Goal: Task Accomplishment & Management: Manage account settings

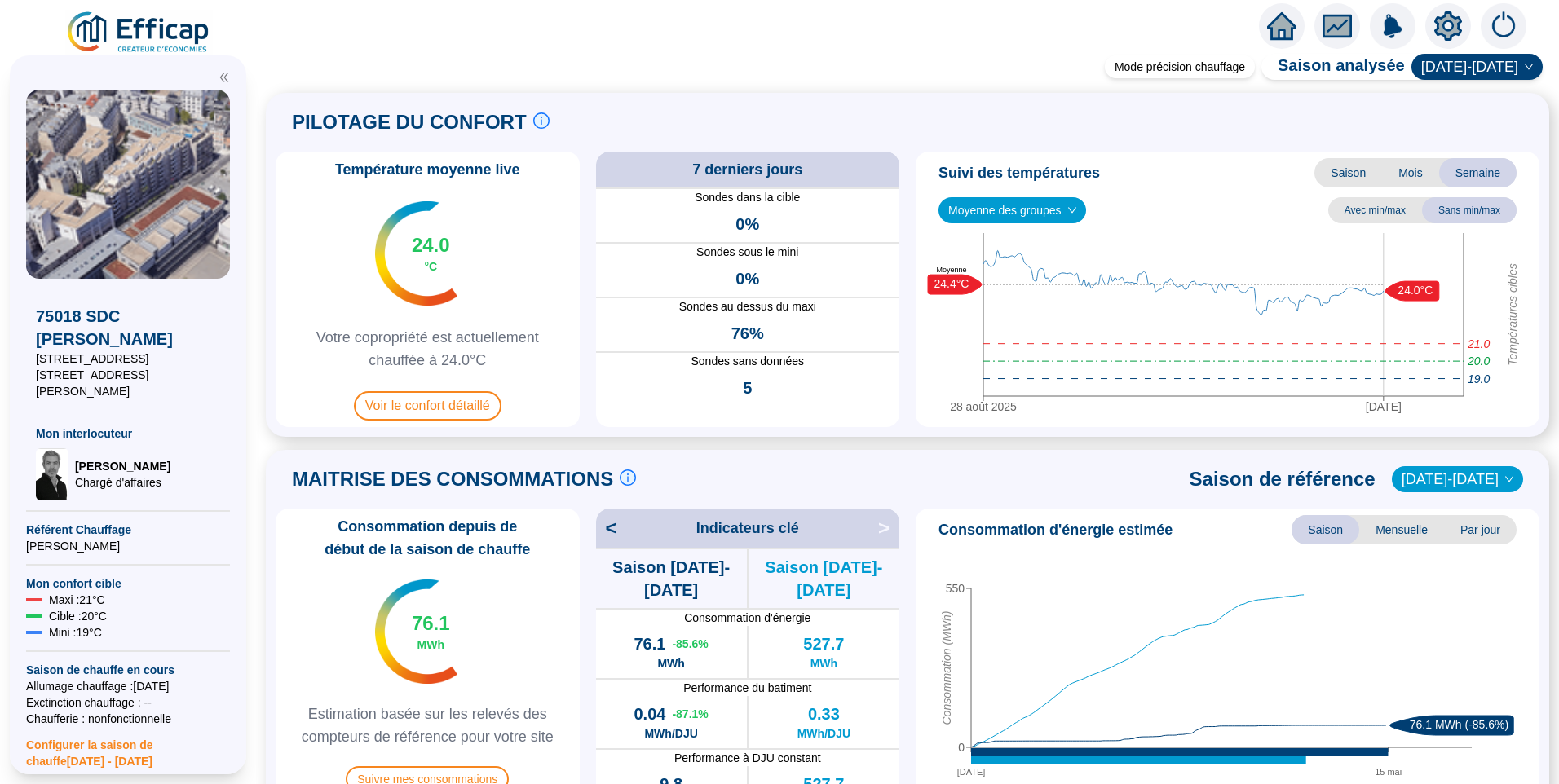
click at [139, 21] on img at bounding box center [138, 32] width 147 height 45
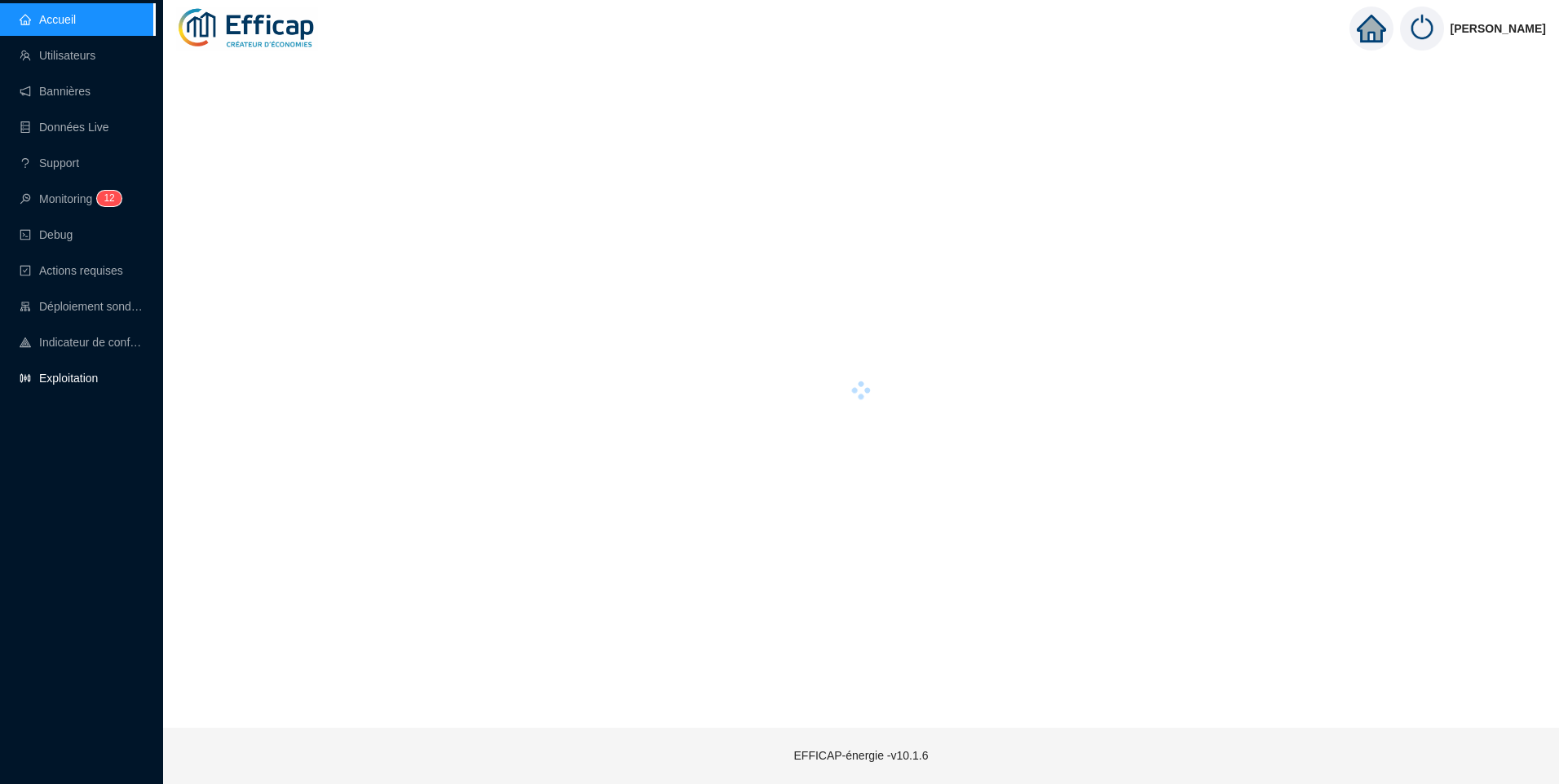
click at [71, 376] on link "Exploitation" at bounding box center [59, 378] width 78 height 13
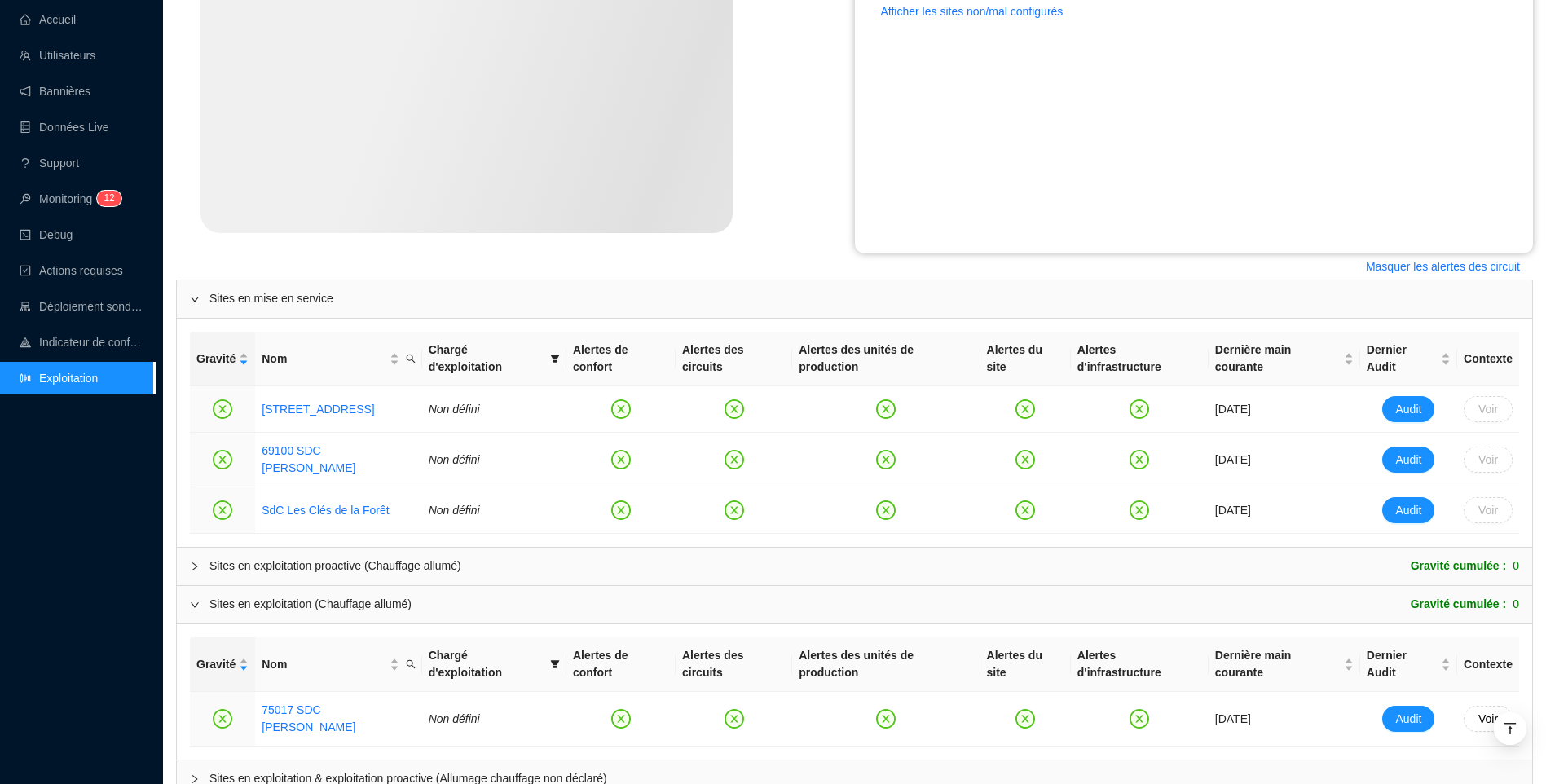
scroll to position [471, 0]
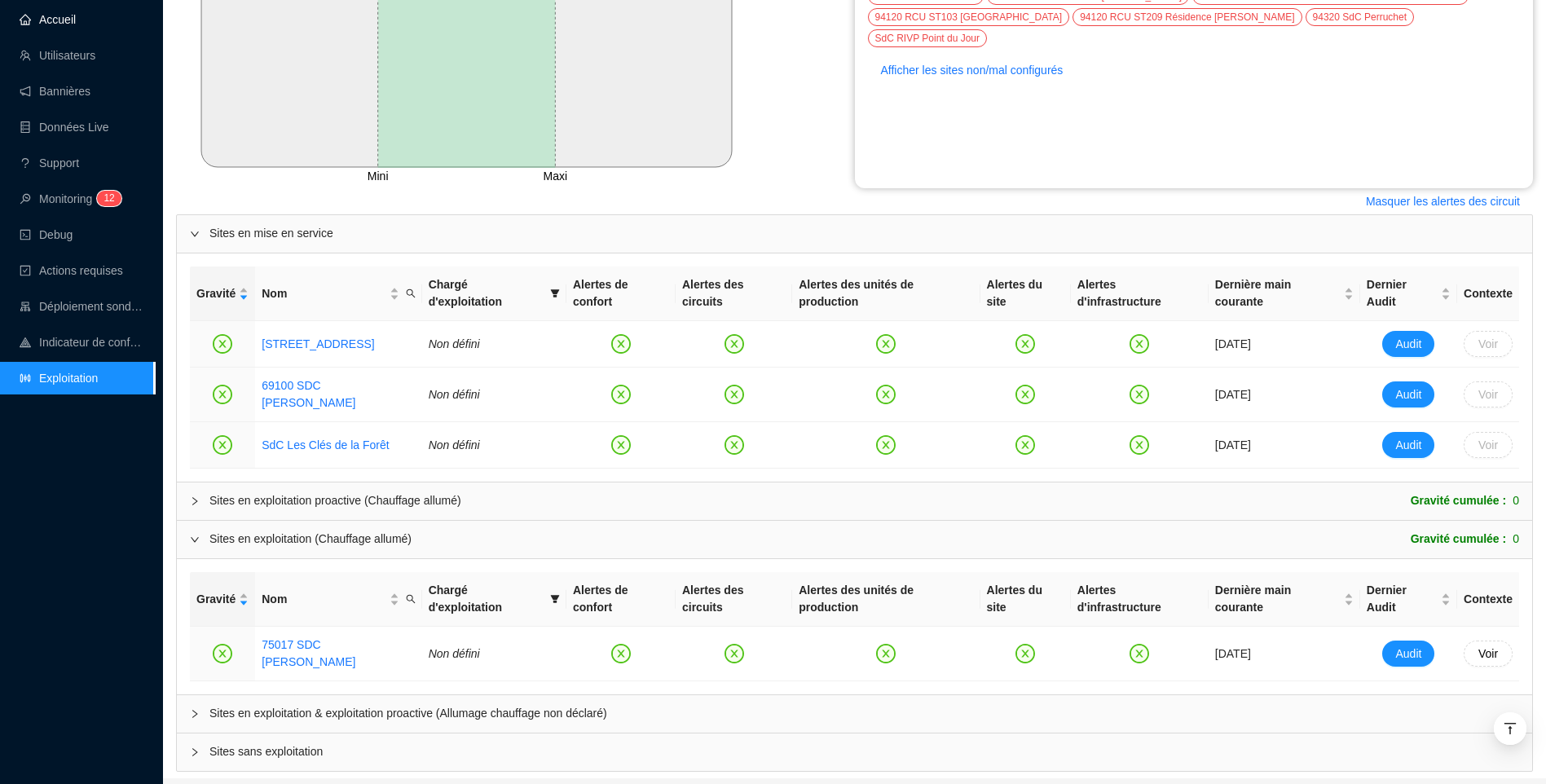
click at [45, 13] on link "Accueil" at bounding box center [48, 20] width 56 height 13
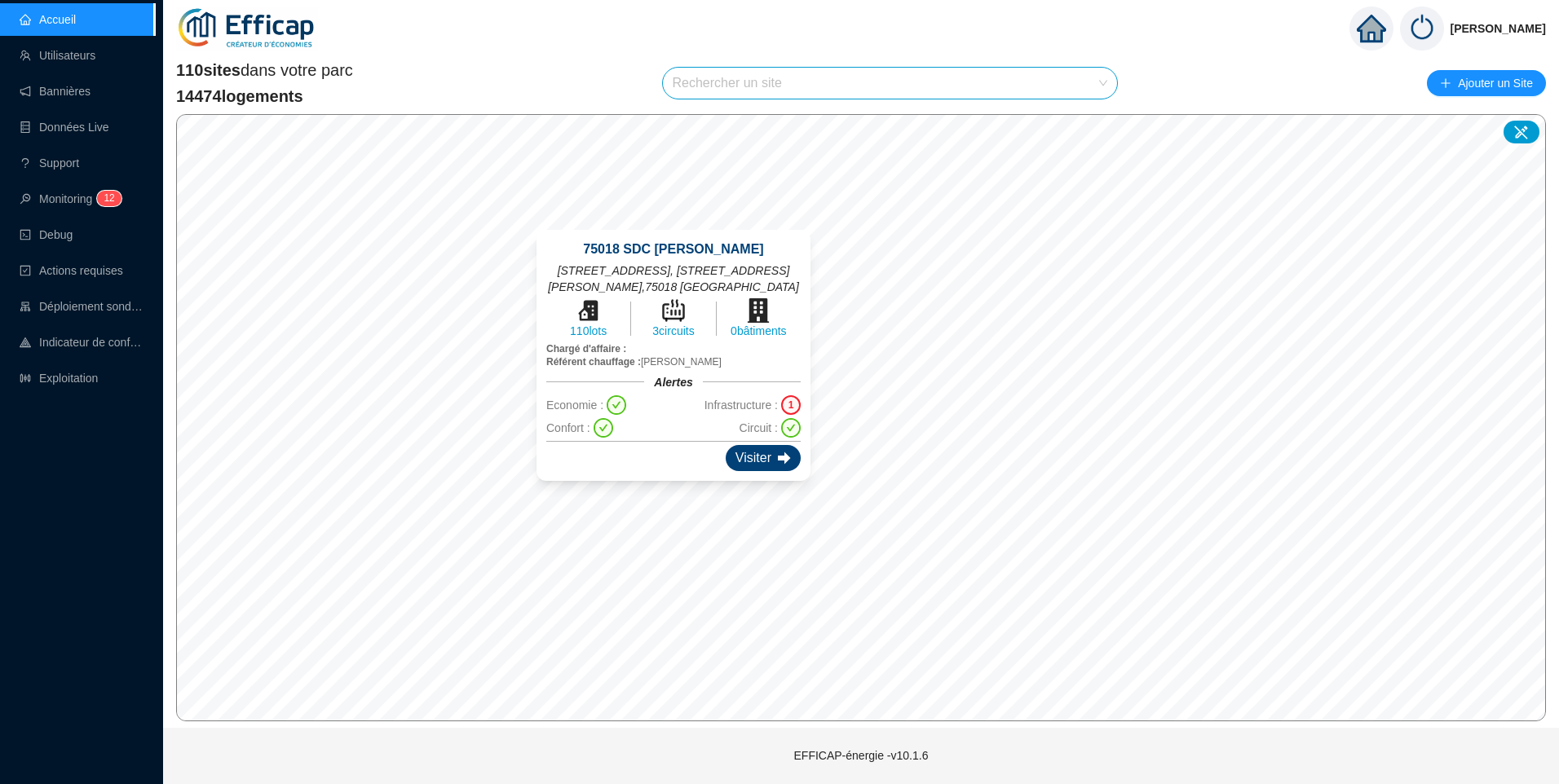
click at [761, 445] on div "Visiter" at bounding box center [763, 458] width 75 height 26
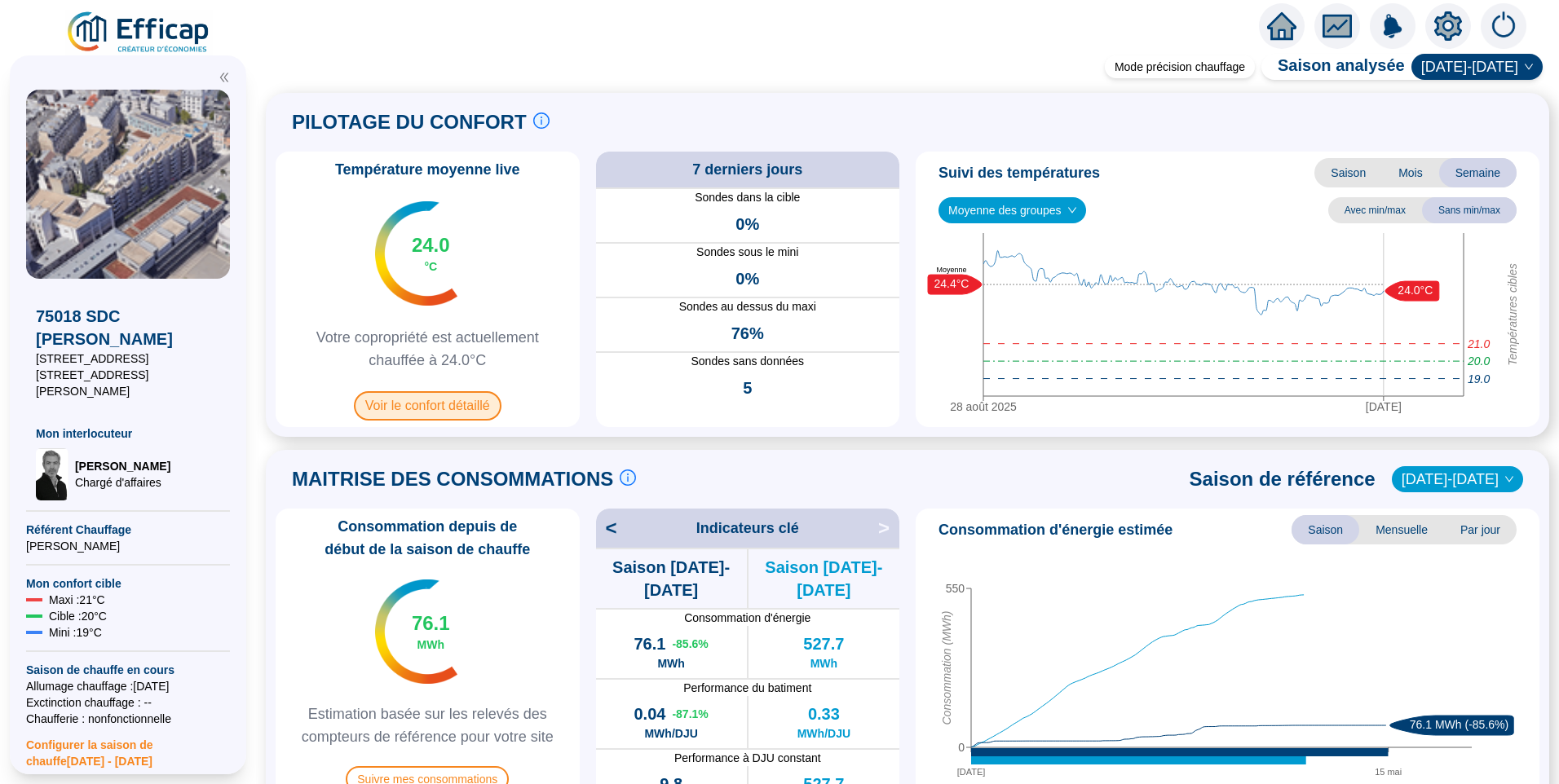
click at [466, 405] on span "Voir le confort détaillé" at bounding box center [427, 406] width 147 height 30
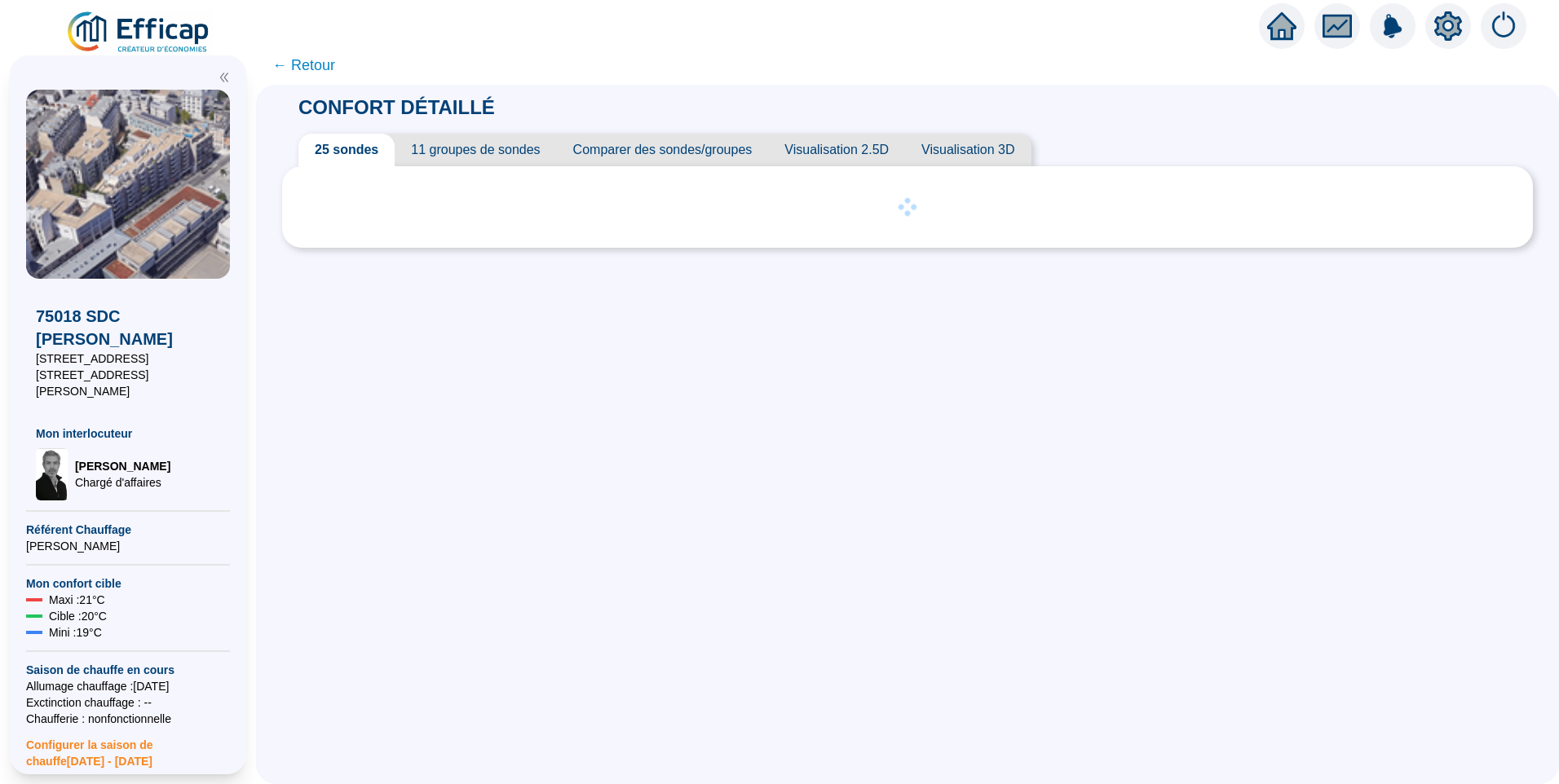
click at [444, 154] on span "11 groupes de sondes" at bounding box center [475, 150] width 162 height 33
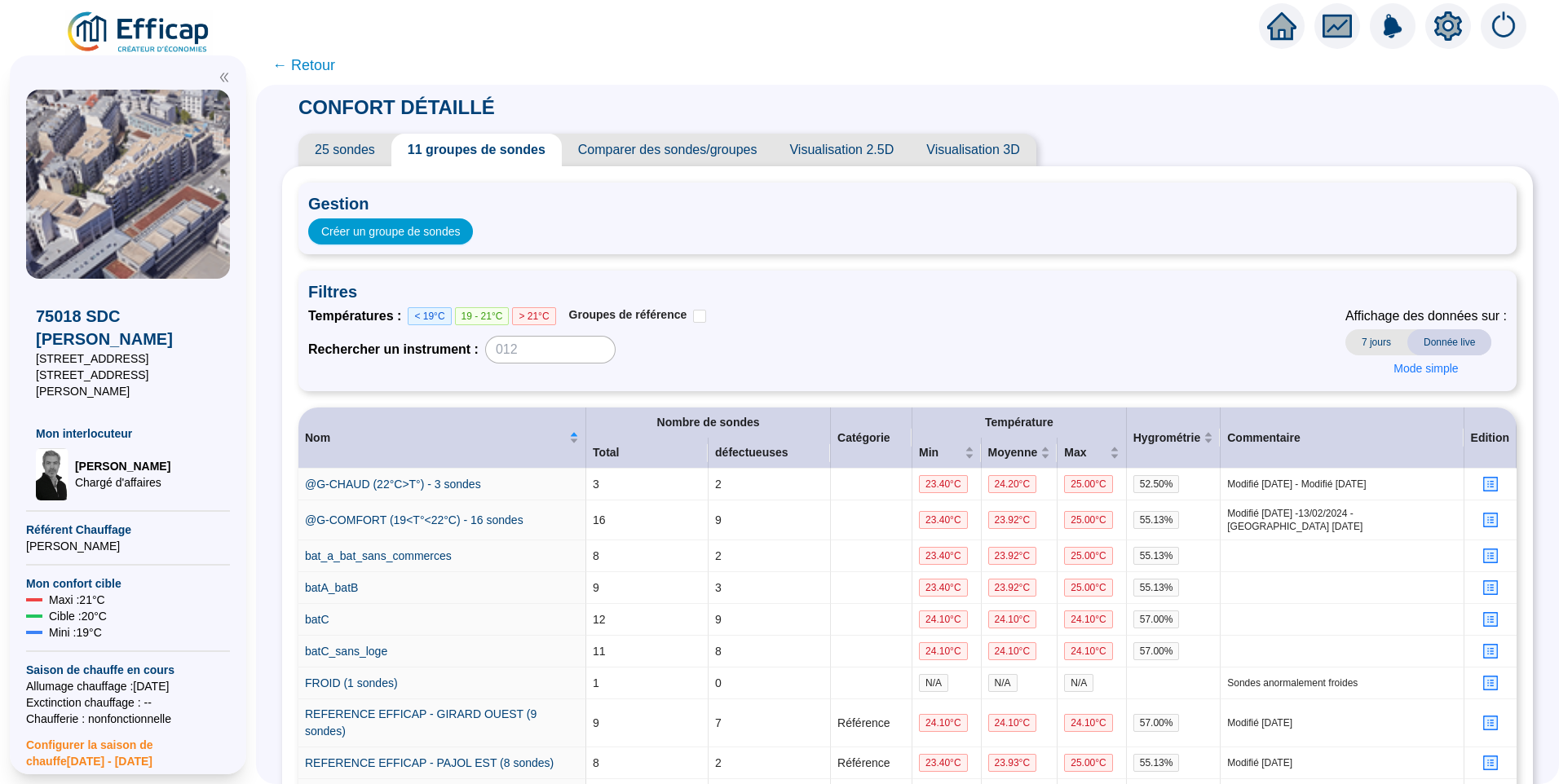
click at [347, 153] on span "25 sondes" at bounding box center [344, 150] width 93 height 33
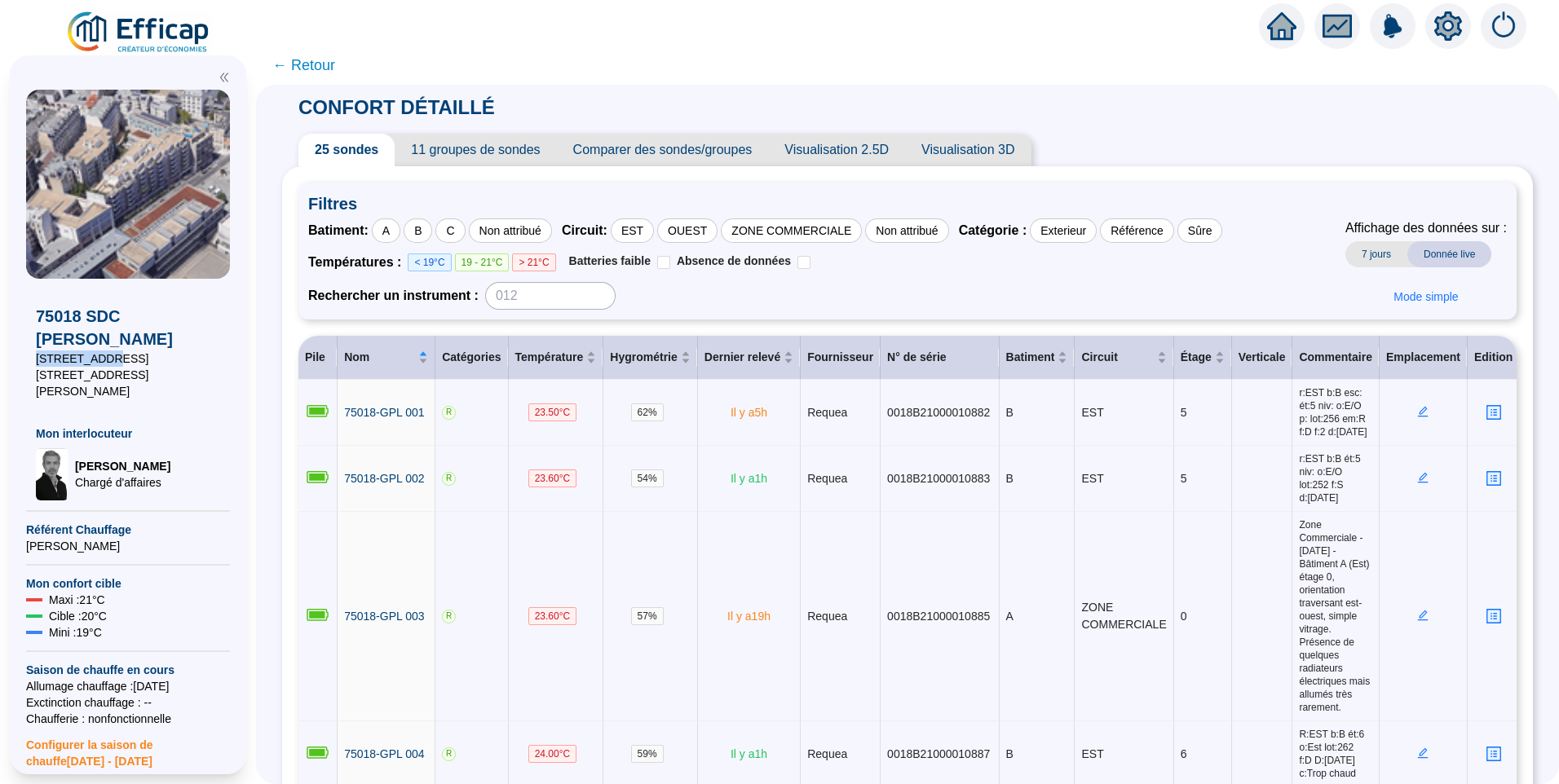
drag, startPoint x: 102, startPoint y: 342, endPoint x: 21, endPoint y: 338, distance: 81.1
click at [21, 338] on div "75018 SDC Girard Pajol 29 rue Pajol 70 rue Philippe de Girard Mon interlocuteur…" at bounding box center [128, 414] width 236 height 719
copy span "29 rue Pajol"
click at [534, 224] on div "Non attribué" at bounding box center [510, 231] width 83 height 25
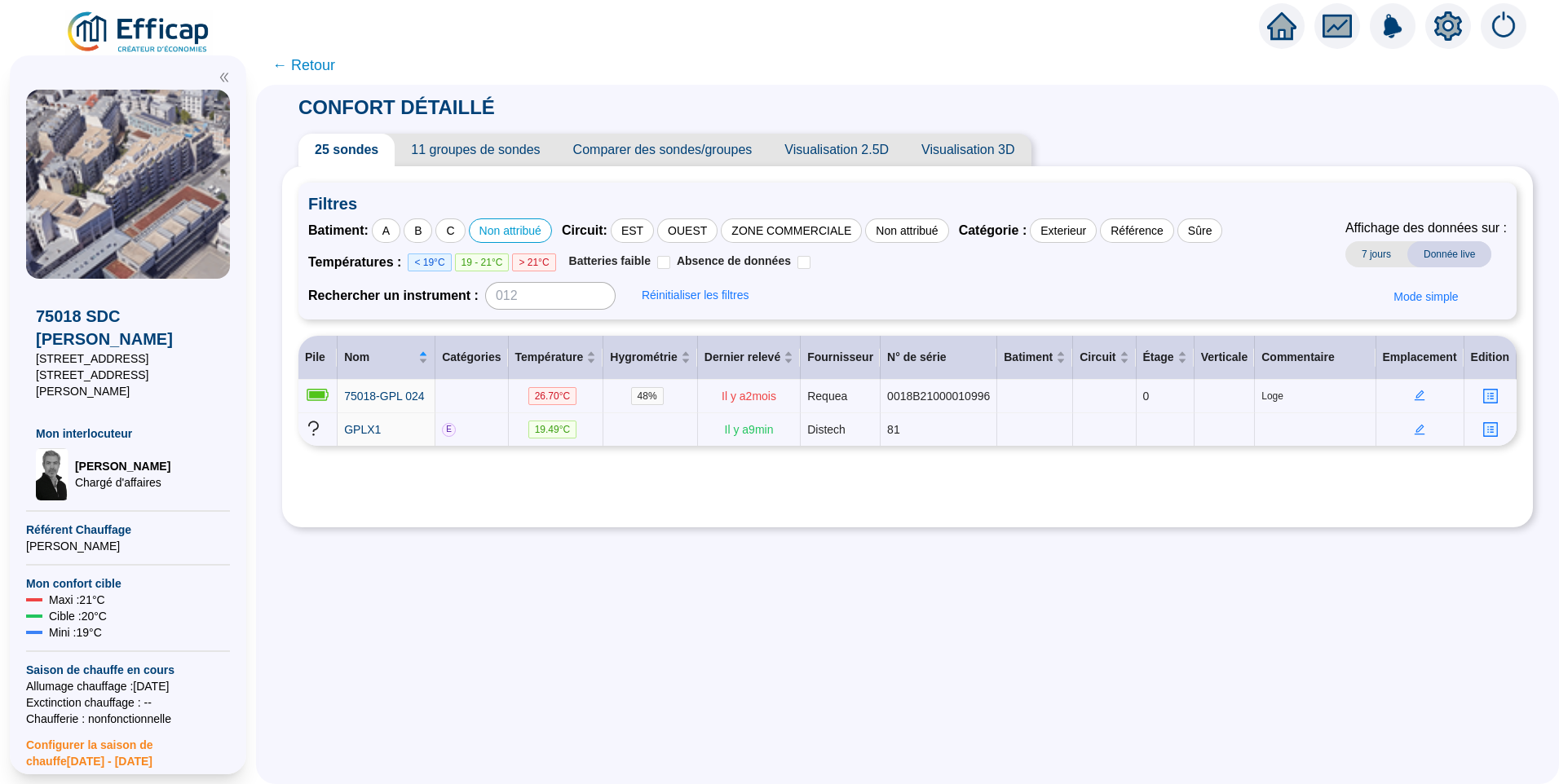
click at [1437, 31] on icon "setting" at bounding box center [1448, 26] width 28 height 26
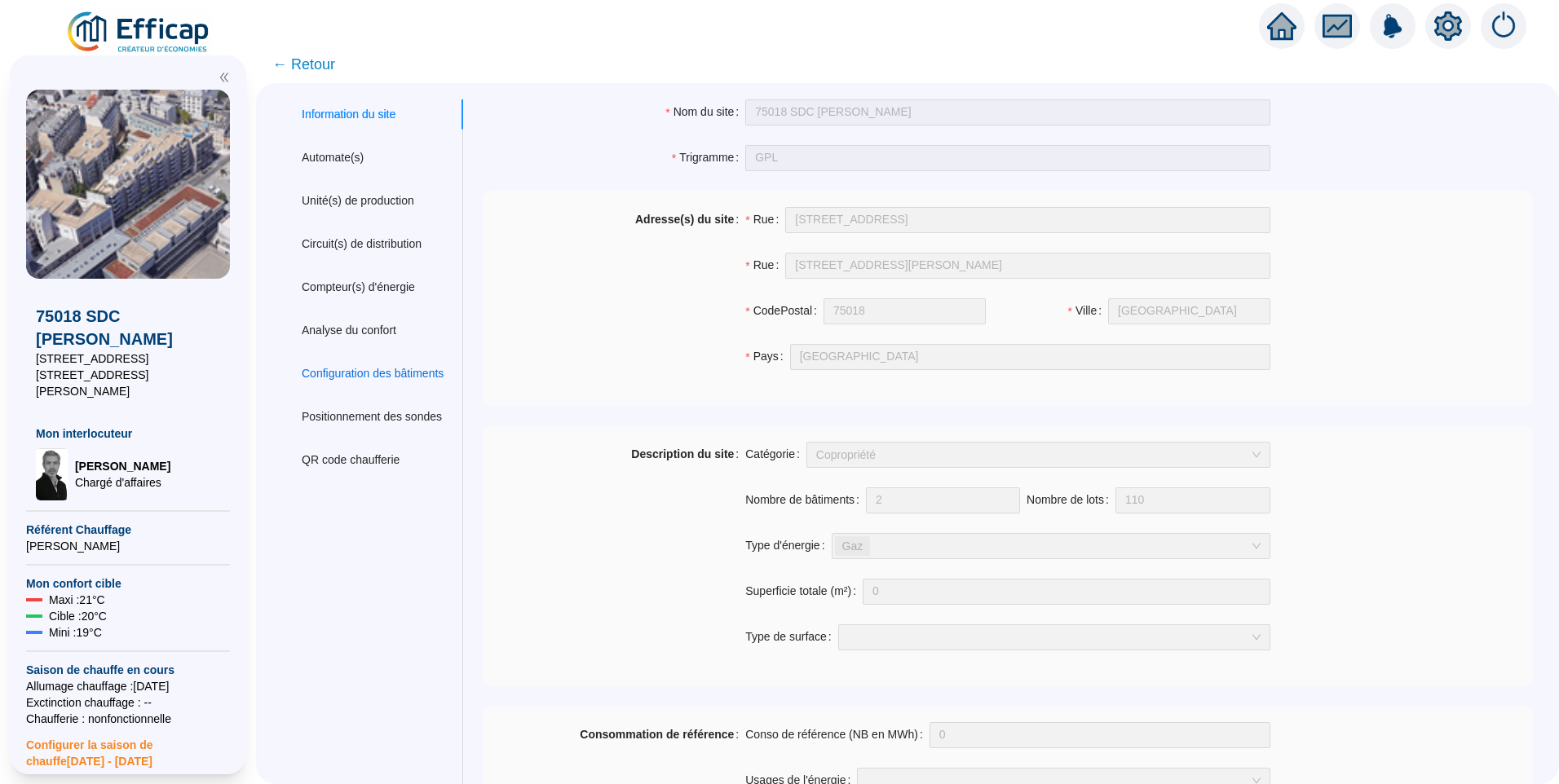
click at [365, 371] on div "Configuration des bâtiments" at bounding box center [372, 373] width 142 height 17
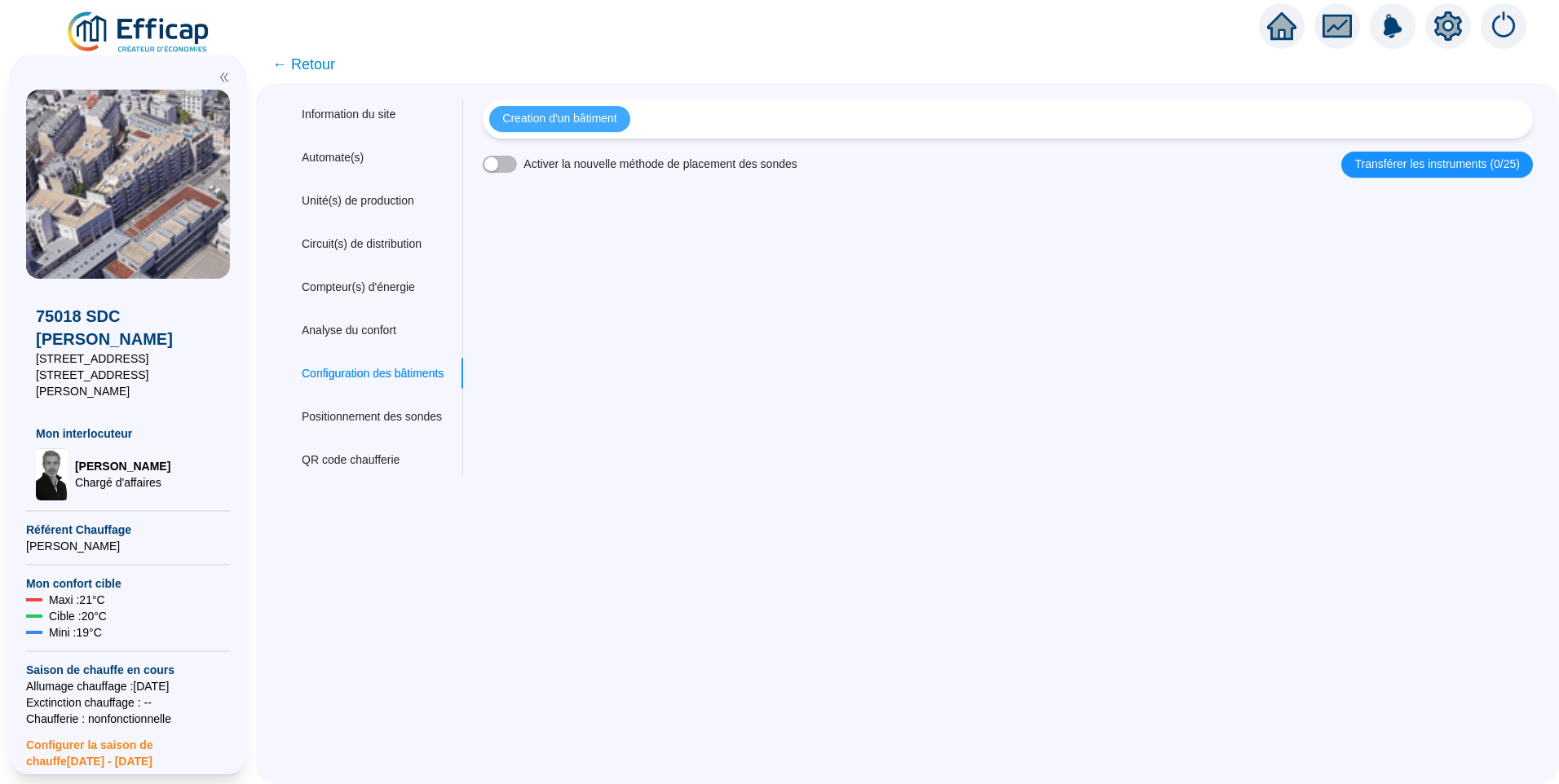
click at [567, 115] on span "Creation d'un bâtiment" at bounding box center [559, 119] width 115 height 17
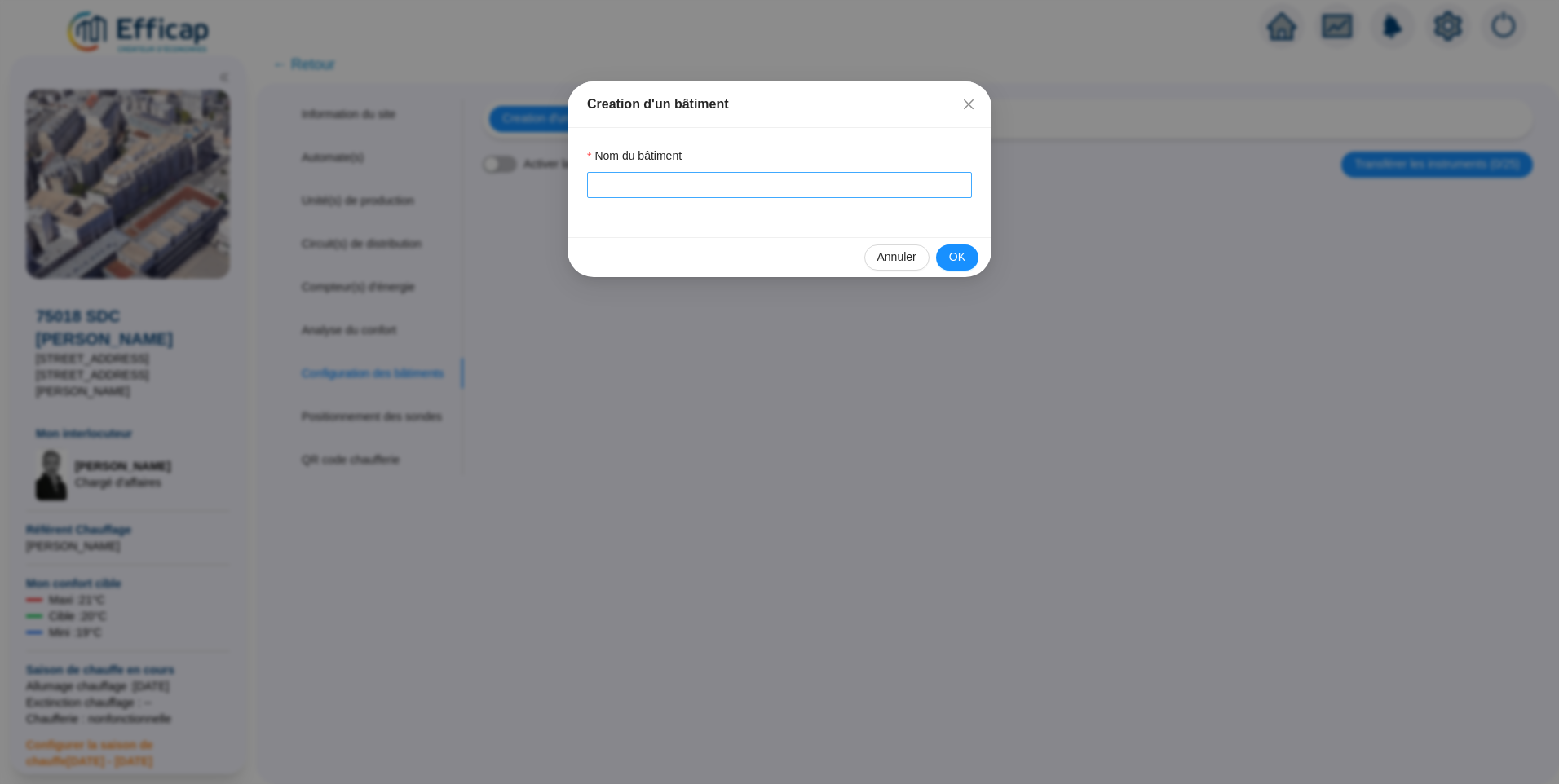
drag, startPoint x: 658, startPoint y: 170, endPoint x: 665, endPoint y: 189, distance: 20.2
click at [661, 173] on div "Nom du bâtiment" at bounding box center [779, 172] width 385 height 50
click at [685, 187] on input "Nom du bâtiment" at bounding box center [779, 185] width 385 height 26
click at [965, 261] on button "OK" at bounding box center [957, 258] width 42 height 26
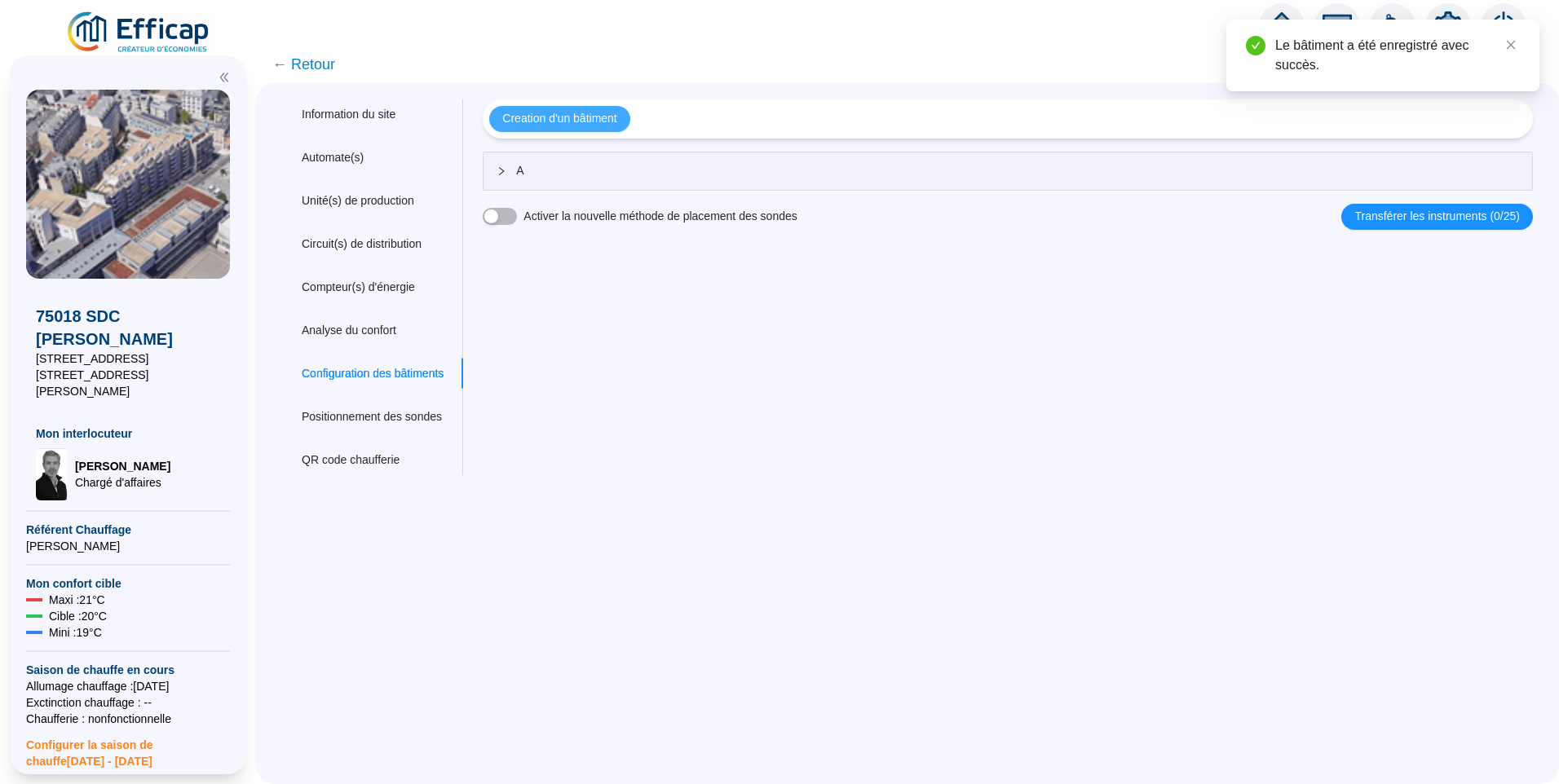
click at [578, 121] on span "Creation d'un bâtiment" at bounding box center [559, 119] width 115 height 17
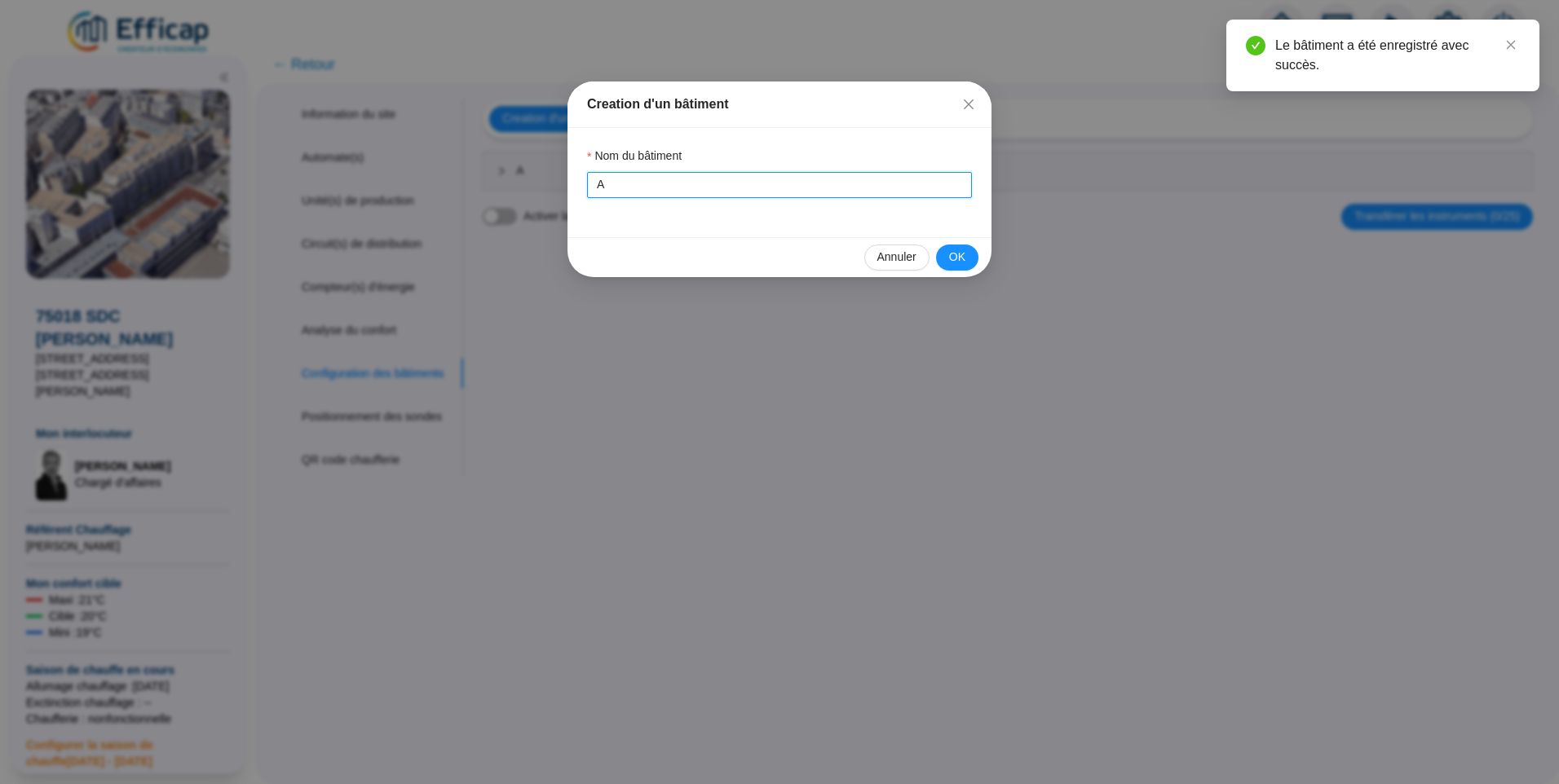
drag, startPoint x: 668, startPoint y: 189, endPoint x: 350, endPoint y: 198, distance: 318.1
click at [350, 198] on div "Creation d'un bâtiment Nom du bâtiment A Annuler OK" at bounding box center [780, 392] width 1559 height 784
click at [968, 258] on button "OK" at bounding box center [957, 258] width 42 height 26
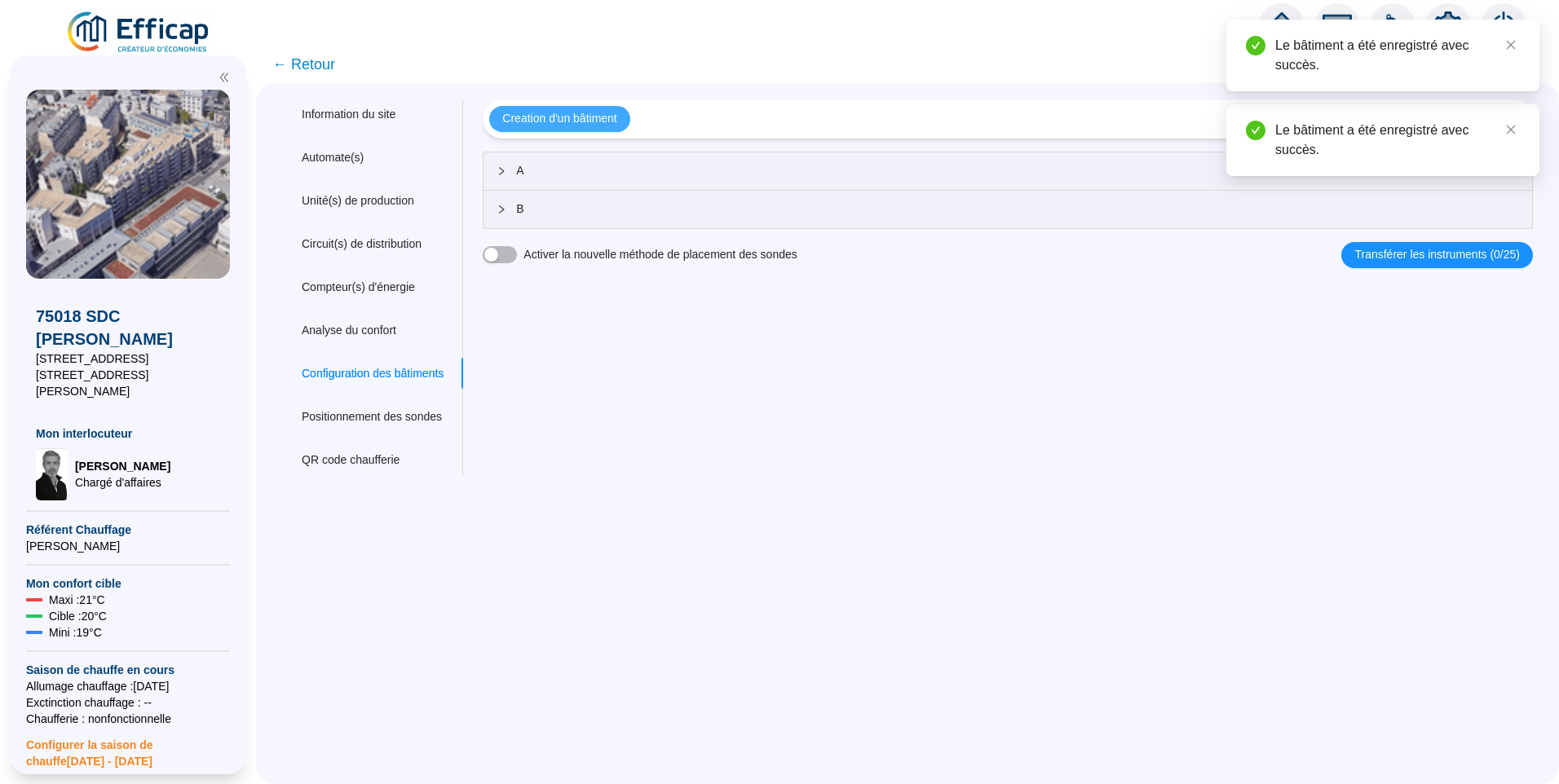
click at [587, 128] on button "Creation d'un bâtiment" at bounding box center [559, 119] width 140 height 26
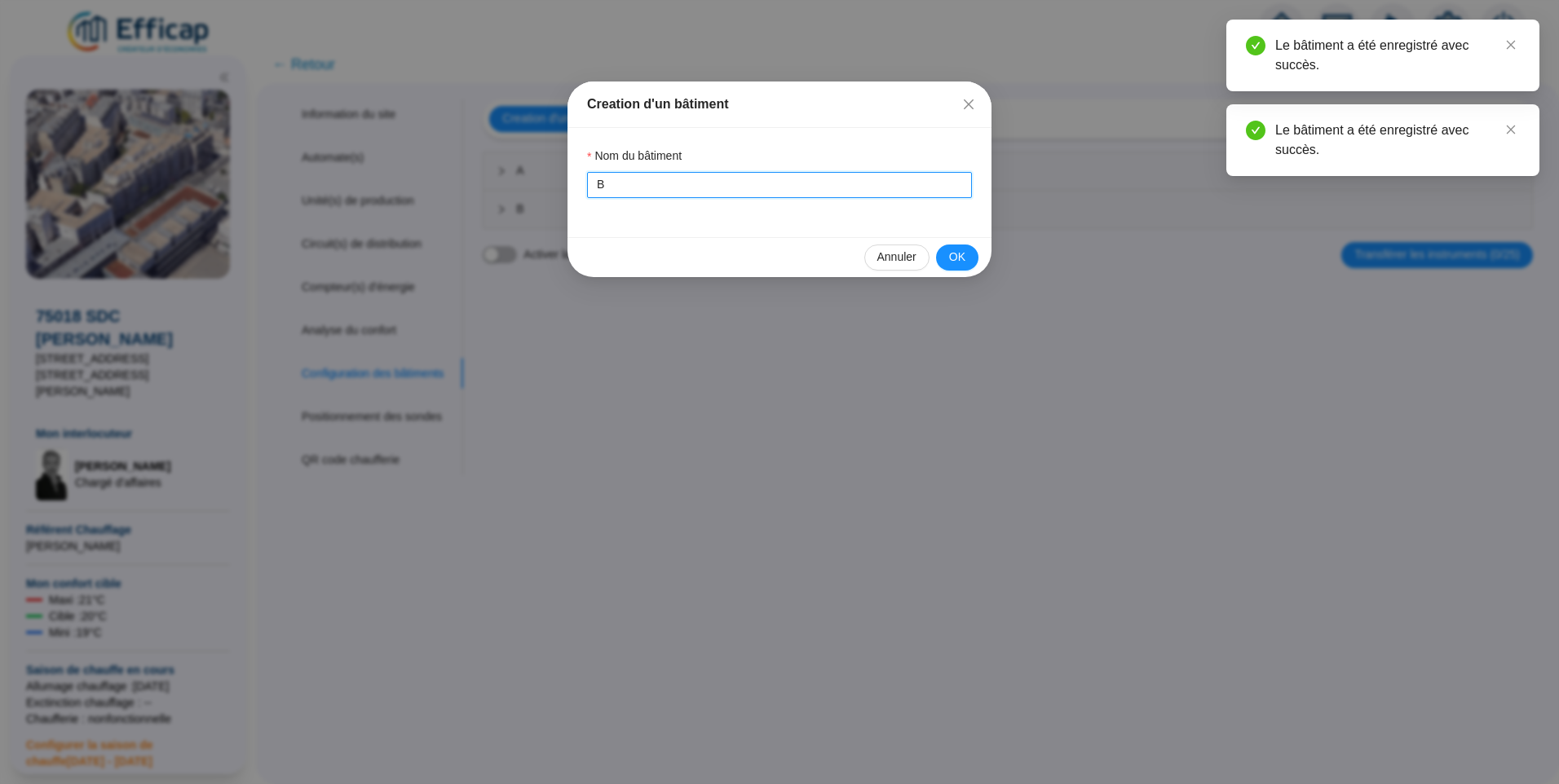
drag, startPoint x: 667, startPoint y: 185, endPoint x: 181, endPoint y: 182, distance: 486.0
click at [181, 182] on div "Creation d'un bâtiment Nom du bâtiment B Annuler OK" at bounding box center [780, 392] width 1559 height 784
type input "C"
click at [942, 221] on div "Nom du bâtiment C" at bounding box center [780, 182] width 424 height 110
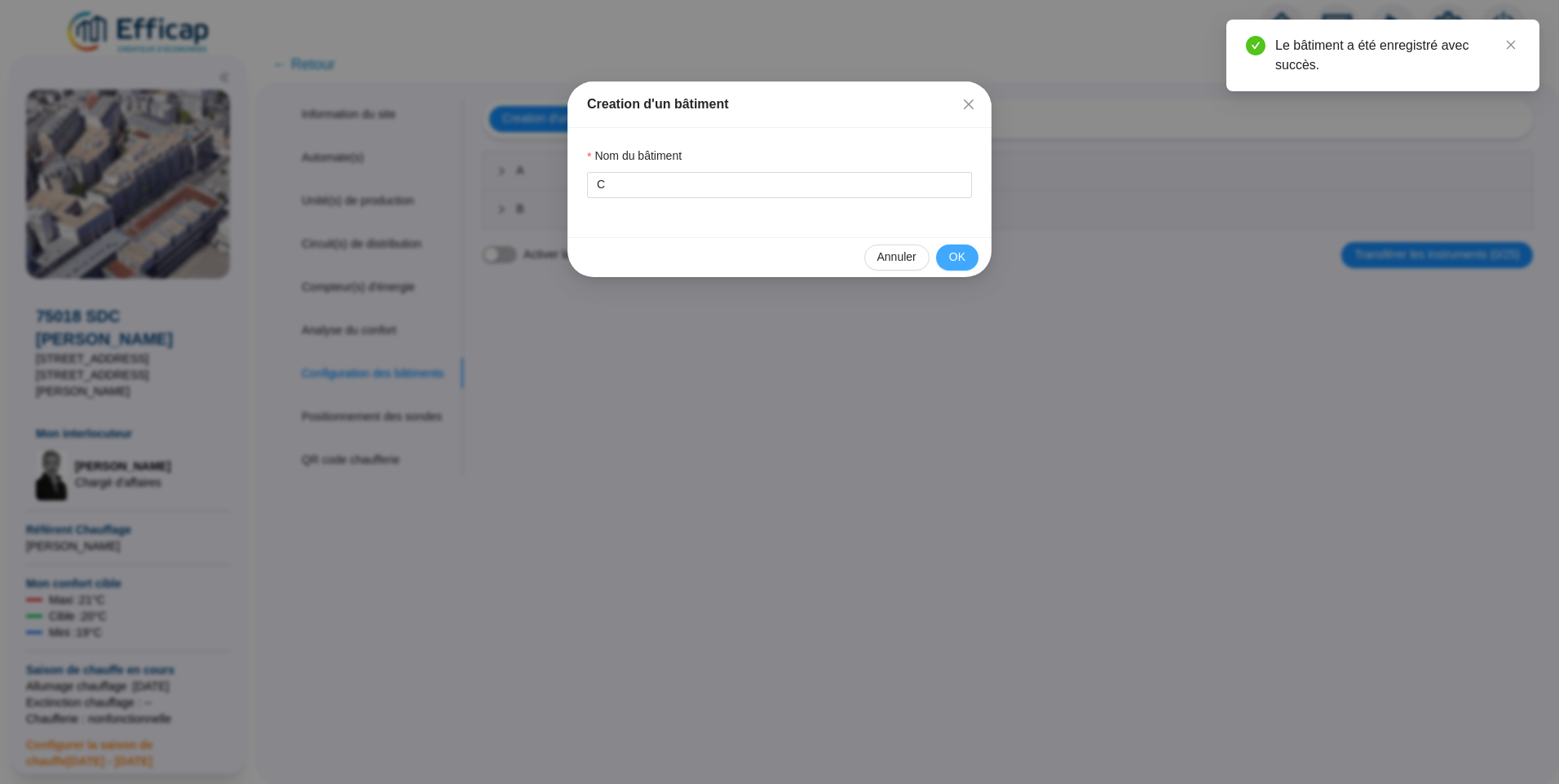
click at [963, 251] on span "OK" at bounding box center [957, 257] width 16 height 17
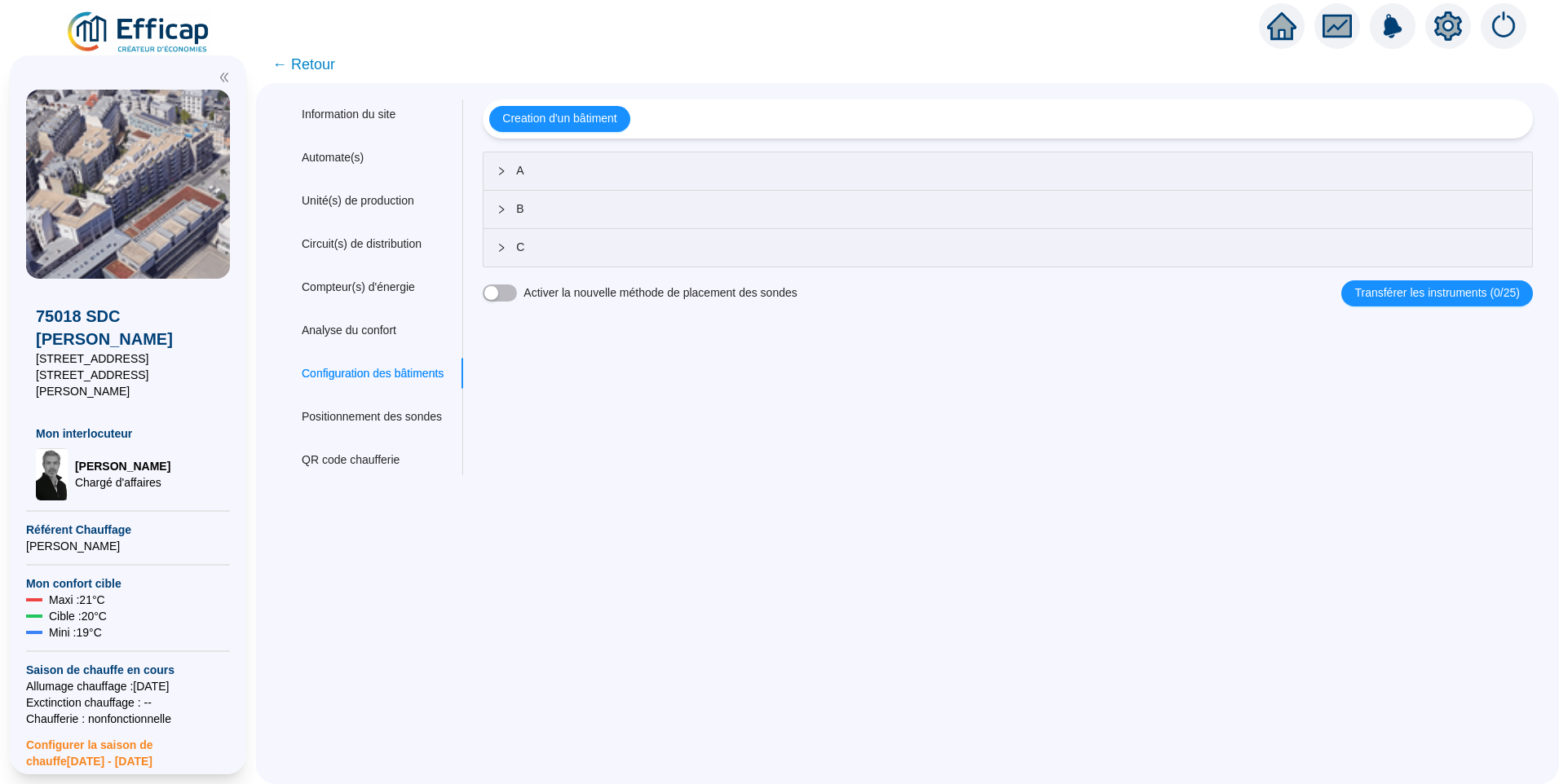
click at [314, 58] on span "← Retour" at bounding box center [303, 64] width 63 height 23
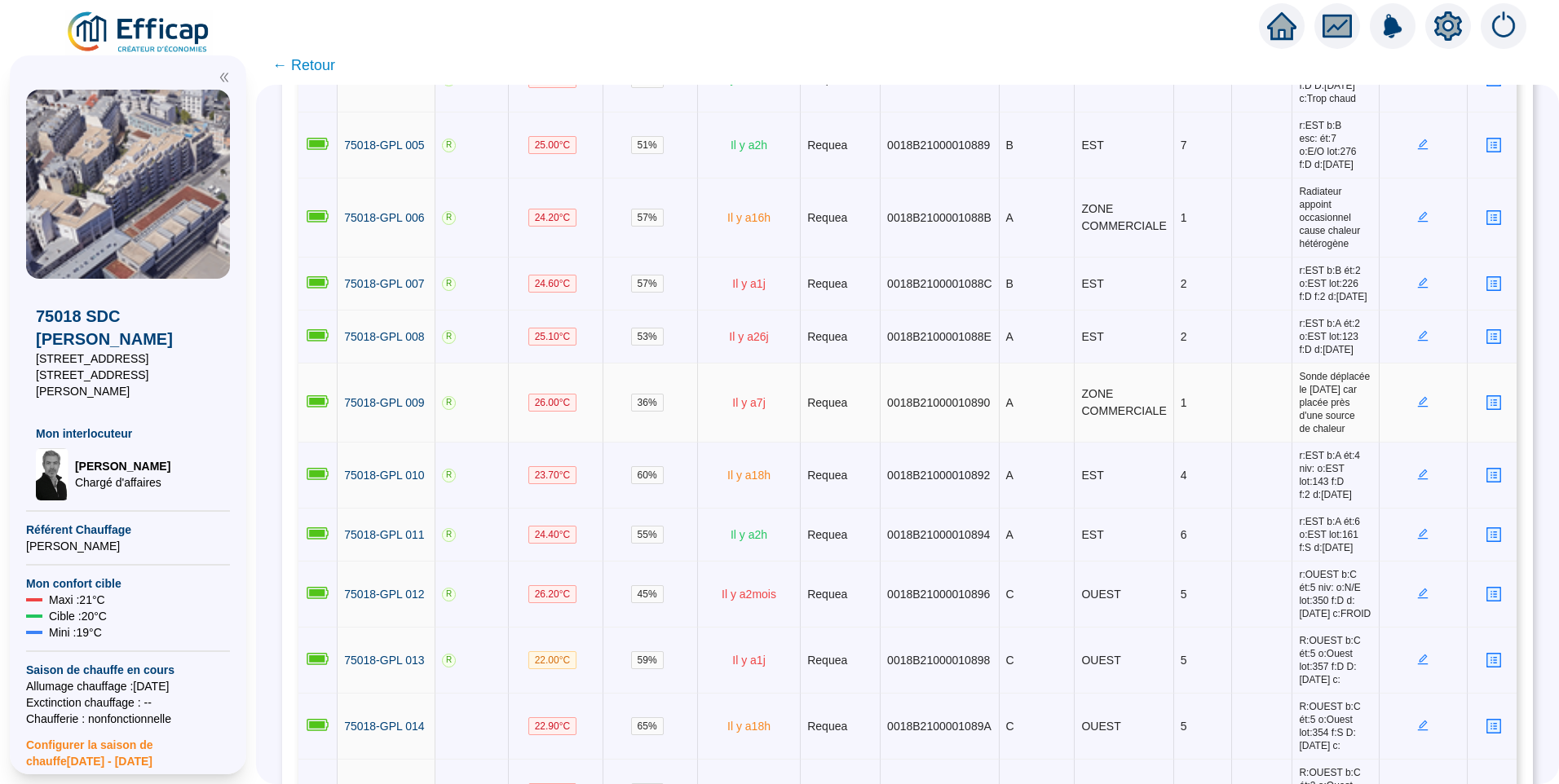
scroll to position [571, 0]
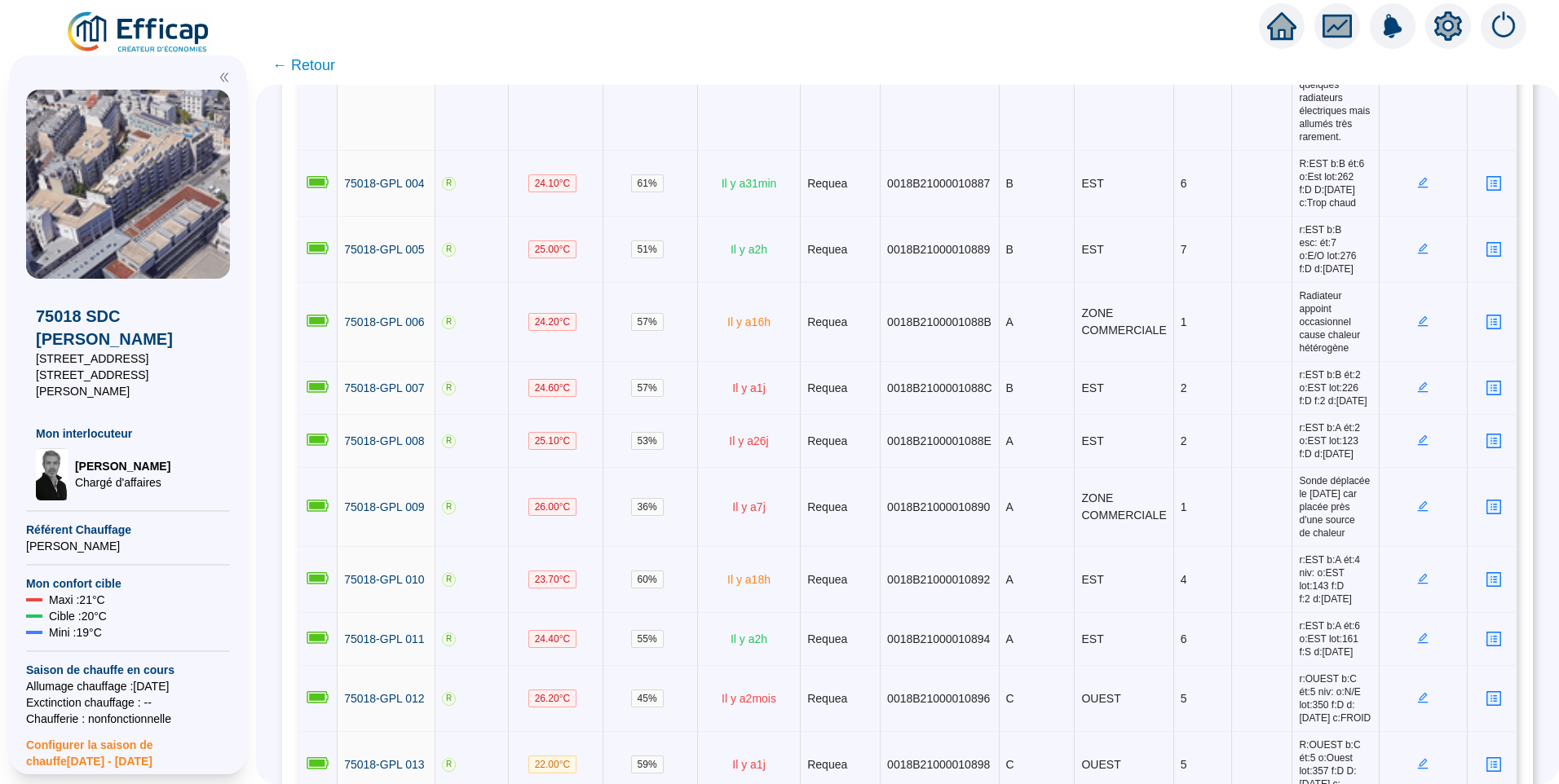
click at [176, 27] on img at bounding box center [138, 32] width 147 height 45
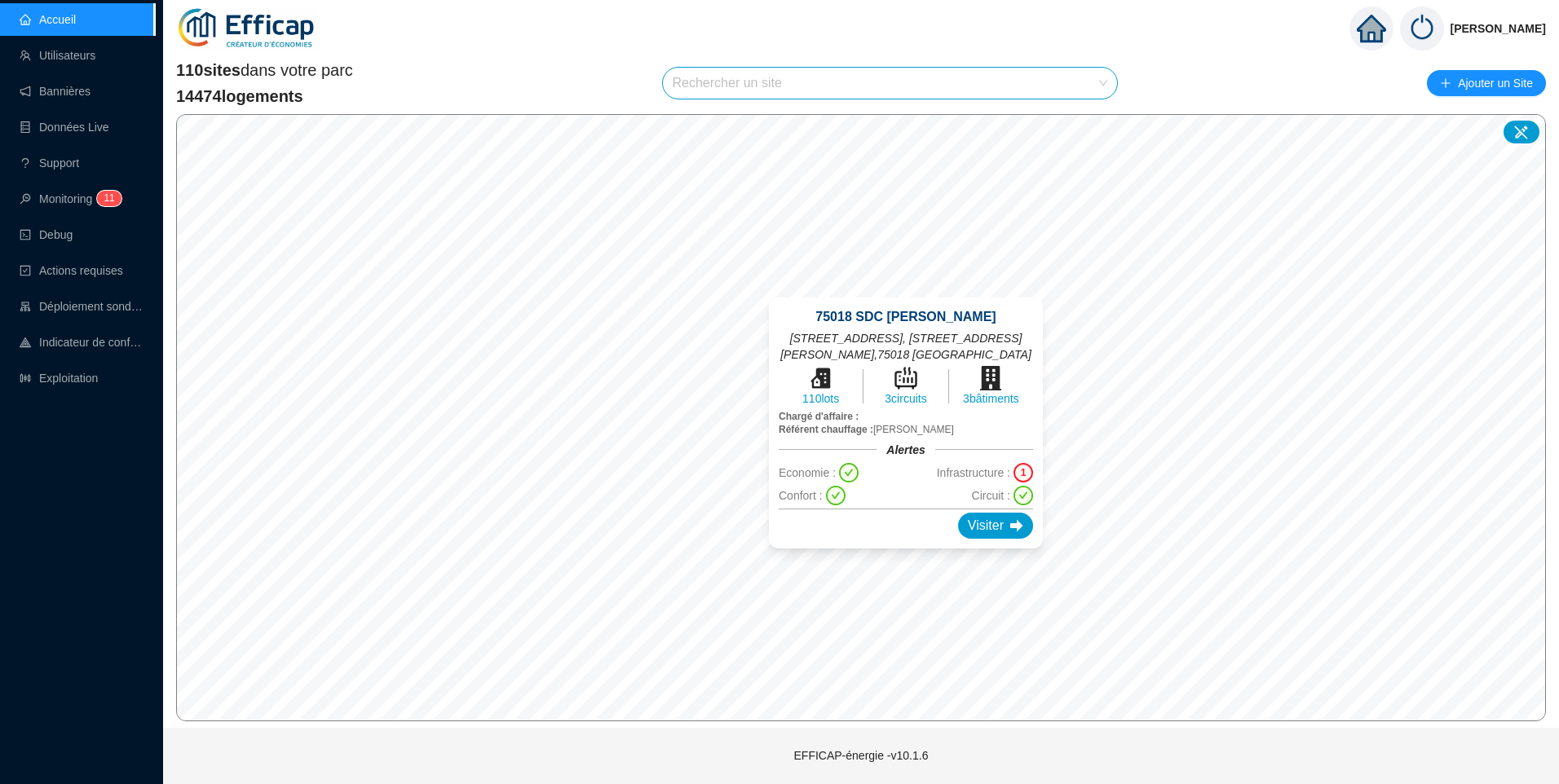
click at [909, 288] on div "75018 SDC Girard Pajol 29 rue Pajol, 70 rue Philippe de Girard , 75018 Paris 11…" at bounding box center [906, 422] width 313 height 290
click at [981, 514] on div "Visiter" at bounding box center [995, 525] width 75 height 26
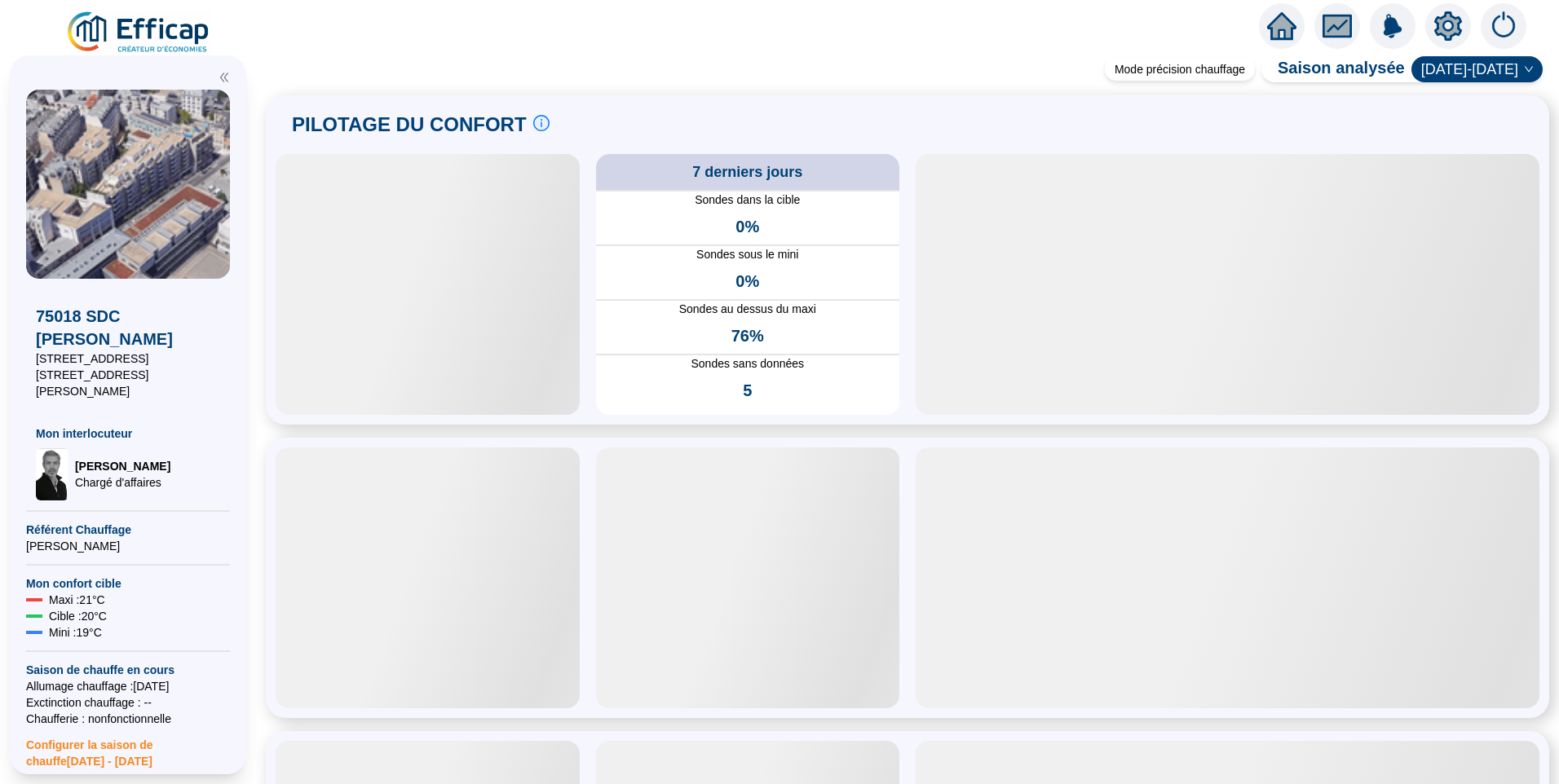
click at [1454, 20] on icon "setting" at bounding box center [1448, 26] width 28 height 26
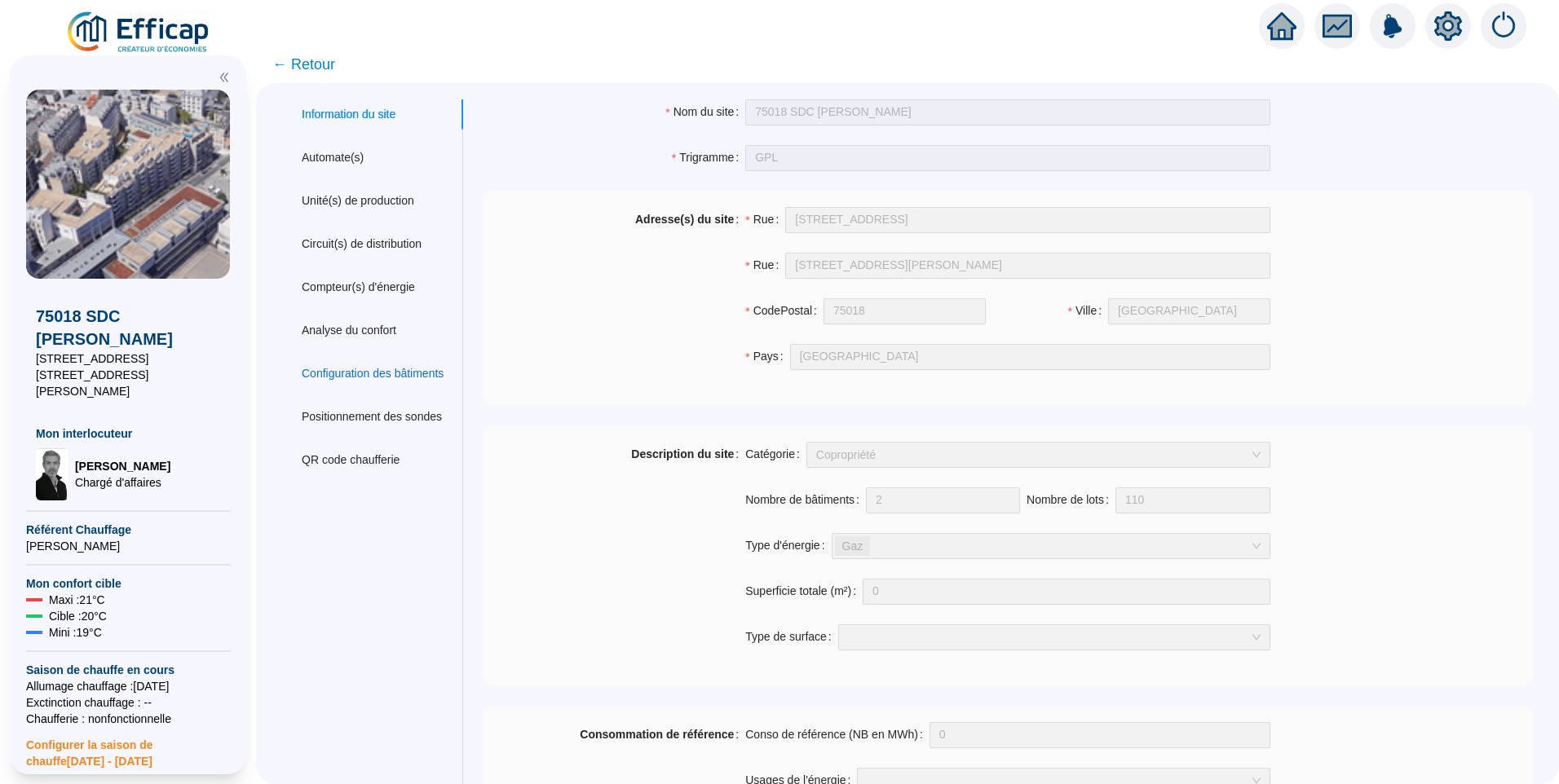
click at [375, 376] on div "Configuration des bâtiments" at bounding box center [372, 373] width 142 height 17
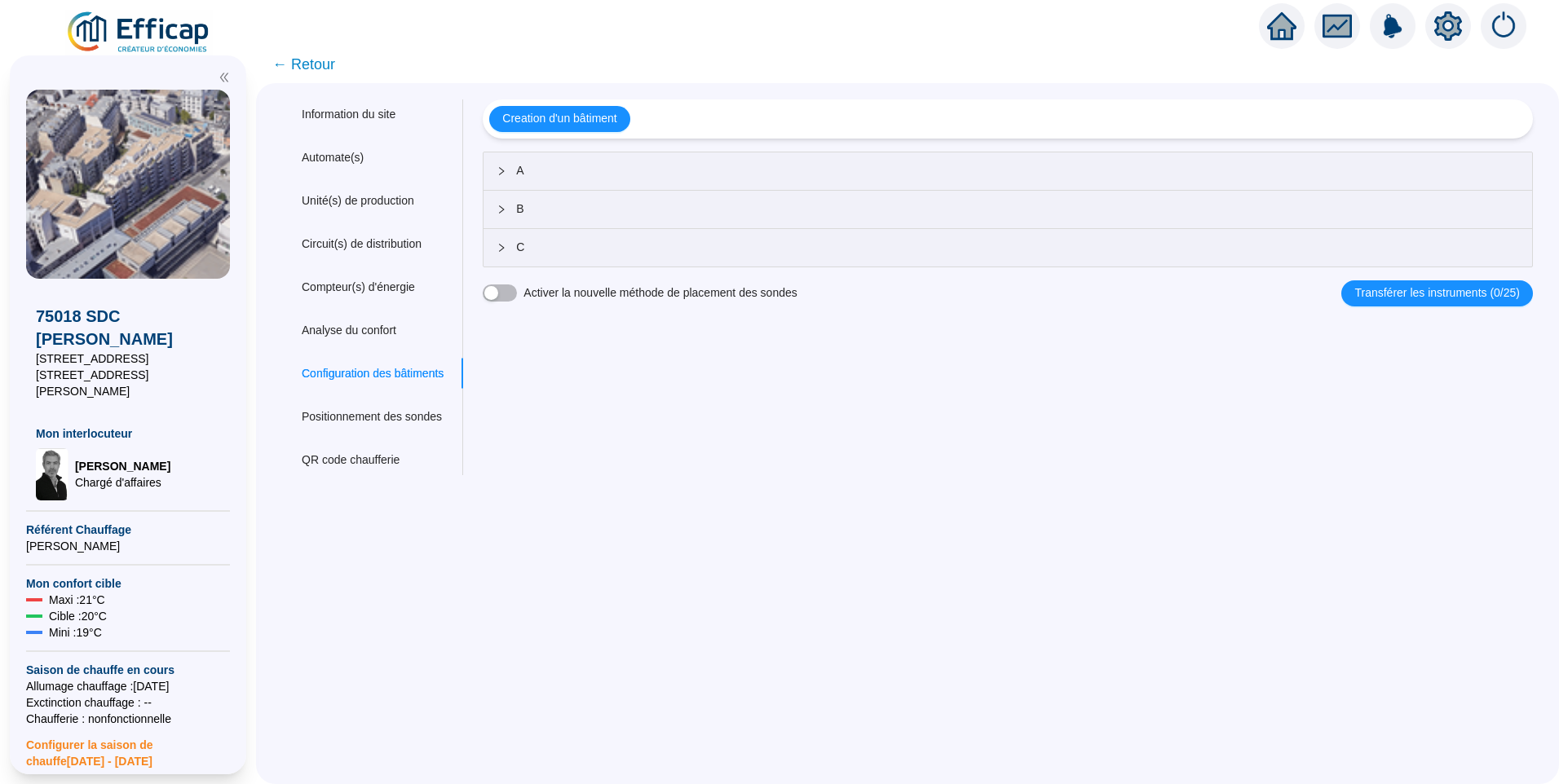
click at [584, 147] on div "Creation d'un bâtiment A B C Activer la nouvelle méthode de placement des sonde…" at bounding box center [1008, 203] width 1050 height 207
click at [577, 162] on span "A" at bounding box center [1017, 170] width 1003 height 17
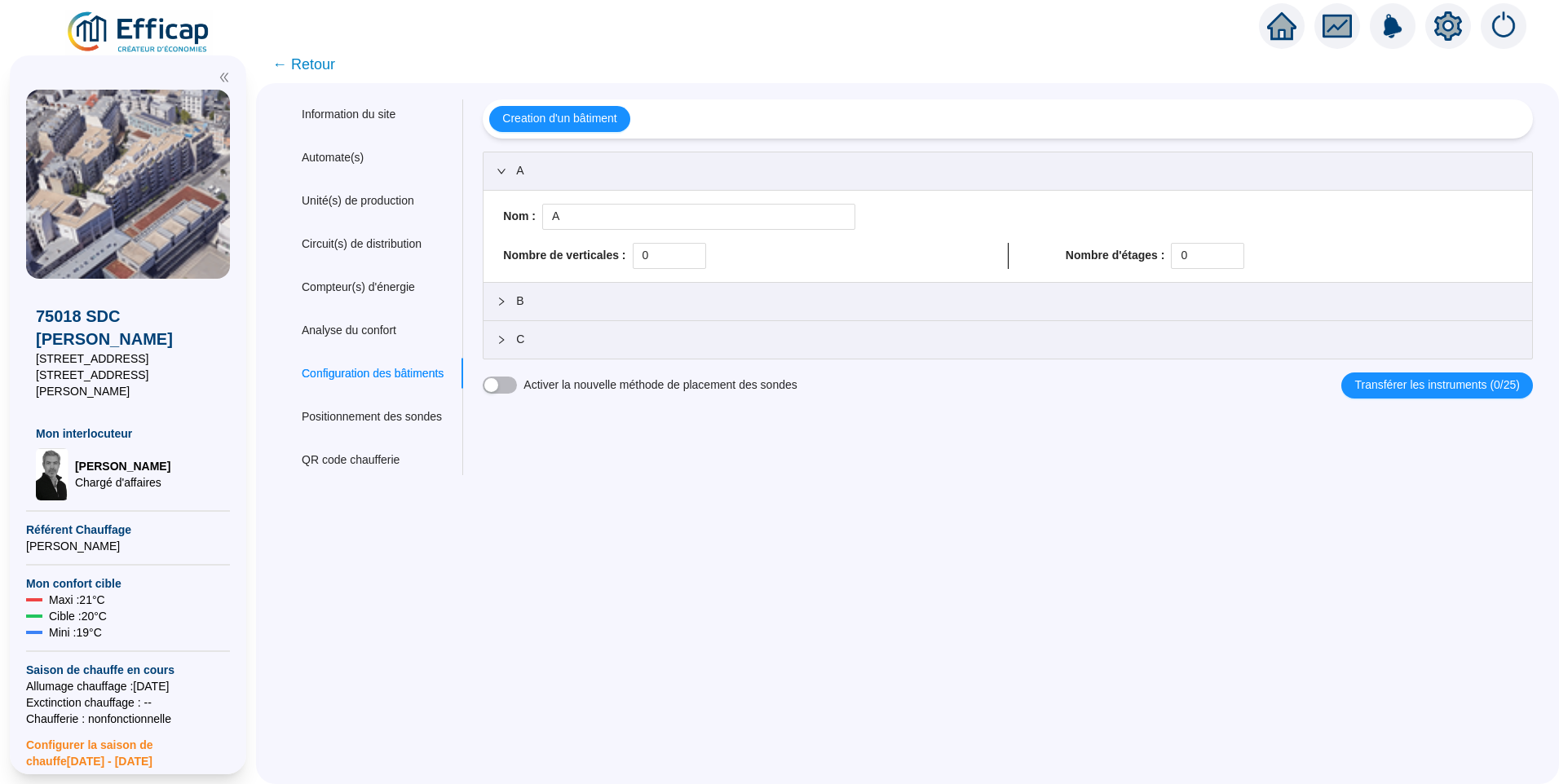
click at [576, 162] on span "A" at bounding box center [1017, 170] width 1003 height 17
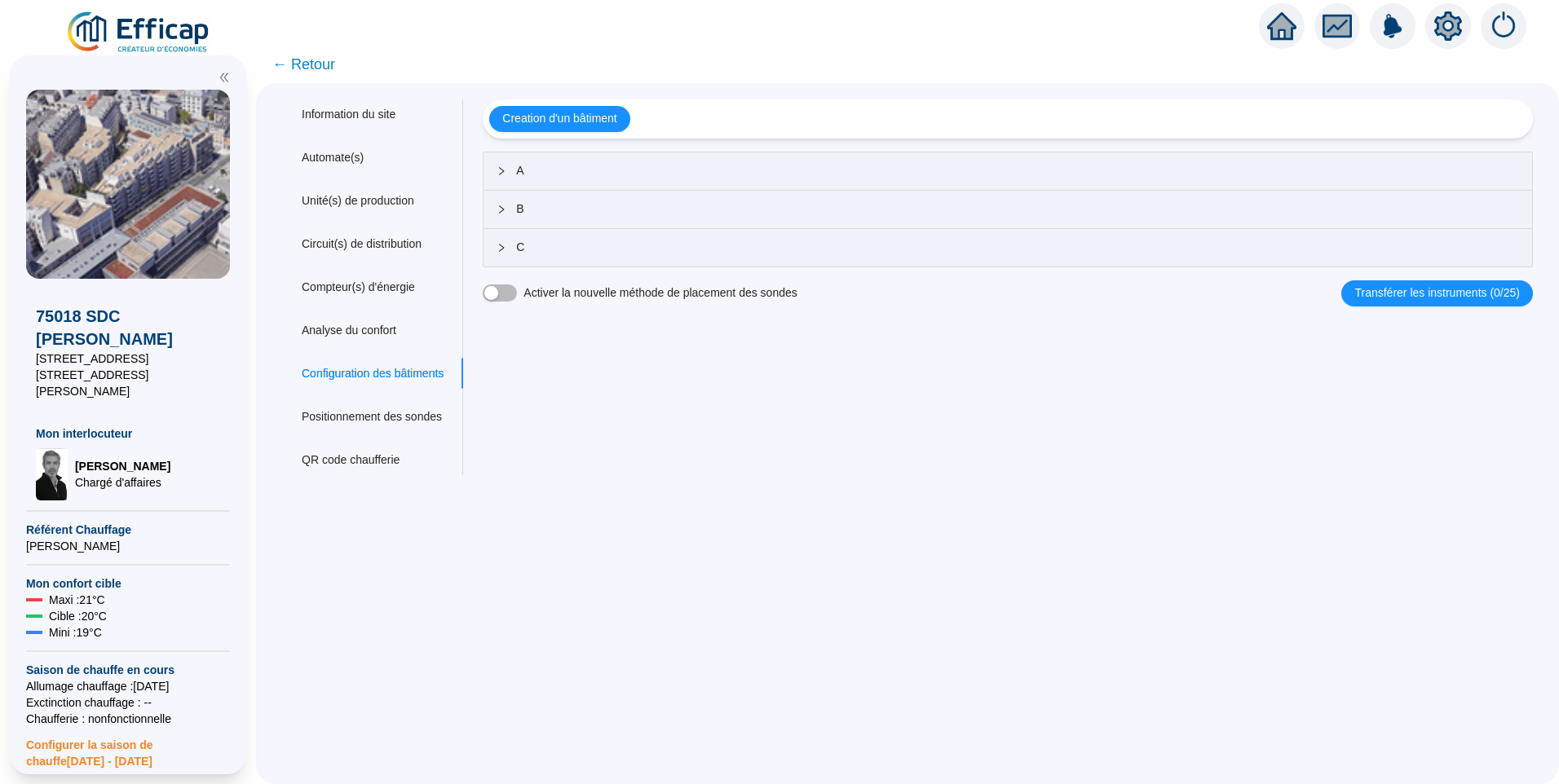
click at [304, 69] on span "← Retour" at bounding box center [303, 64] width 63 height 23
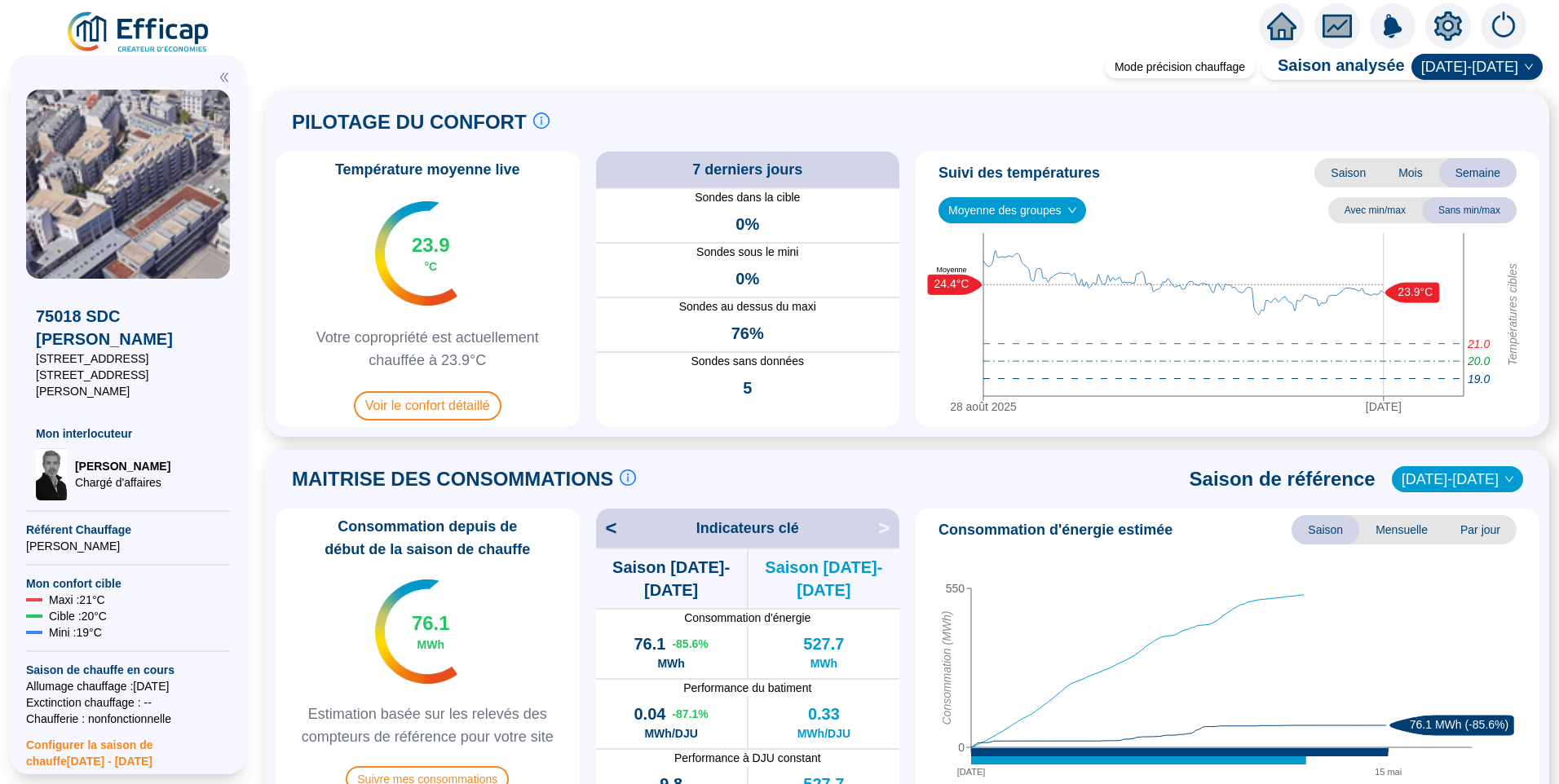
click at [125, 20] on img at bounding box center [138, 32] width 147 height 45
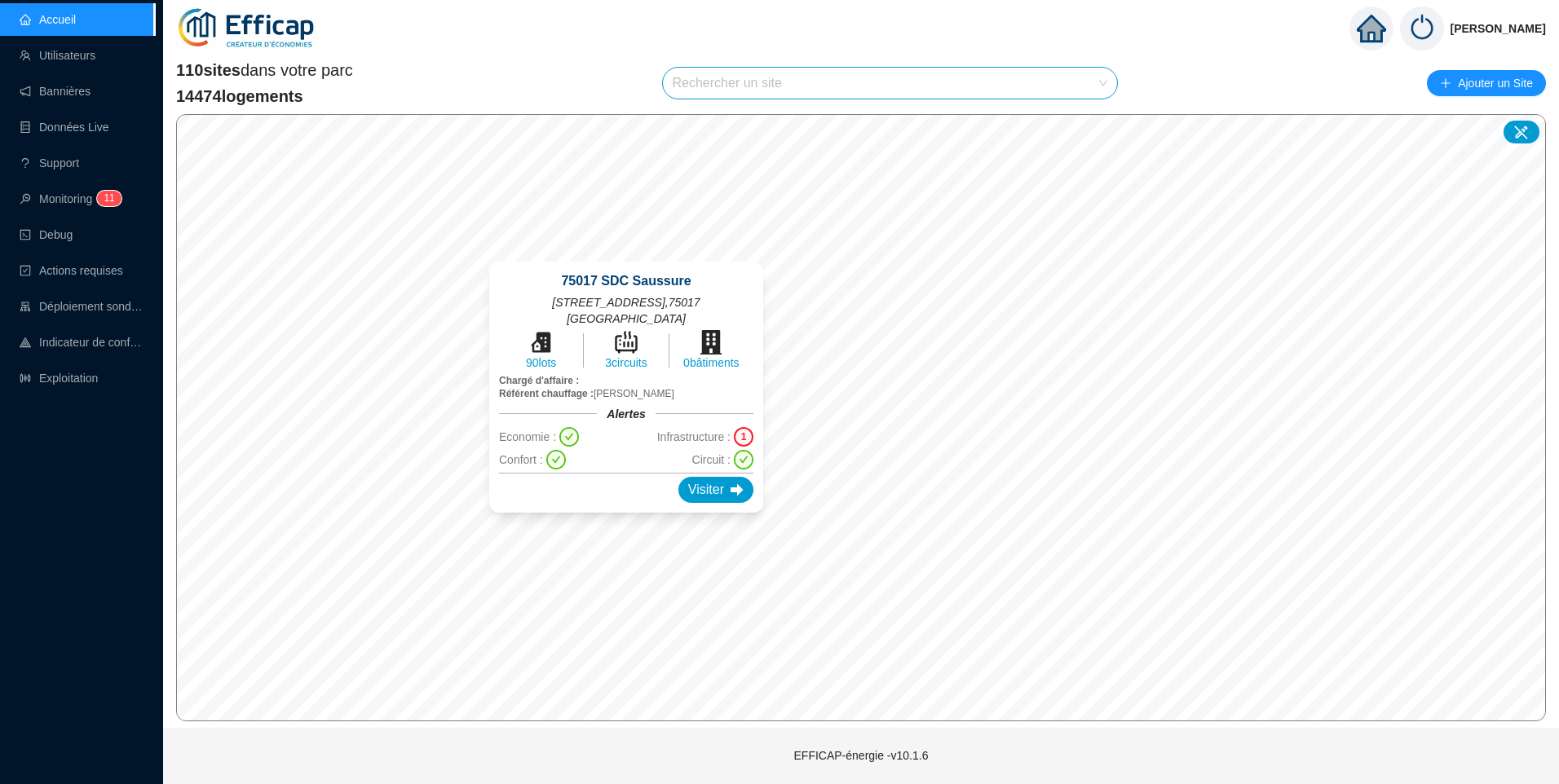
click at [624, 254] on div "75017 SDC Saussure 152-154 rue de Saussure , 75017 Paris 90 lots 3 circuits 0 b…" at bounding box center [626, 387] width 313 height 290
click at [680, 477] on div "Visiter" at bounding box center [715, 490] width 75 height 26
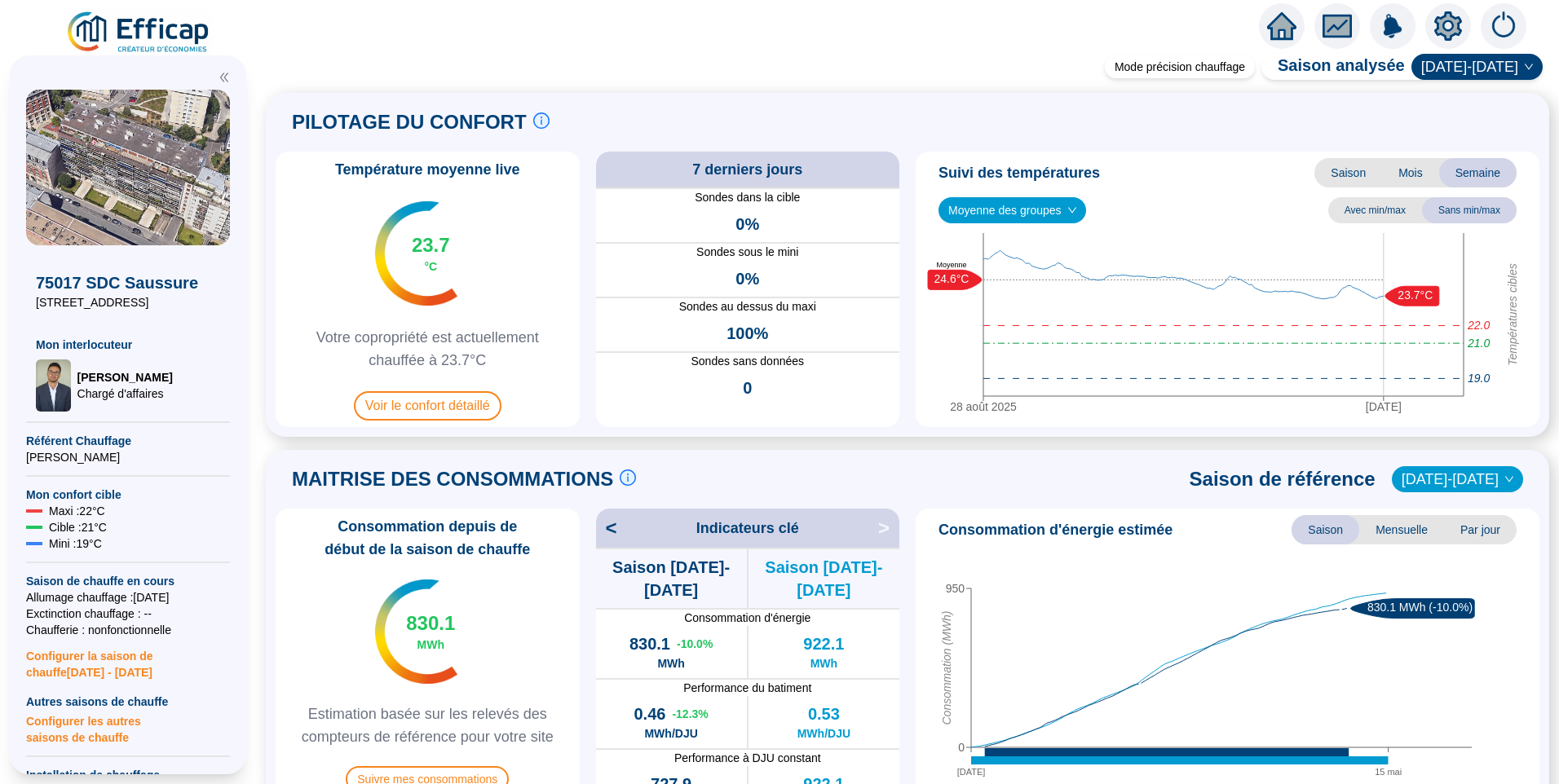
click at [1452, 29] on icon "setting" at bounding box center [1448, 26] width 12 height 12
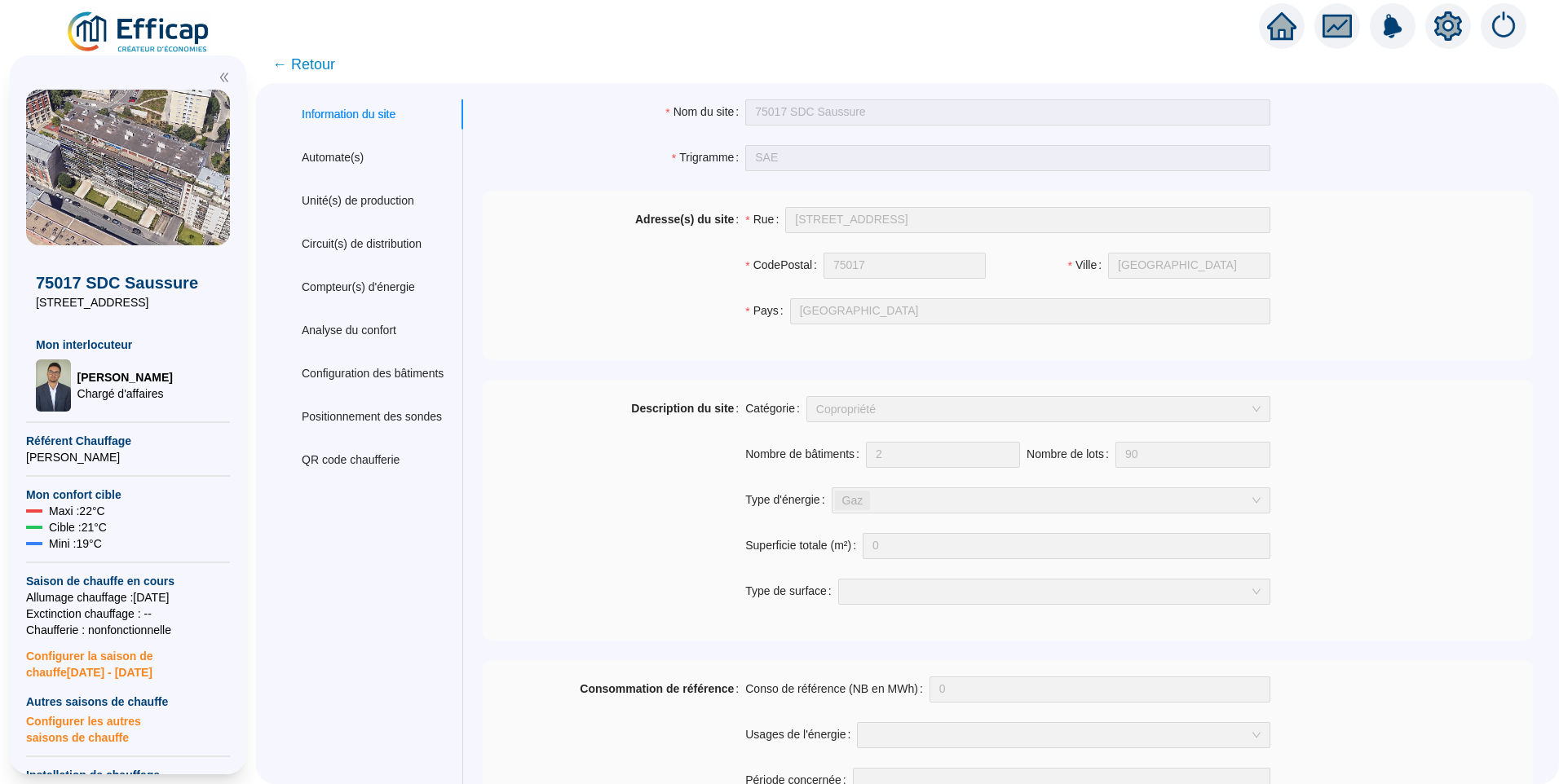
click at [171, 29] on img at bounding box center [138, 32] width 147 height 45
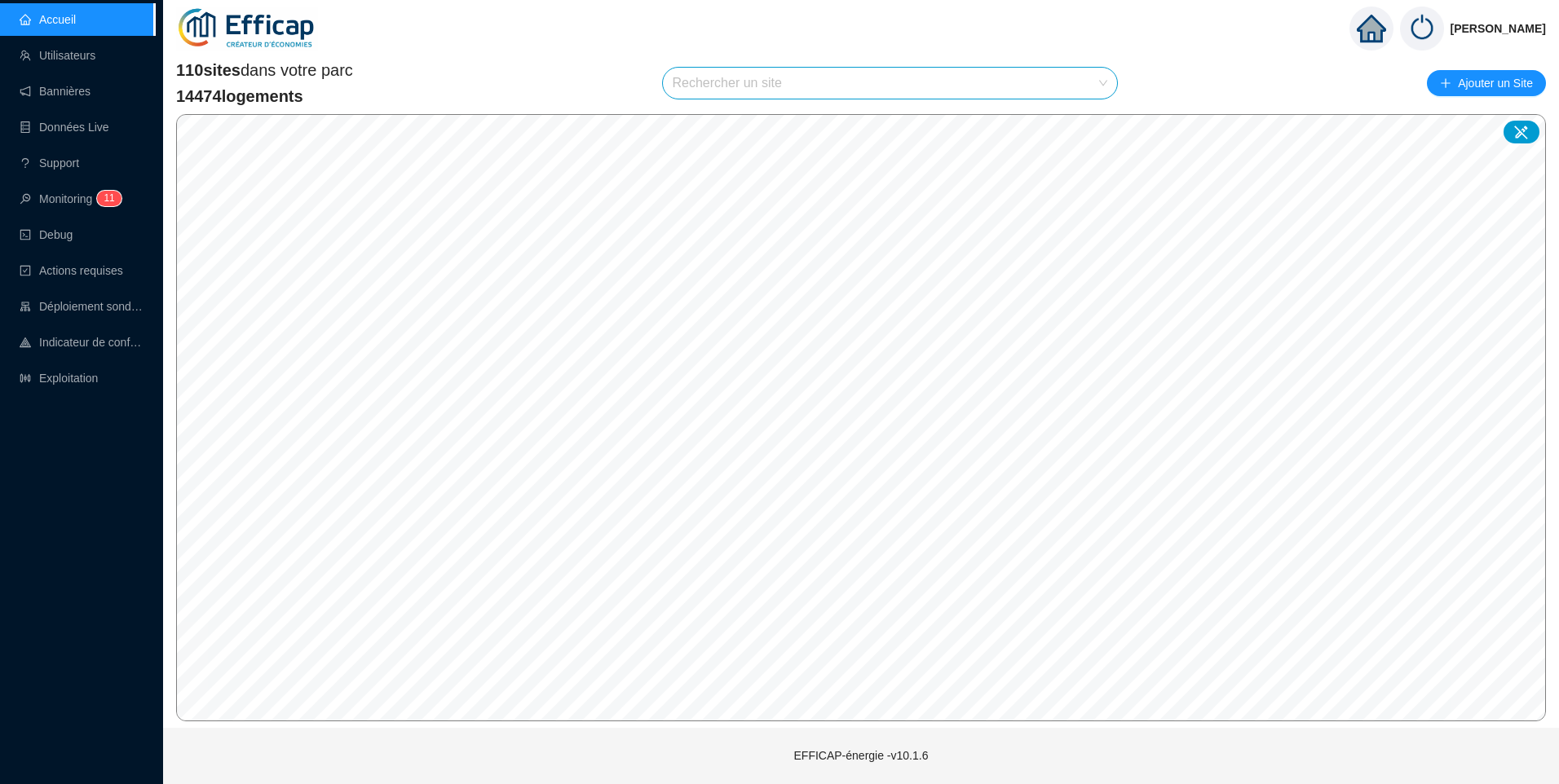
click at [694, 78] on input "search" at bounding box center [882, 83] width 421 height 31
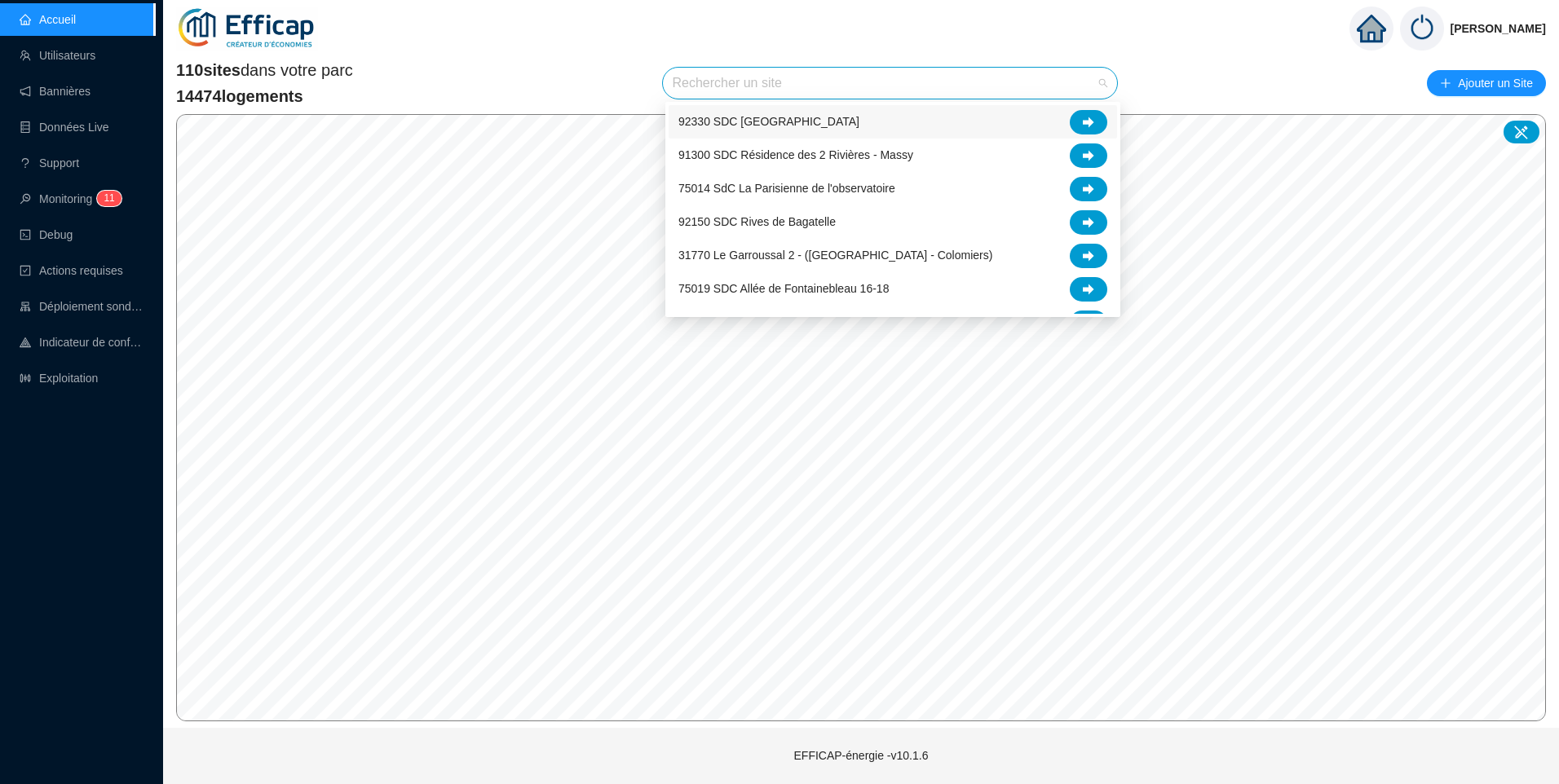
click at [805, 78] on input "search" at bounding box center [882, 83] width 421 height 31
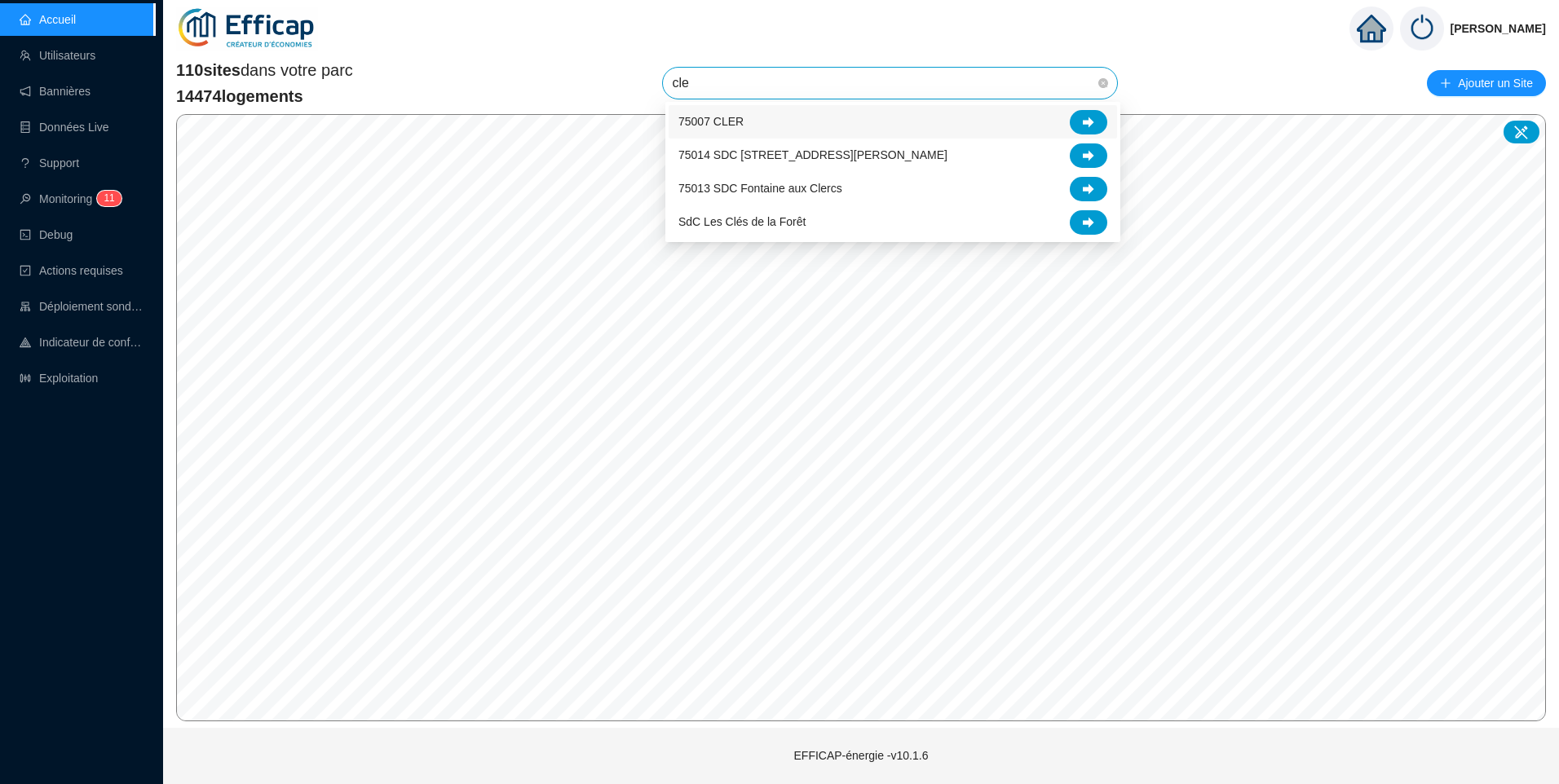
type input "cles"
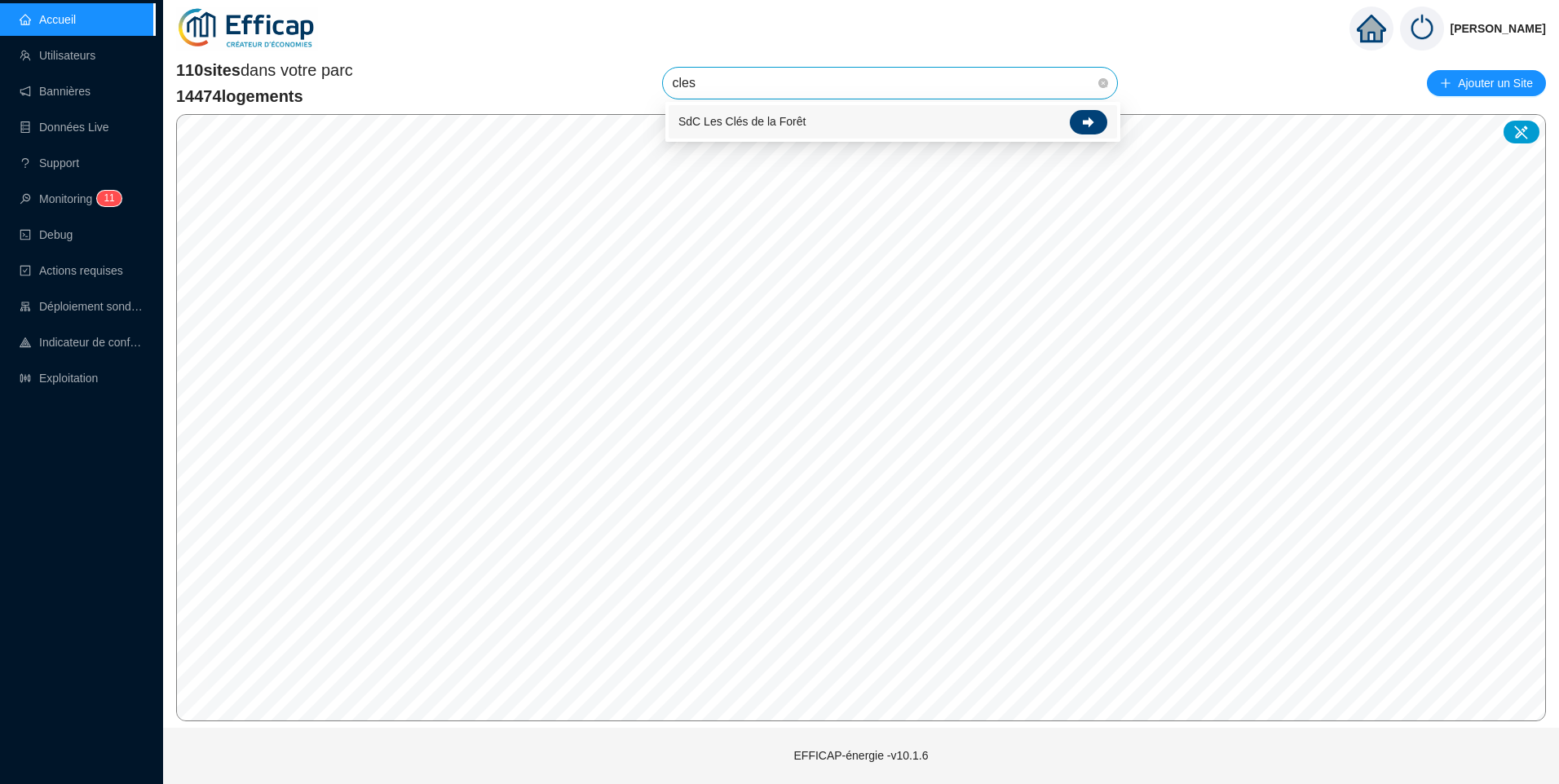
click at [1093, 117] on icon at bounding box center [1088, 122] width 12 height 12
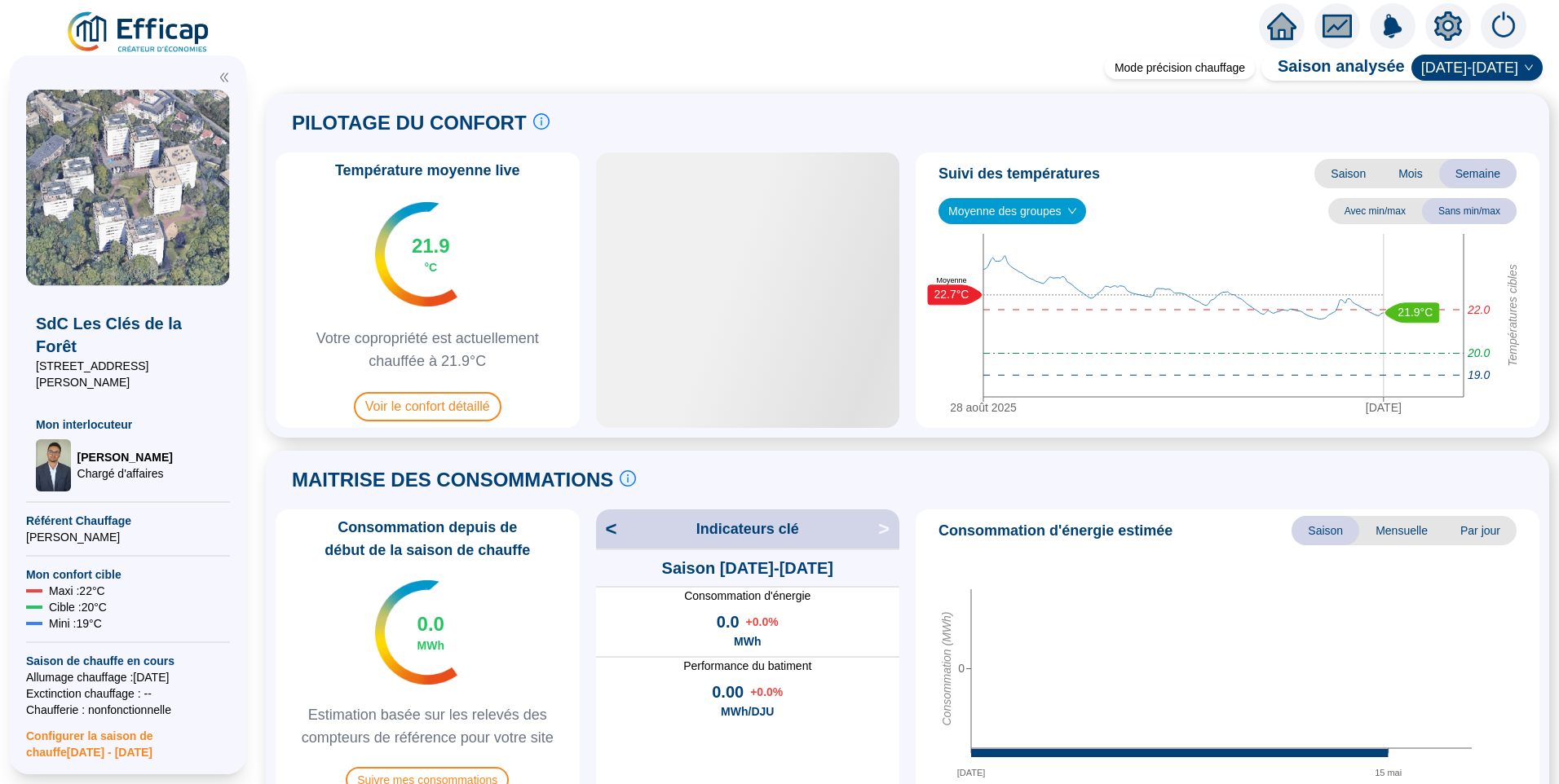
click at [1455, 27] on icon "setting" at bounding box center [1448, 26] width 28 height 26
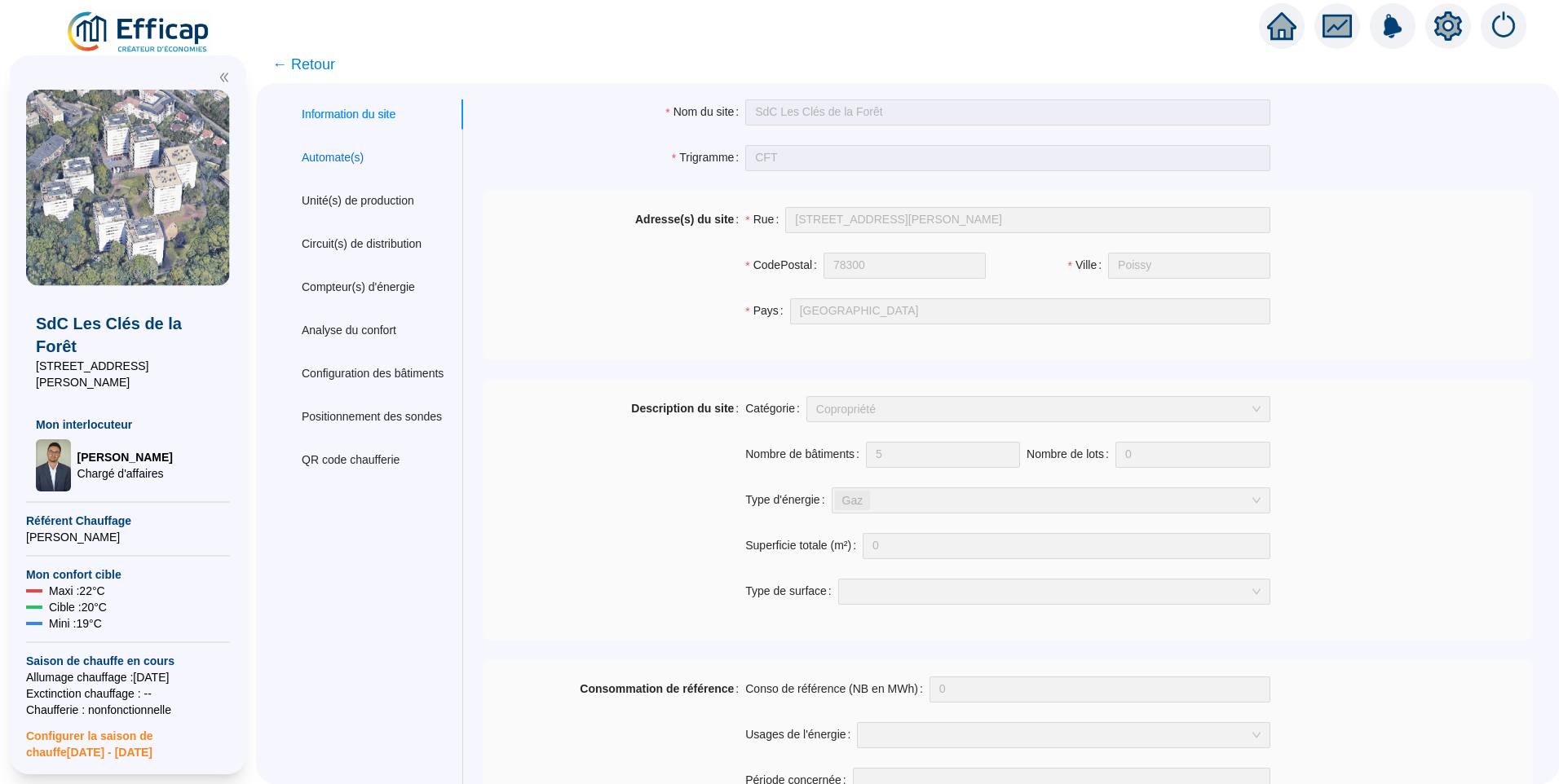
click at [358, 158] on div "Automate(s)" at bounding box center [332, 157] width 62 height 17
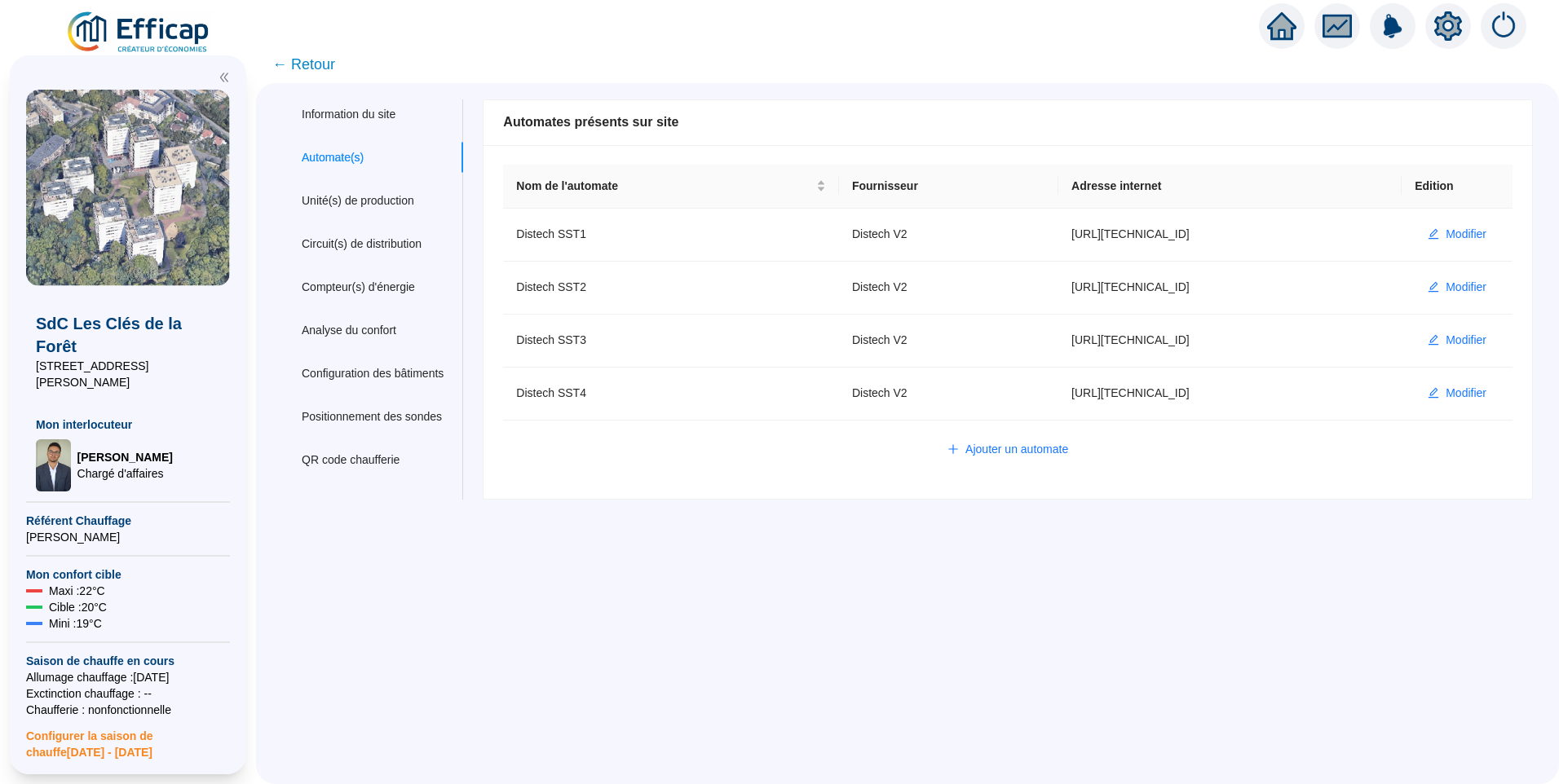
click at [180, 31] on img at bounding box center [138, 32] width 147 height 45
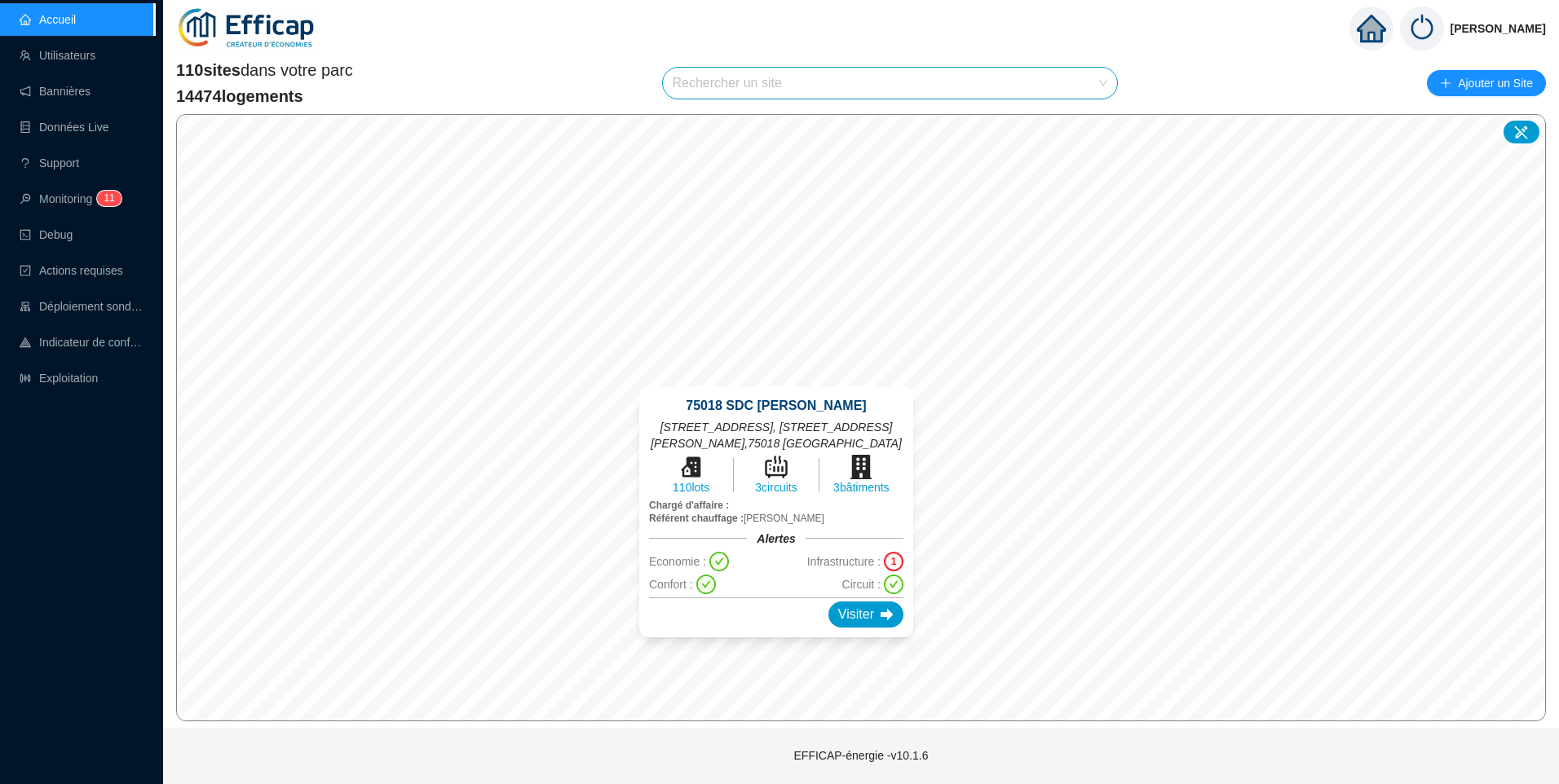
click at [784, 371] on div "75018 SDC Girard Pajol 29 rue Pajol, 70 rue Philippe de Girard , 75018 Paris 11…" at bounding box center [776, 511] width 313 height 290
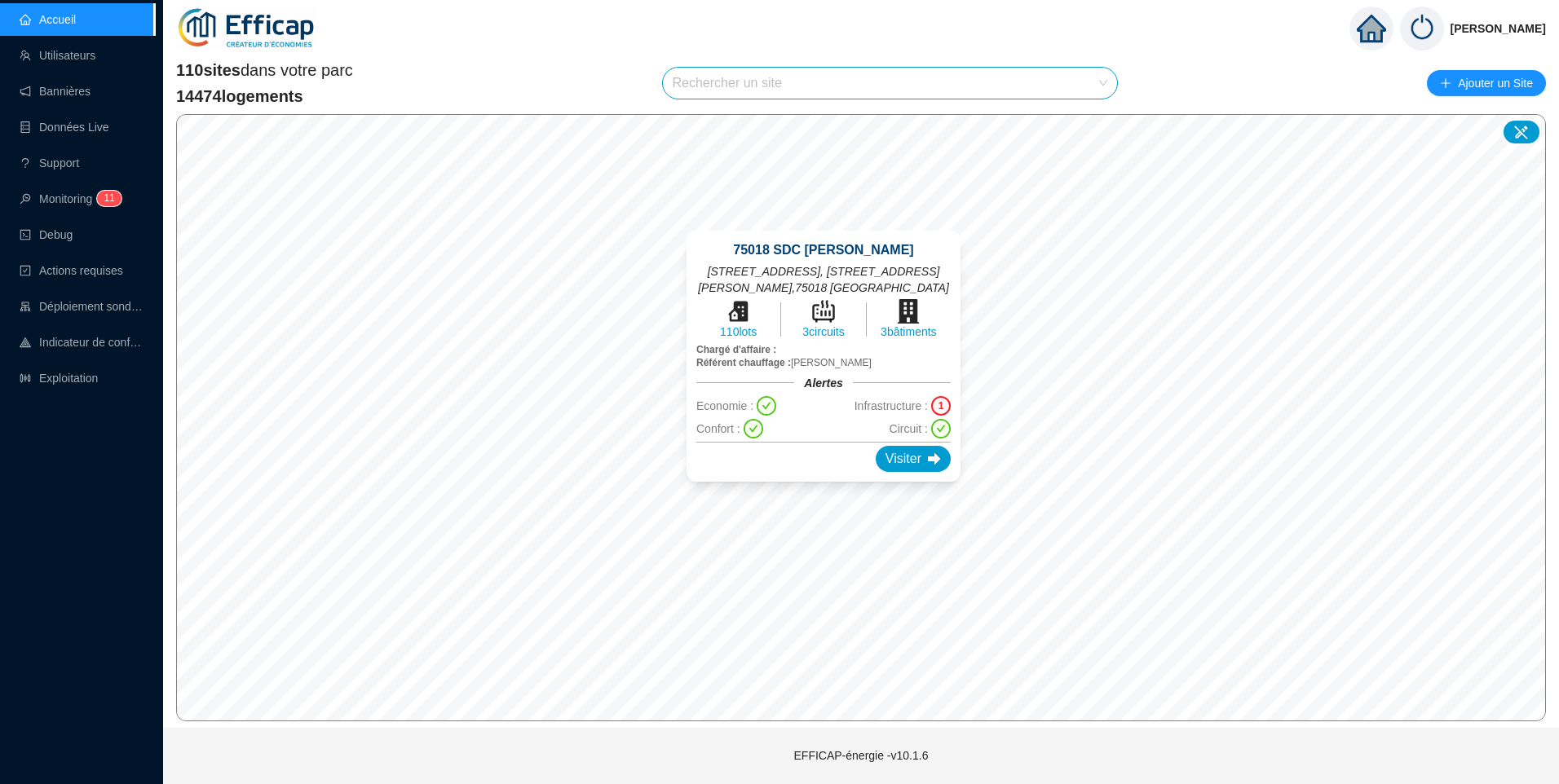
click at [822, 492] on div "75018 SDC Girard Pajol 29 rue Pajol, 70 rue Philippe de Girard , 75018 Paris 11…" at bounding box center [823, 356] width 313 height 290
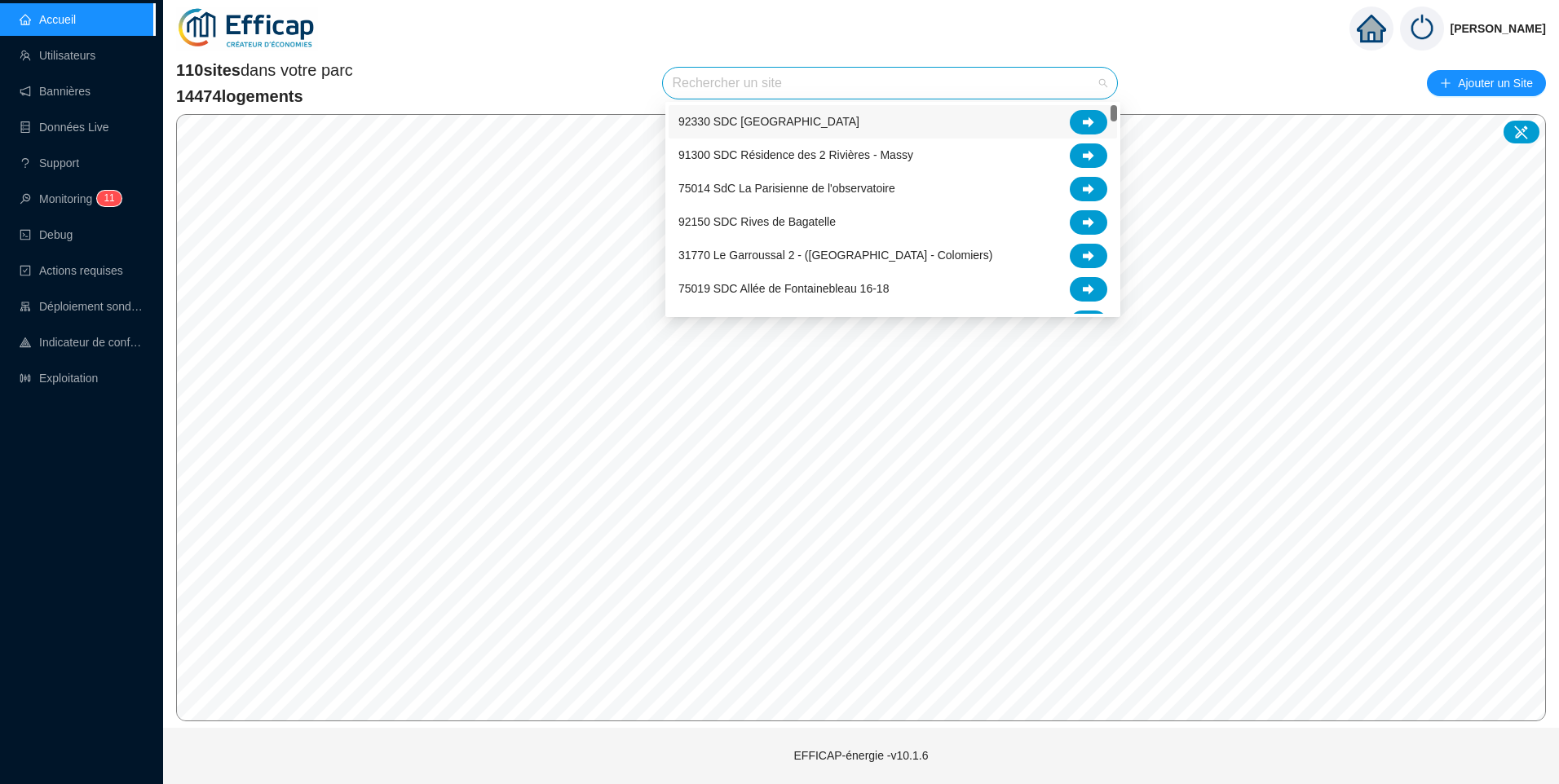
click at [744, 82] on input "search" at bounding box center [882, 83] width 421 height 31
type input "gi"
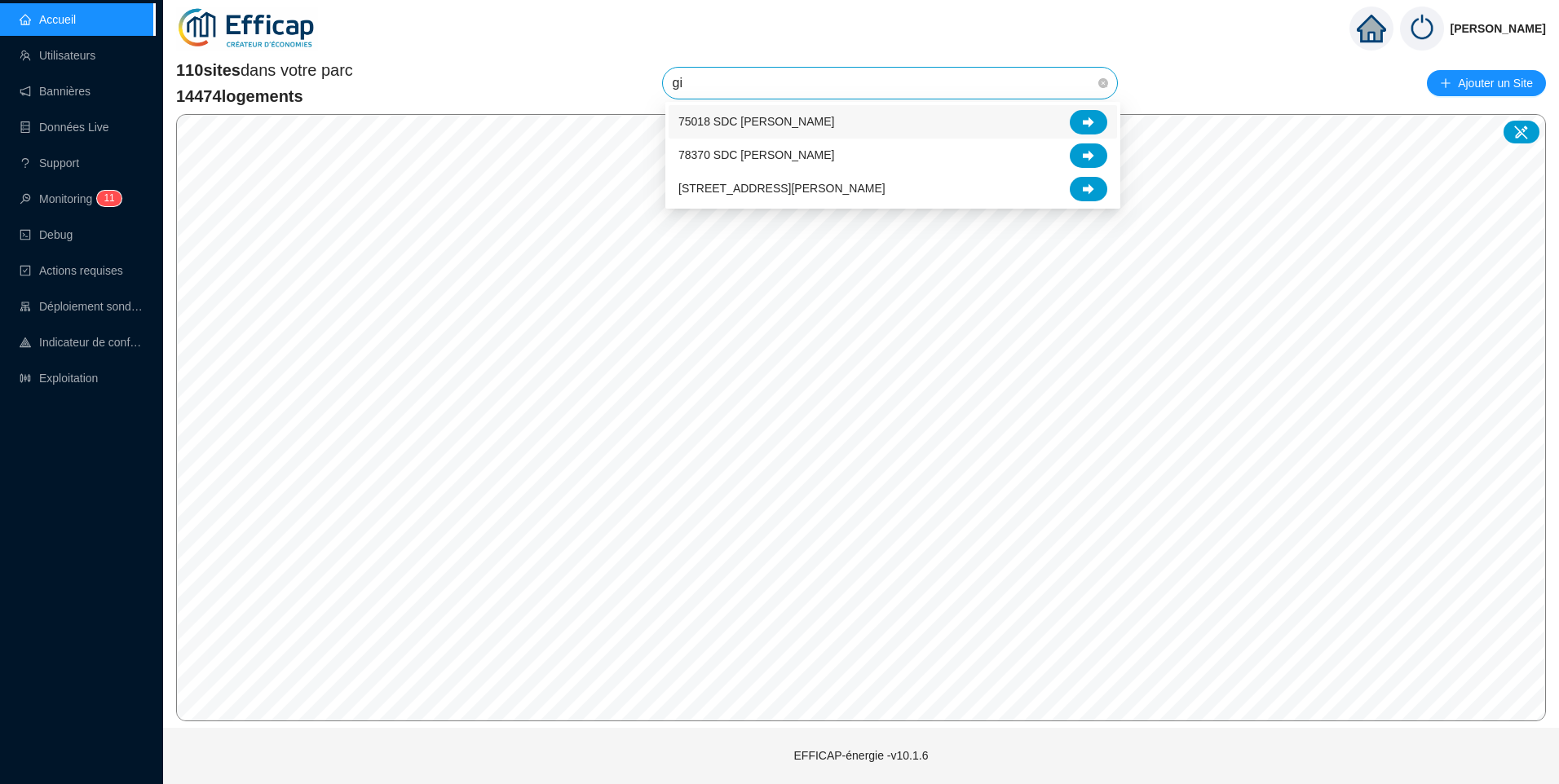
click at [826, 120] on div "75018 SDC Girard Pajol" at bounding box center [892, 123] width 428 height 25
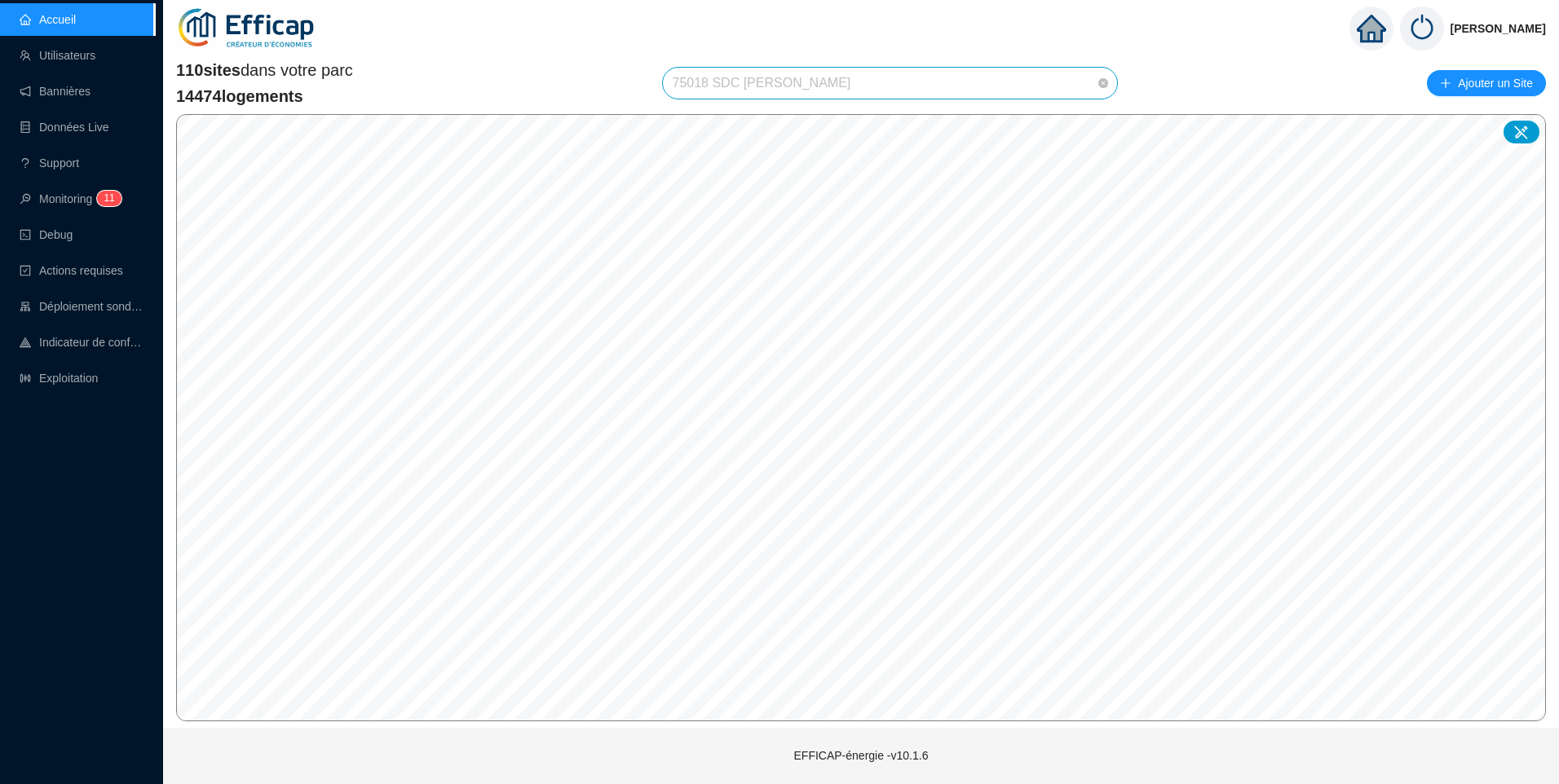
scroll to position [1562, 0]
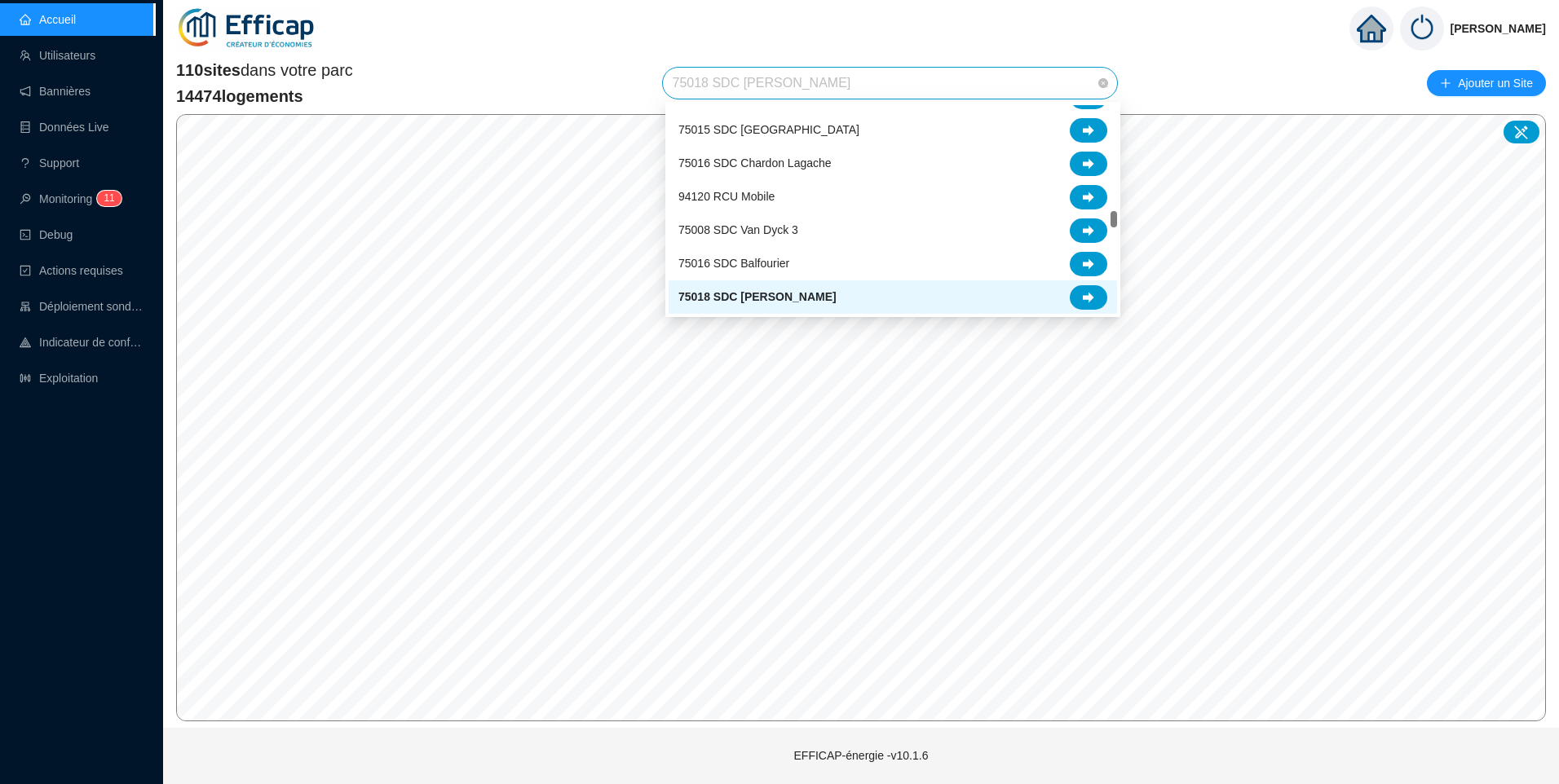
drag, startPoint x: 835, startPoint y: 80, endPoint x: 425, endPoint y: 47, distance: 411.3
click at [425, 47] on div "Christophe Coiron 110 sites dans votre parc 14474 logements 75018 SDC Girard Pa…" at bounding box center [861, 392] width 1396 height 784
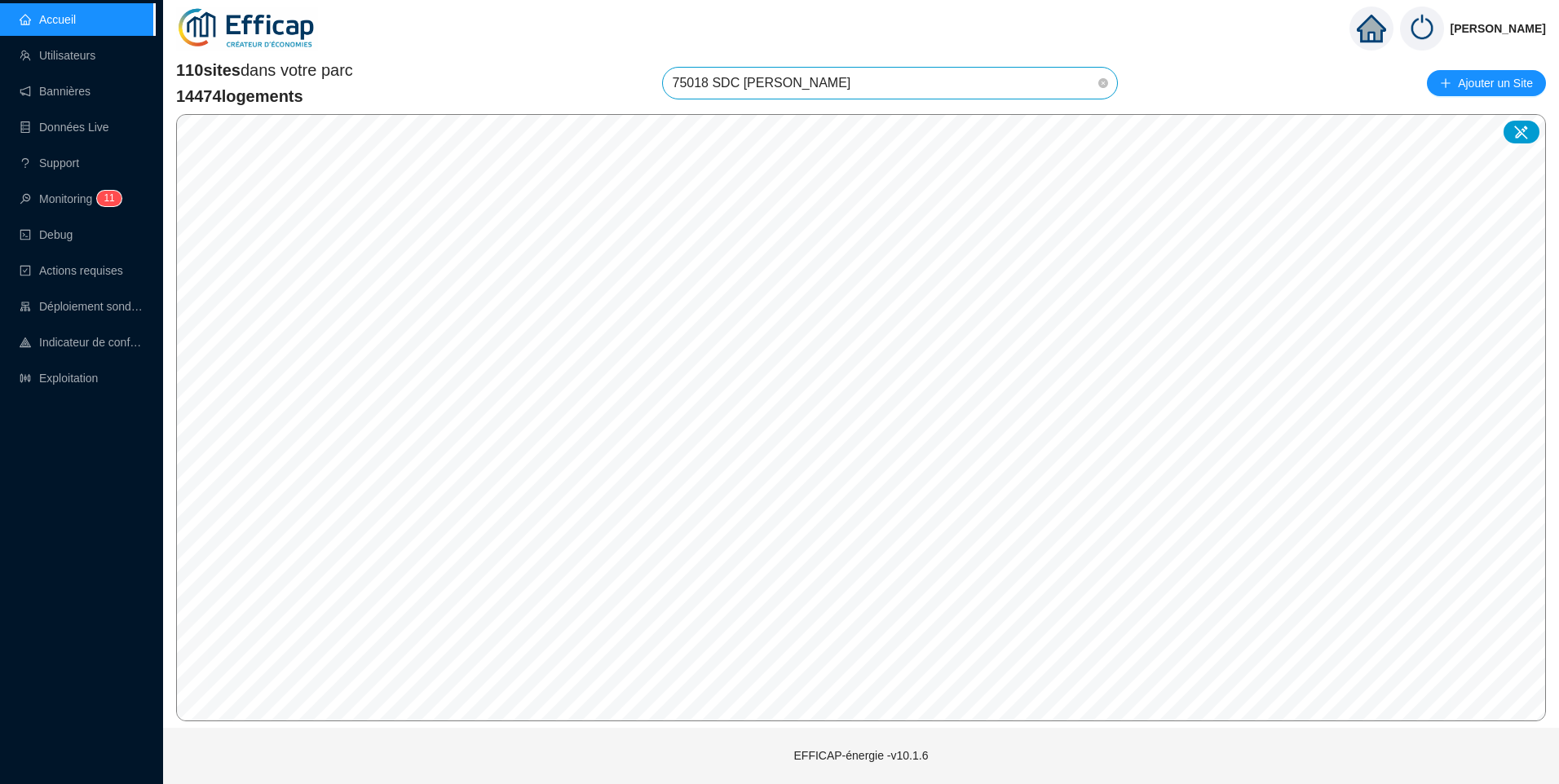
click at [723, 97] on span "75018 SDC Girard Pajol" at bounding box center [890, 83] width 435 height 31
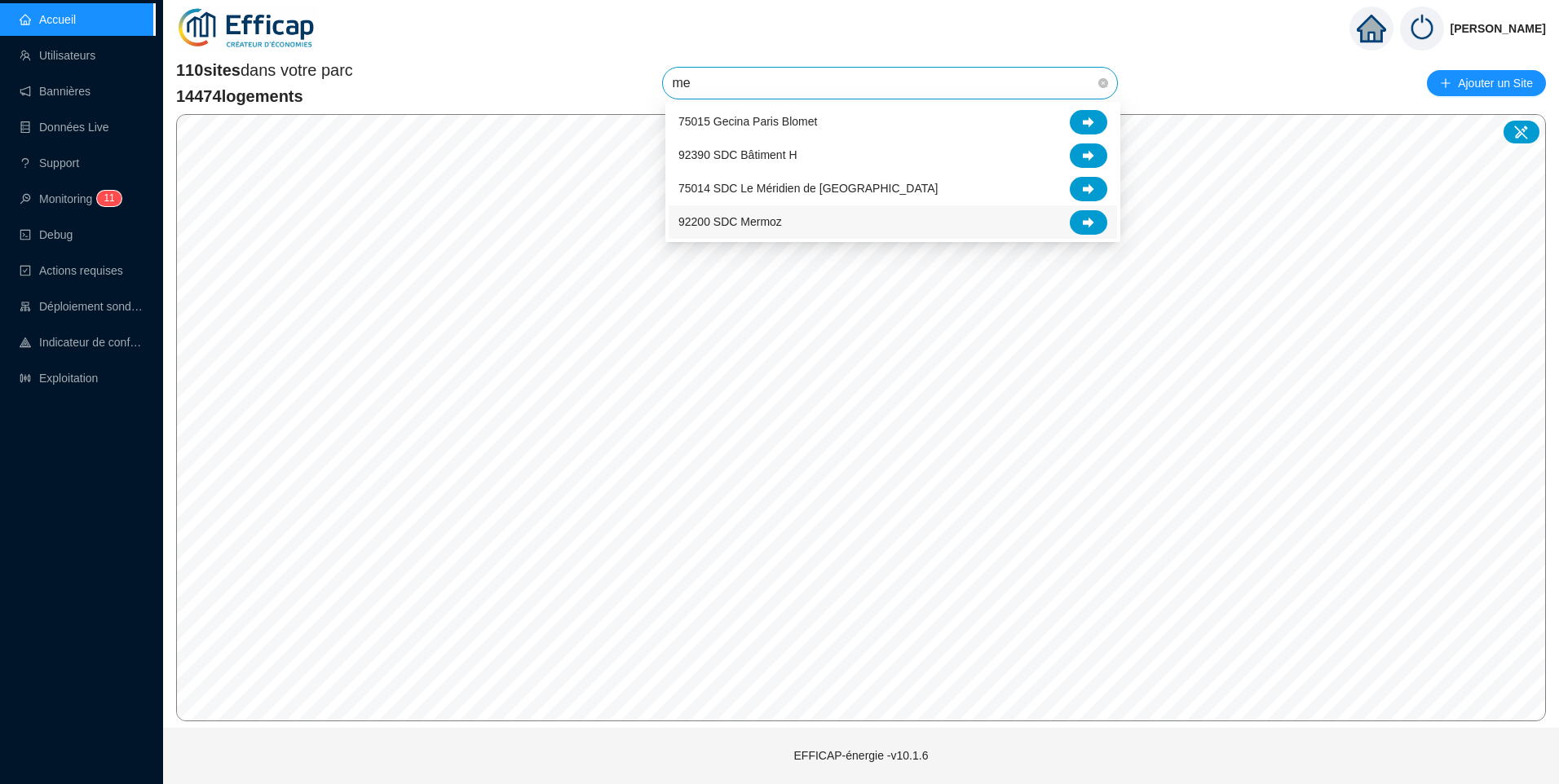
scroll to position [0, 0]
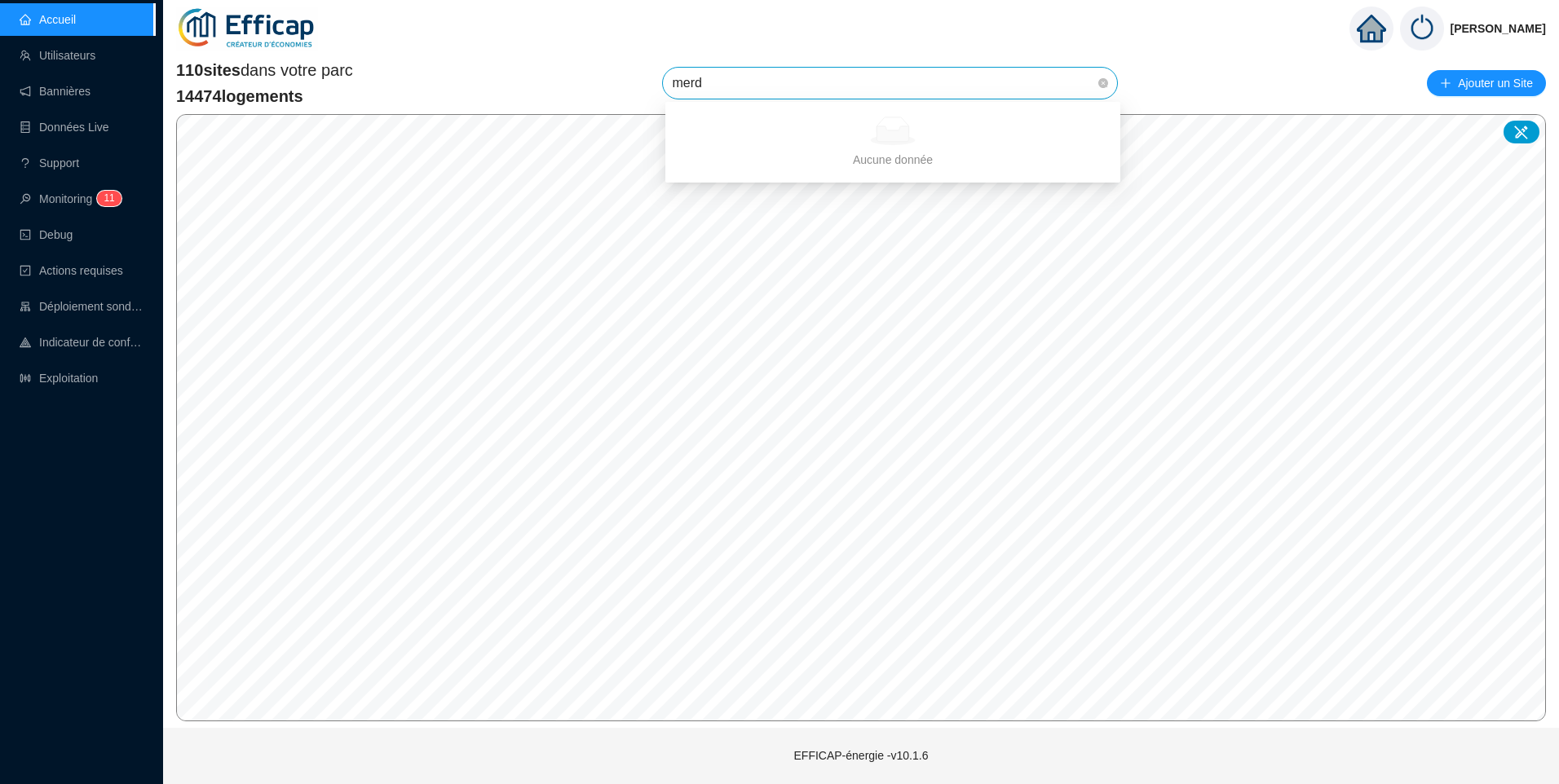
type input "mer"
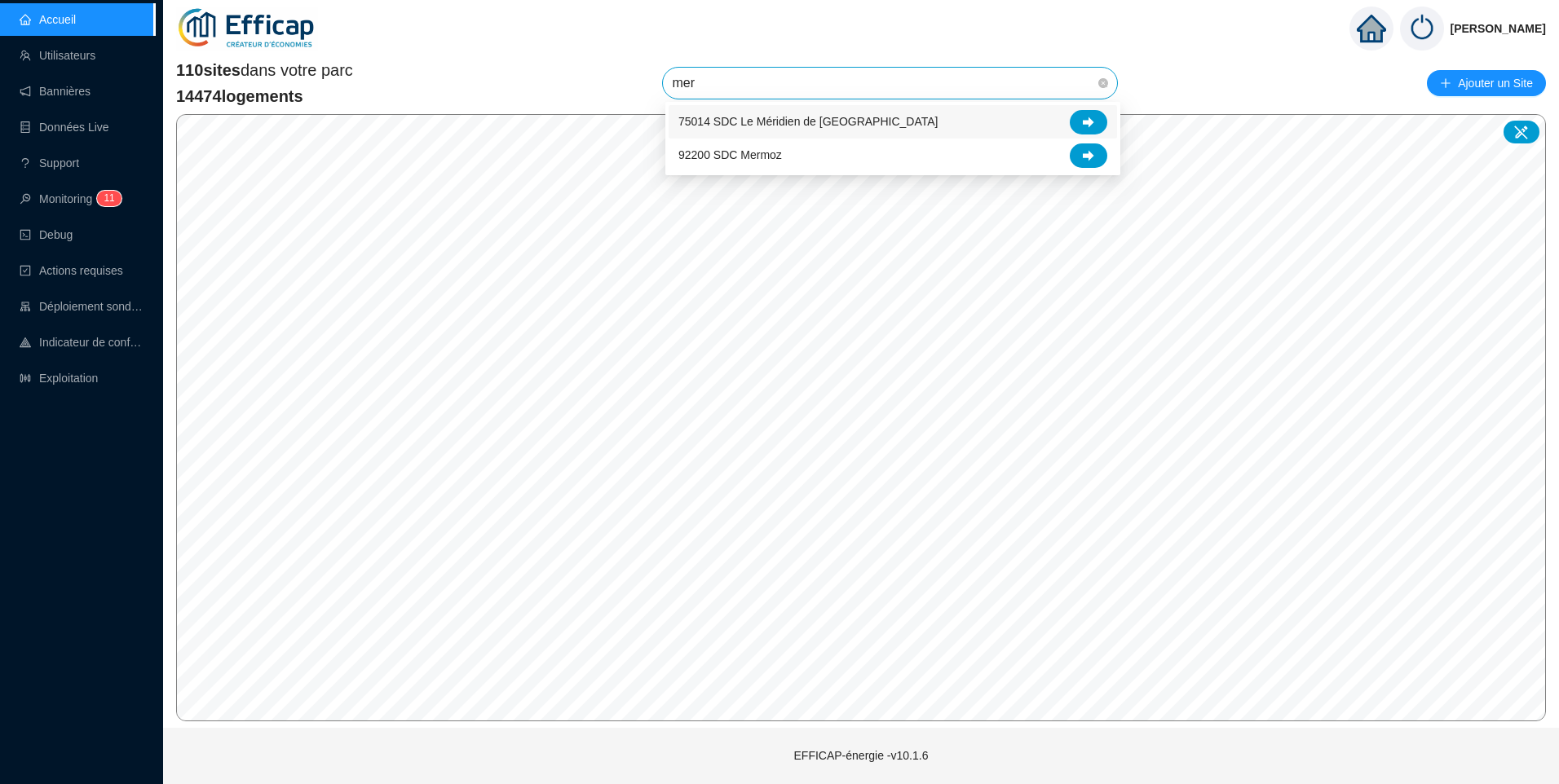
click at [740, 123] on span "75014 SDC Le Méridien de Paris" at bounding box center [808, 122] width 260 height 17
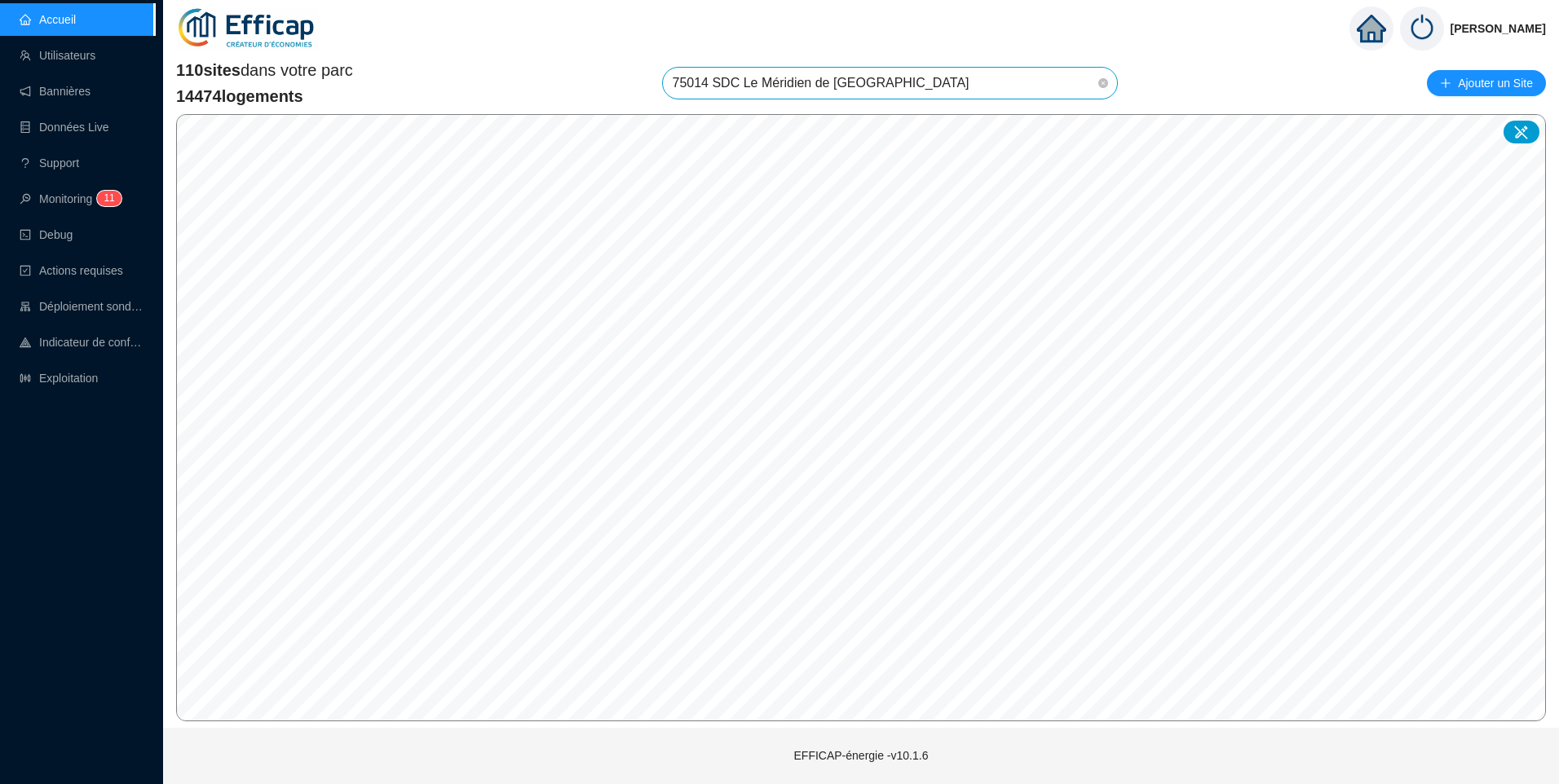
click at [989, 755] on div "Christophe Coiron 110 sites dans votre parc 14474 logements 75014 SDC Le Méridi…" at bounding box center [861, 392] width 1396 height 784
click at [889, 783] on html "Accueil Utilisateurs Bannières Données Live Support Monitoring 1 1 Debug Action…" at bounding box center [780, 392] width 1559 height 784
click at [800, 783] on html "Accueil Utilisateurs Bannières Données Live Support Monitoring 1 1 Debug Action…" at bounding box center [780, 392] width 1559 height 784
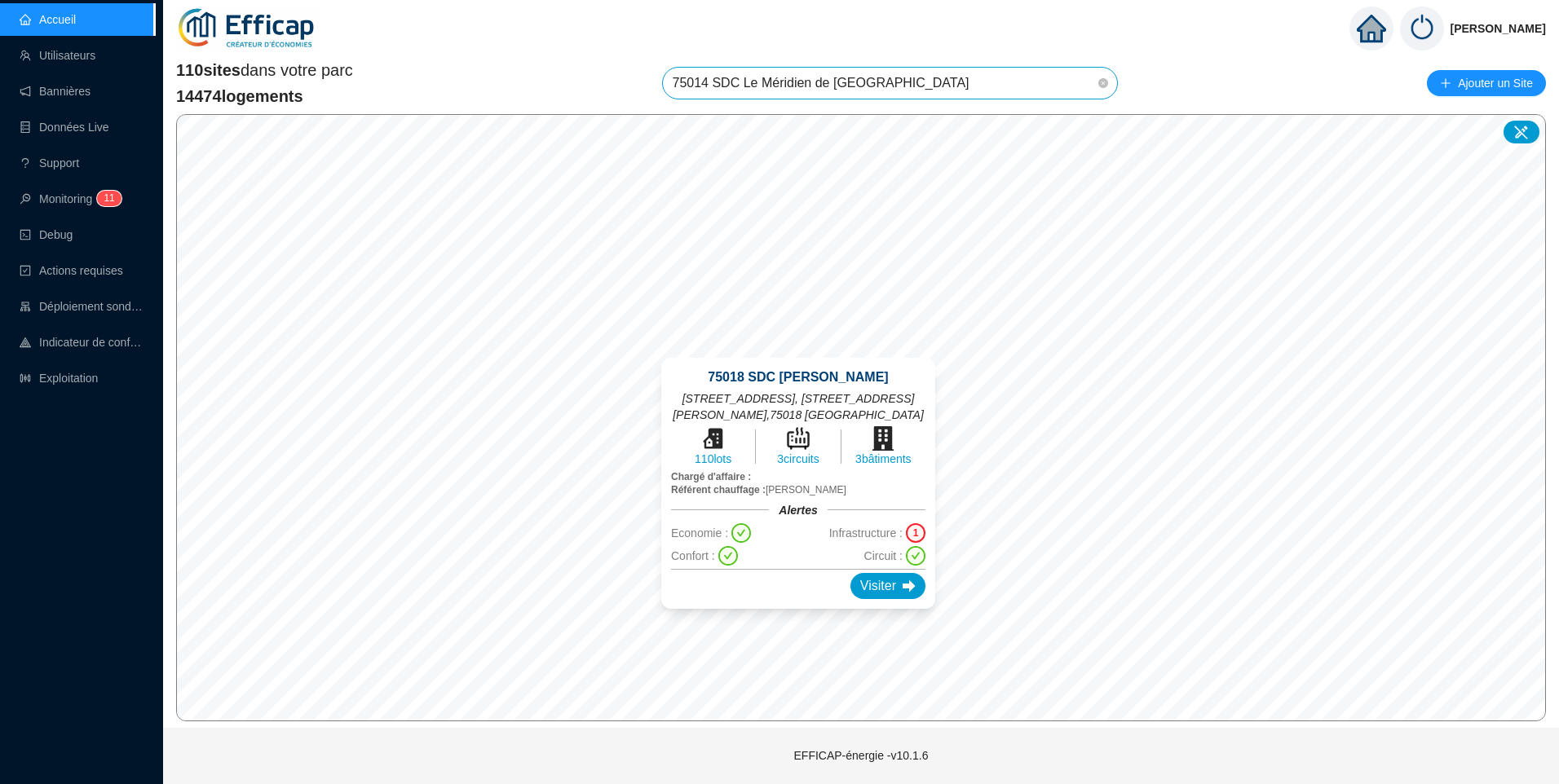
click at [799, 365] on div "75018 SDC Girard Pajol 29 rue Pajol, 70 rue Philippe de Girard , 75018 Paris 11…" at bounding box center [798, 483] width 274 height 251
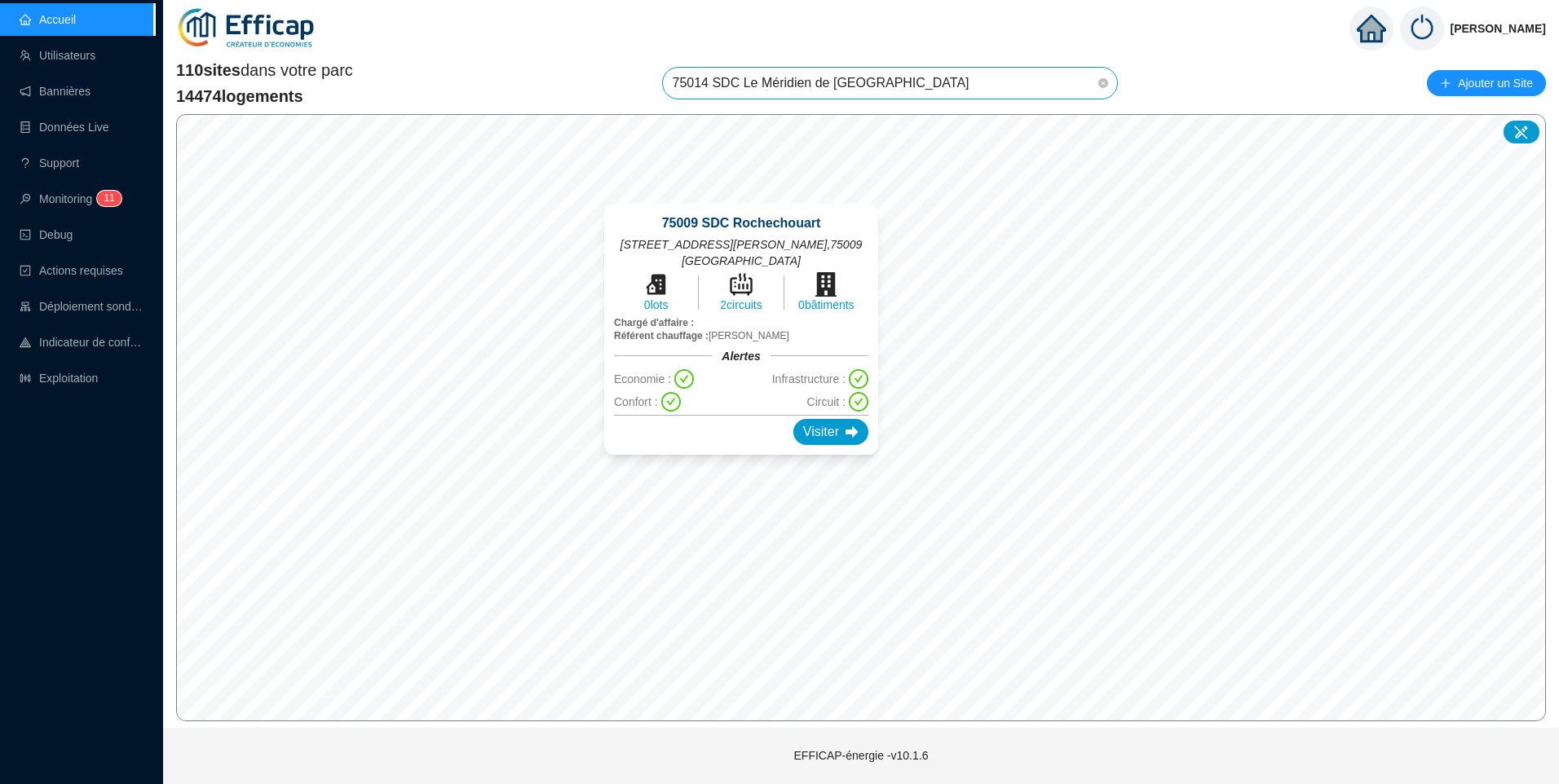
click at [742, 468] on div "75009 SDC Rochechouart 61-65 rue Marguerite Rochechouart , 75009 Paris 0 lots 2…" at bounding box center [741, 329] width 313 height 290
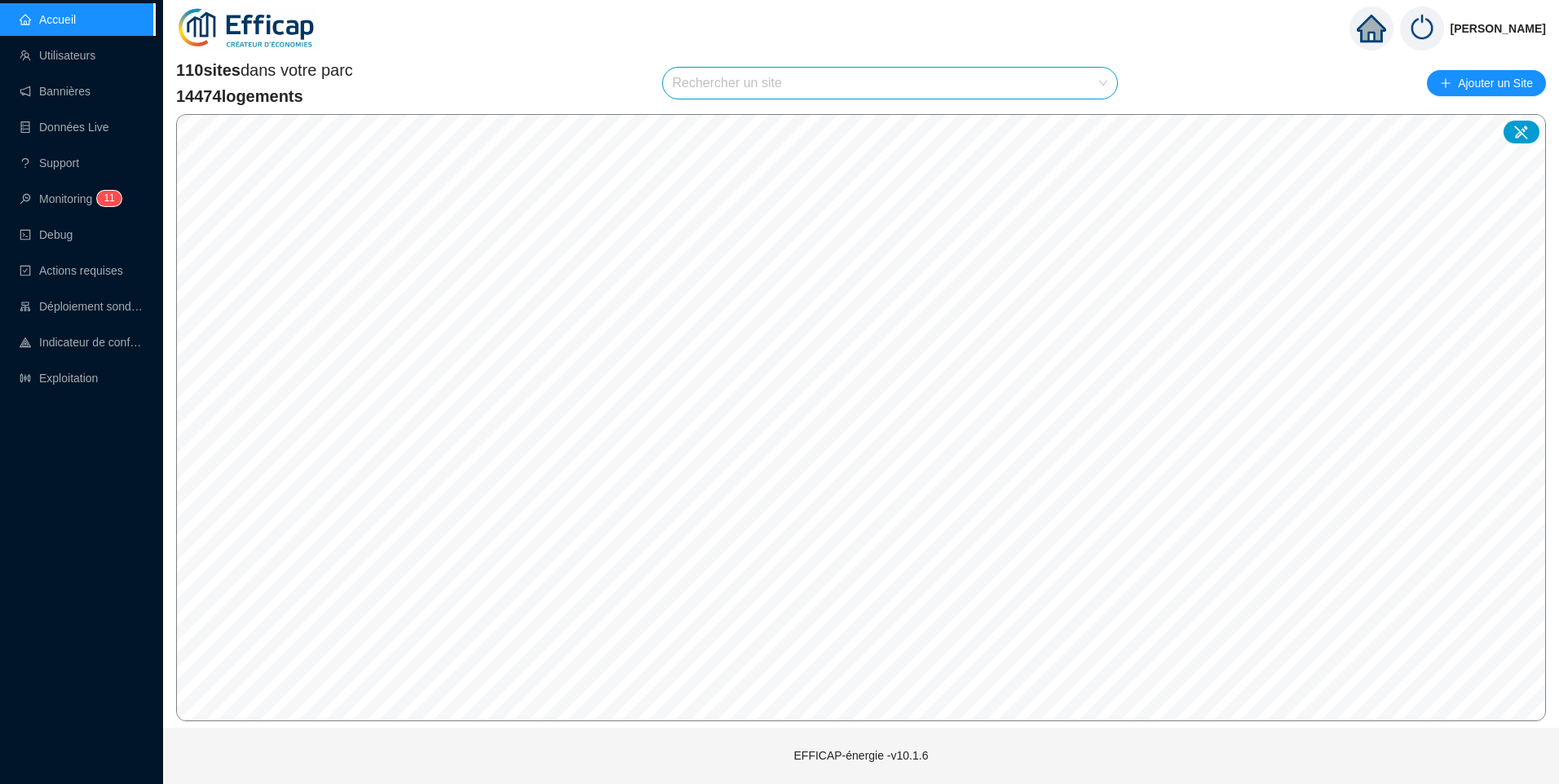
click at [743, 85] on input "search" at bounding box center [882, 83] width 421 height 31
type input "roche"
click at [1080, 128] on div at bounding box center [1088, 123] width 38 height 25
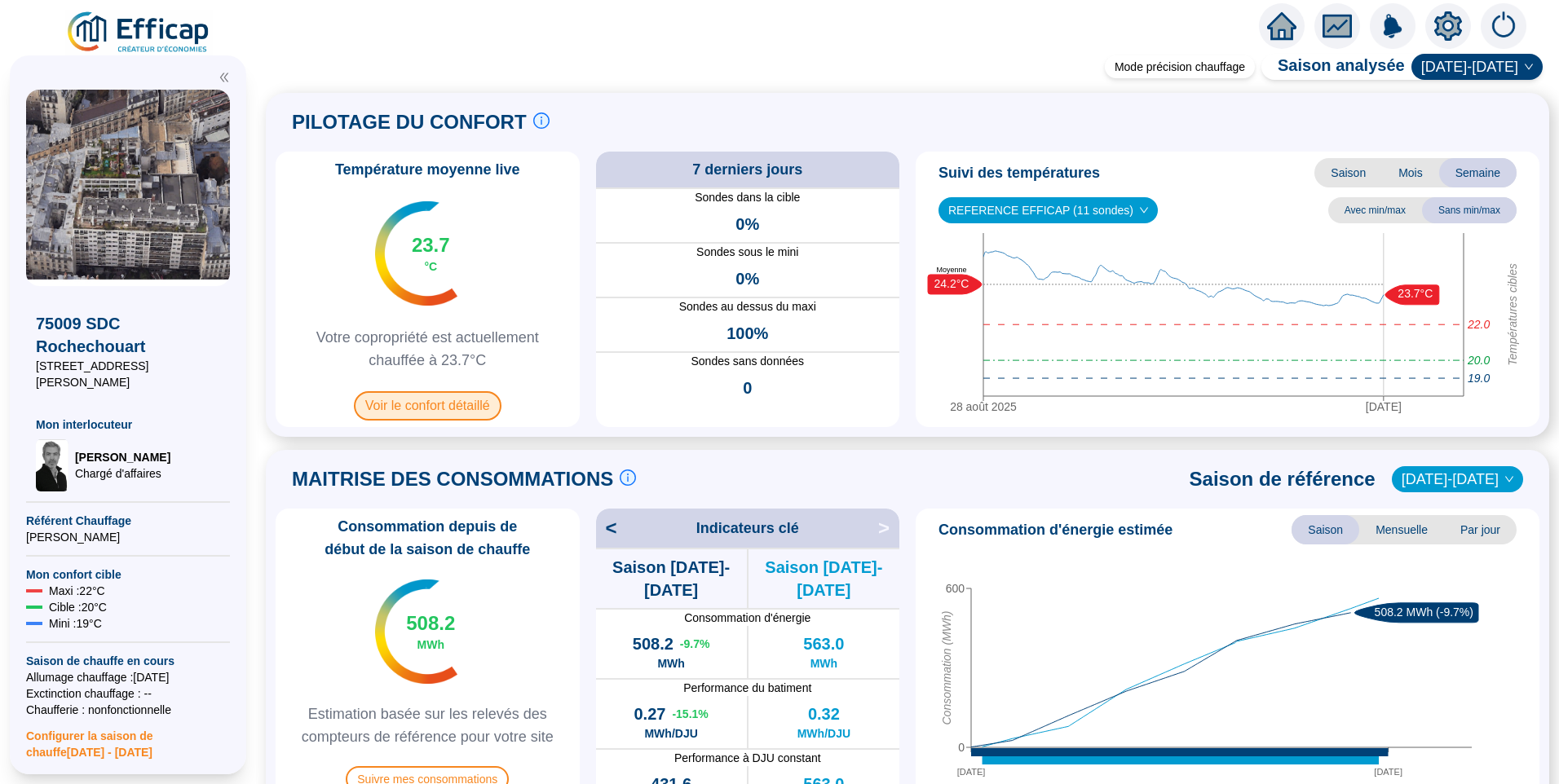
click at [410, 401] on span "Voir le confort détaillé" at bounding box center [427, 406] width 147 height 30
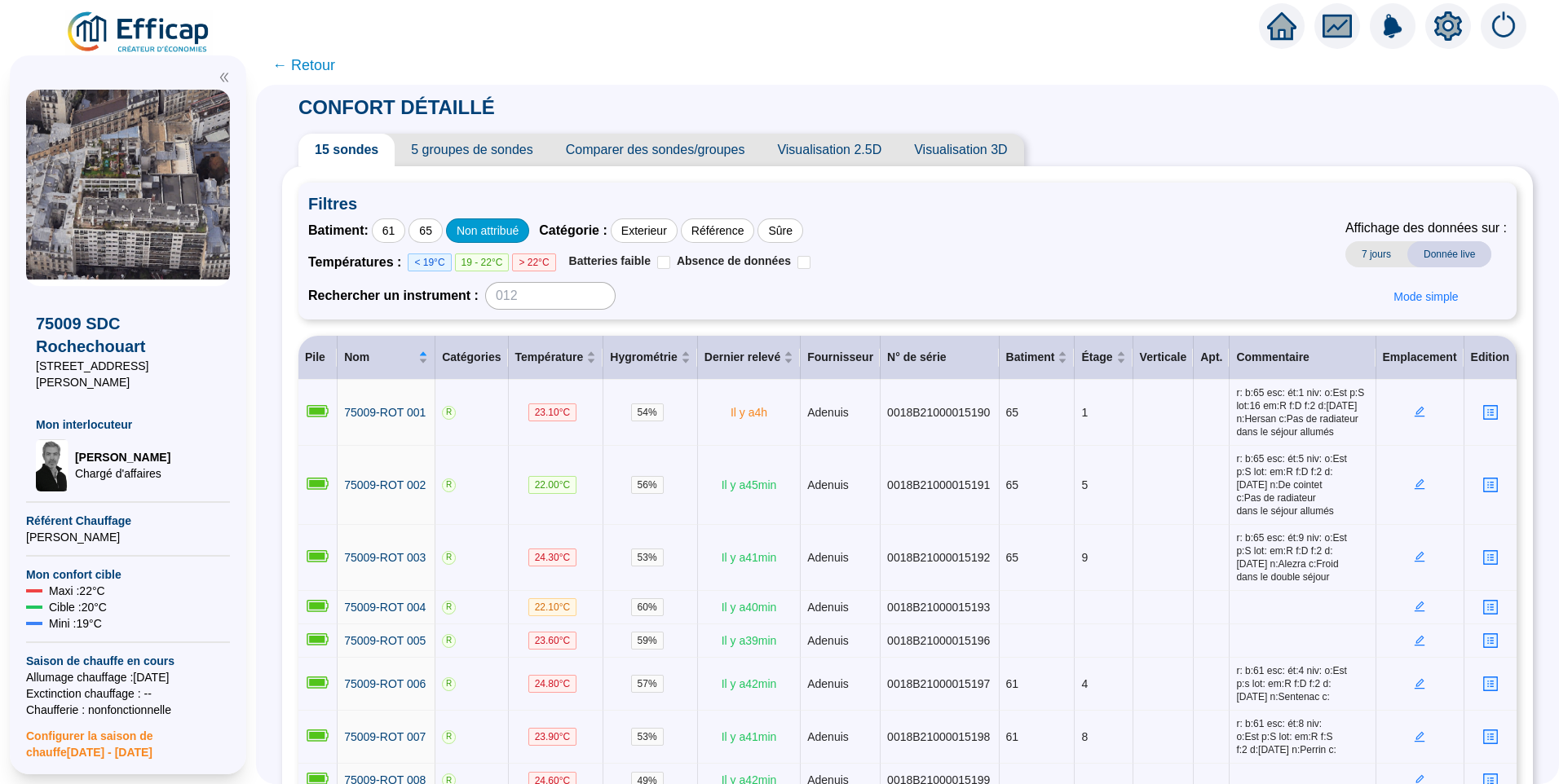
click at [479, 228] on div "Non attribué" at bounding box center [487, 231] width 83 height 25
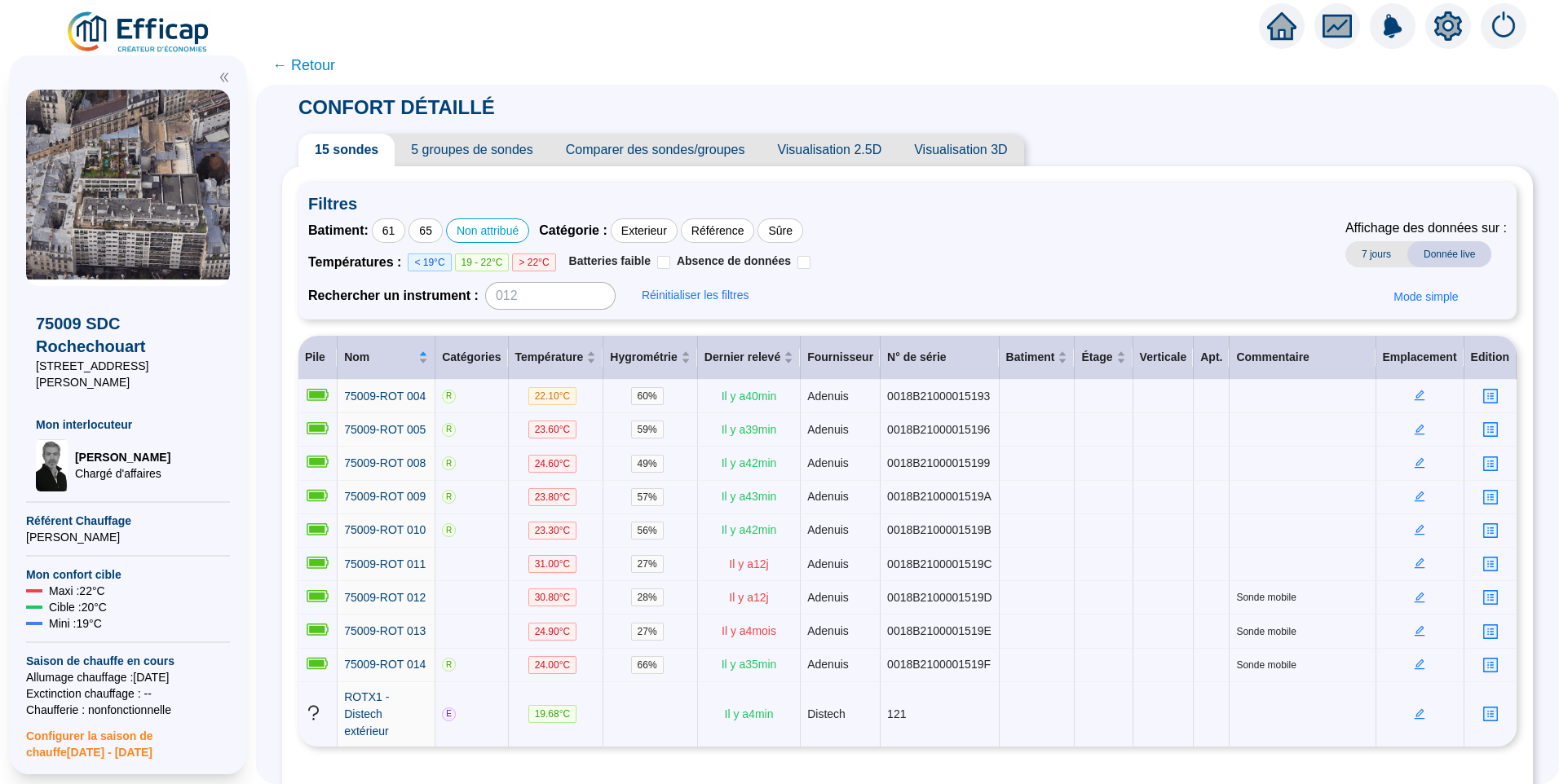
click at [479, 228] on div "Non attribué" at bounding box center [487, 231] width 83 height 25
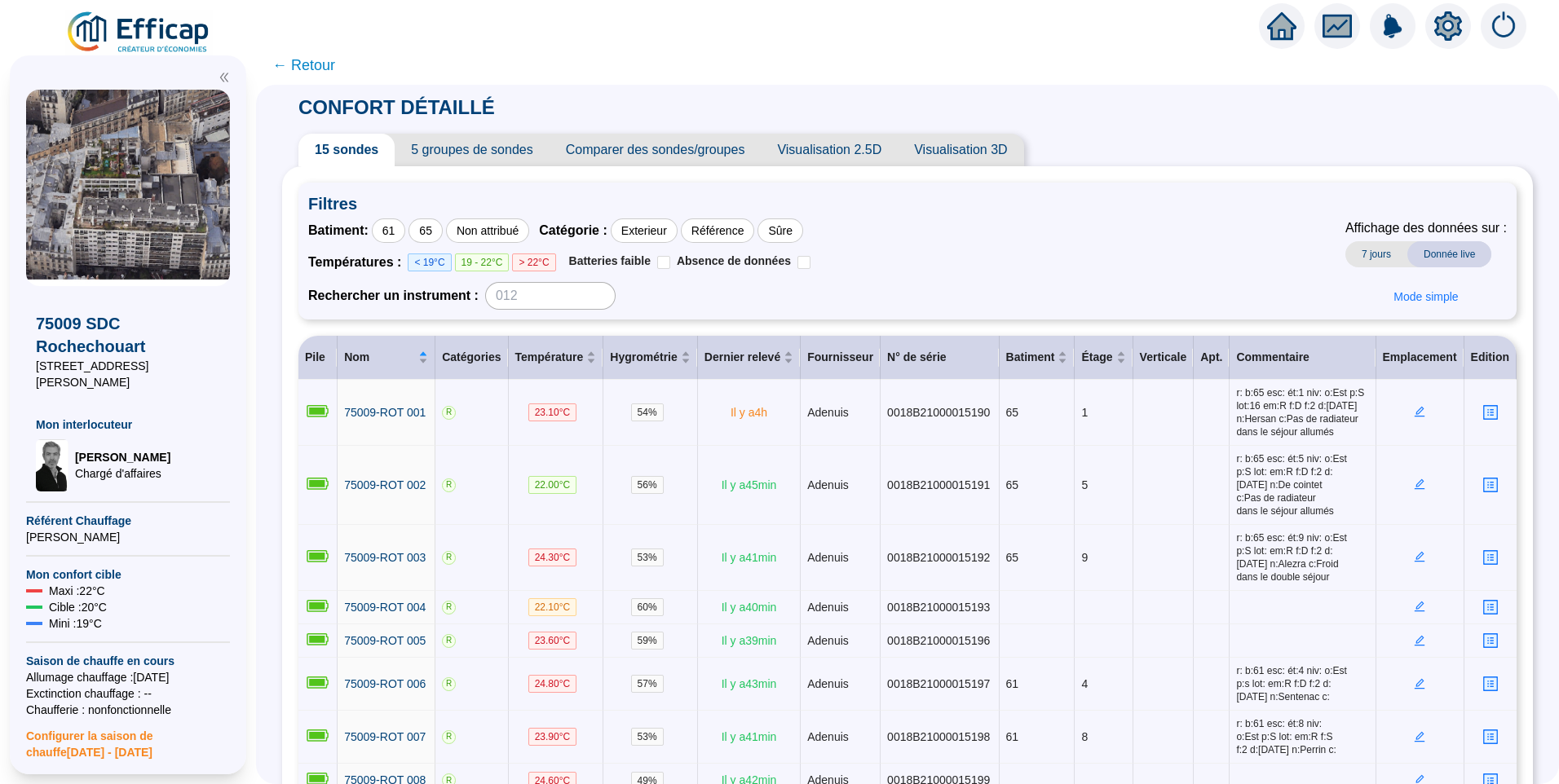
click at [491, 139] on span "5 groupes de sondes" at bounding box center [471, 150] width 154 height 33
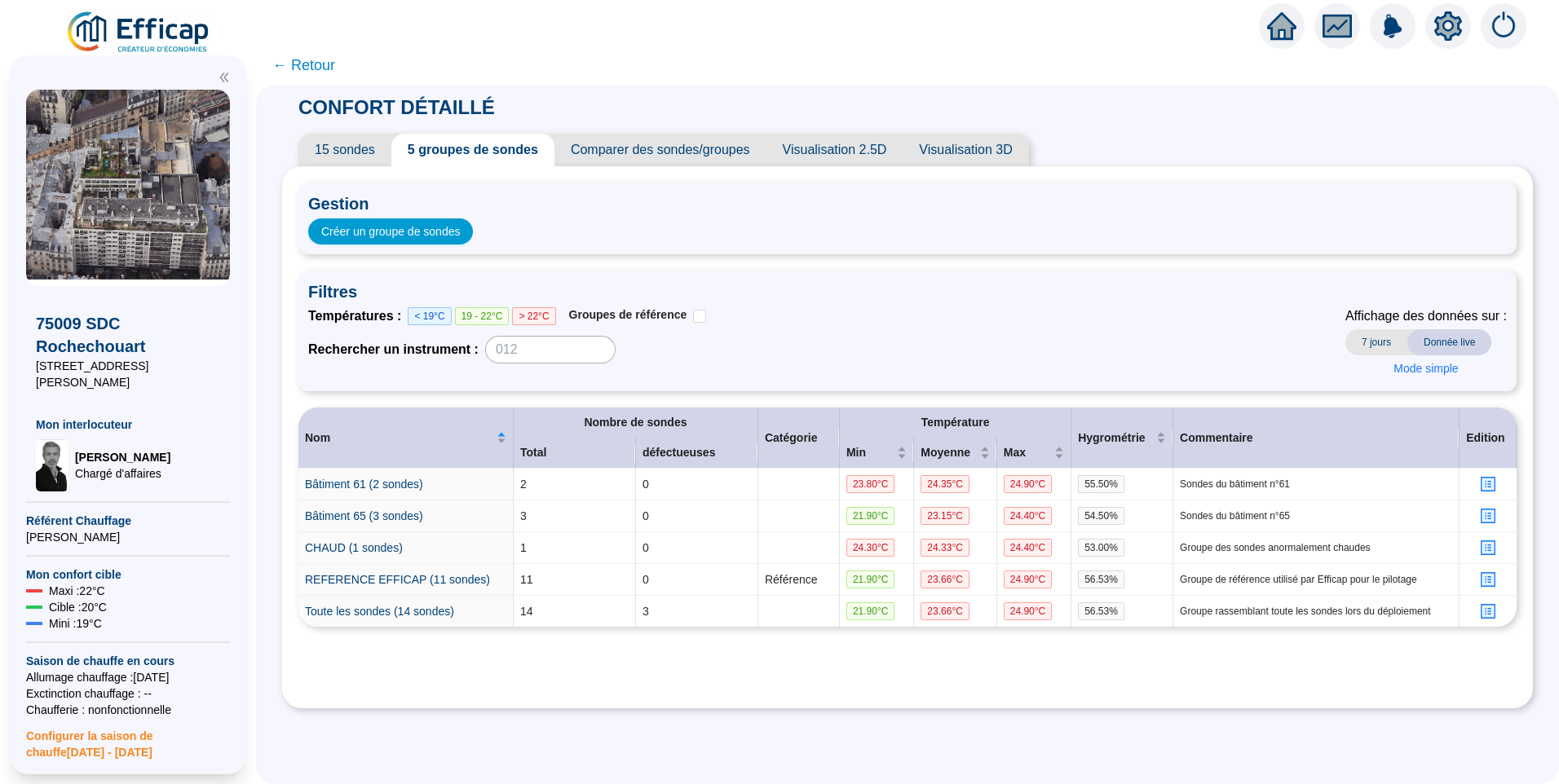
click at [361, 149] on span "15 sondes" at bounding box center [344, 150] width 93 height 33
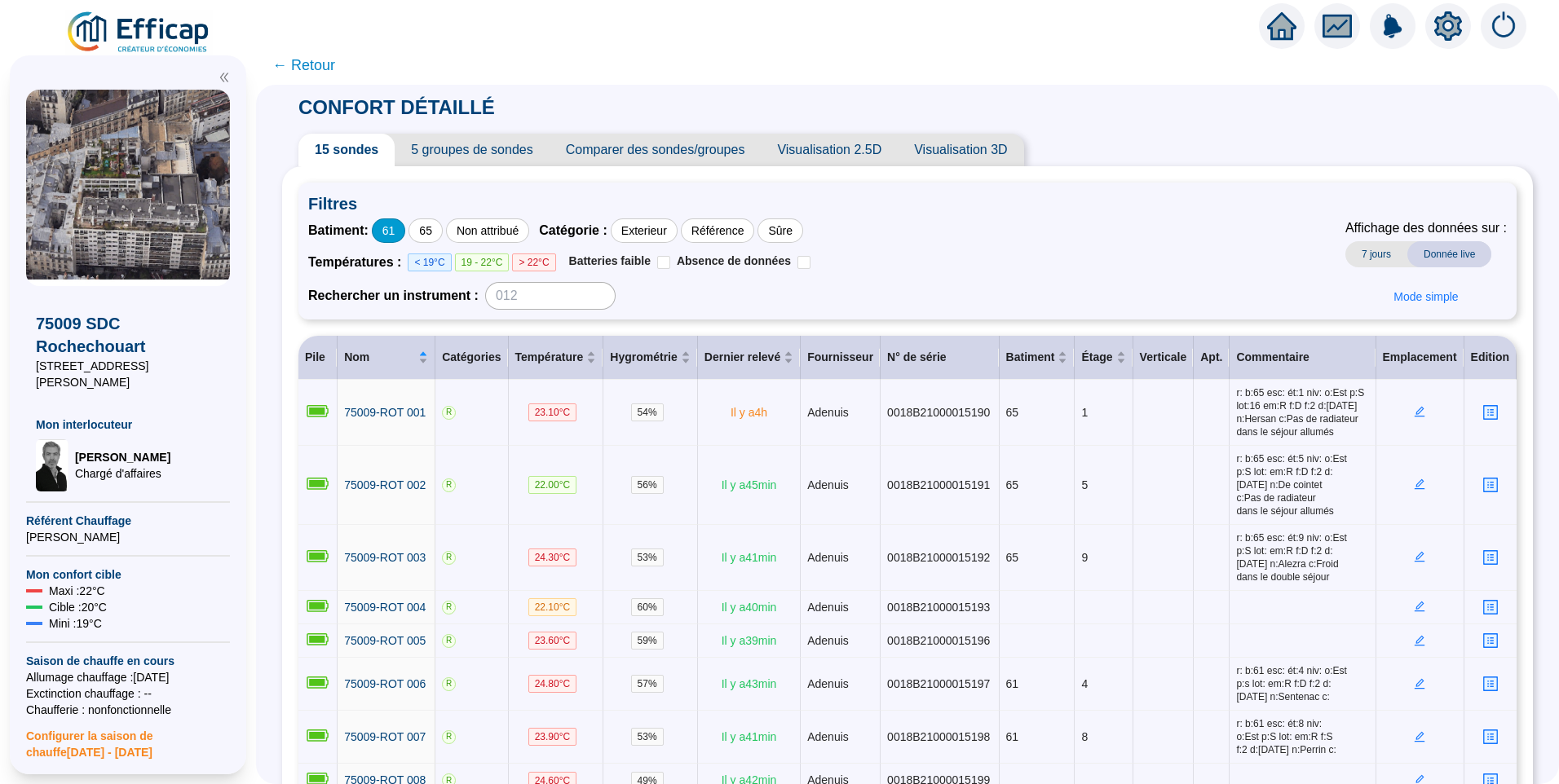
click at [406, 231] on div "61" at bounding box center [389, 231] width 35 height 25
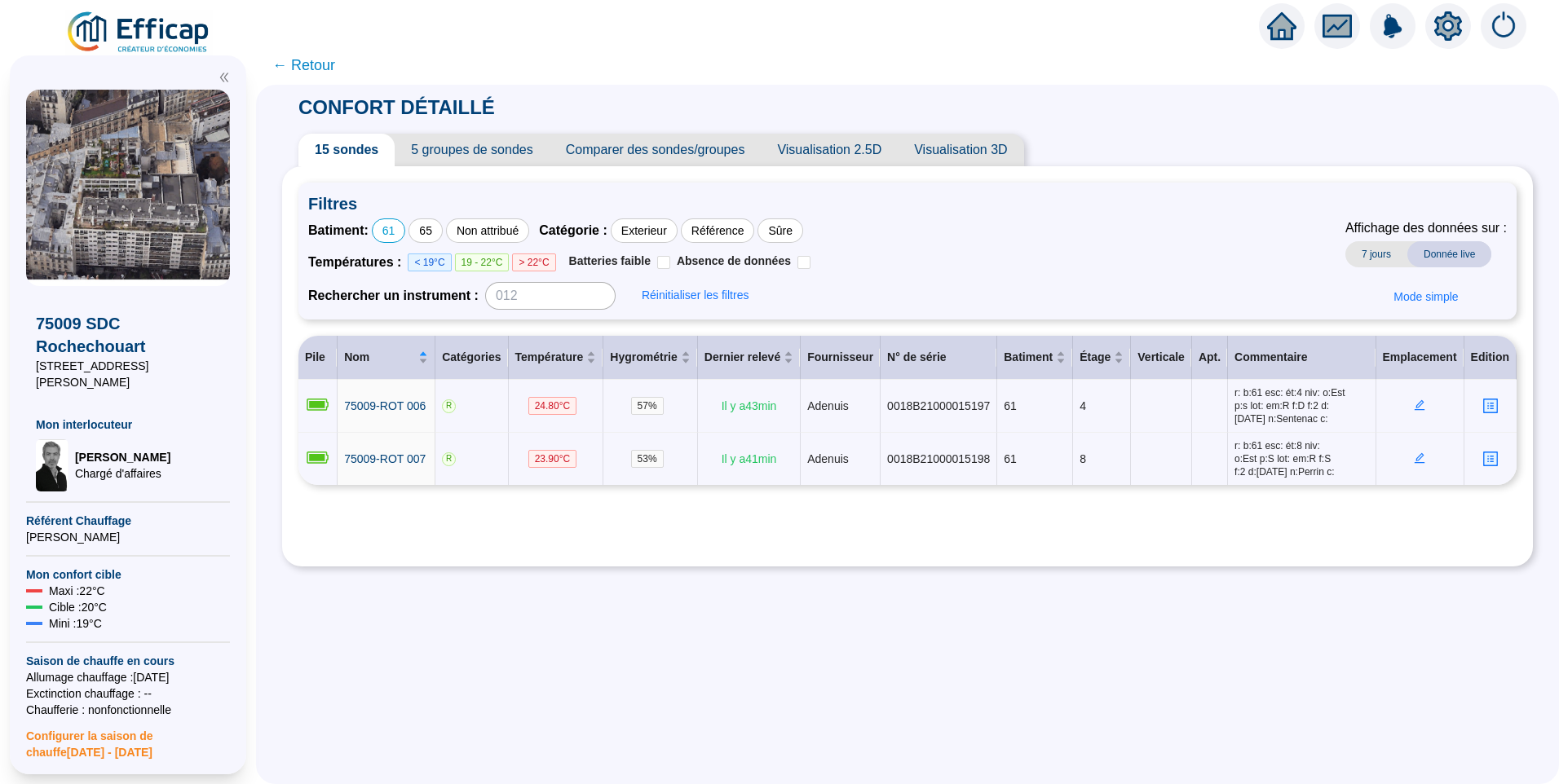
click at [406, 231] on div "61" at bounding box center [389, 231] width 35 height 25
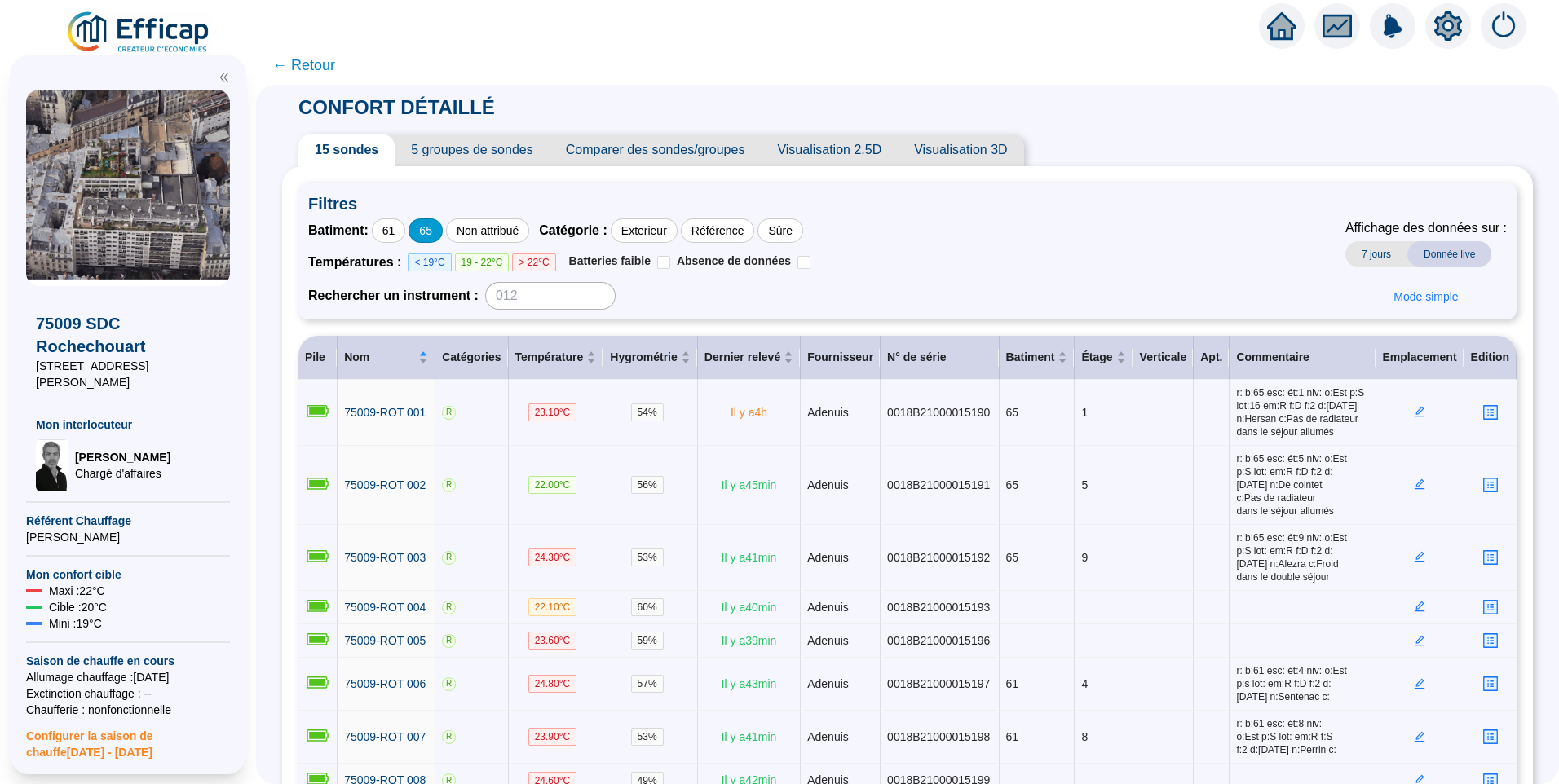
click at [442, 235] on div "65" at bounding box center [426, 231] width 35 height 25
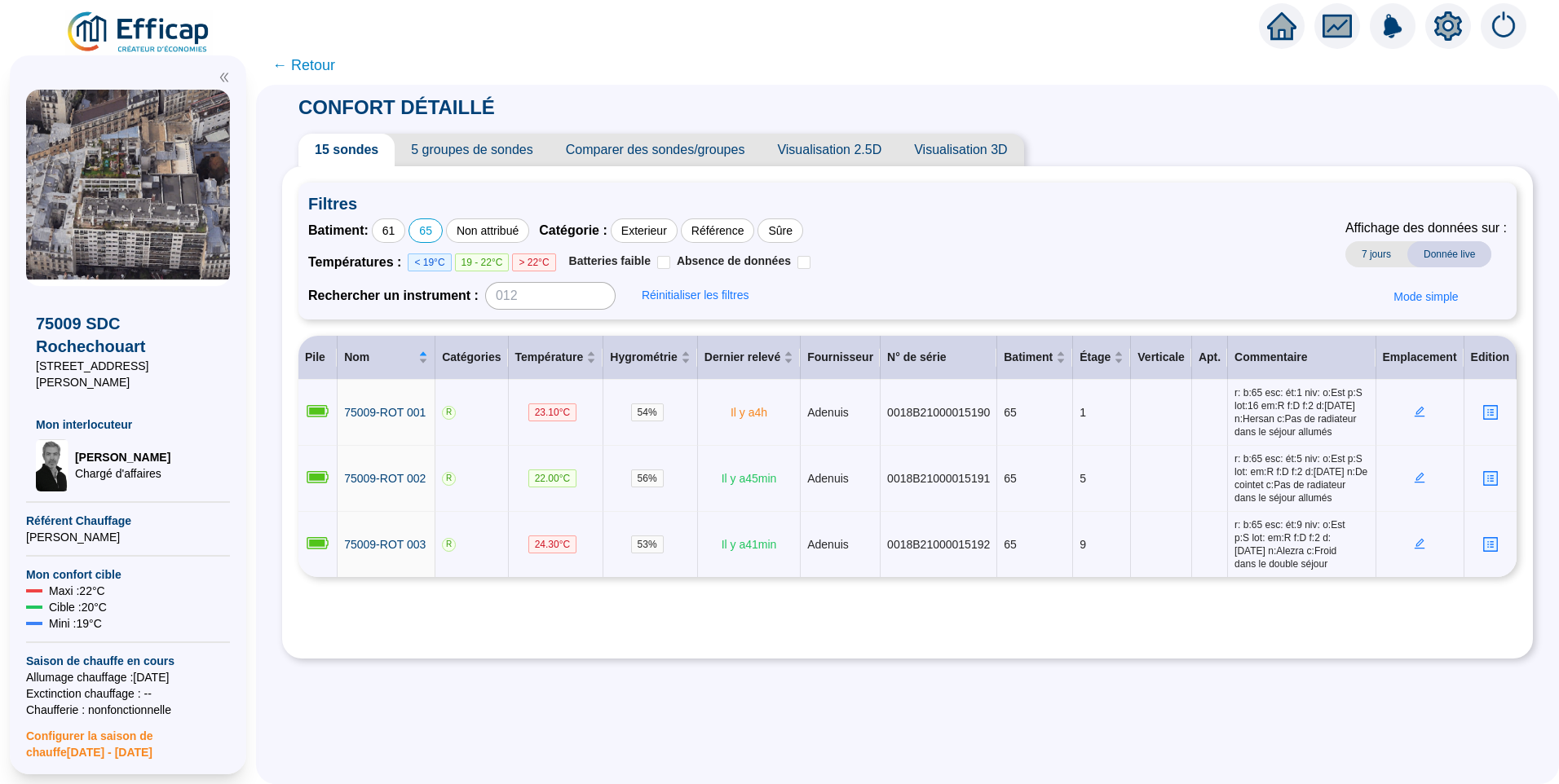
click at [442, 235] on div "65" at bounding box center [426, 231] width 35 height 25
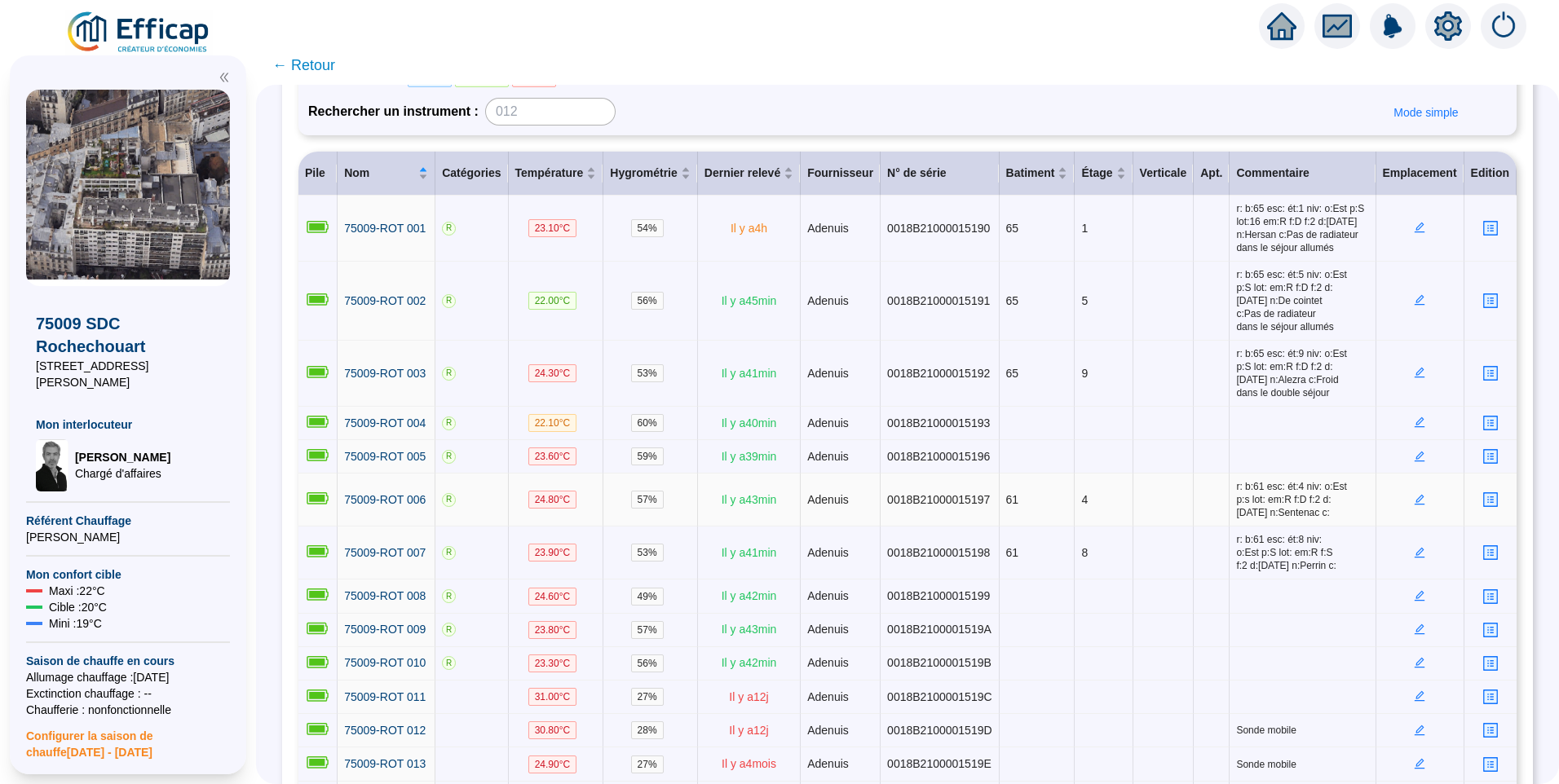
scroll to position [101, 0]
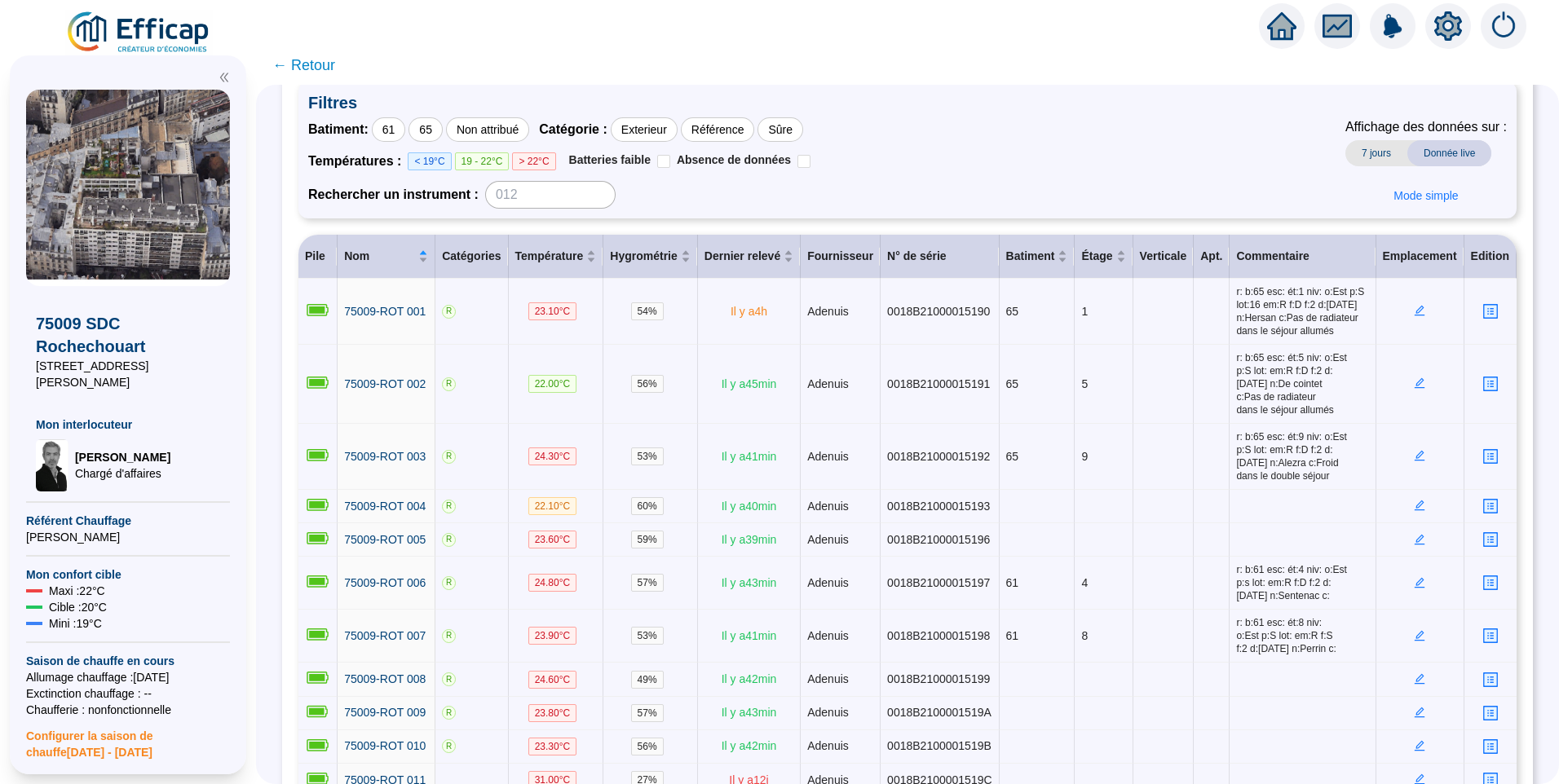
drag, startPoint x: 183, startPoint y: 368, endPoint x: 33, endPoint y: 372, distance: 150.1
click at [33, 372] on div "75009 SDC Rochechouart 61-65 rue Marguerite Rochechouart Mon interlocuteur Davi…" at bounding box center [128, 388] width 204 height 205
copy span "61-65 rue Marguerite Rochechouart"
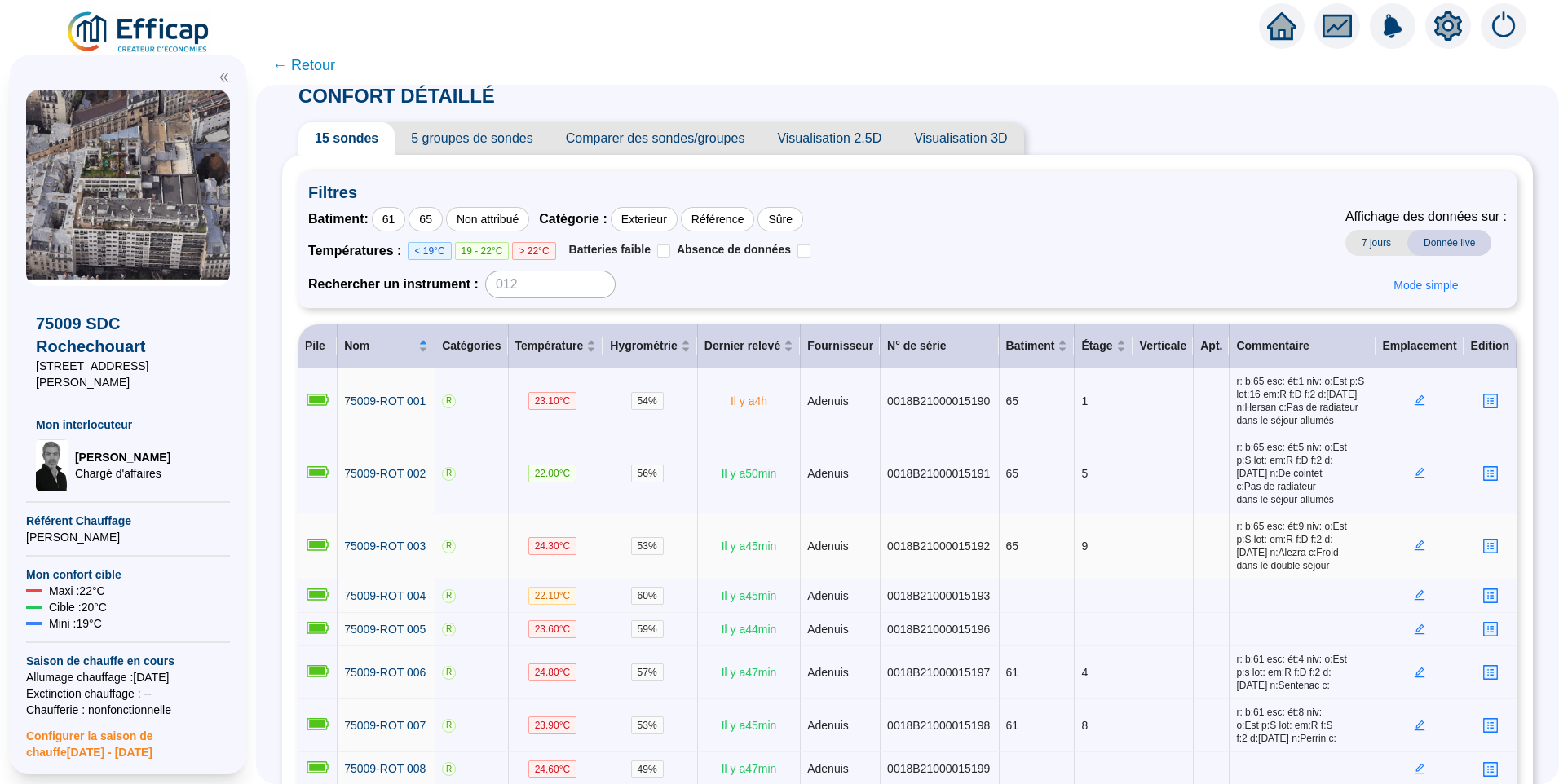
scroll to position [0, 0]
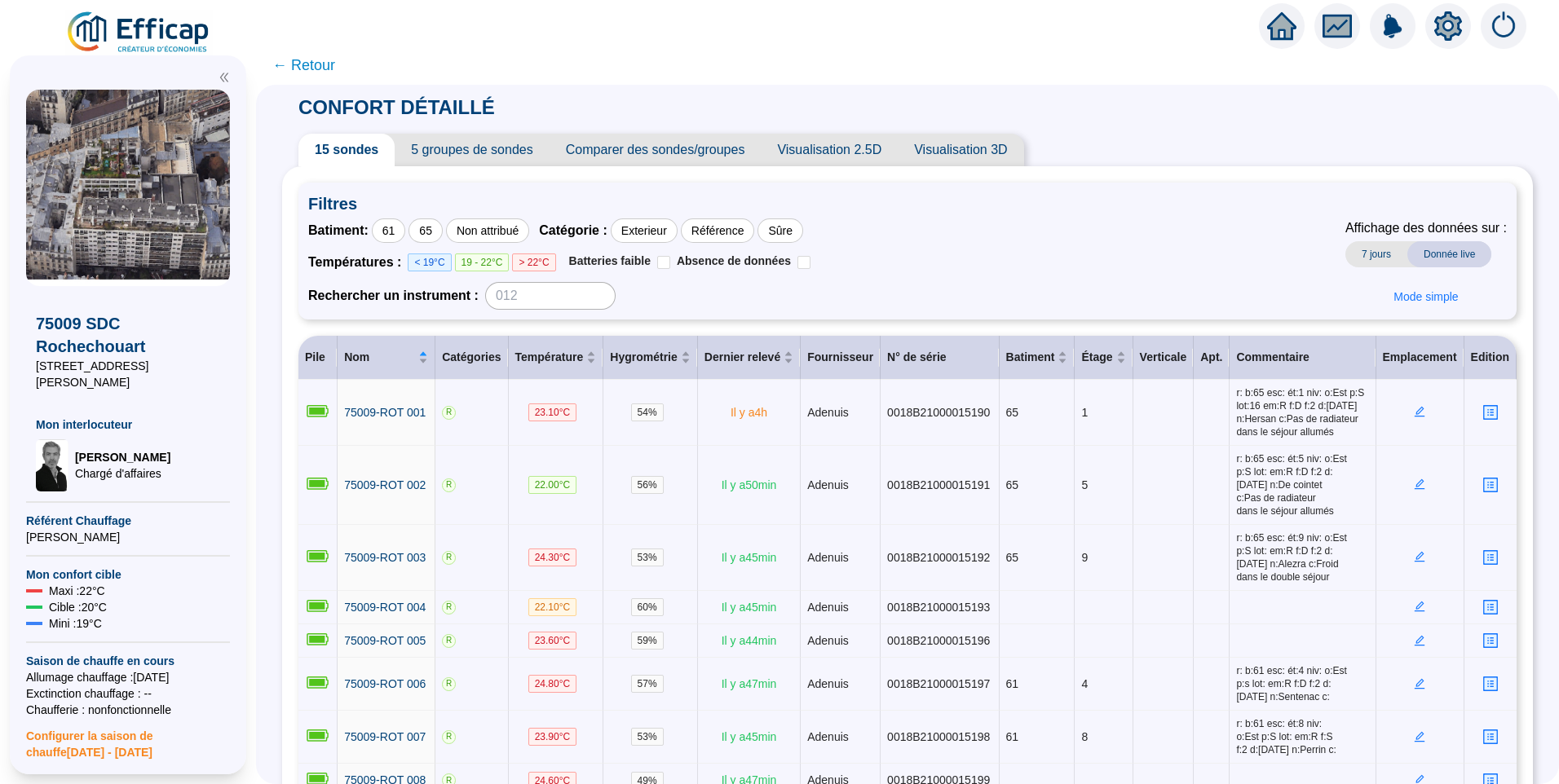
click at [1444, 29] on icon "setting" at bounding box center [1448, 26] width 12 height 12
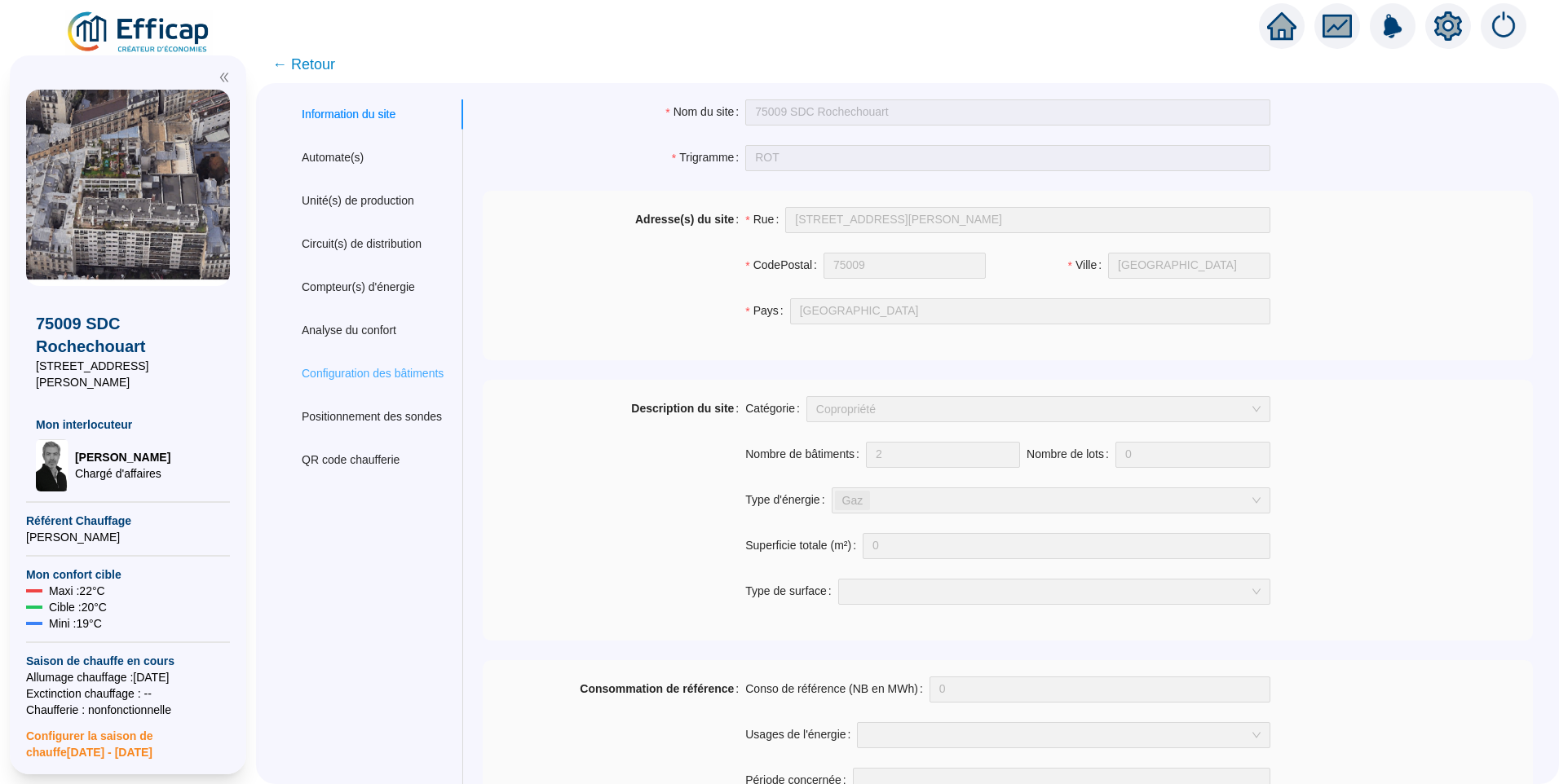
click at [391, 361] on div "Configuration des bâtiments" at bounding box center [372, 373] width 181 height 30
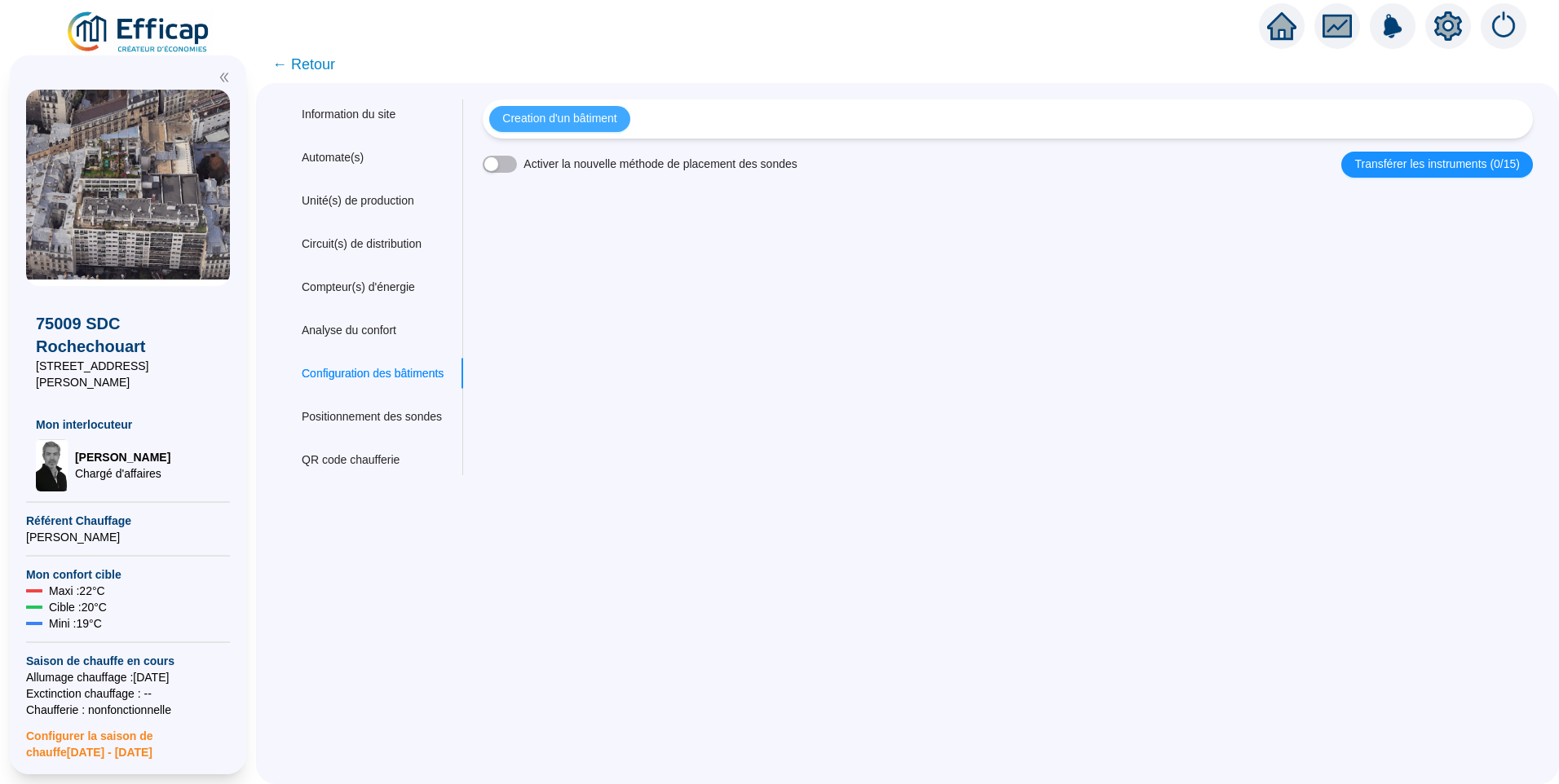
click at [614, 122] on span "Creation d'un bâtiment" at bounding box center [559, 119] width 115 height 17
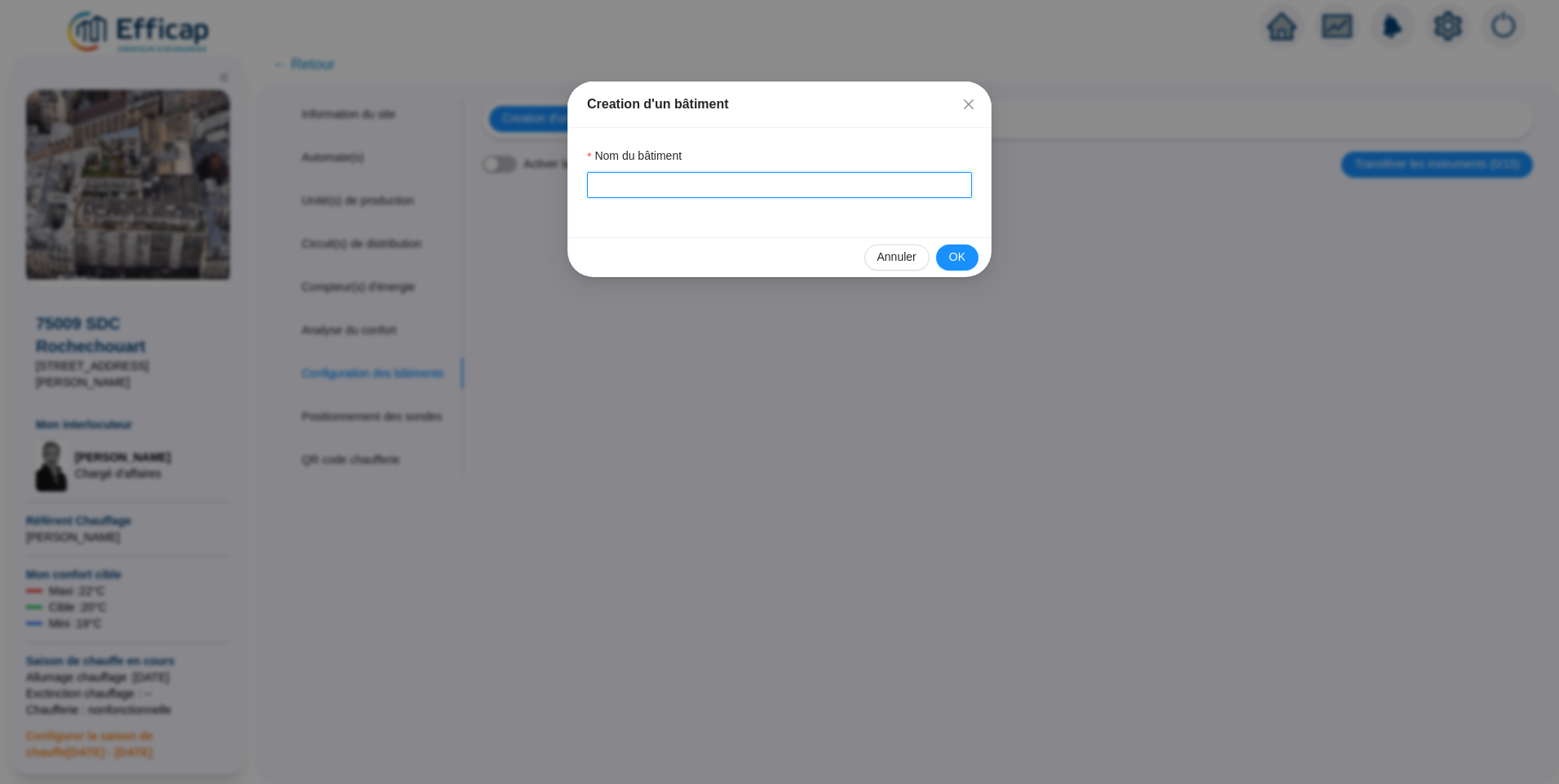
click at [645, 178] on input "Nom du bâtiment" at bounding box center [779, 185] width 385 height 26
click at [1244, 243] on div "Creation d'un bâtiment Nom du bâtiment Annuler OK" at bounding box center [780, 392] width 1559 height 784
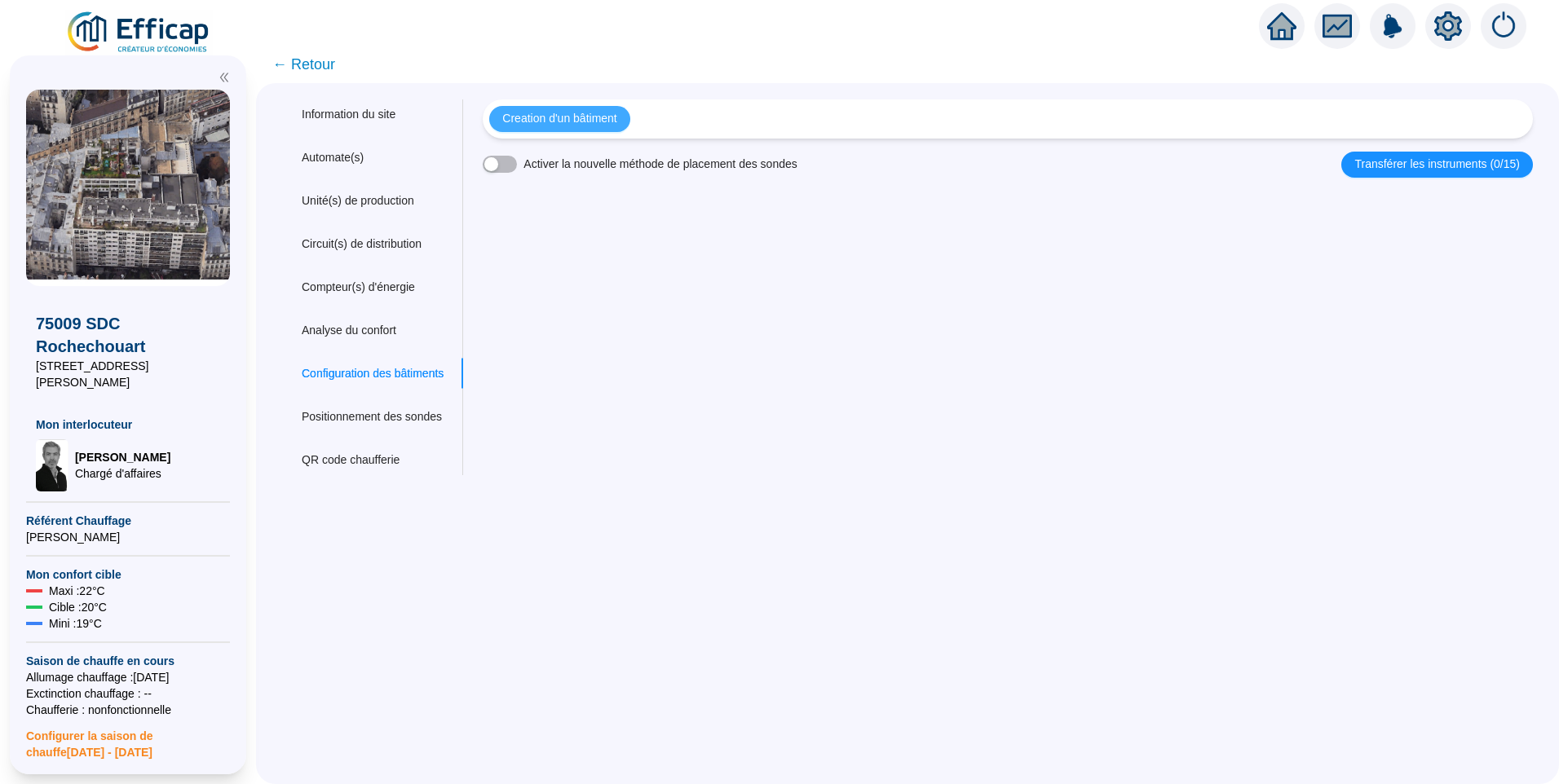
click at [578, 128] on button "Creation d'un bâtiment" at bounding box center [559, 119] width 140 height 26
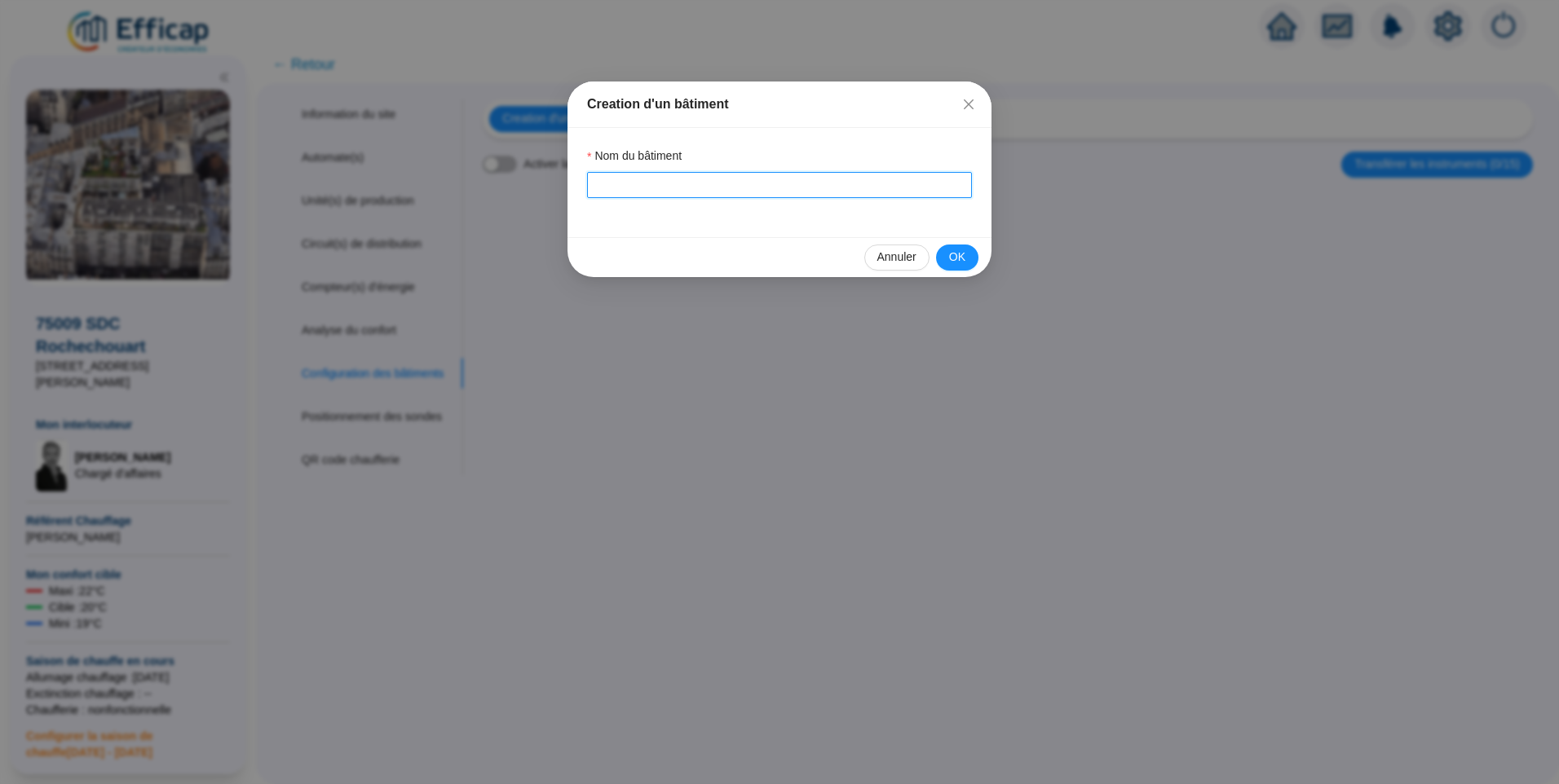
click at [630, 186] on input "Nom du bâtiment" at bounding box center [779, 185] width 385 height 26
type input "61"
click at [966, 259] on button "OK" at bounding box center [957, 258] width 42 height 26
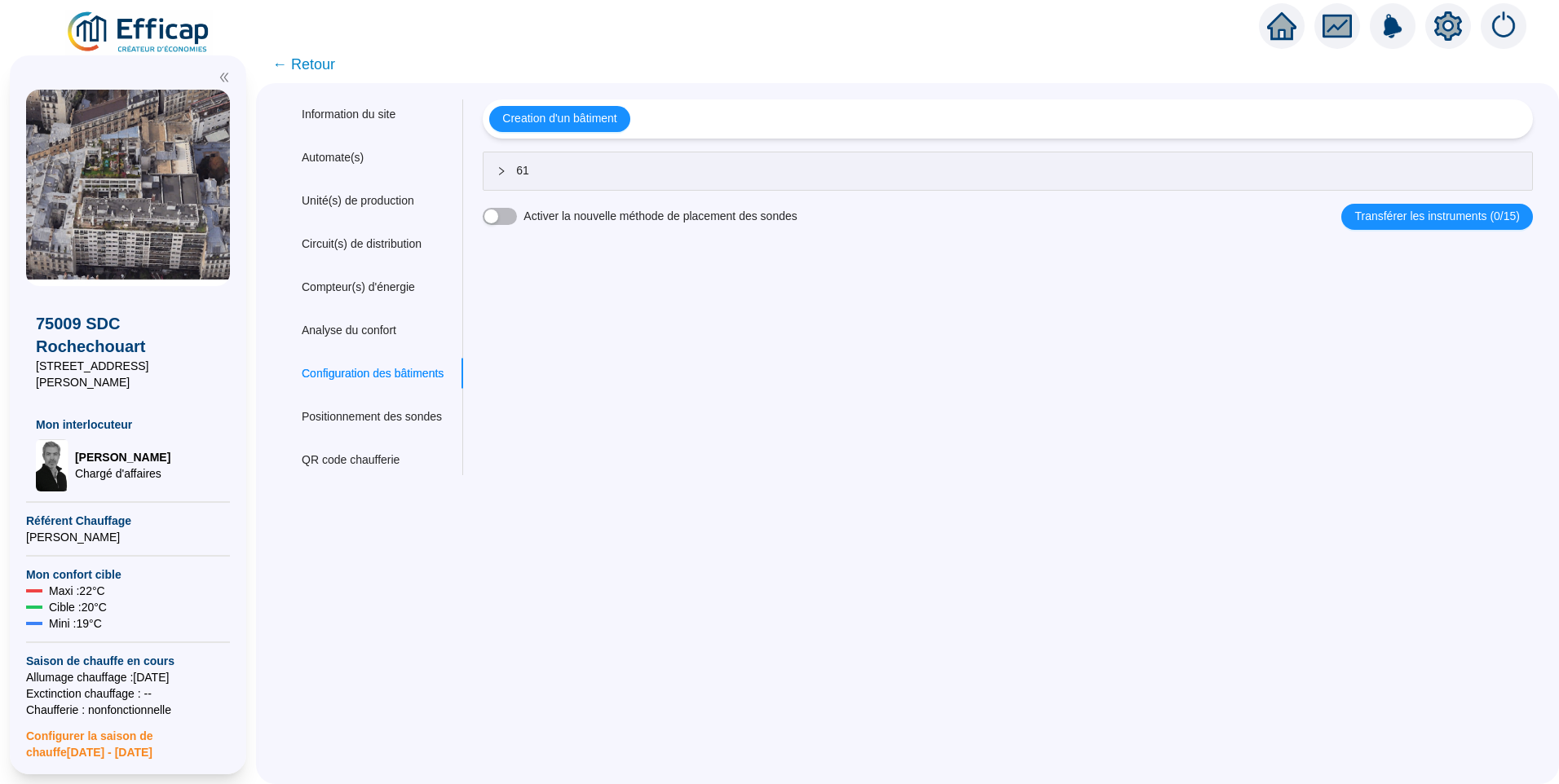
click at [310, 48] on span "← Retour" at bounding box center [907, 64] width 1303 height 38
click at [309, 54] on span "← Retour" at bounding box center [303, 64] width 63 height 23
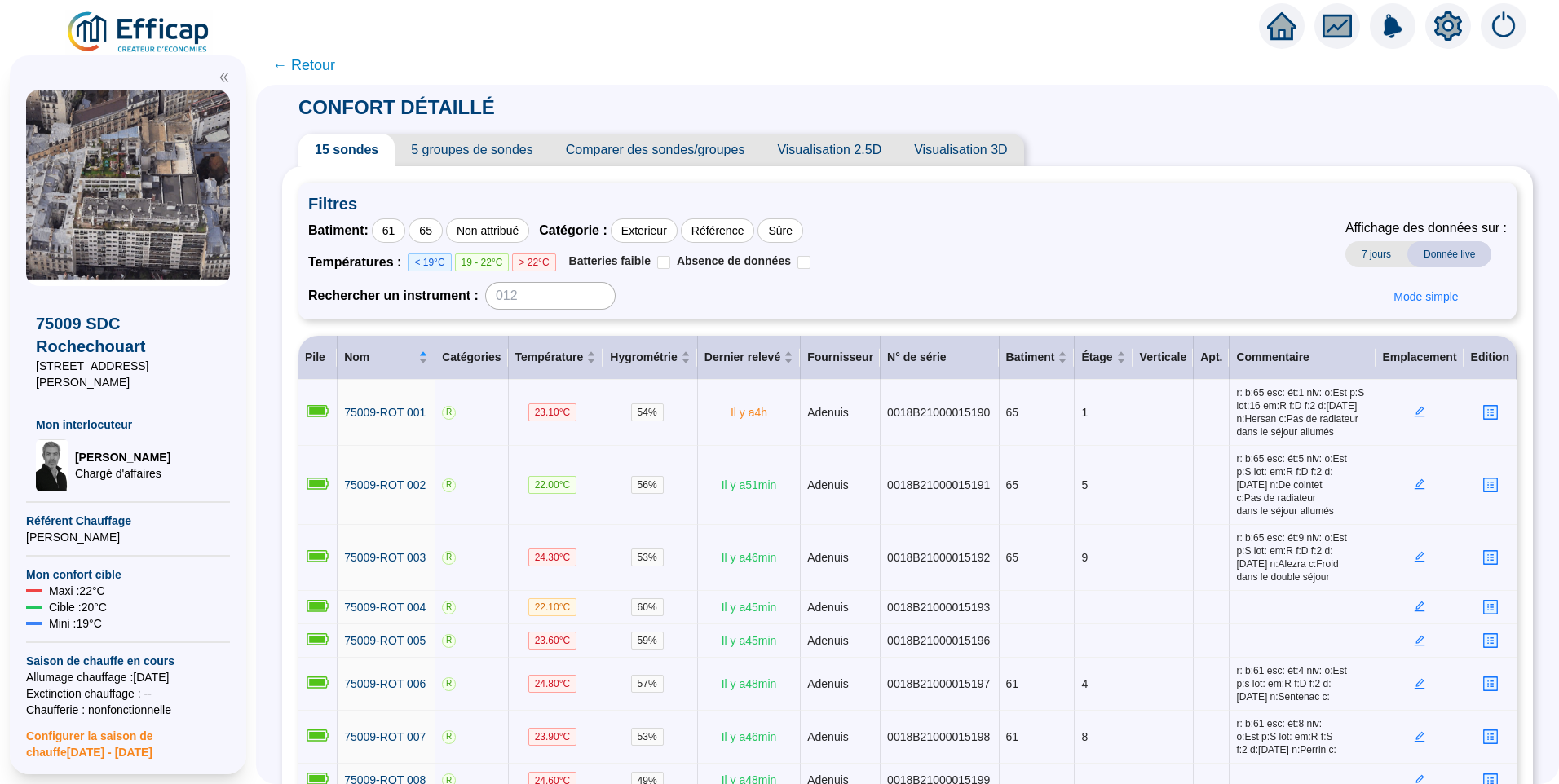
click at [473, 146] on span "5 groupes de sondes" at bounding box center [471, 150] width 154 height 33
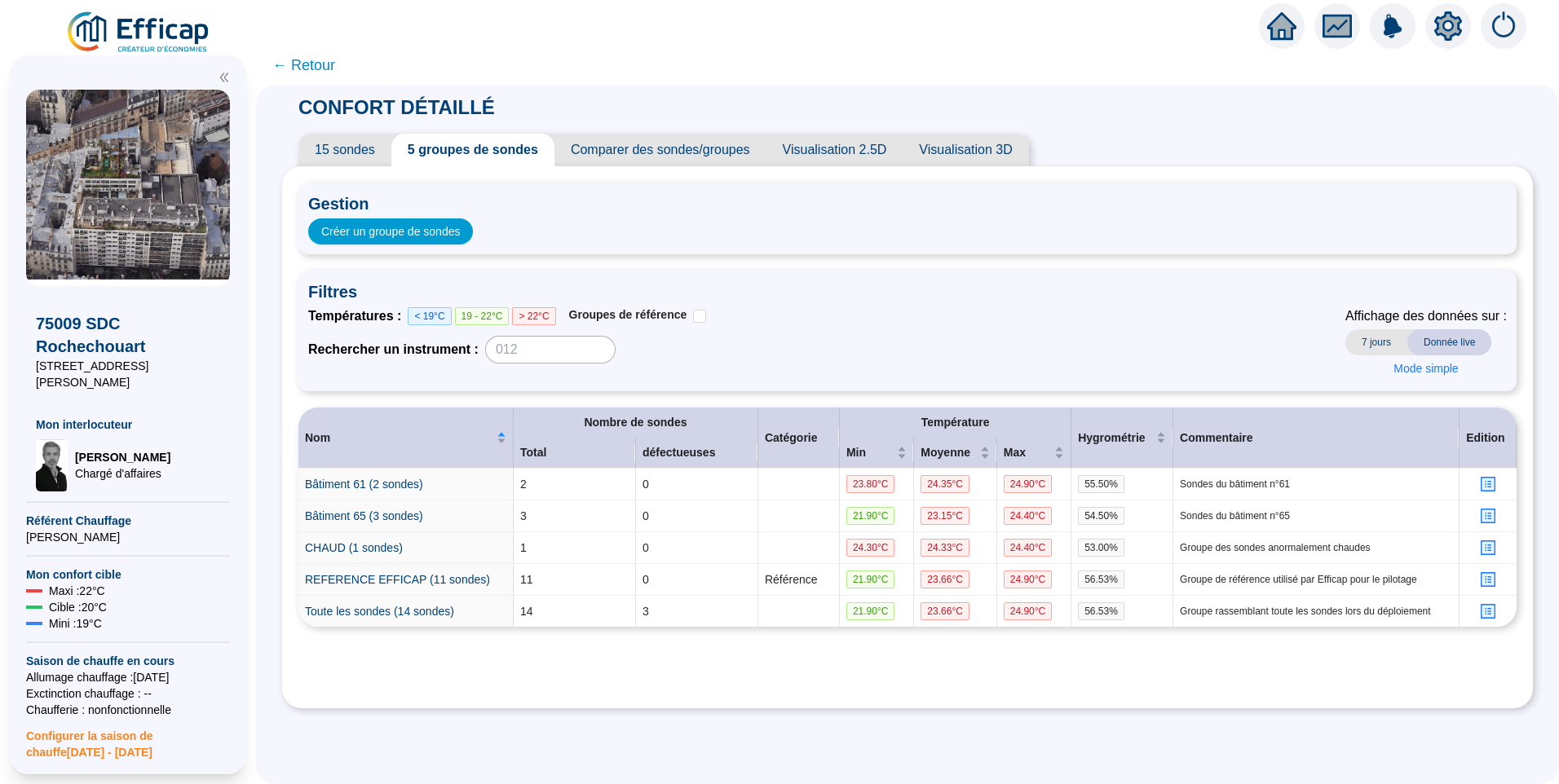
click at [365, 152] on span "15 sondes" at bounding box center [344, 150] width 93 height 33
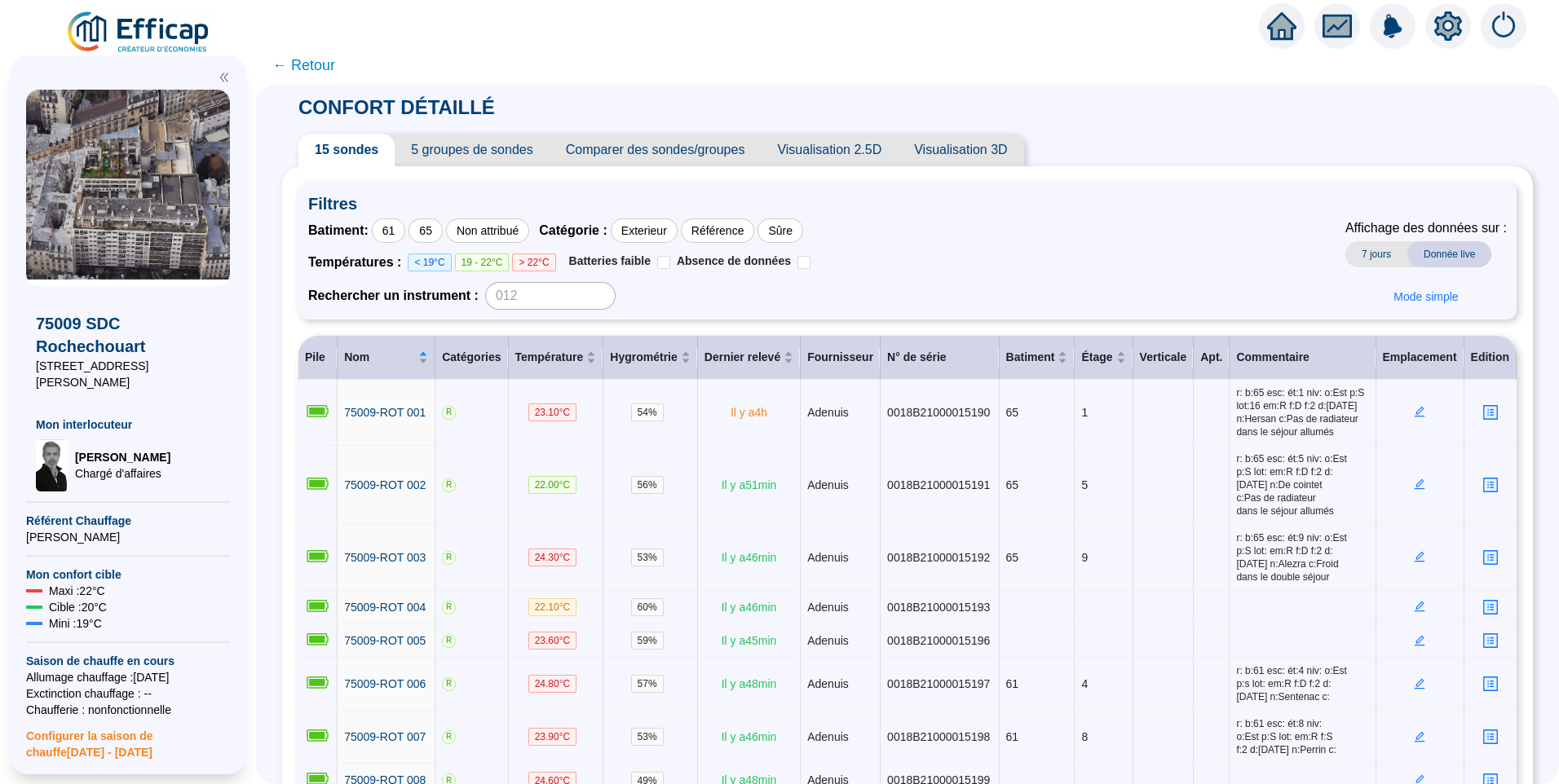
click at [1445, 34] on icon "setting" at bounding box center [1448, 26] width 28 height 26
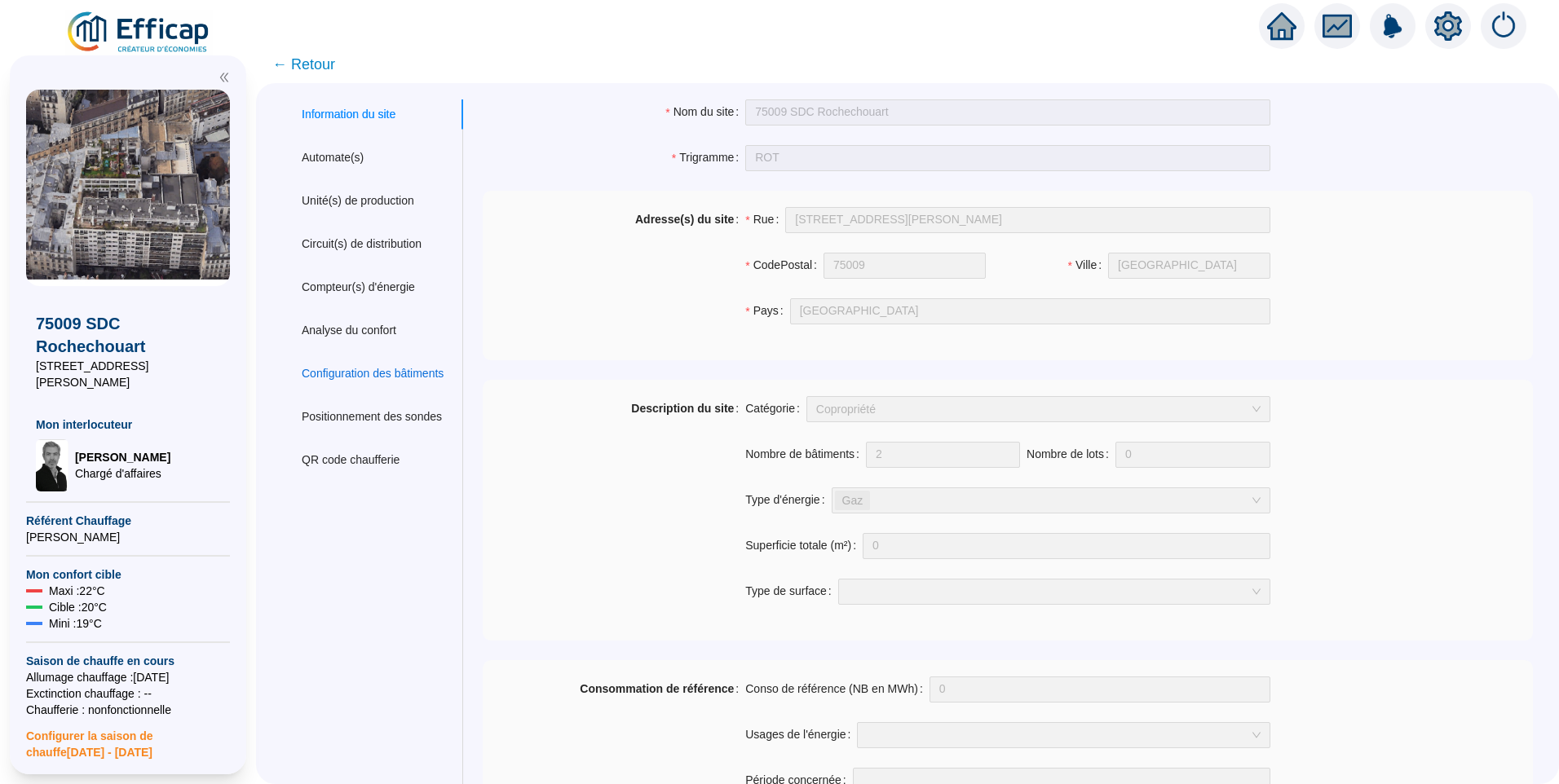
click at [397, 370] on div "Configuration des bâtiments" at bounding box center [372, 373] width 142 height 17
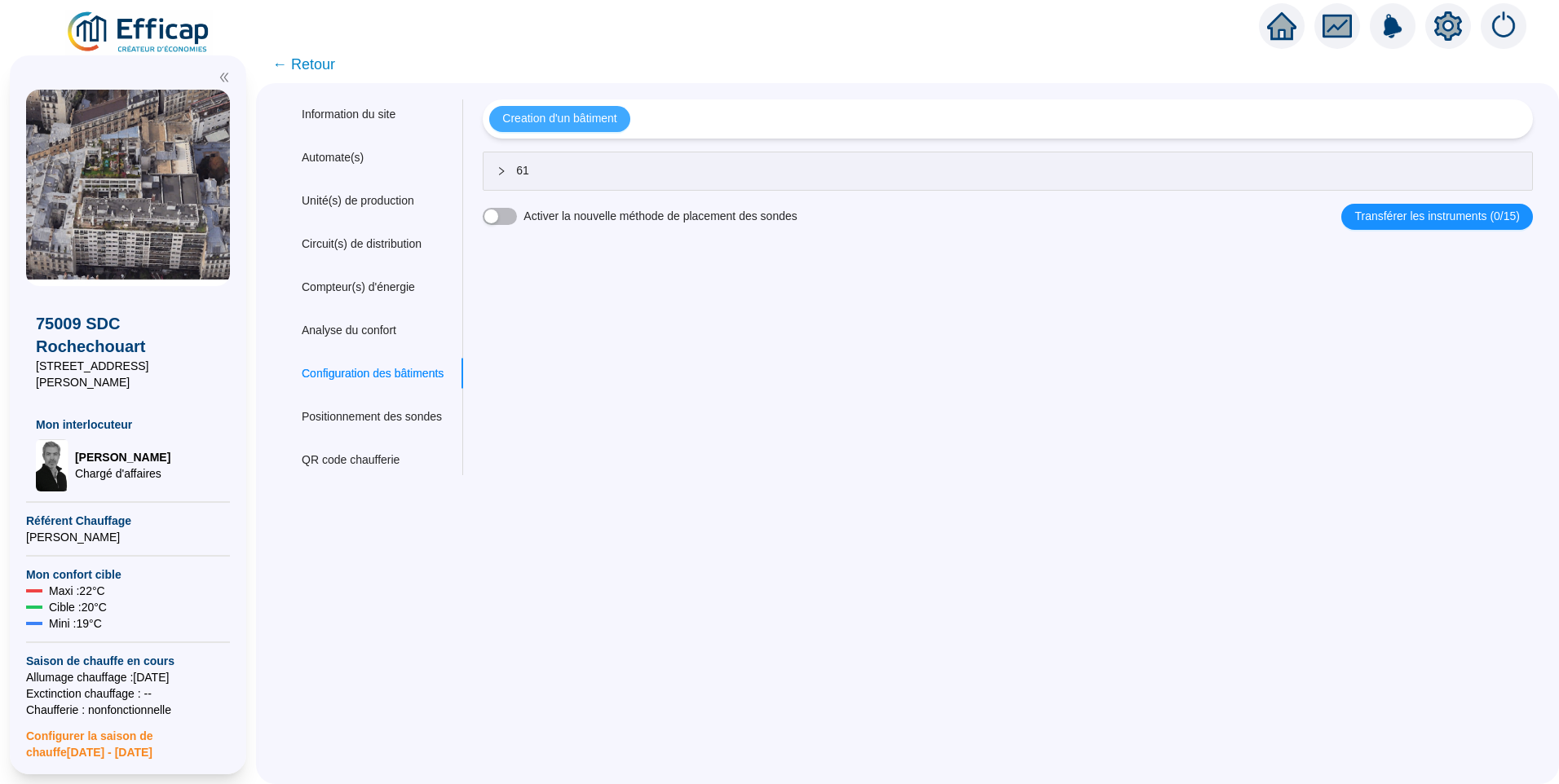
click at [562, 122] on span "Creation d'un bâtiment" at bounding box center [559, 119] width 115 height 17
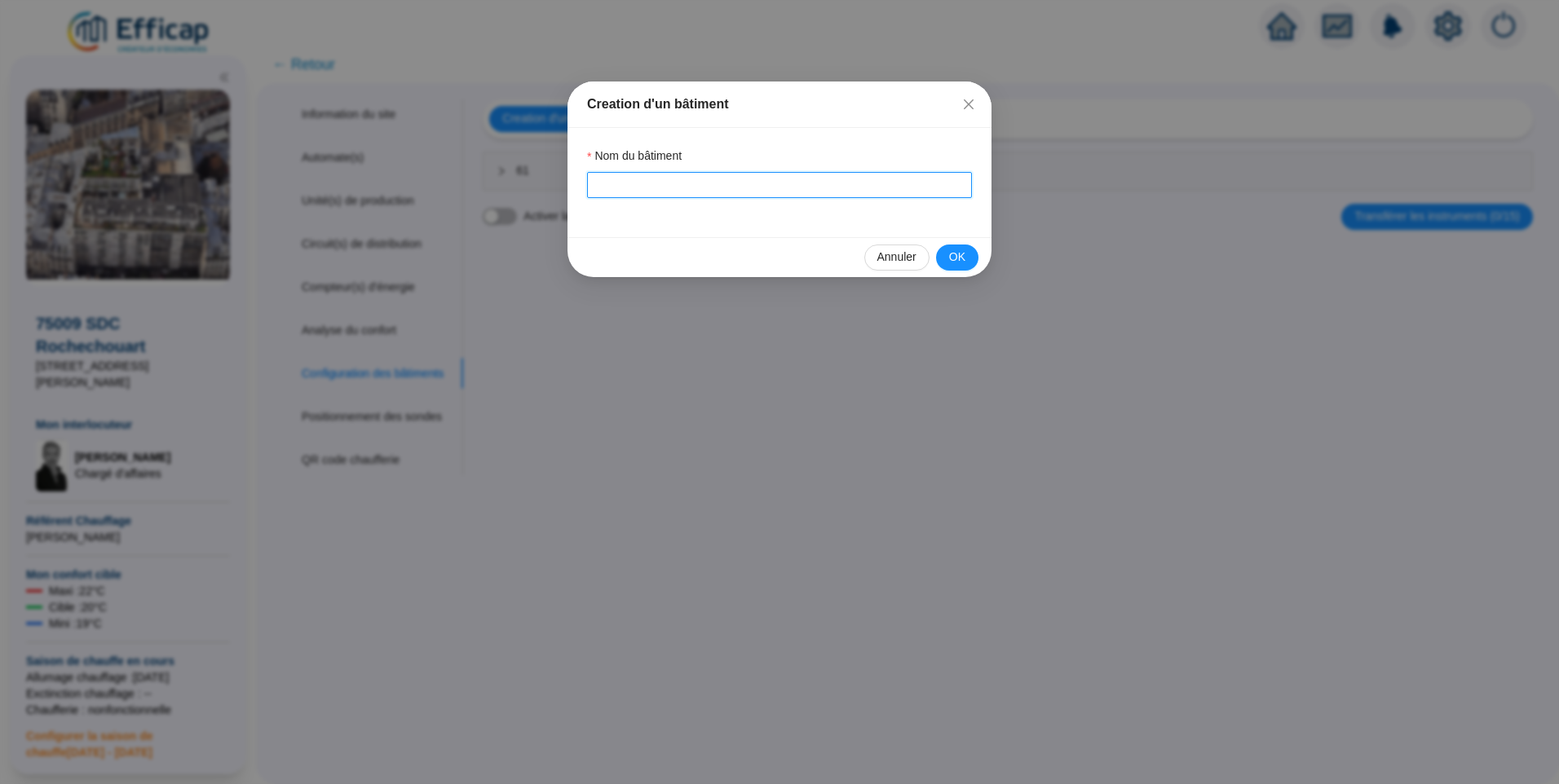
click at [635, 176] on input "Nom du bâtiment" at bounding box center [779, 185] width 385 height 26
type input "65"
click at [970, 259] on button "OK" at bounding box center [957, 258] width 42 height 26
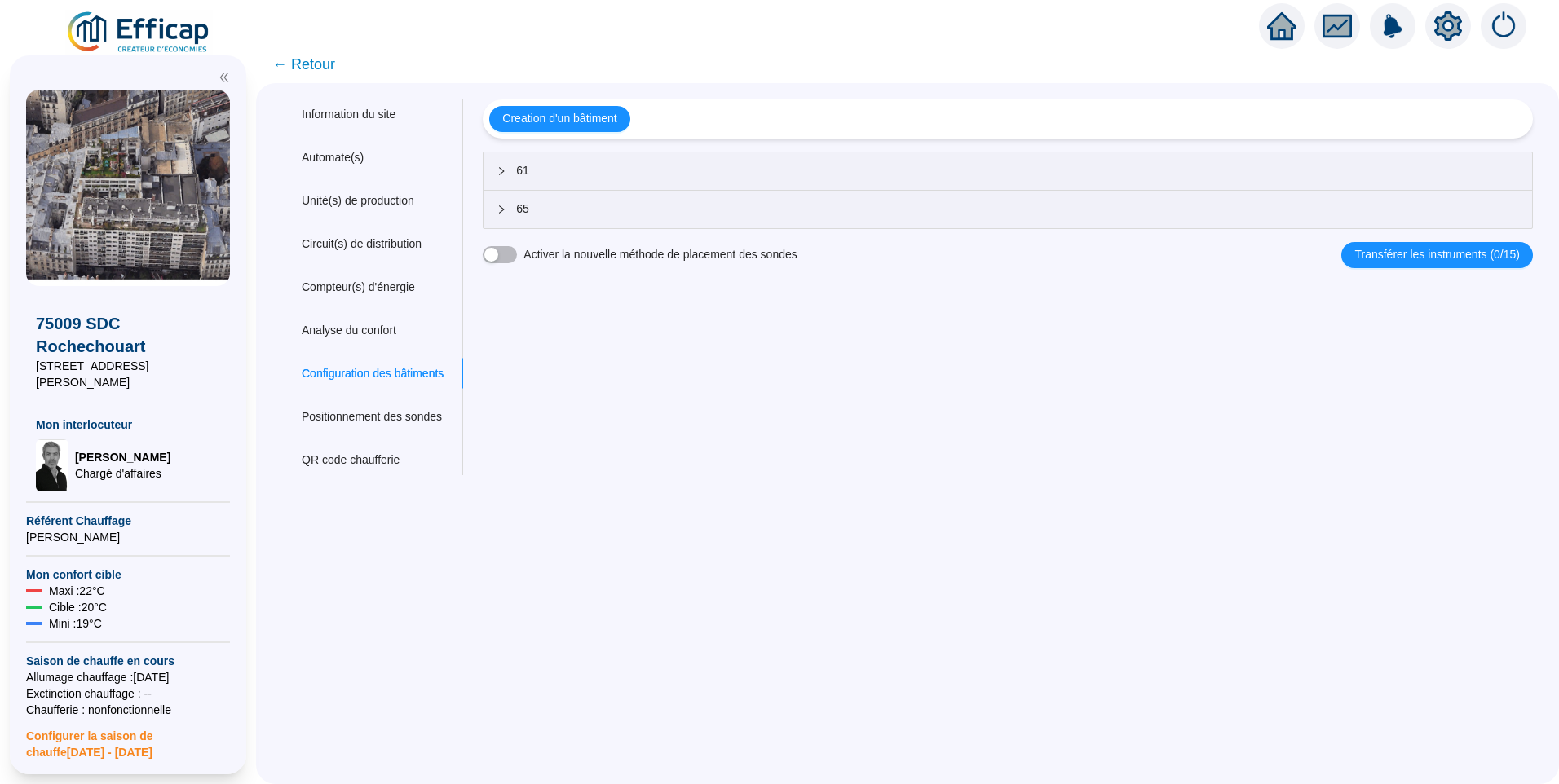
drag, startPoint x: 216, startPoint y: 371, endPoint x: 0, endPoint y: 385, distance: 216.5
click at [0, 385] on div "75009 SDC Rochechouart 61-65 rue Marguerite Rochechouart Mon interlocuteur Davi…" at bounding box center [128, 414] width 256 height 738
copy span "61-65 rue Marguerite Rochechouart"
click at [320, 74] on span "← Retour" at bounding box center [303, 64] width 63 height 23
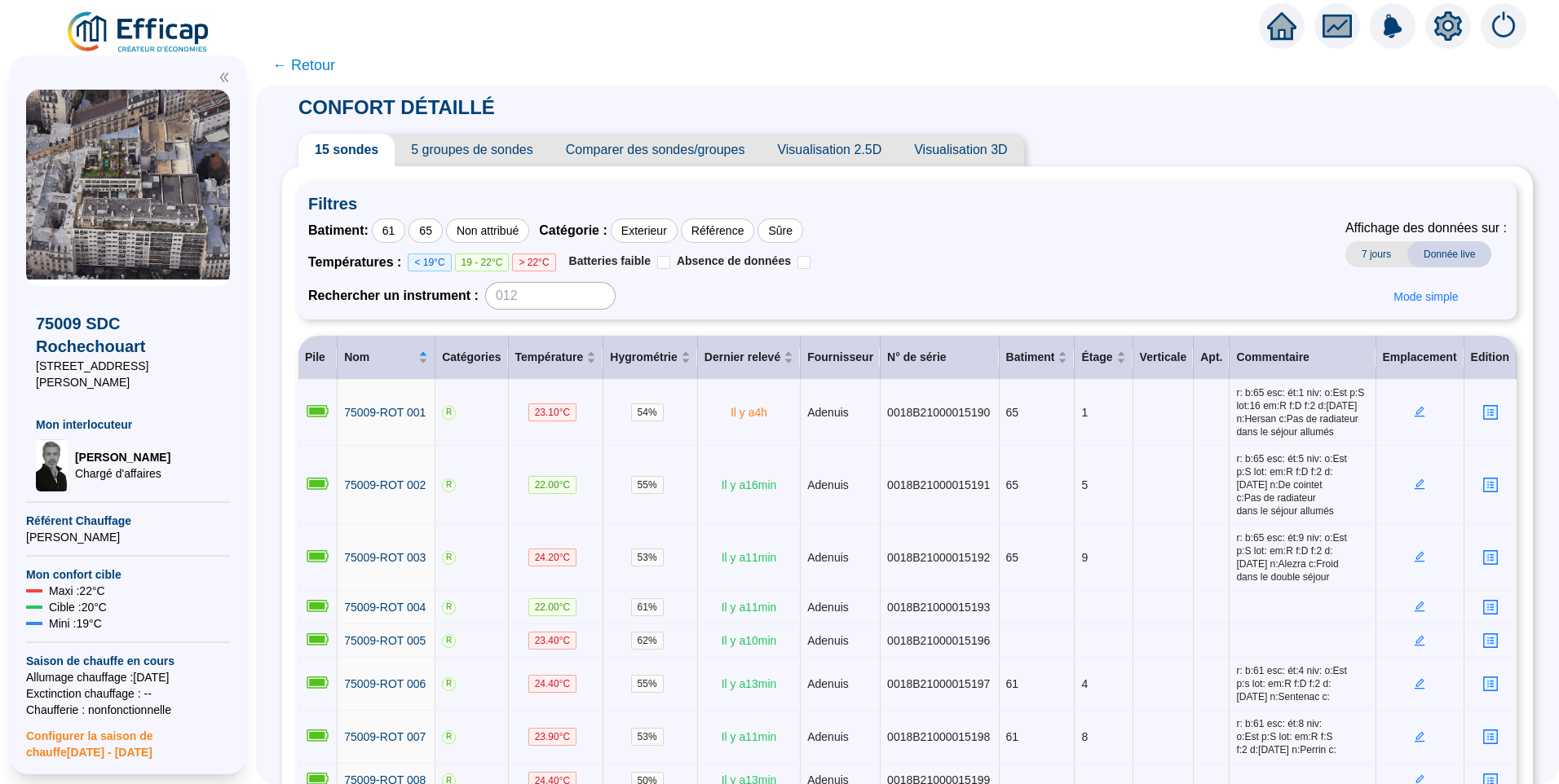
click at [1448, 24] on icon "setting" at bounding box center [1448, 26] width 30 height 30
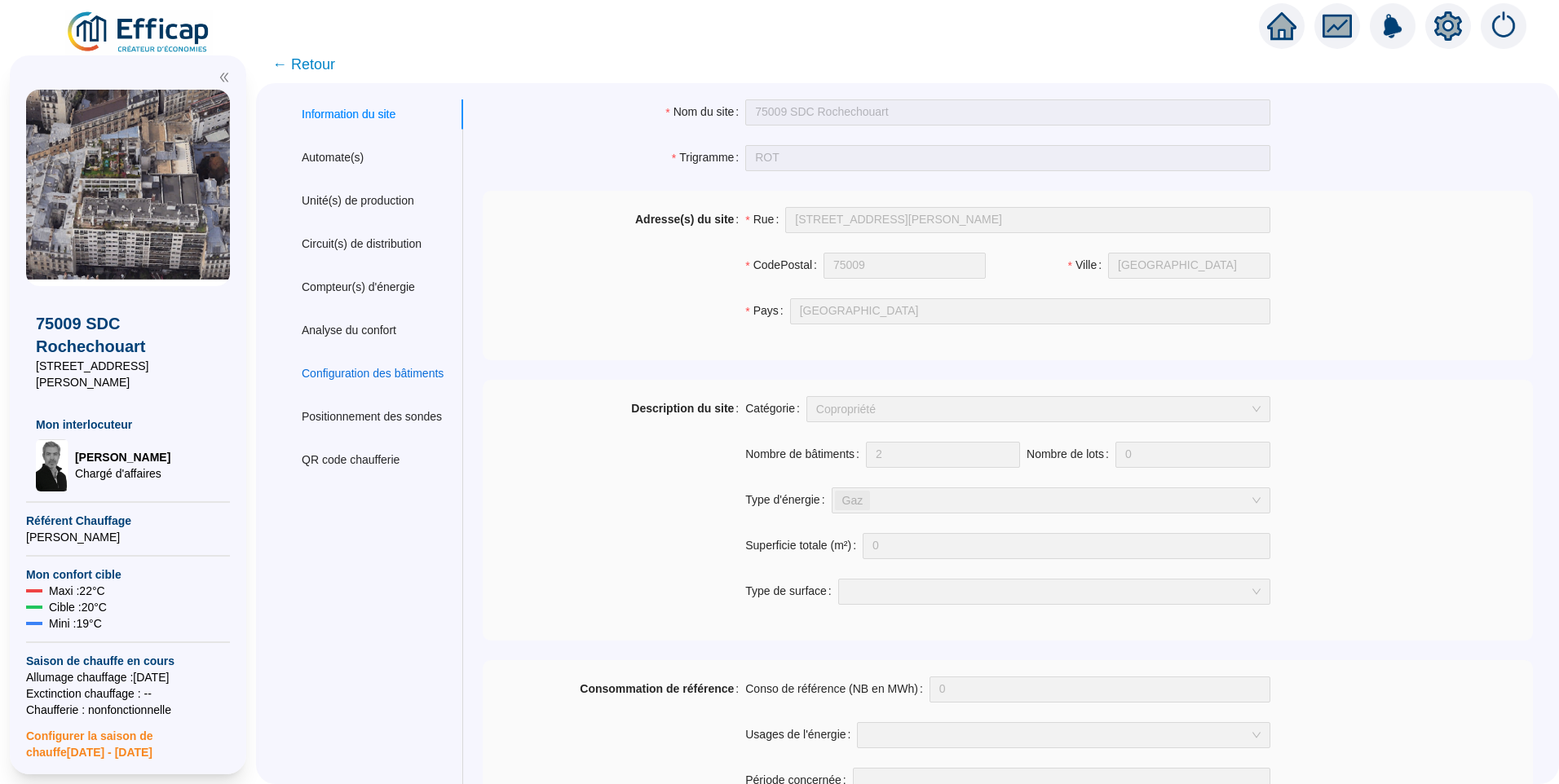
click at [384, 379] on div "Configuration des bâtiments" at bounding box center [372, 373] width 142 height 17
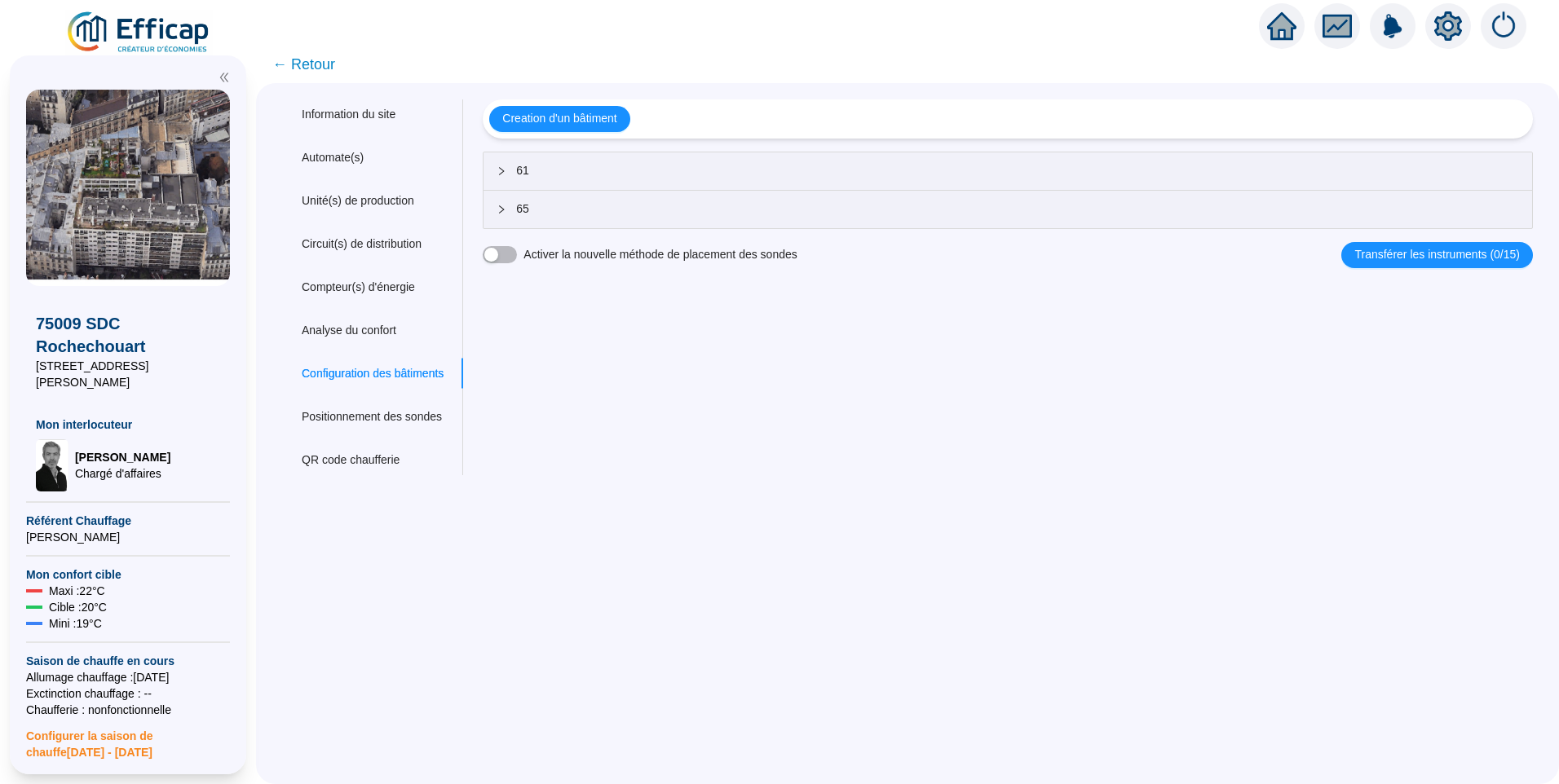
click at [630, 165] on span "61" at bounding box center [1017, 170] width 1003 height 17
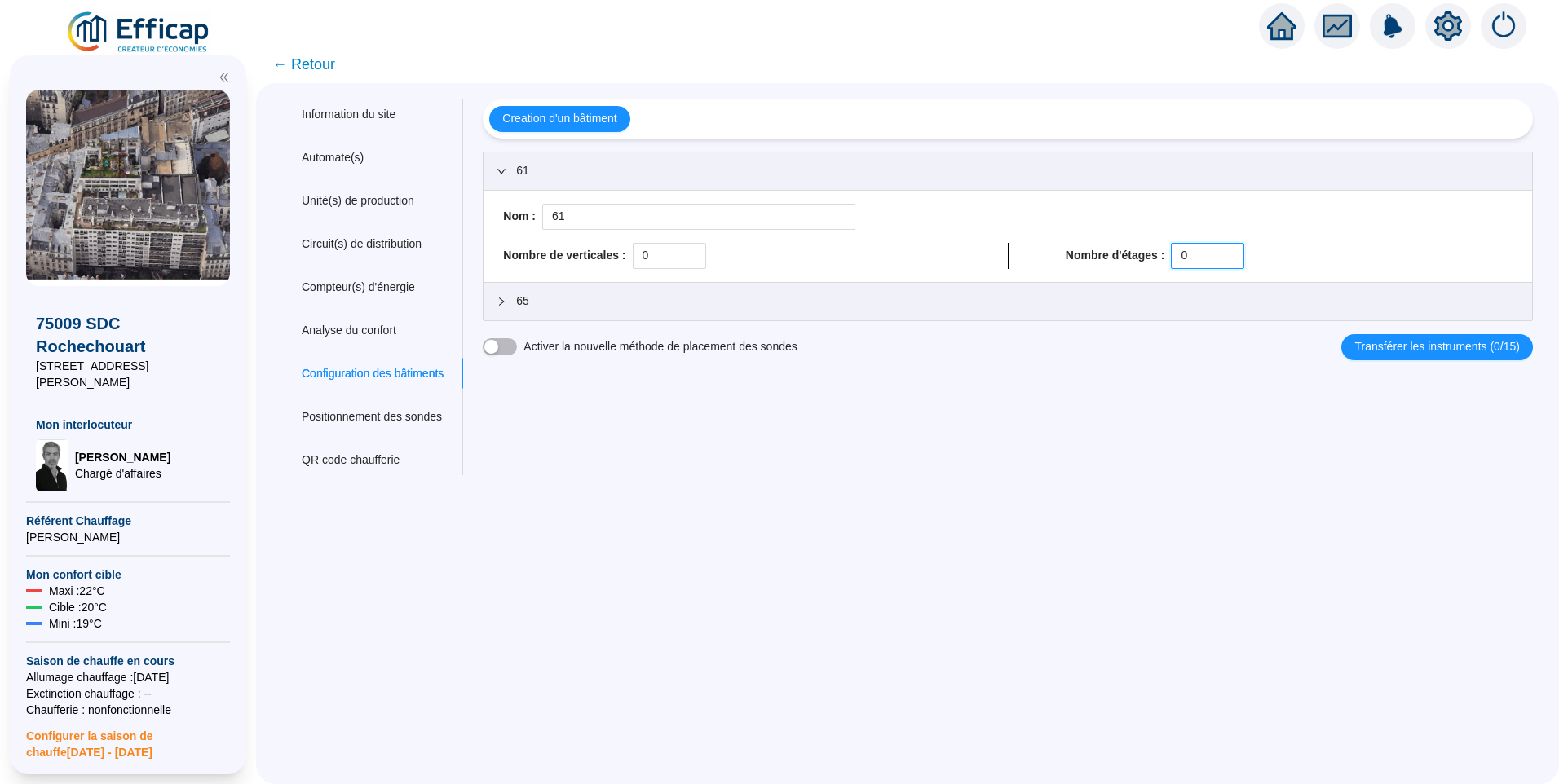
drag, startPoint x: 1192, startPoint y: 254, endPoint x: 1084, endPoint y: 250, distance: 108.1
click at [1084, 250] on div "Nombre d'étages : 0" at bounding box center [1289, 256] width 447 height 26
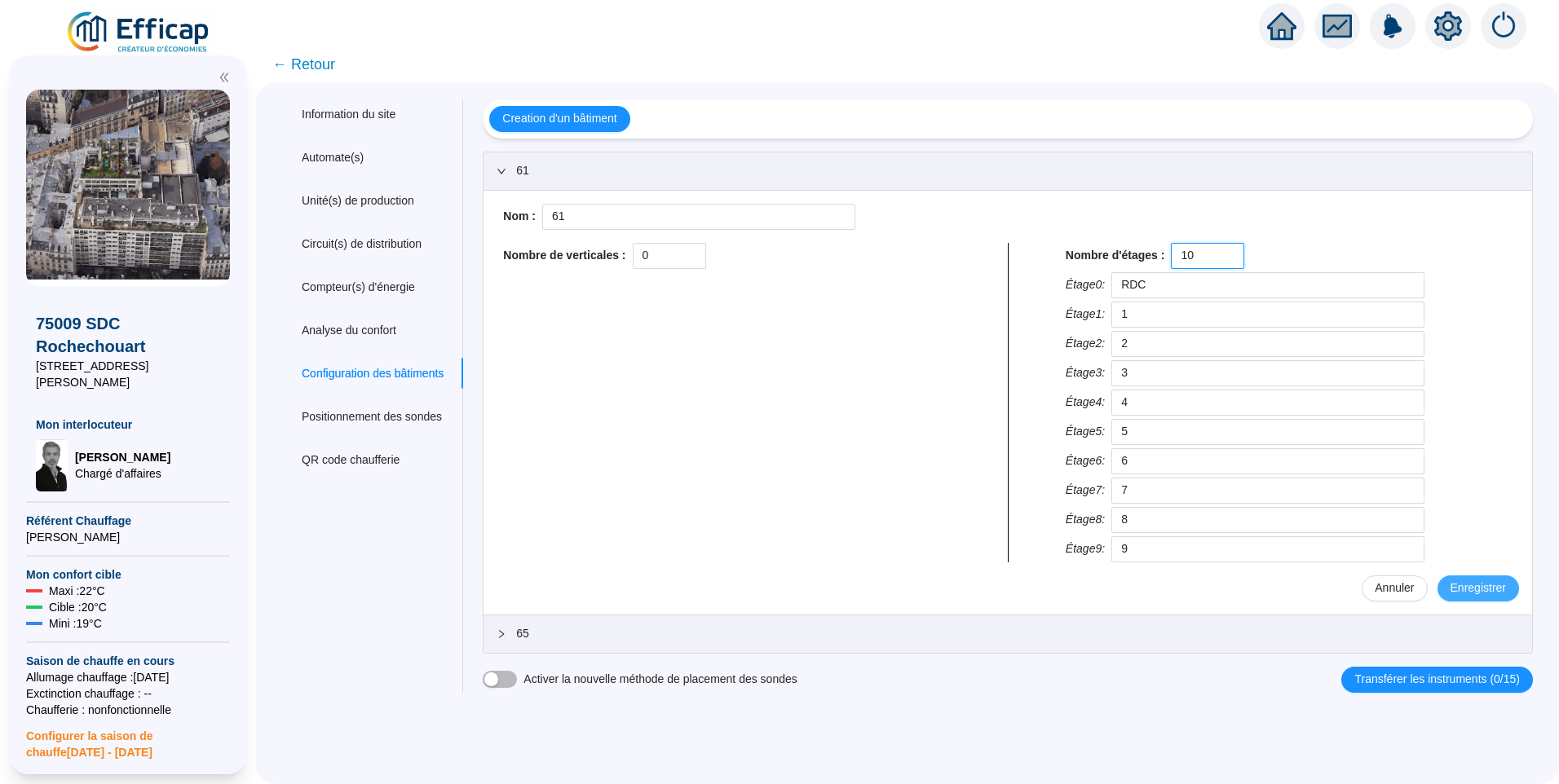
type input "10"
click at [1458, 586] on span "Enregistrer" at bounding box center [1477, 587] width 55 height 17
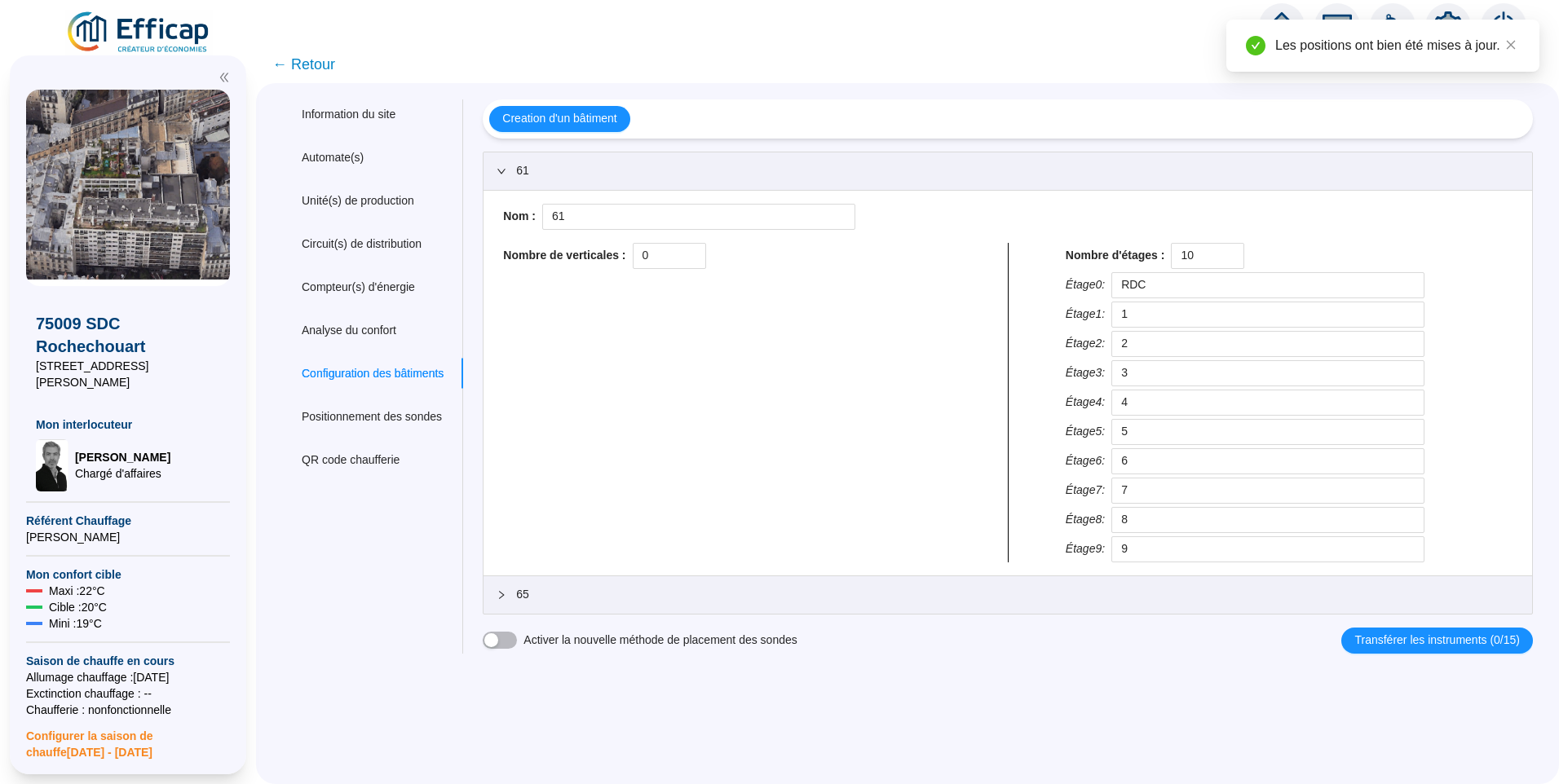
click at [562, 609] on div "65" at bounding box center [1008, 595] width 1048 height 38
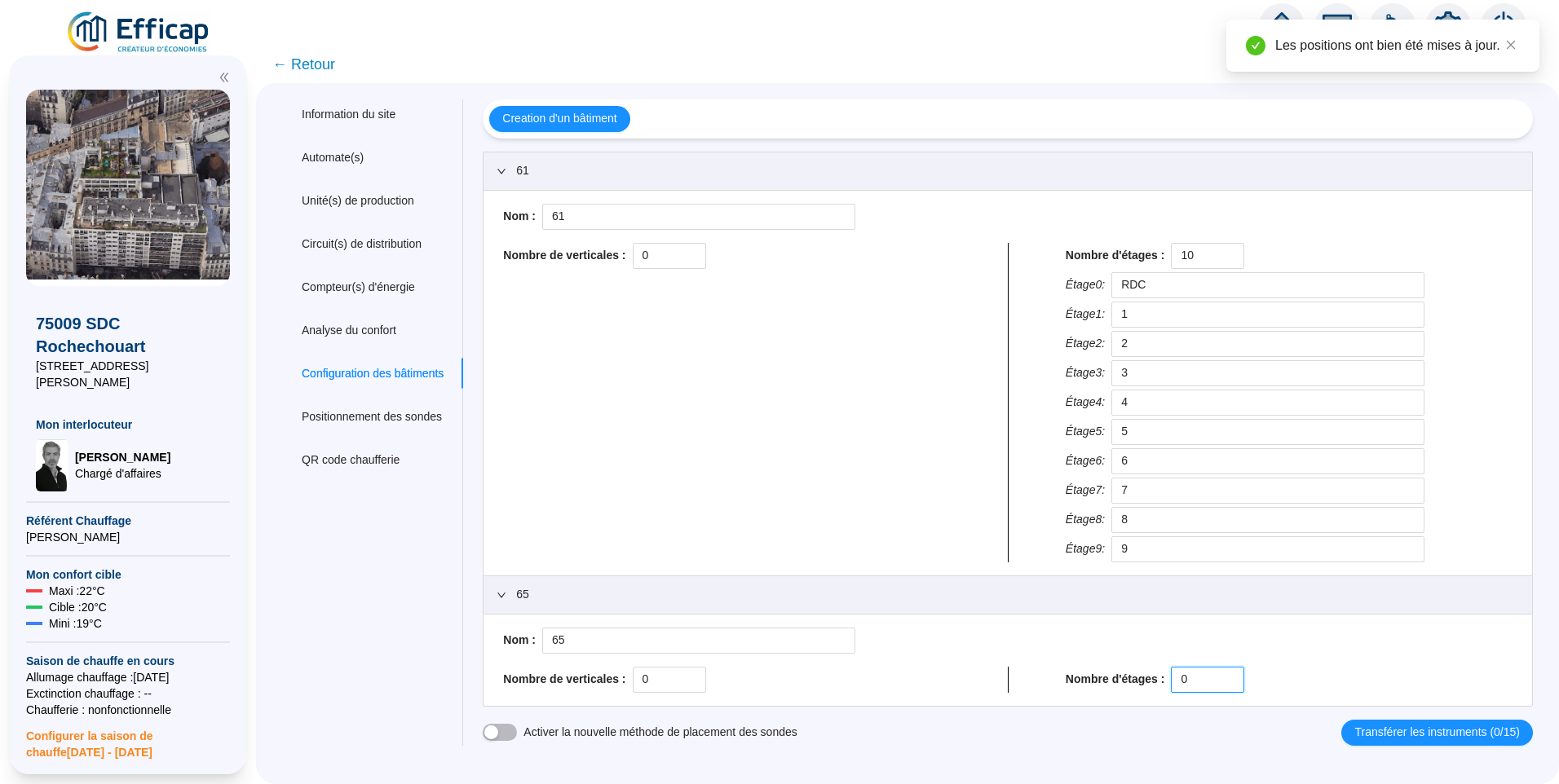
drag, startPoint x: 1202, startPoint y: 674, endPoint x: 1020, endPoint y: 685, distance: 182.3
click at [1020, 685] on div "Nombre de verticales : 0 Nombre d'étages : 0" at bounding box center [1008, 679] width 1023 height 26
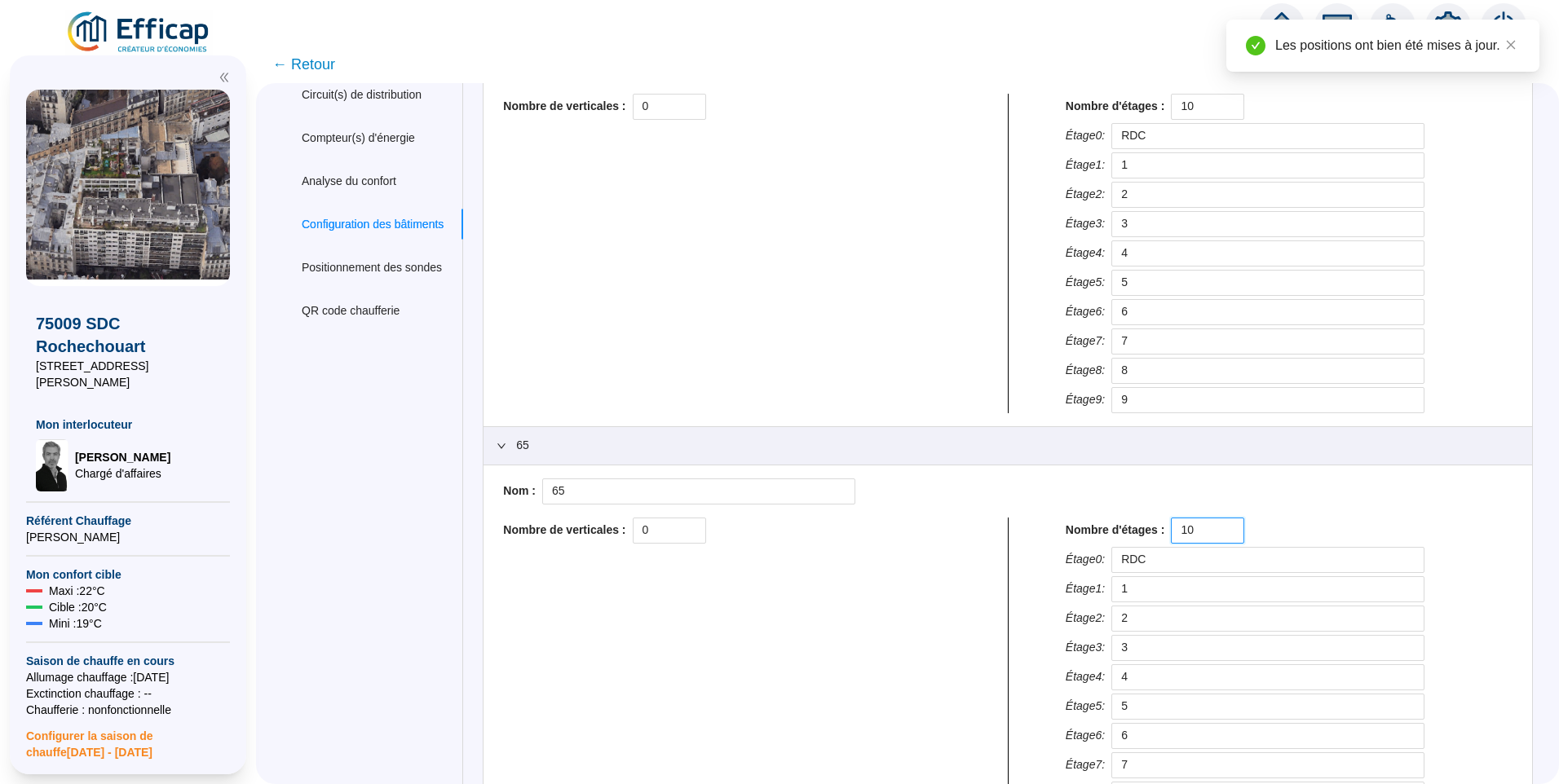
scroll to position [294, 0]
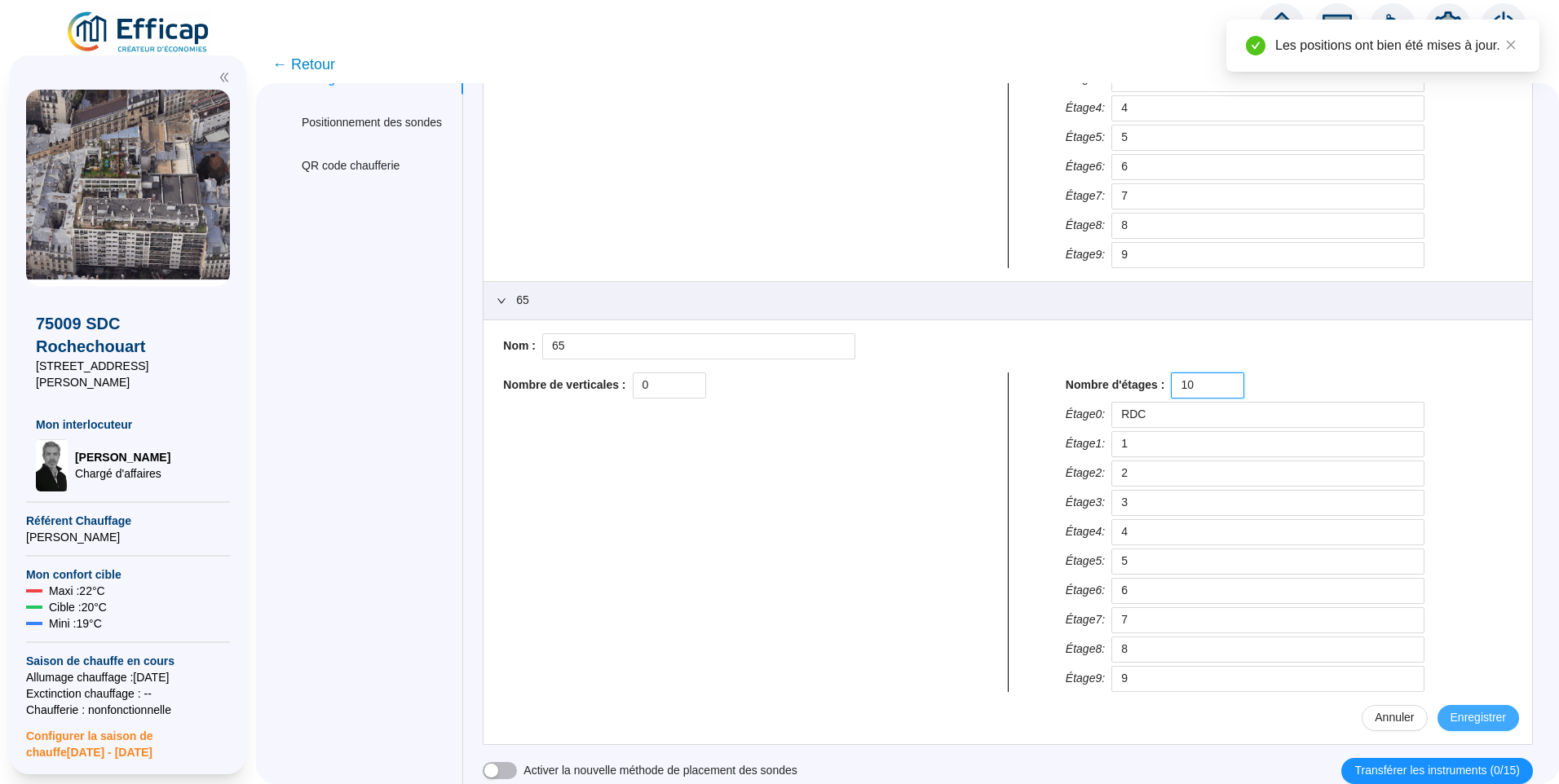
type input "10"
click at [1468, 714] on span "Enregistrer" at bounding box center [1477, 717] width 55 height 17
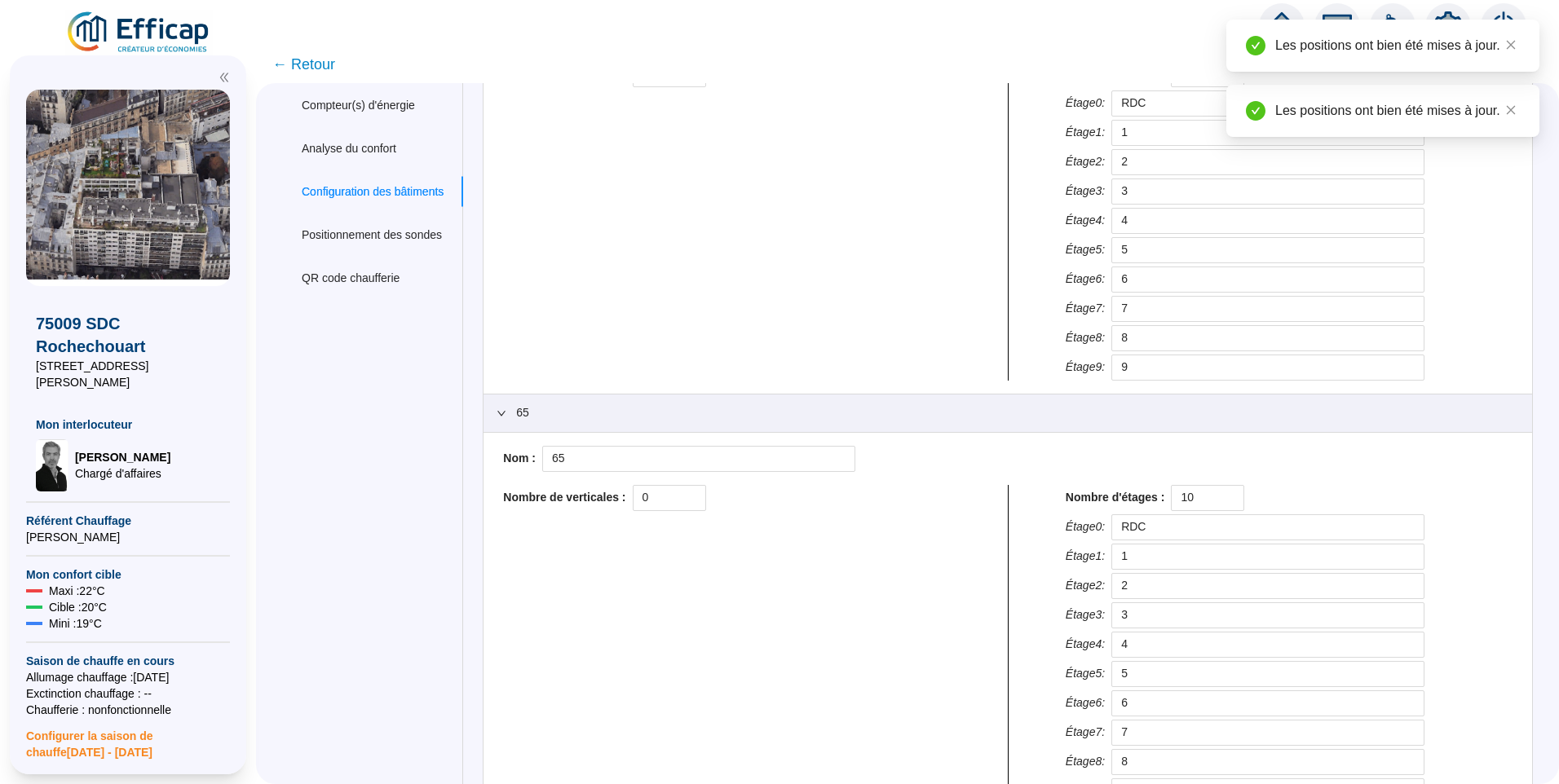
scroll to position [255, 0]
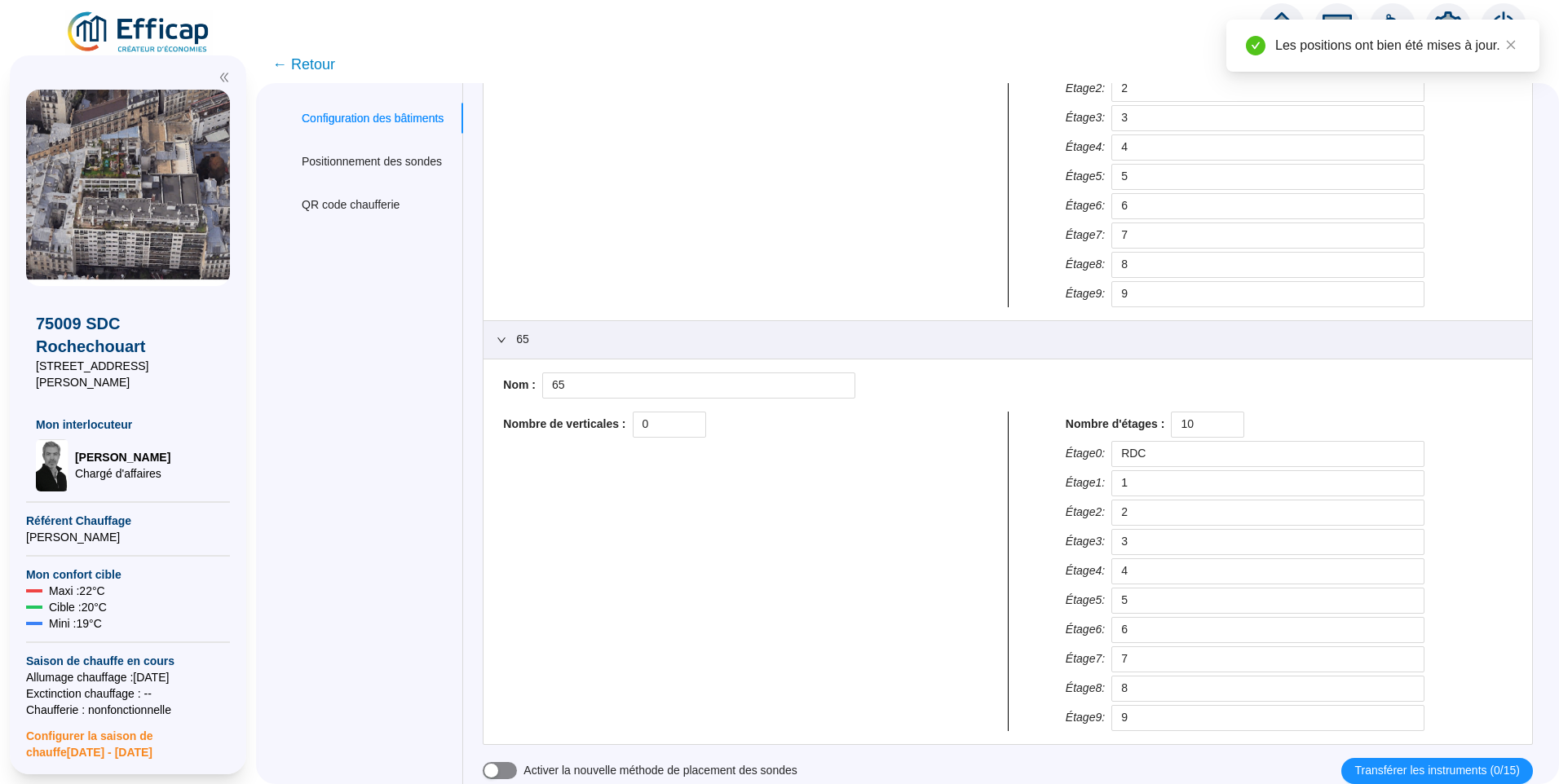
click at [499, 769] on div "button" at bounding box center [491, 770] width 14 height 14
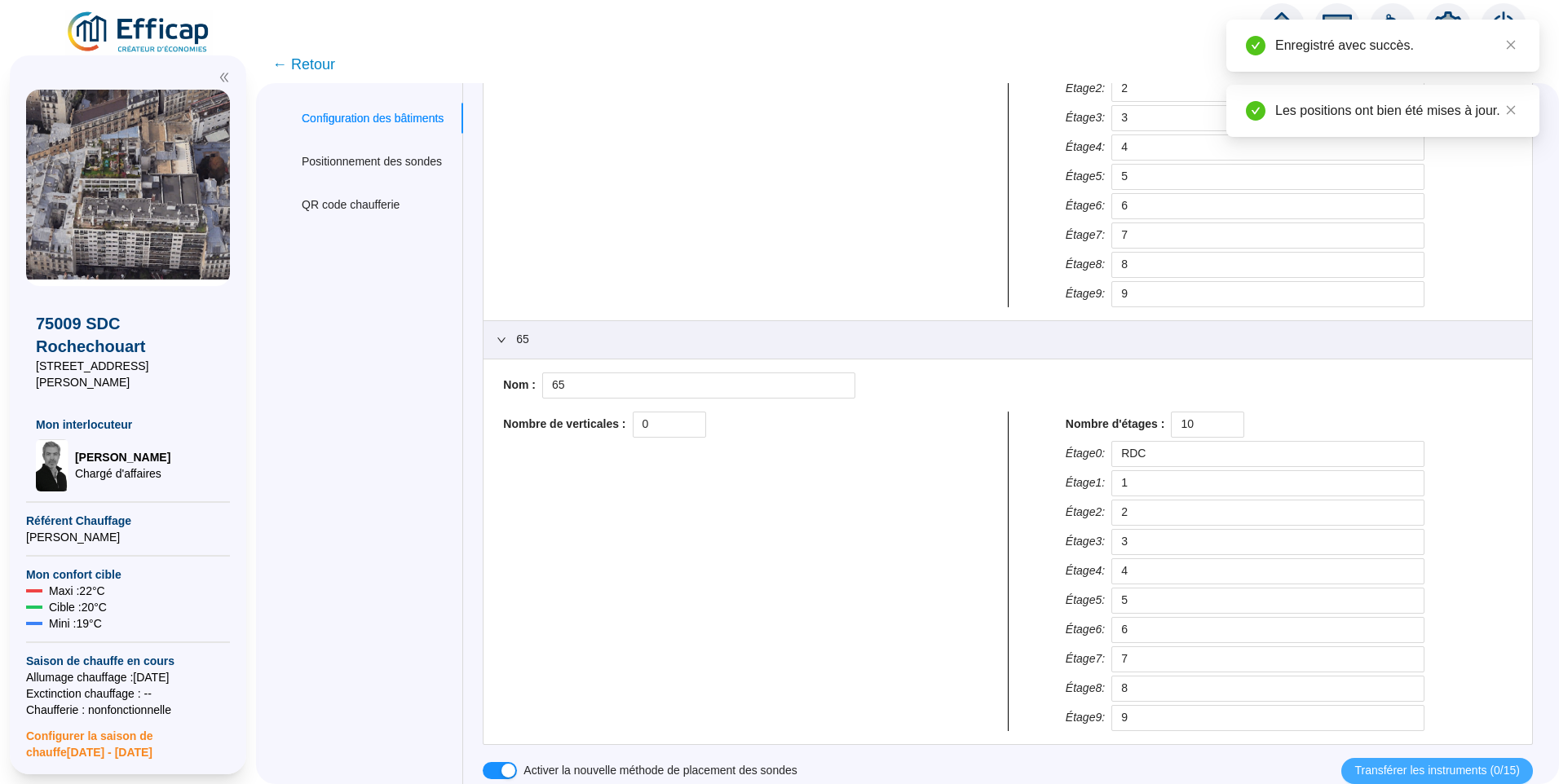
click at [1363, 767] on span "Transférer les instruments (0/15)" at bounding box center [1436, 770] width 166 height 17
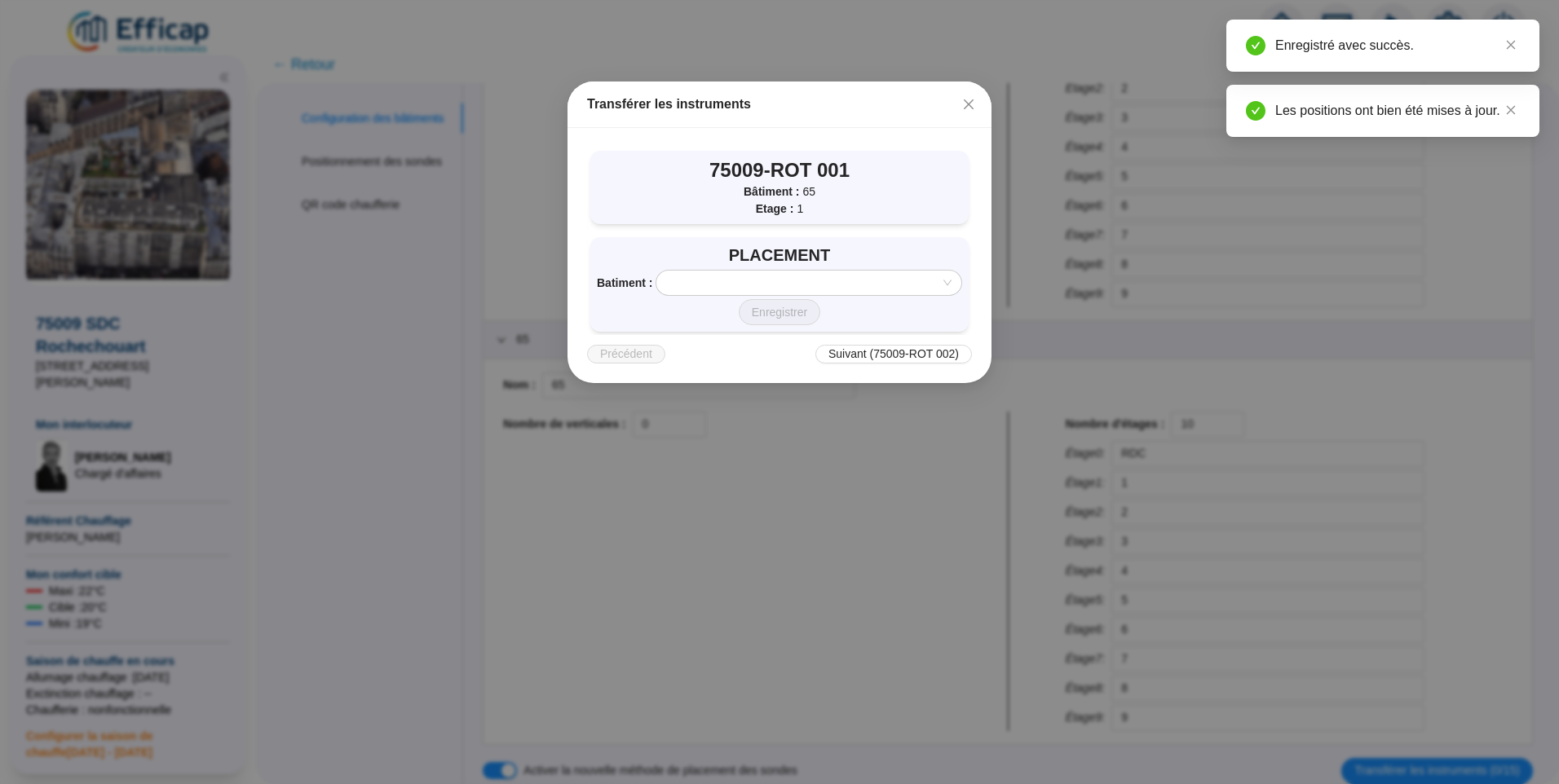
click at [773, 271] on input "search" at bounding box center [801, 282] width 270 height 25
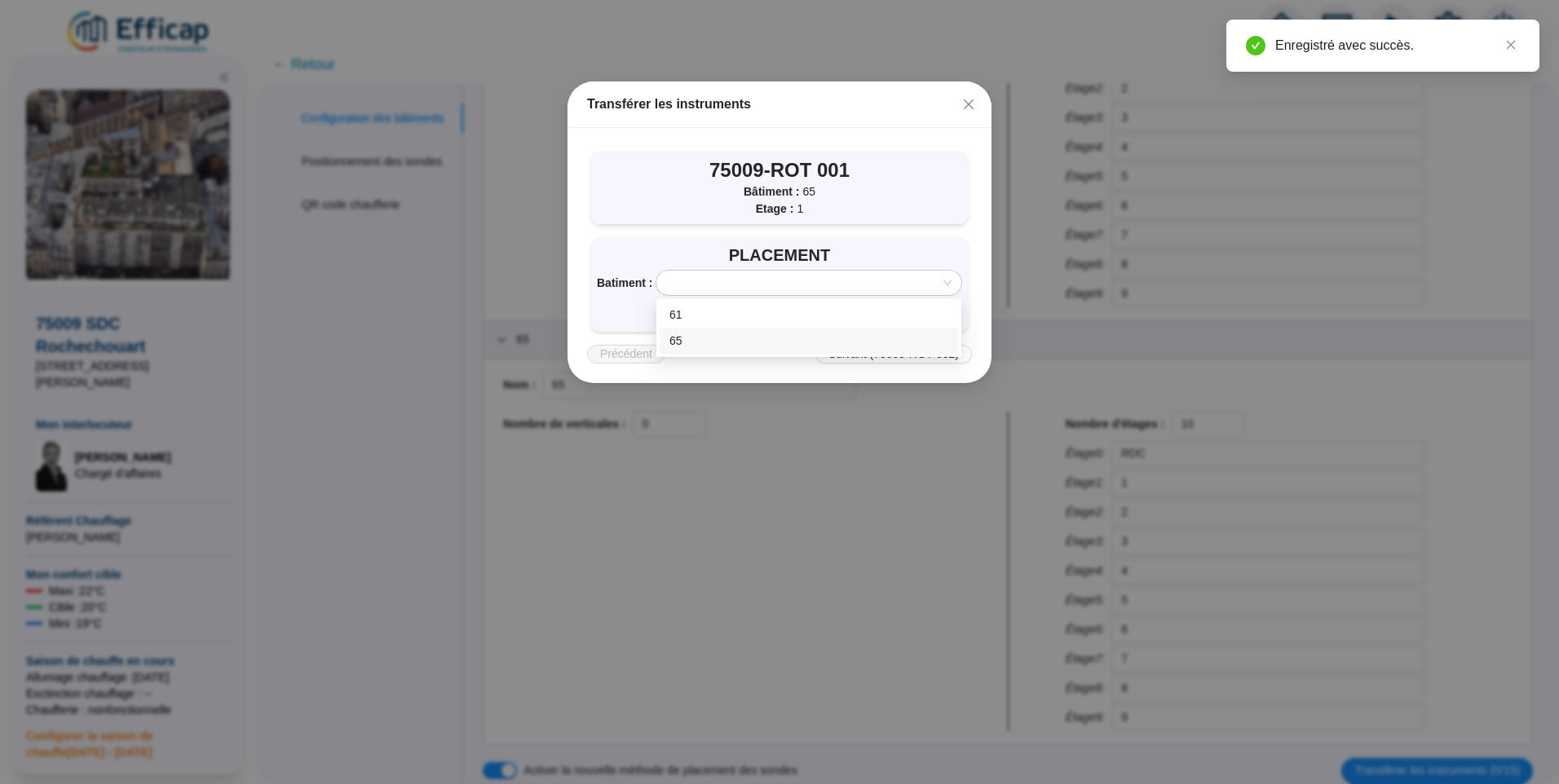
click at [681, 343] on div "65" at bounding box center [808, 341] width 279 height 17
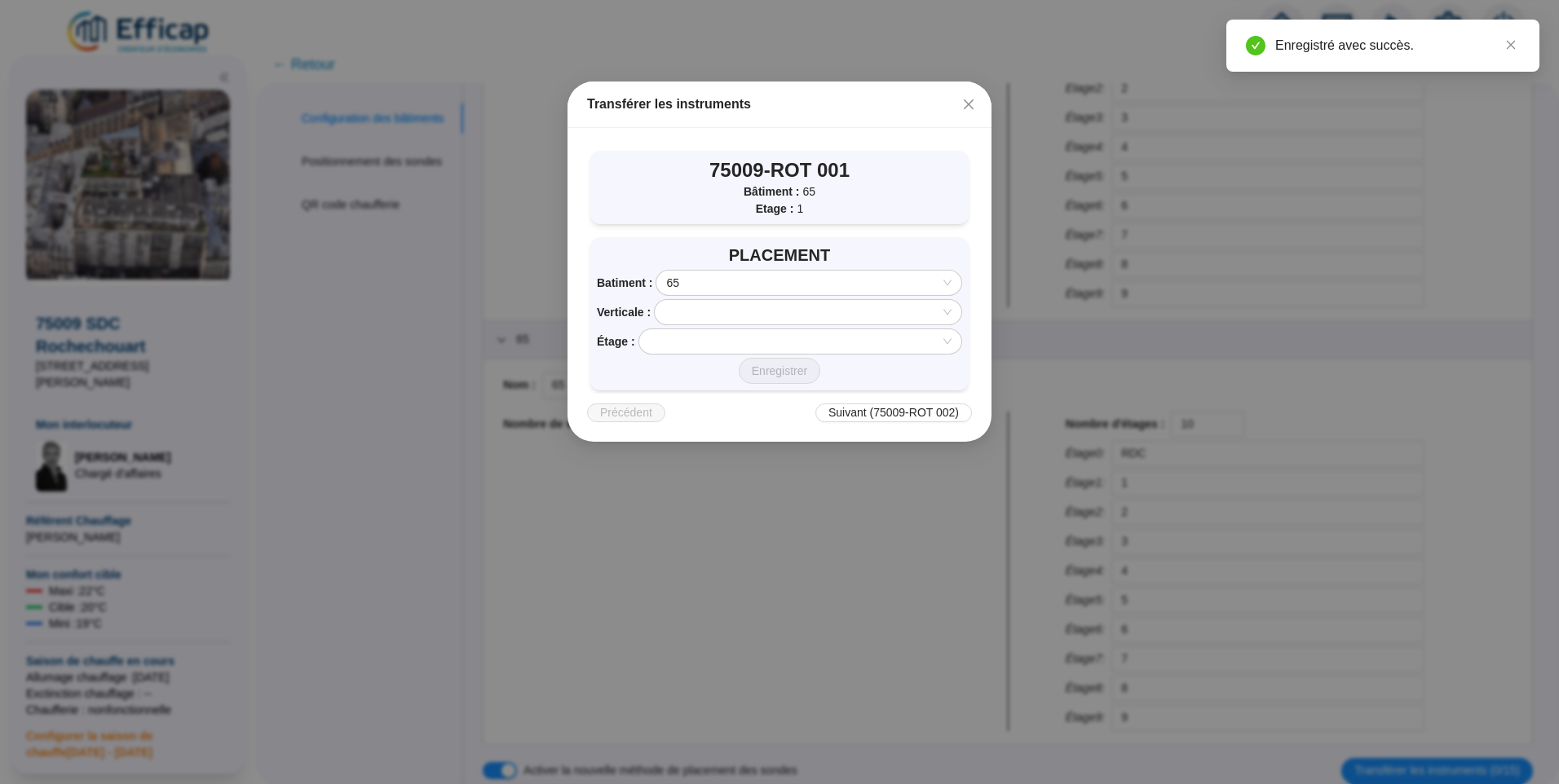
click at [720, 305] on input "search" at bounding box center [800, 312] width 272 height 25
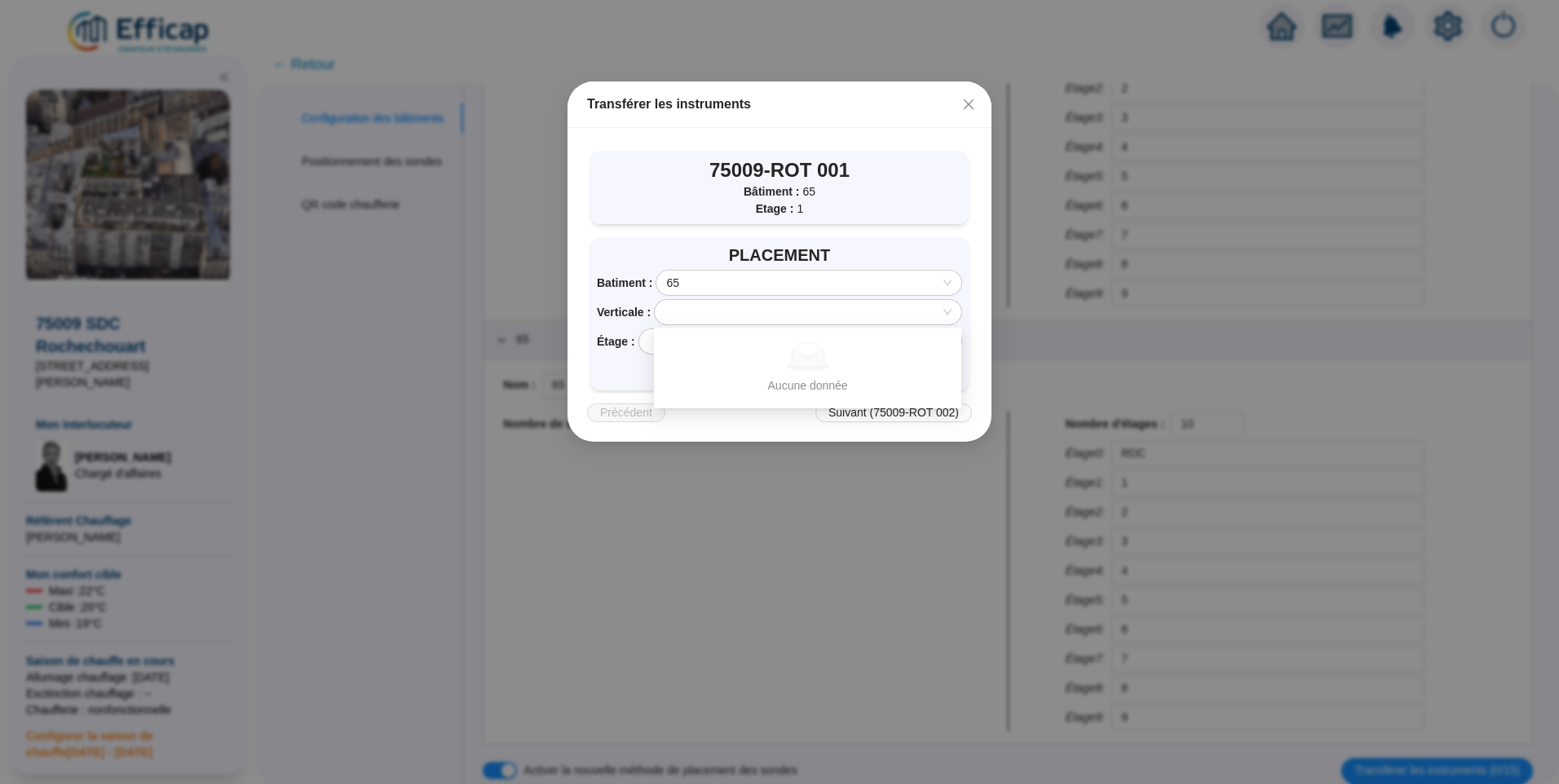
click at [914, 202] on div "75009-ROT 001 Bâtiment : 65 Etage : 1" at bounding box center [779, 187] width 378 height 73
click at [704, 347] on input "search" at bounding box center [793, 342] width 288 height 25
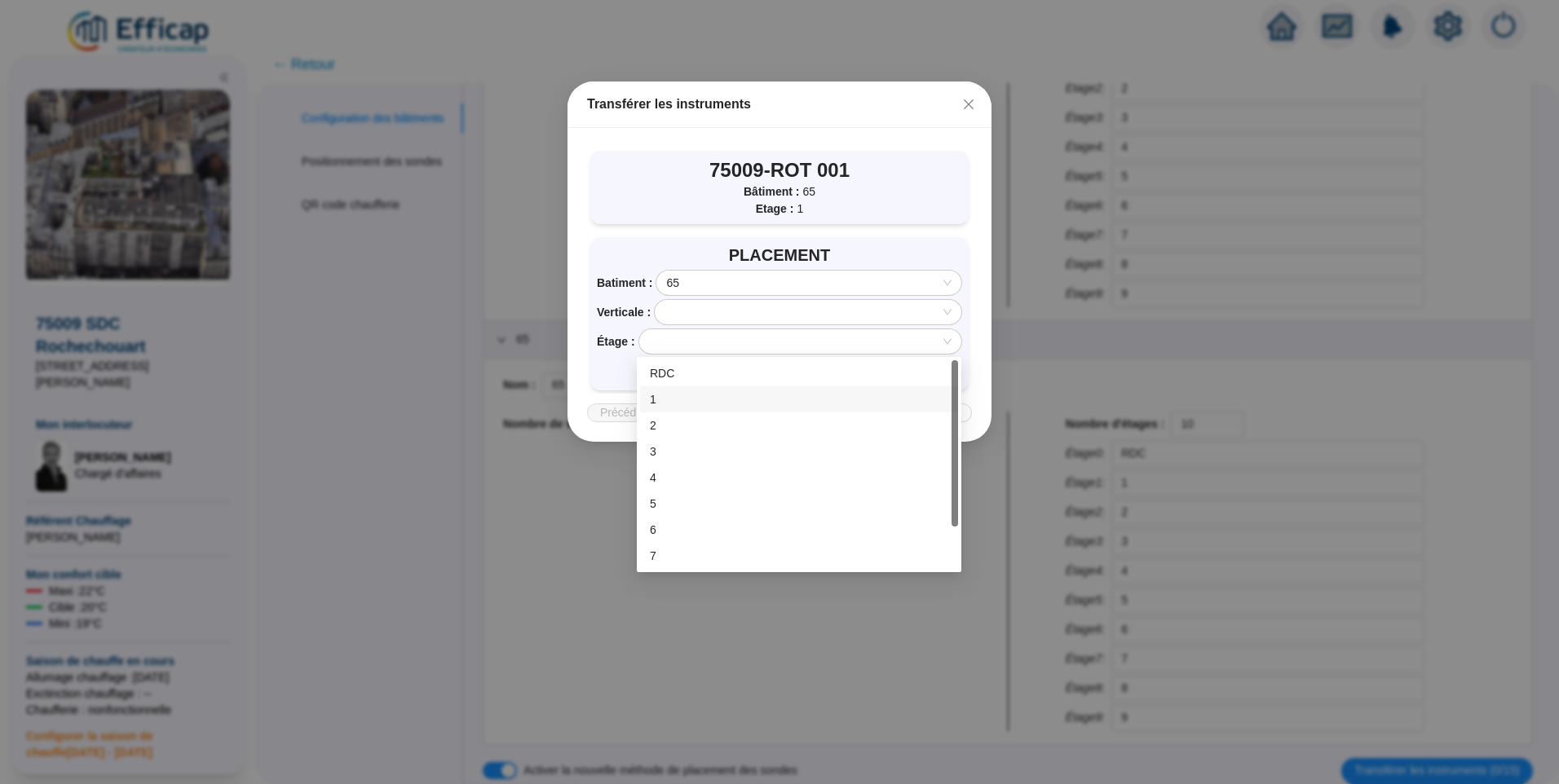
click at [677, 404] on div "1" at bounding box center [799, 399] width 298 height 17
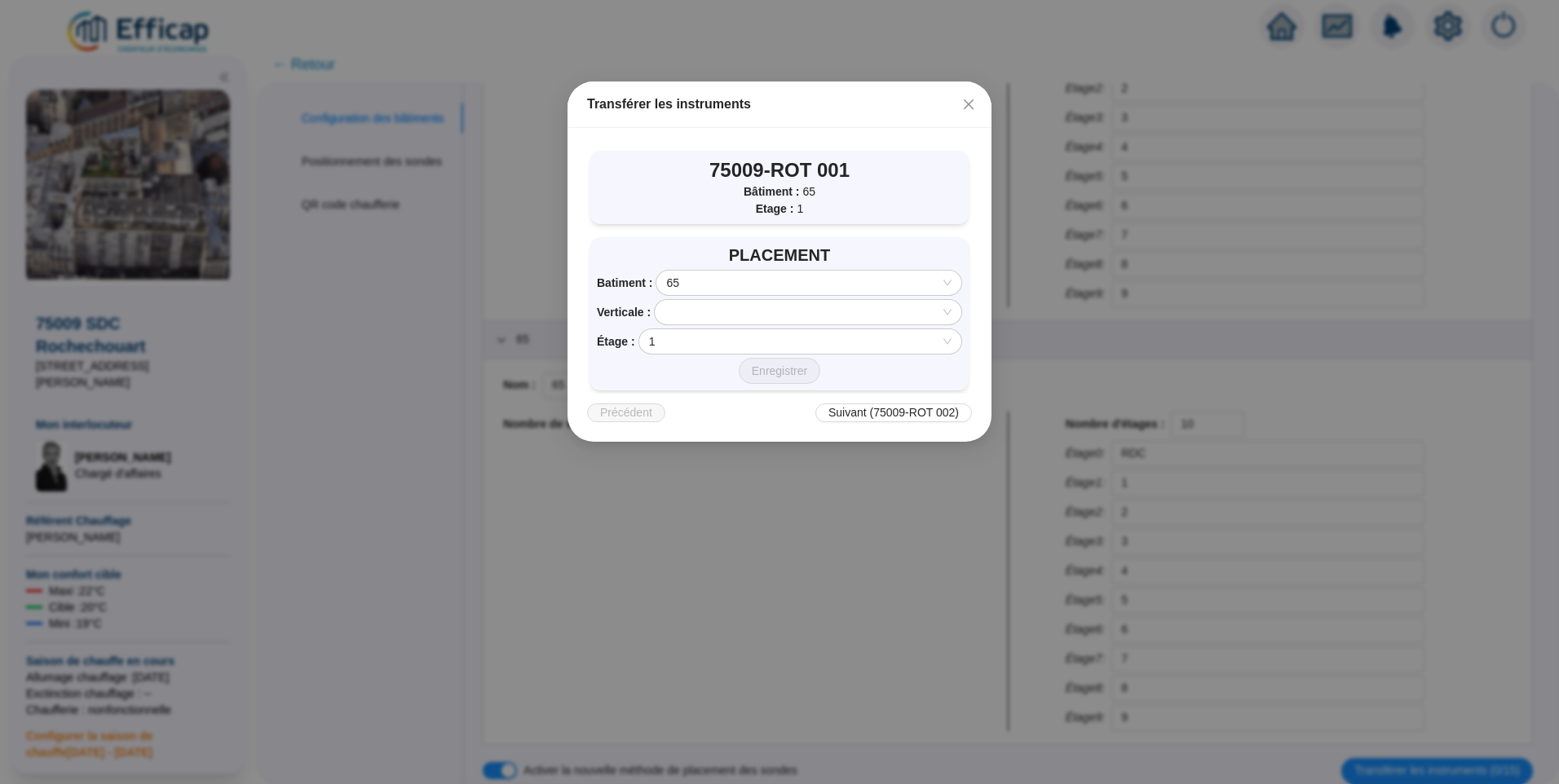
click at [760, 308] on input "search" at bounding box center [800, 312] width 272 height 25
click at [729, 362] on div "Aucune donnée" at bounding box center [808, 357] width 269 height 29
click at [885, 135] on div "ROTX1 - Distech extérieur PLACEMENT Batiment : 65 Verticale : Étage : 1 Enregis…" at bounding box center [780, 284] width 424 height 314
click at [963, 114] on button "Close" at bounding box center [969, 105] width 26 height 26
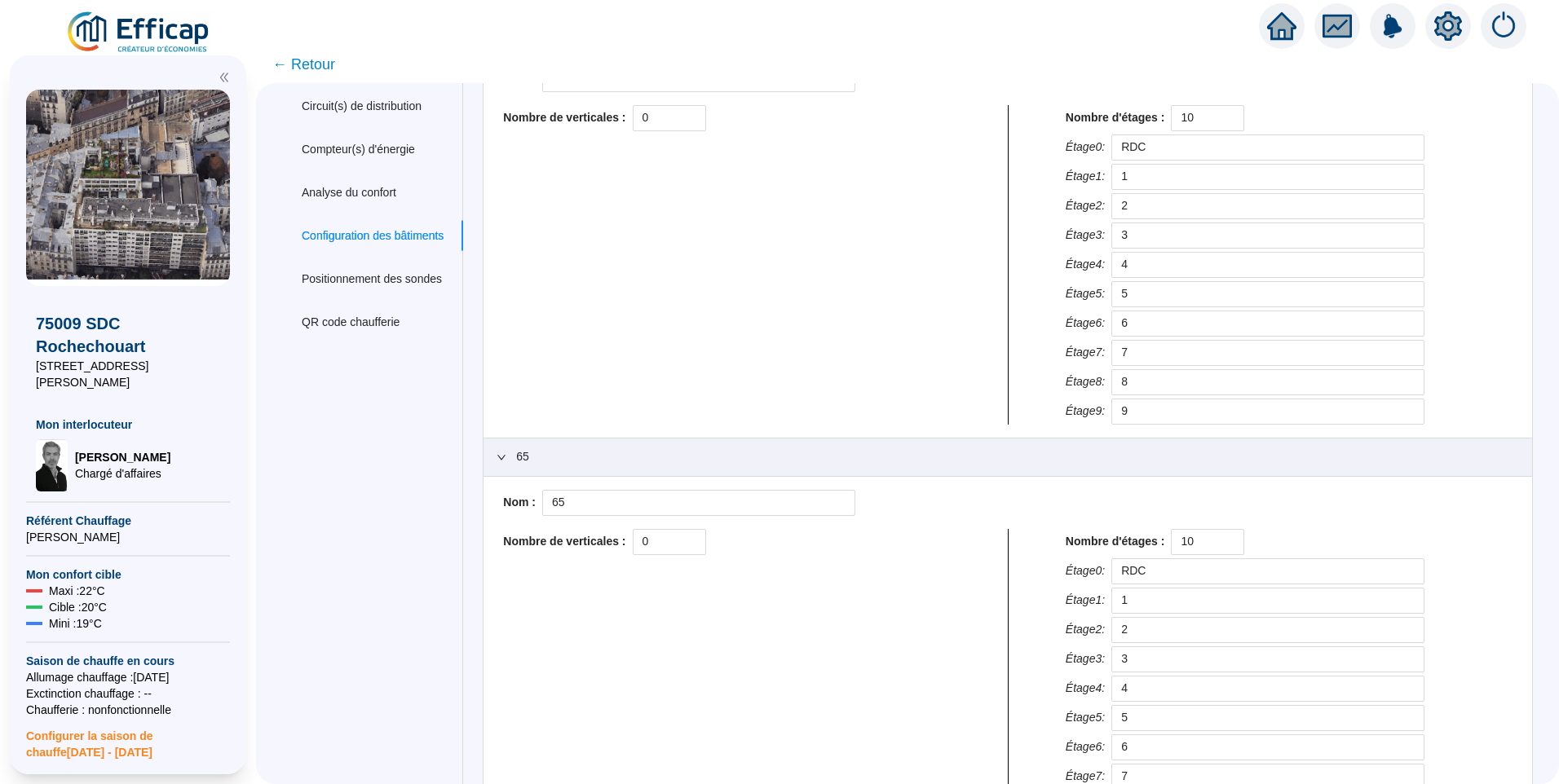
scroll to position [0, 0]
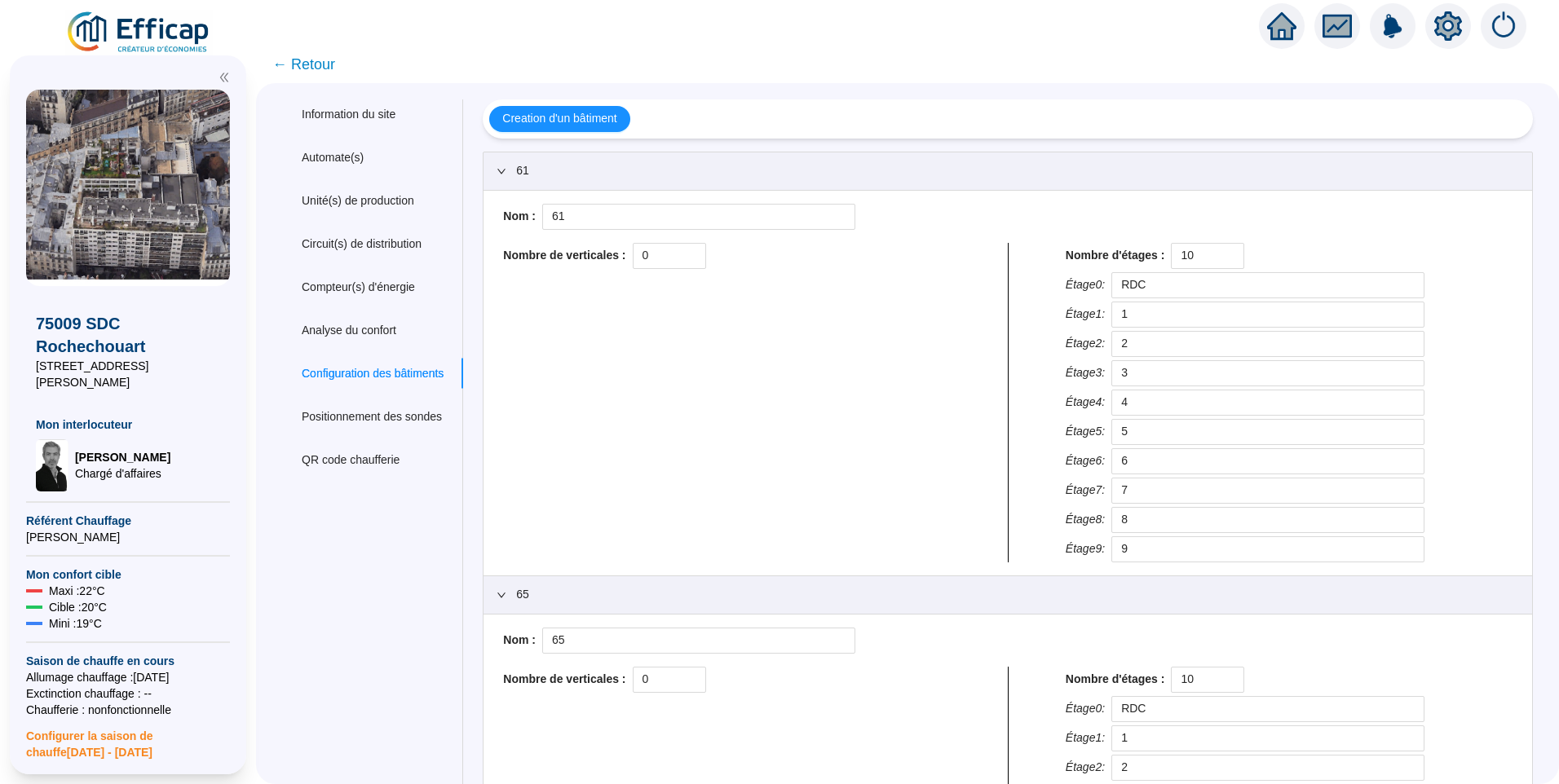
click at [321, 58] on span "← Retour" at bounding box center [303, 64] width 63 height 23
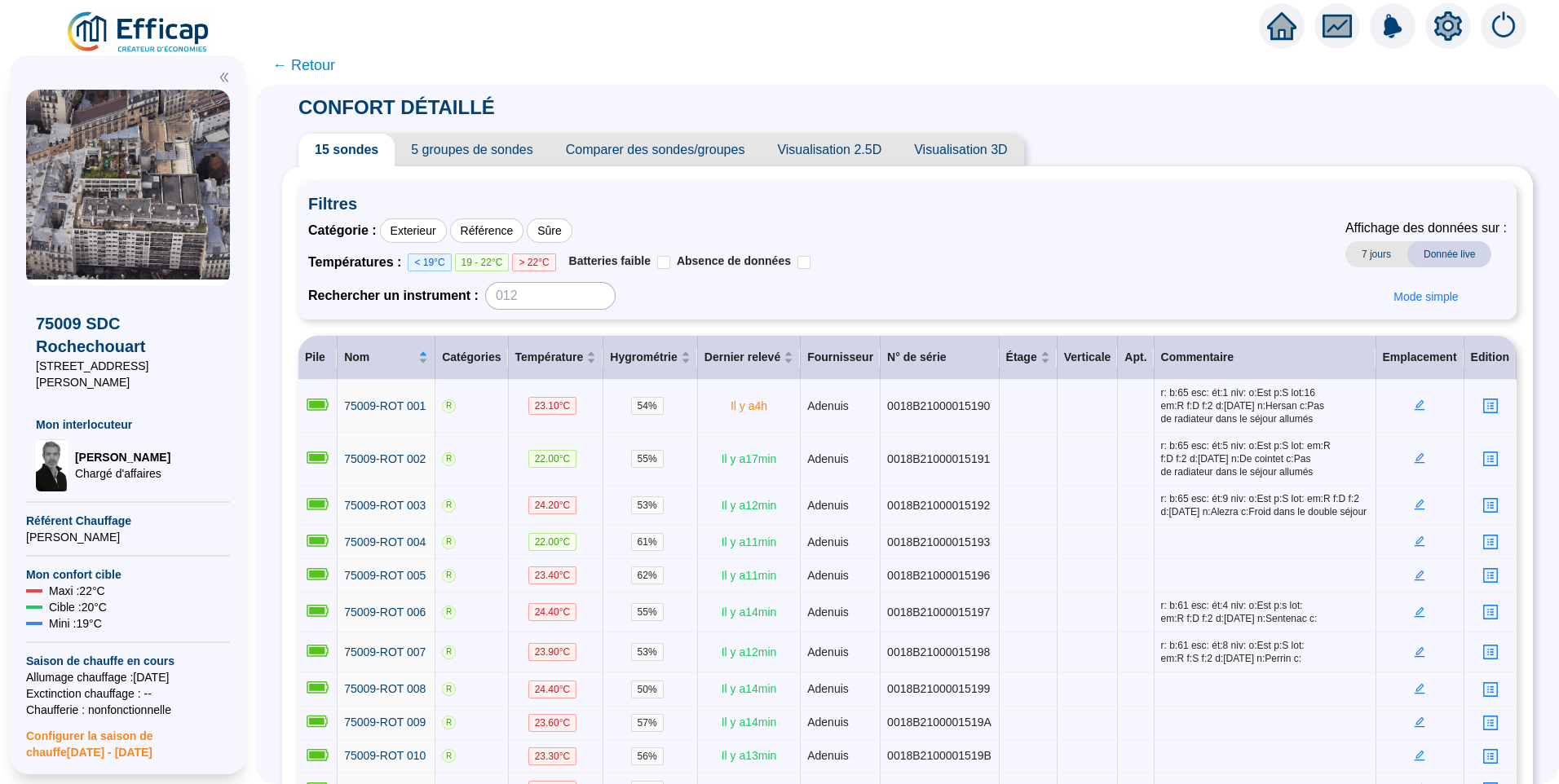
click at [149, 17] on img at bounding box center [138, 32] width 147 height 45
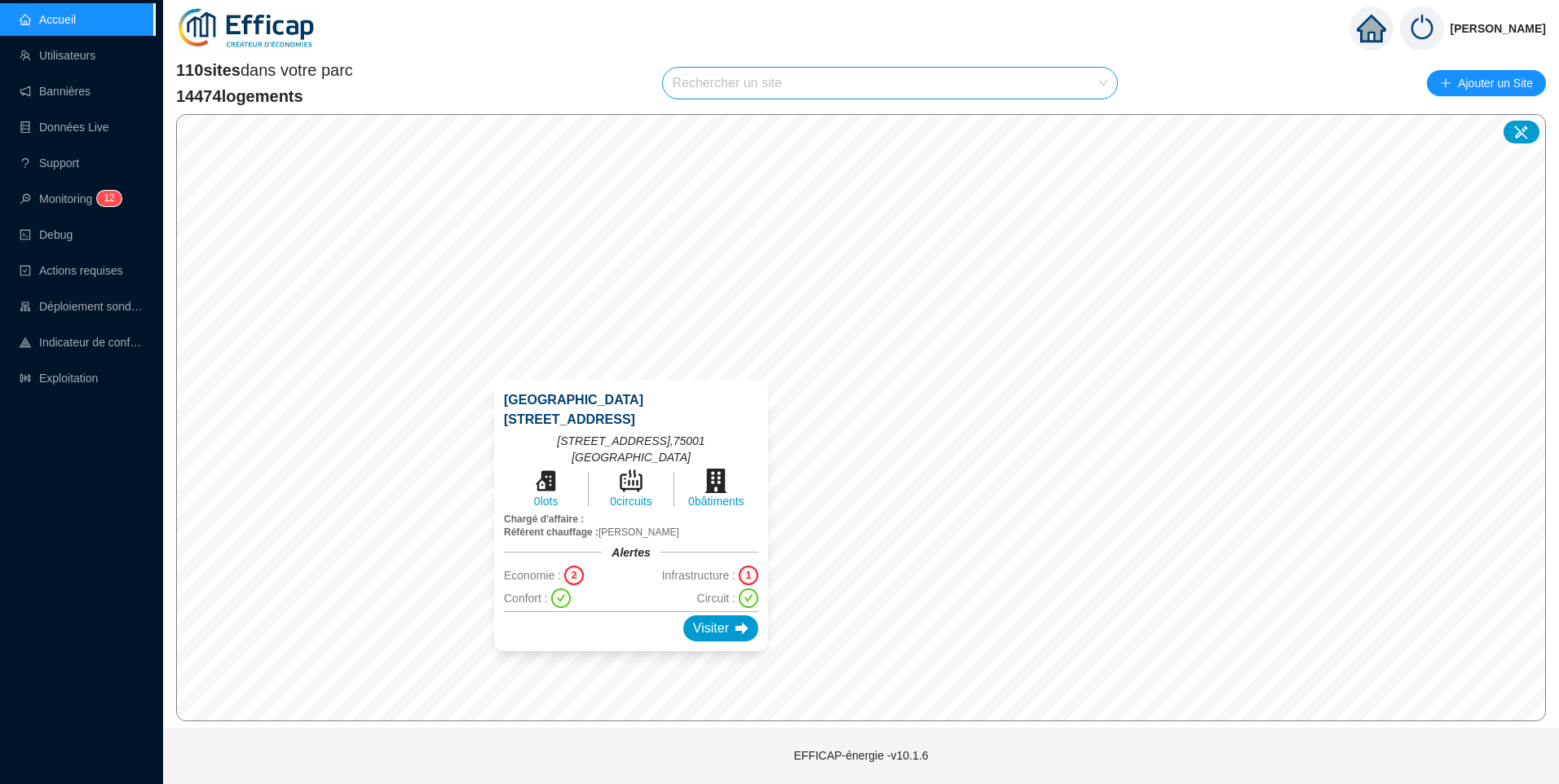
click at [630, 369] on div "75001 SAS 8 rue Castiglione 8 rue de Castiglione - 75001 PARIS , 75001 Paris 0 …" at bounding box center [631, 516] width 313 height 310
click at [553, 567] on span "Economie :" at bounding box center [531, 576] width 57 height 16
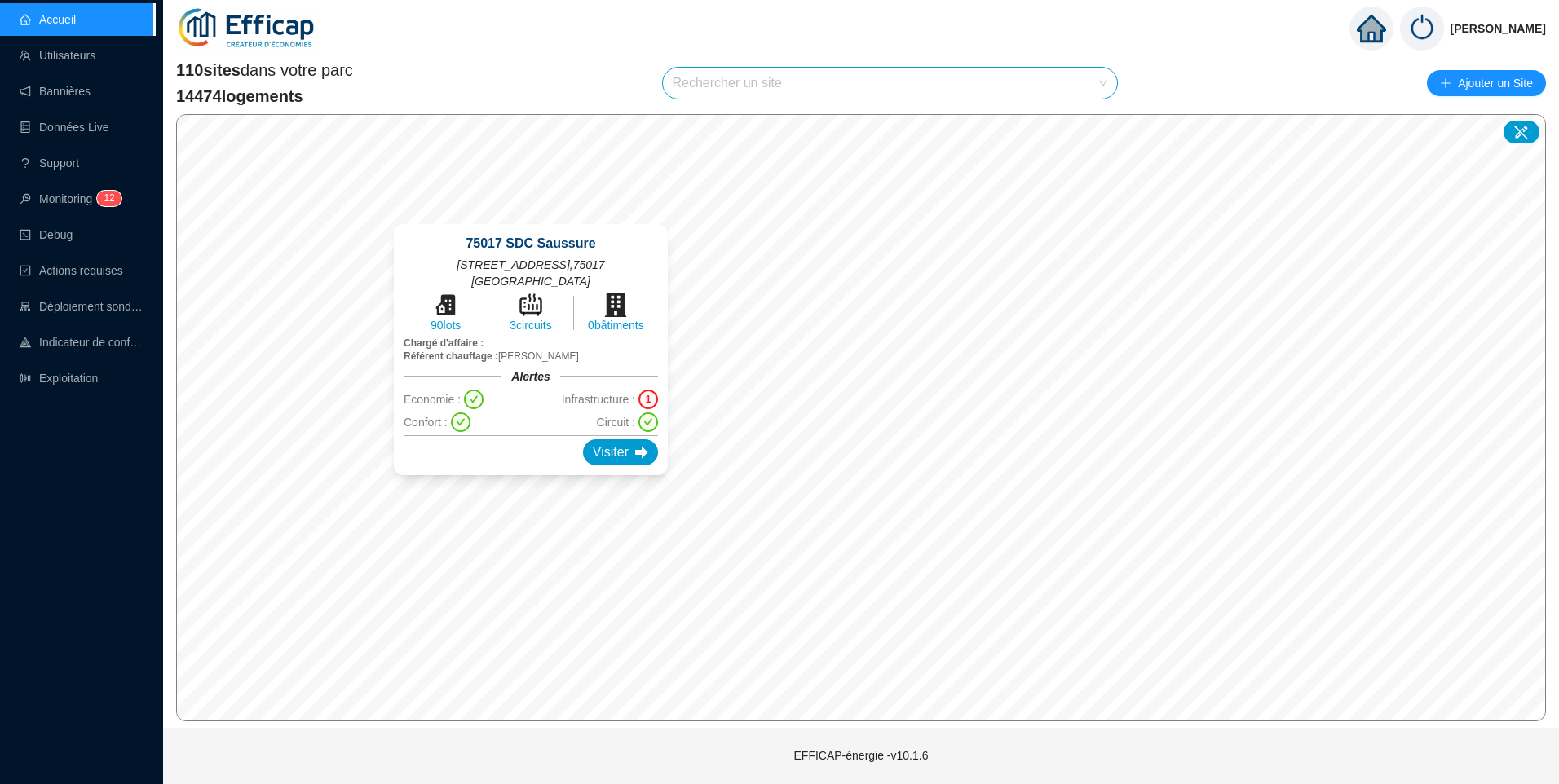
click at [534, 211] on div "75017 SDC Saussure 152-154 rue de Saussure , 75017 Paris 90 lots 3 circuits 0 b…" at bounding box center [531, 349] width 313 height 290
click at [588, 436] on div "Visiter" at bounding box center [625, 450] width 75 height 26
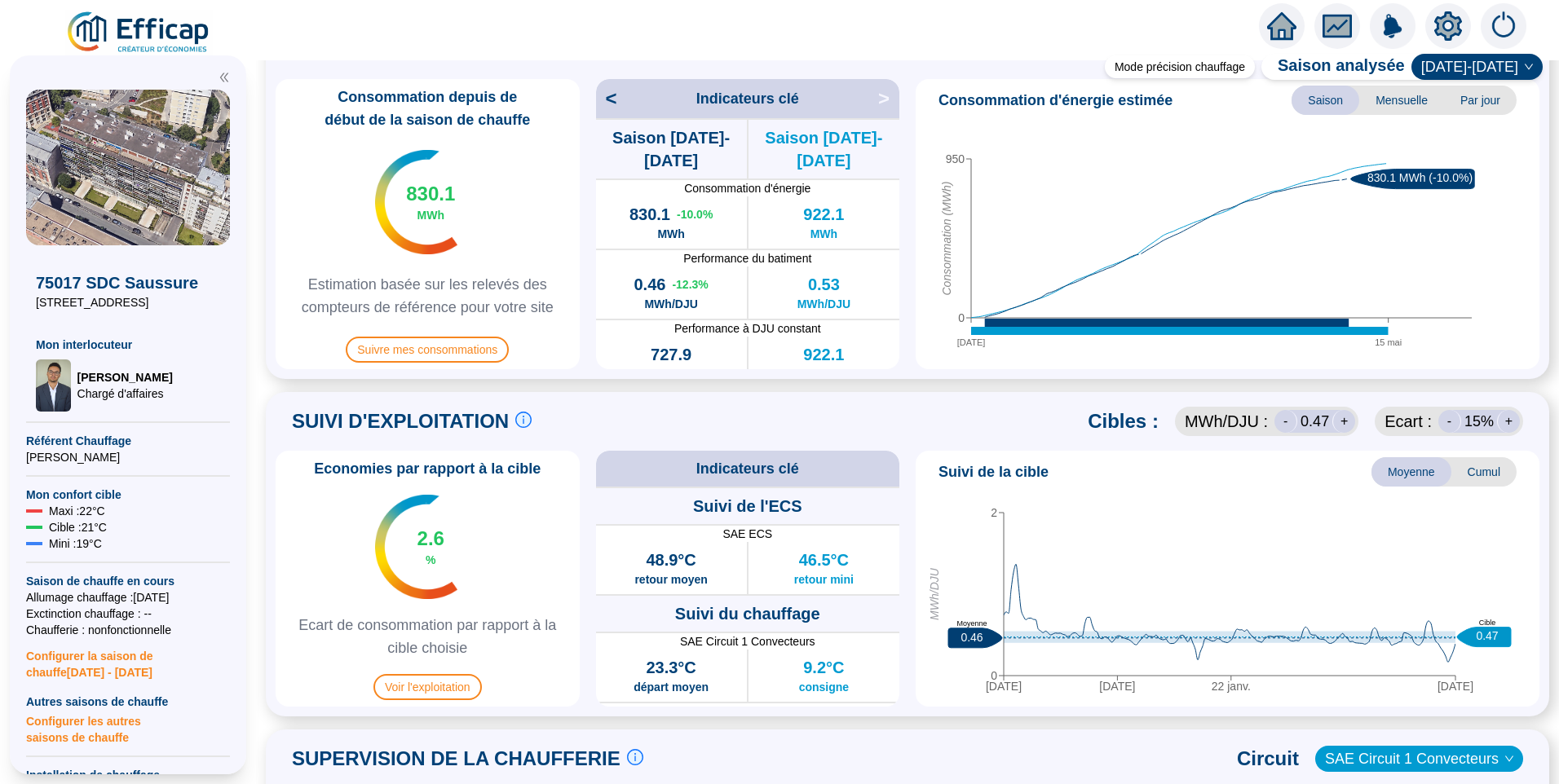
scroll to position [652, 0]
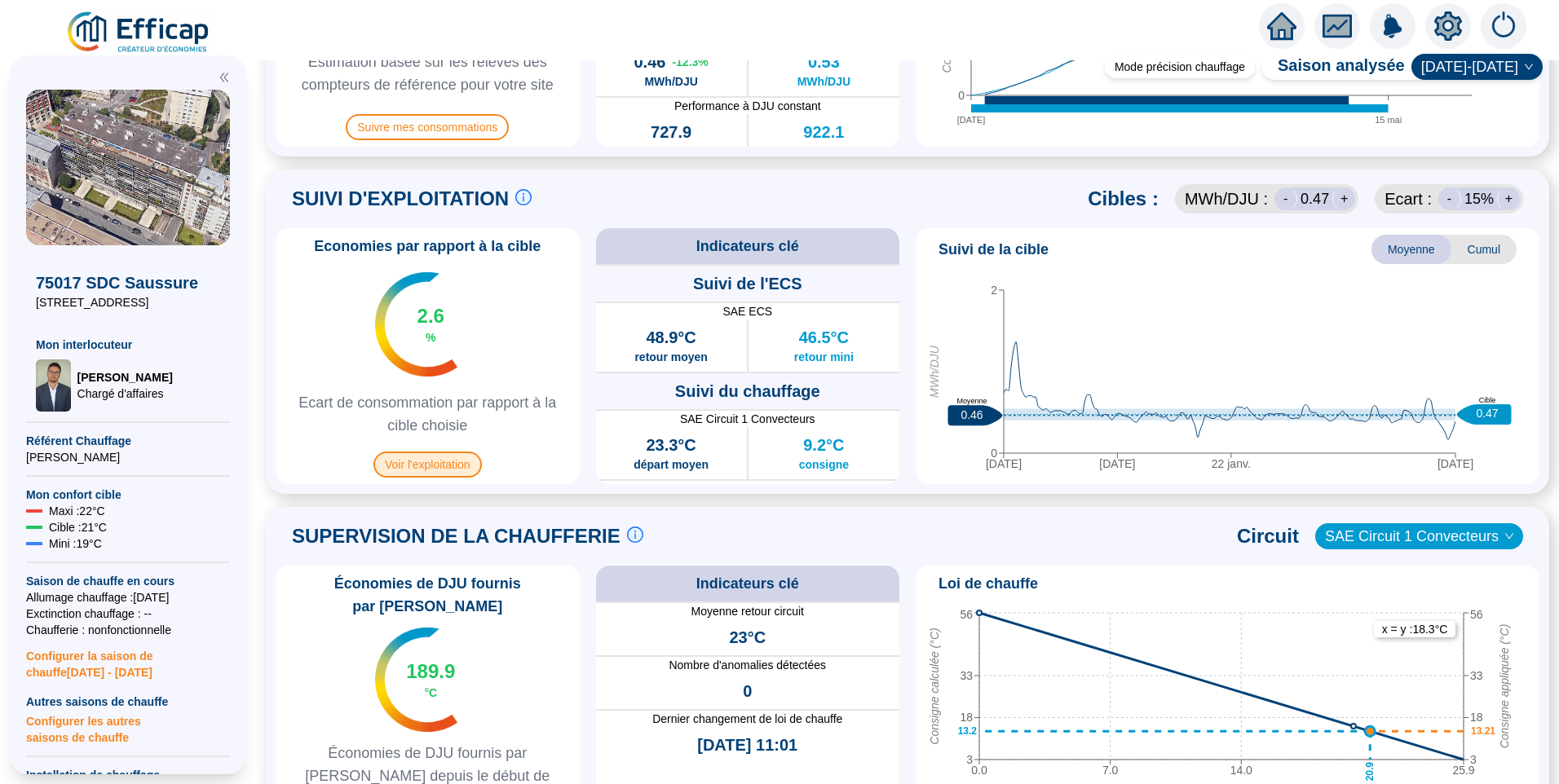
click at [461, 456] on span "Voir l'exploitation" at bounding box center [428, 464] width 109 height 26
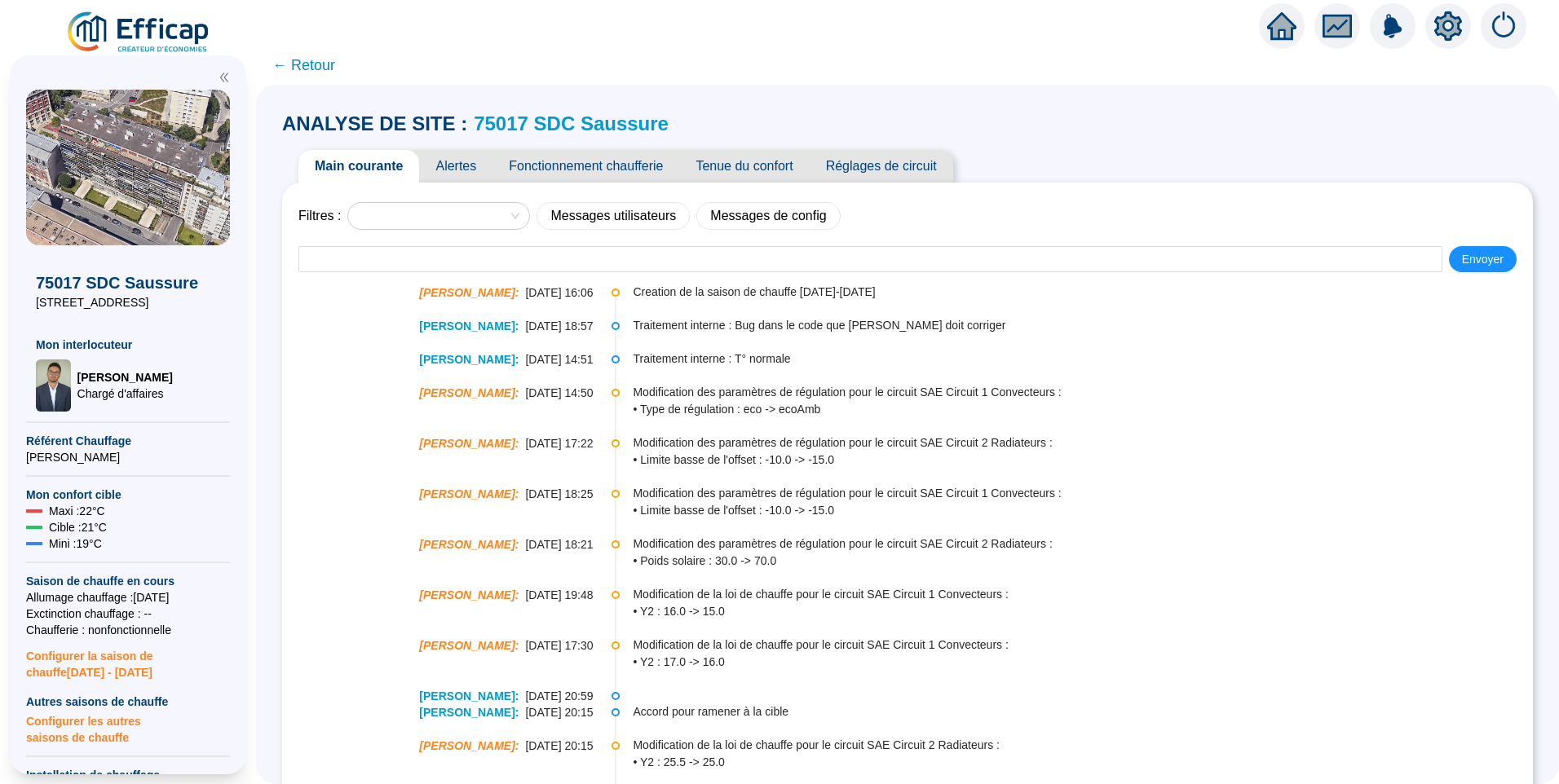
click at [471, 160] on span "Alertes" at bounding box center [456, 166] width 73 height 33
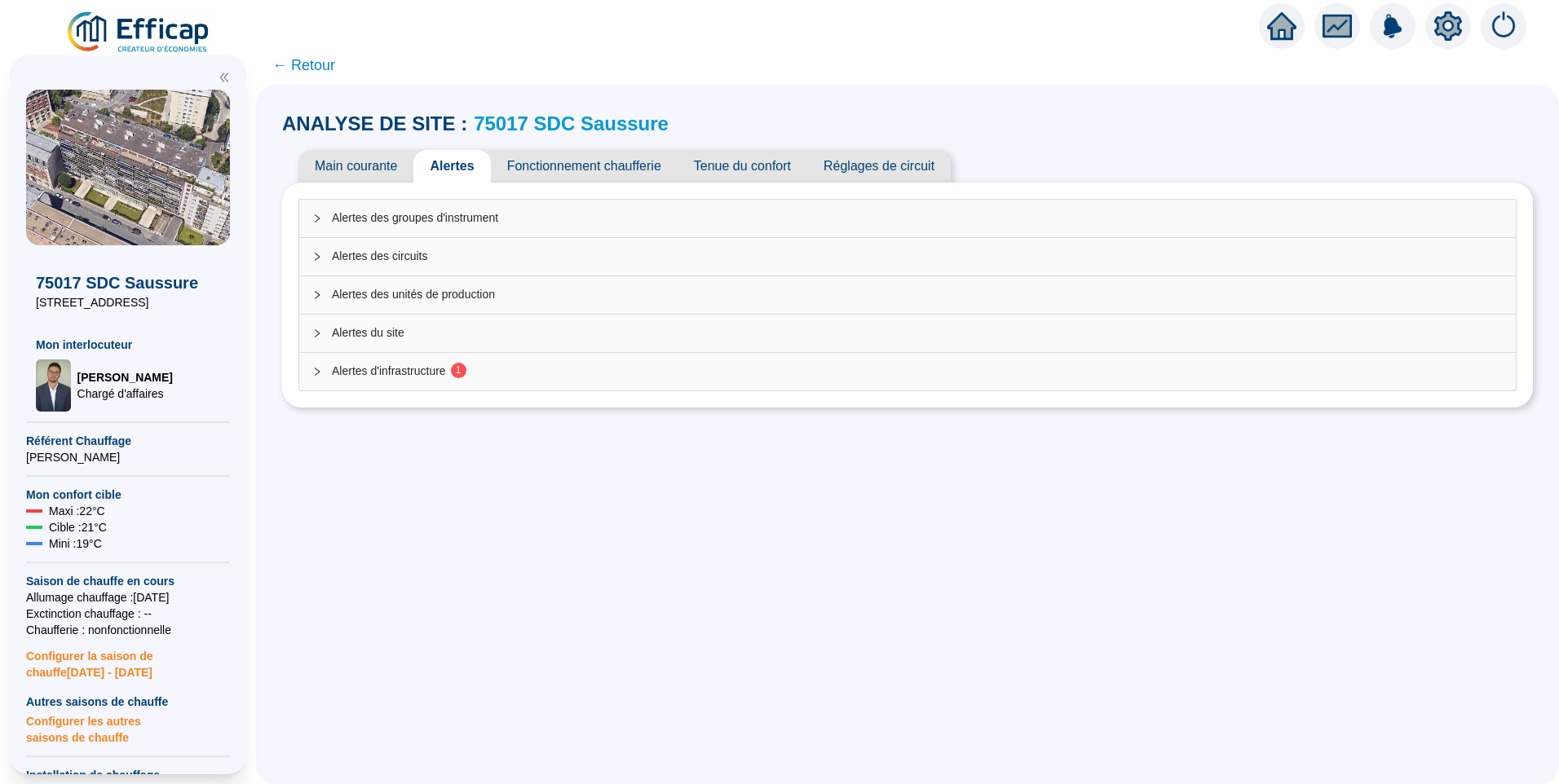
click at [400, 388] on div "Alertes d'infrastructure 1" at bounding box center [907, 371] width 1216 height 38
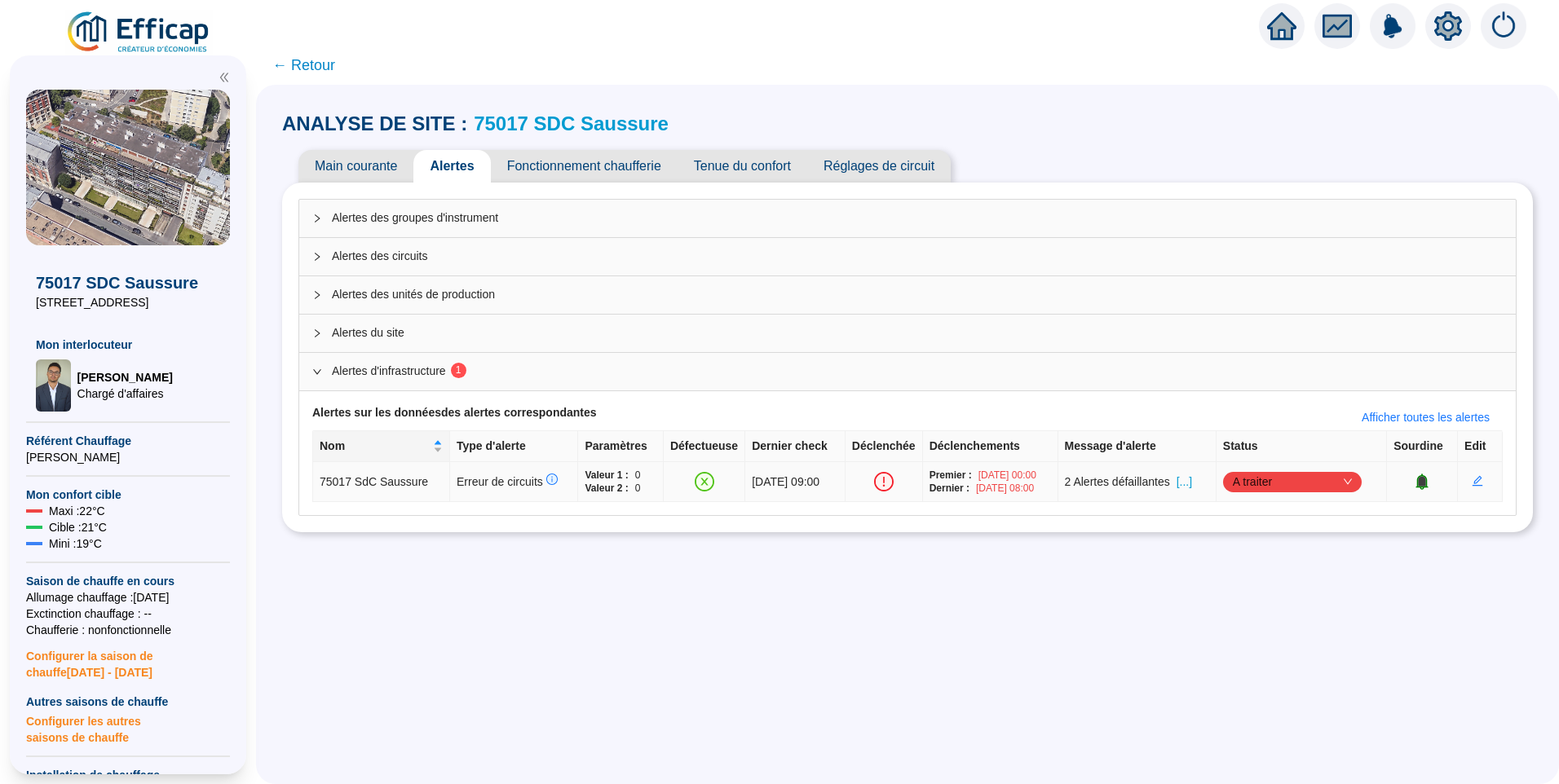
click at [1290, 482] on span "A traiter" at bounding box center [1292, 482] width 119 height 25
click at [1272, 558] on div "Traité" at bounding box center [1295, 564] width 113 height 17
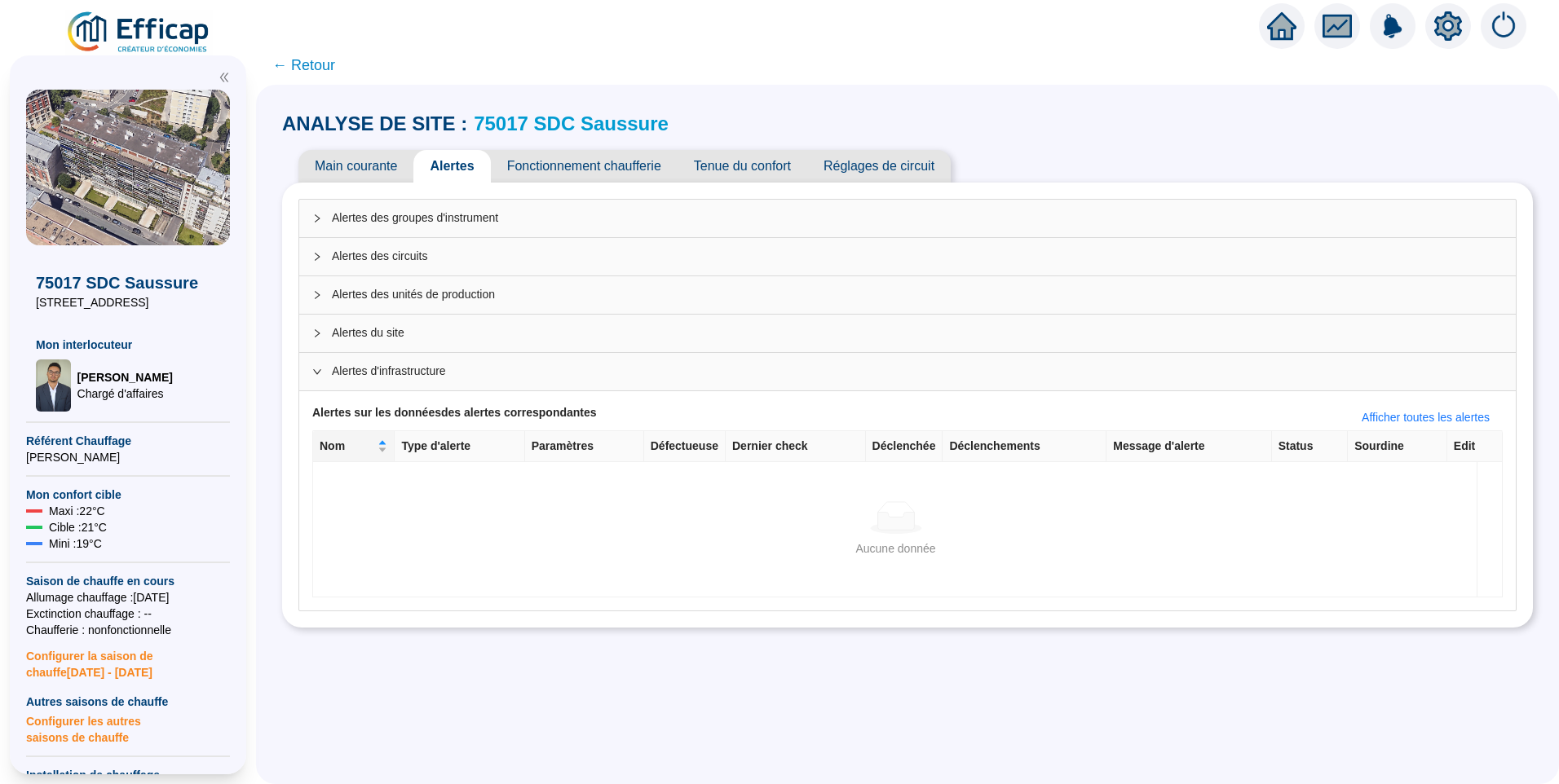
click at [559, 121] on link "75017 SDC Saussure" at bounding box center [571, 124] width 194 height 22
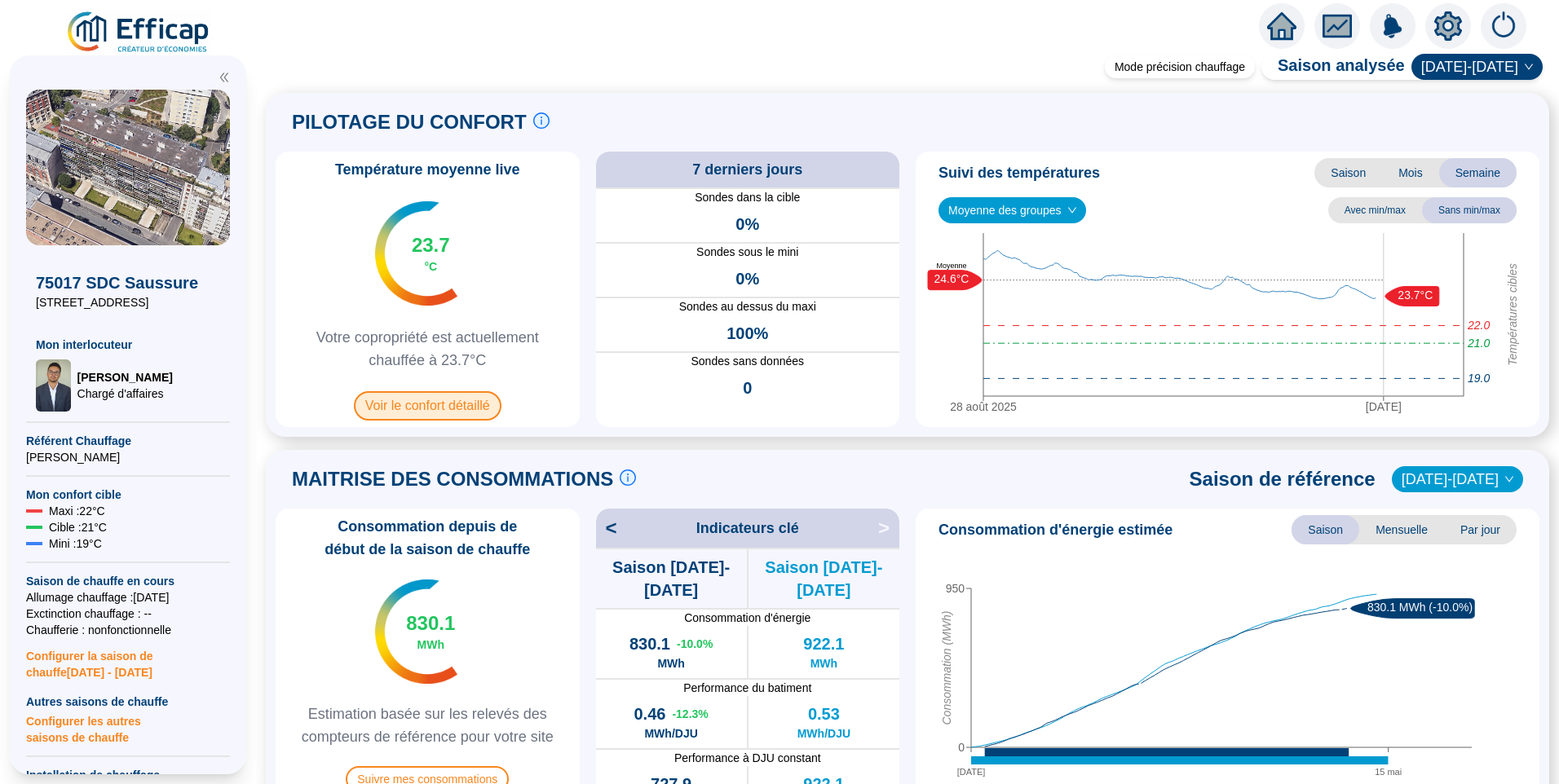
click at [385, 413] on span "Voir le confort détaillé" at bounding box center [427, 406] width 147 height 30
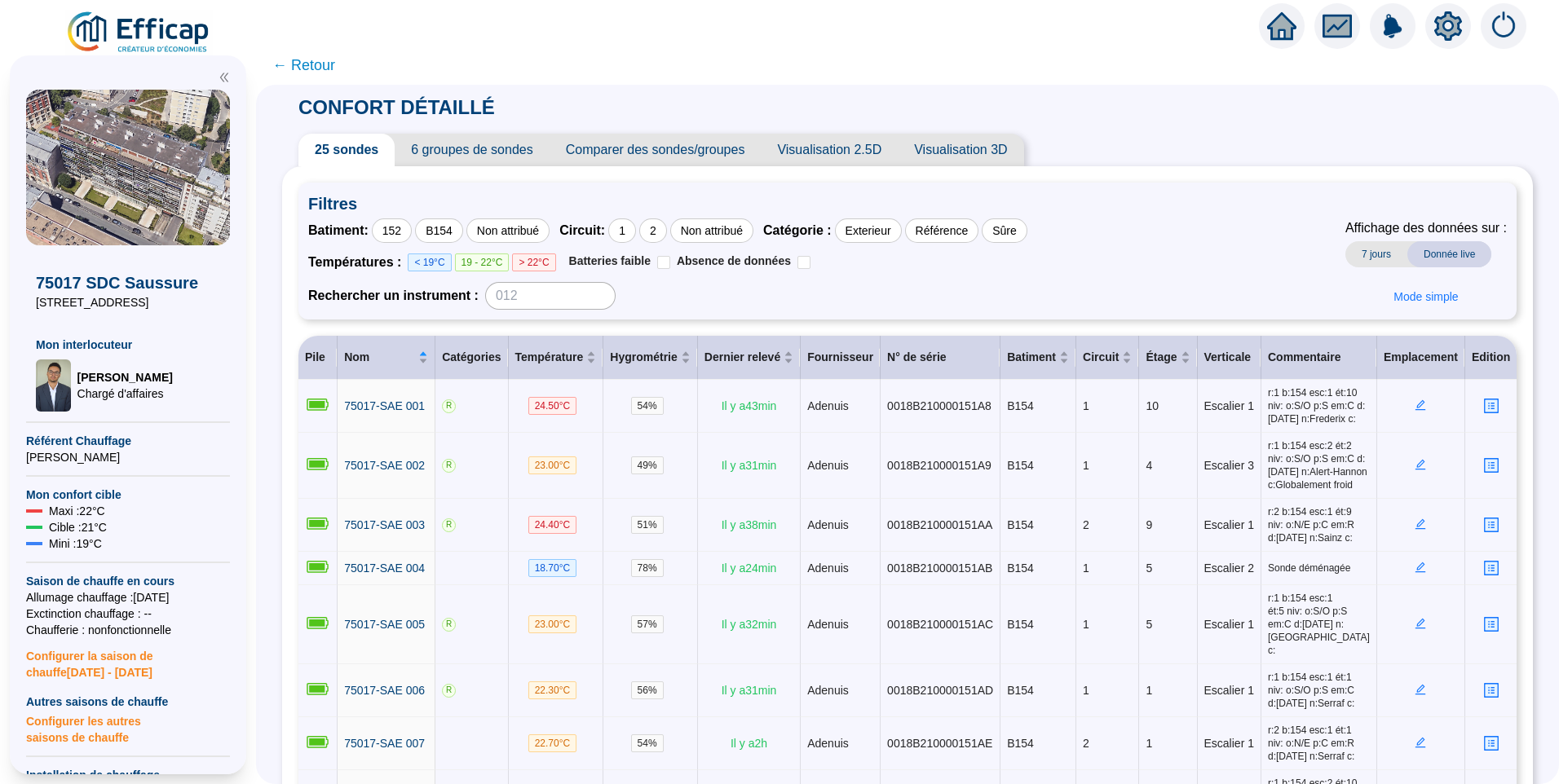
click at [466, 148] on span "6 groupes de sondes" at bounding box center [471, 150] width 154 height 33
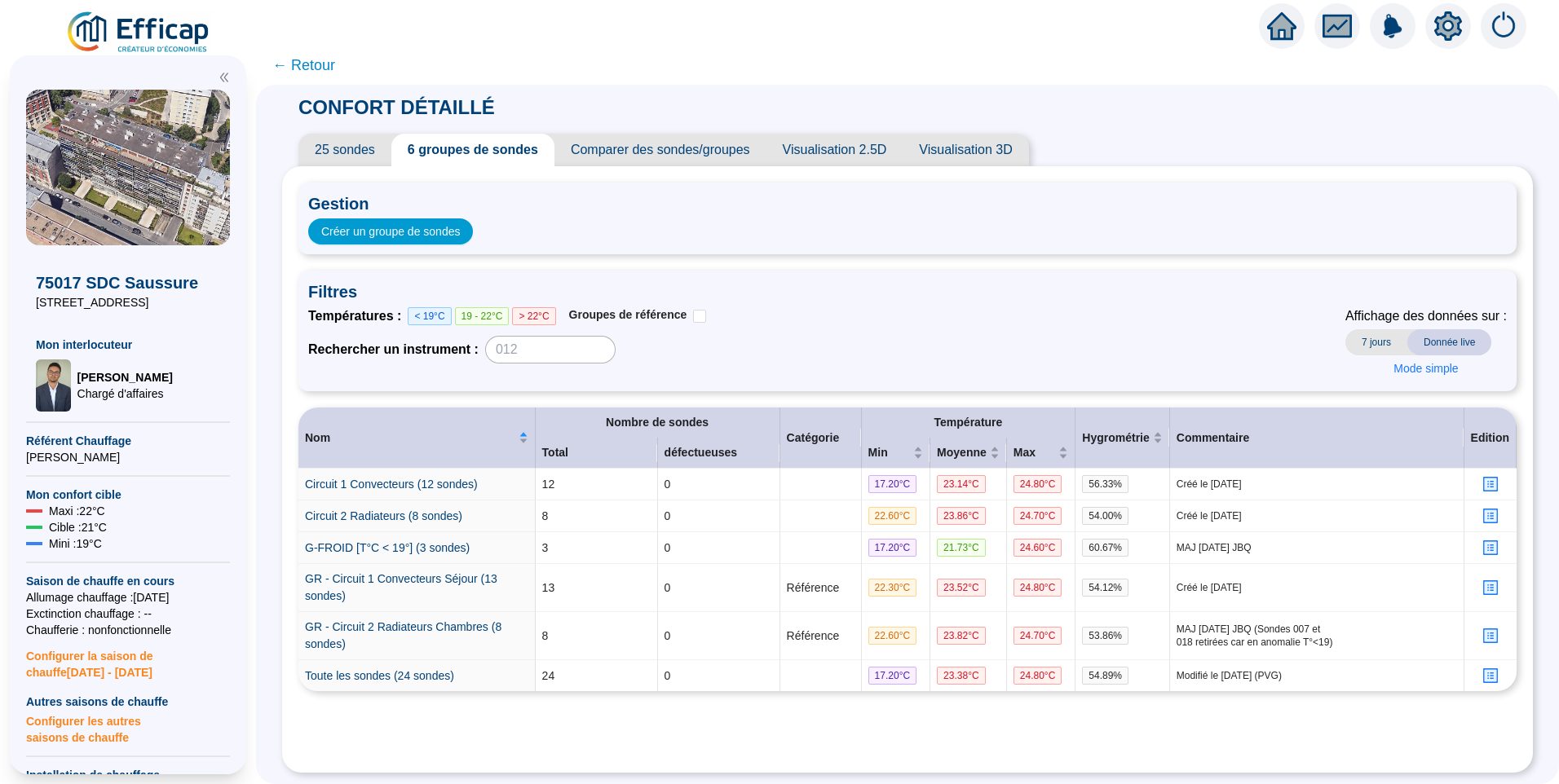
click at [359, 152] on span "25 sondes" at bounding box center [344, 150] width 93 height 33
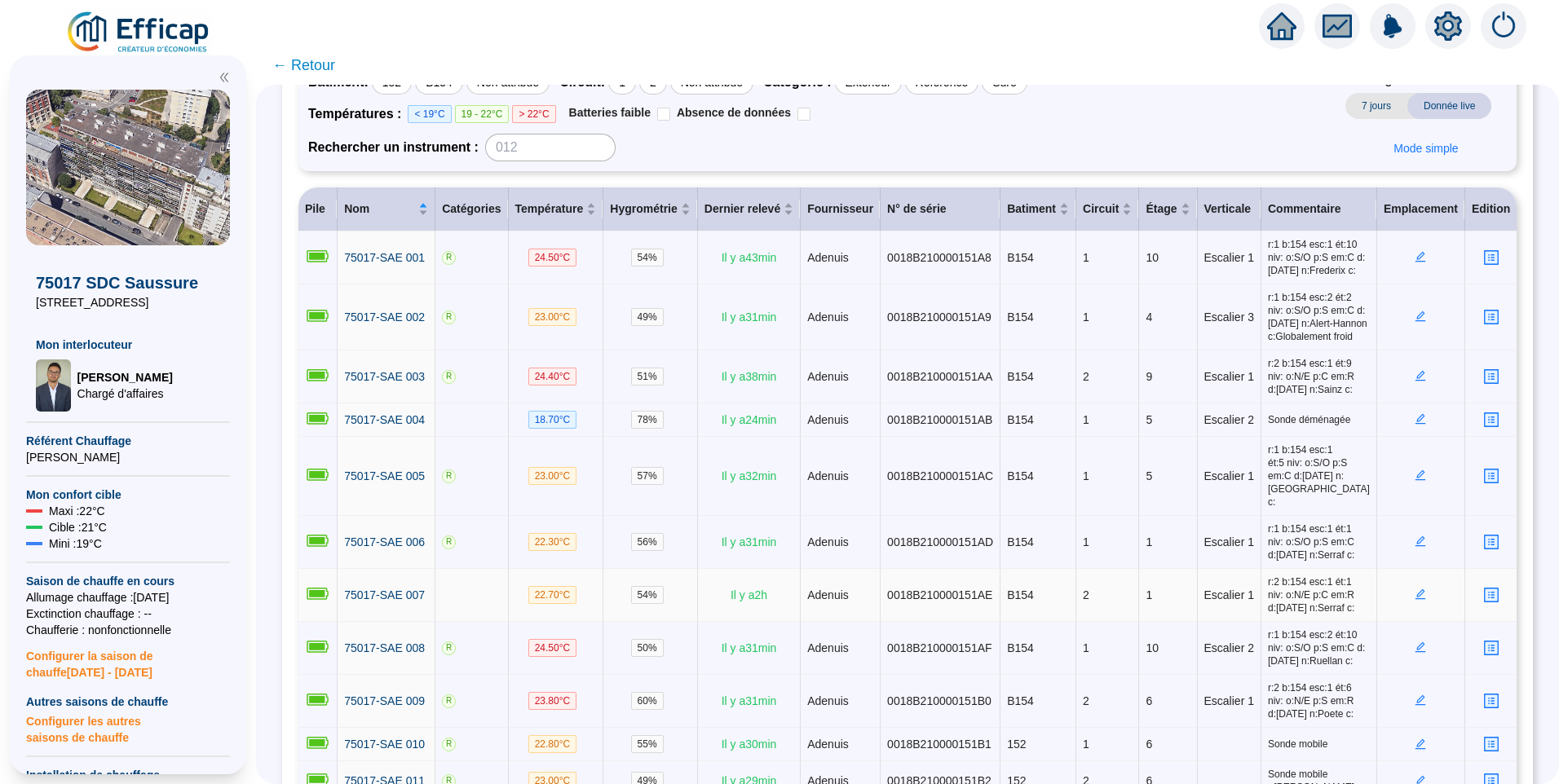
scroll to position [64, 0]
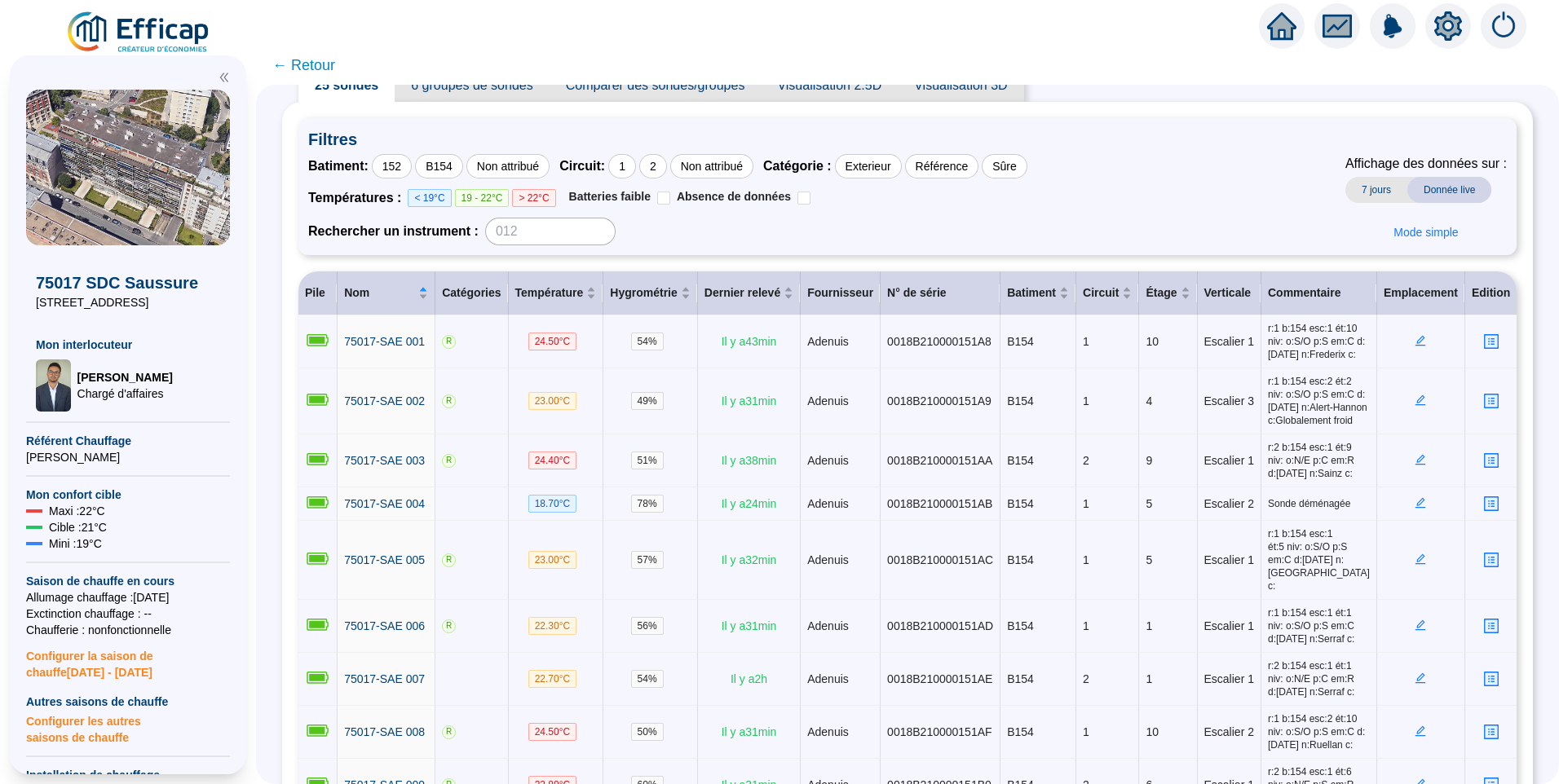
drag, startPoint x: 62, startPoint y: 300, endPoint x: 180, endPoint y: 300, distance: 118.0
click at [180, 300] on span "152-154 rue de Saussure" at bounding box center [129, 302] width 185 height 16
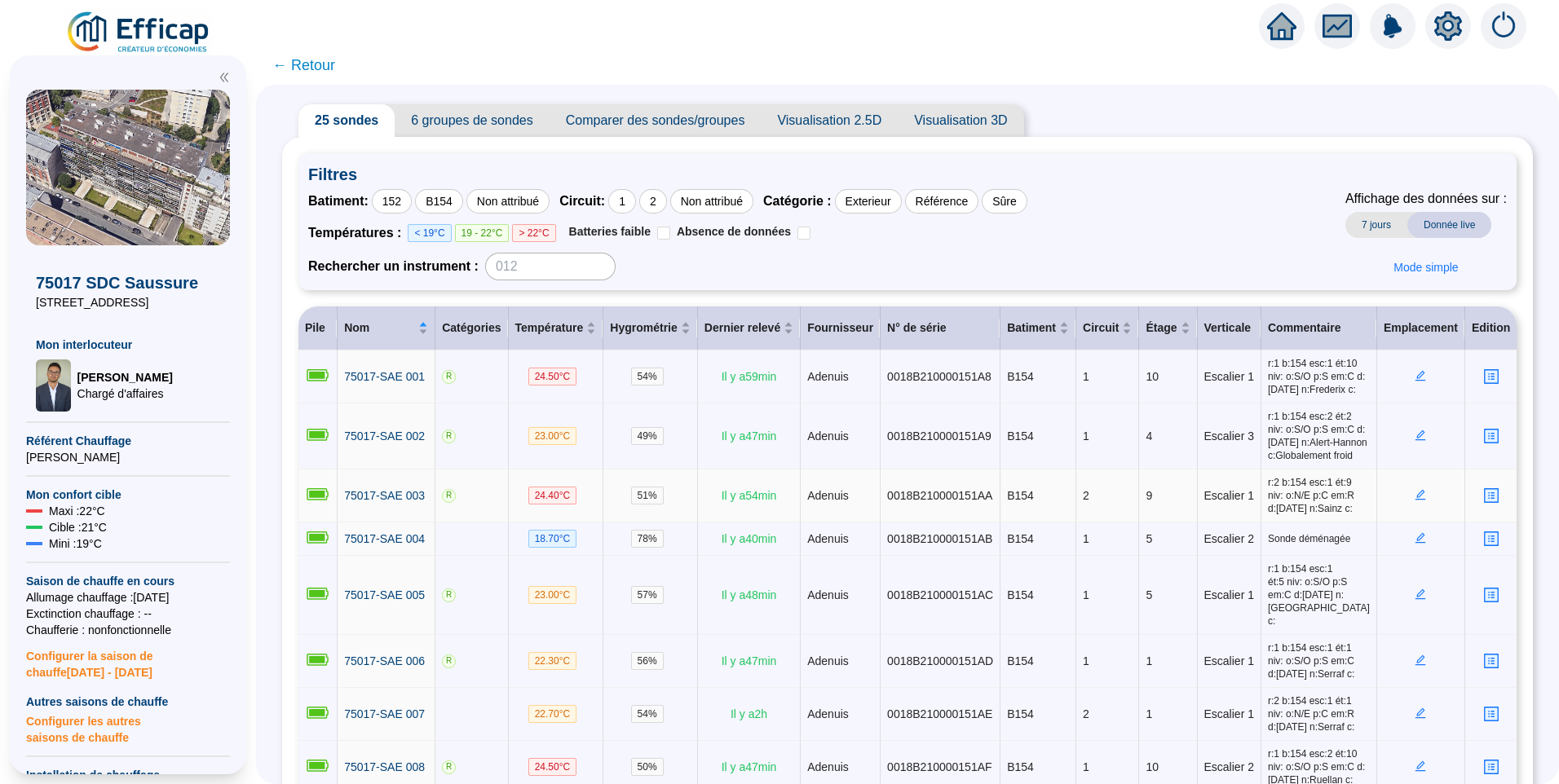
scroll to position [0, 0]
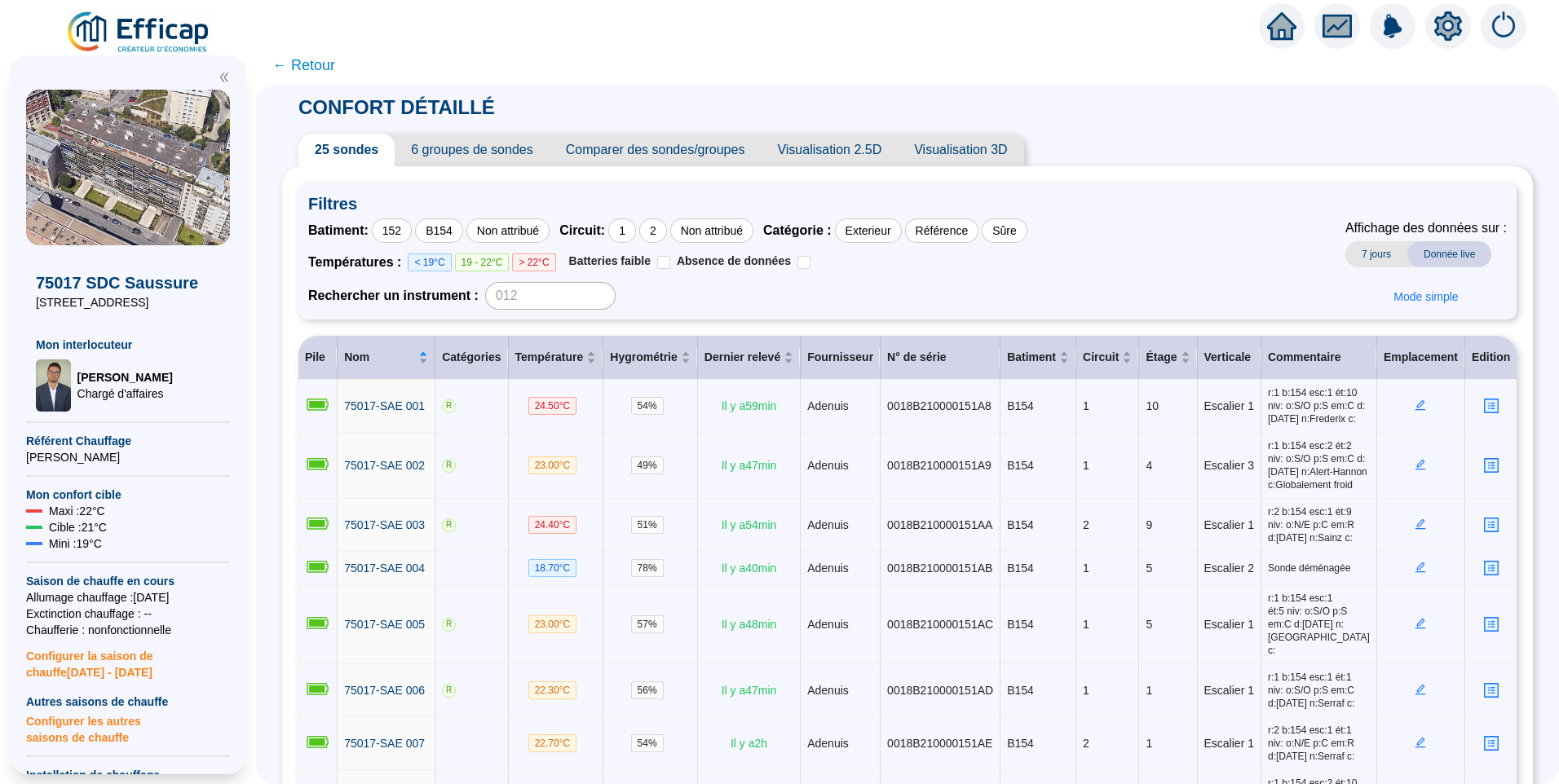
click at [115, 302] on span "152-154 rue de Saussure" at bounding box center [129, 302] width 185 height 16
drag, startPoint x: 157, startPoint y: 301, endPoint x: 62, endPoint y: 305, distance: 95.1
click at [62, 305] on span "152-154 rue de Saussure" at bounding box center [129, 302] width 185 height 16
drag, startPoint x: 62, startPoint y: 305, endPoint x: 174, endPoint y: 306, distance: 112.0
click at [172, 304] on span "152-154 rue de Saussure" at bounding box center [129, 302] width 185 height 16
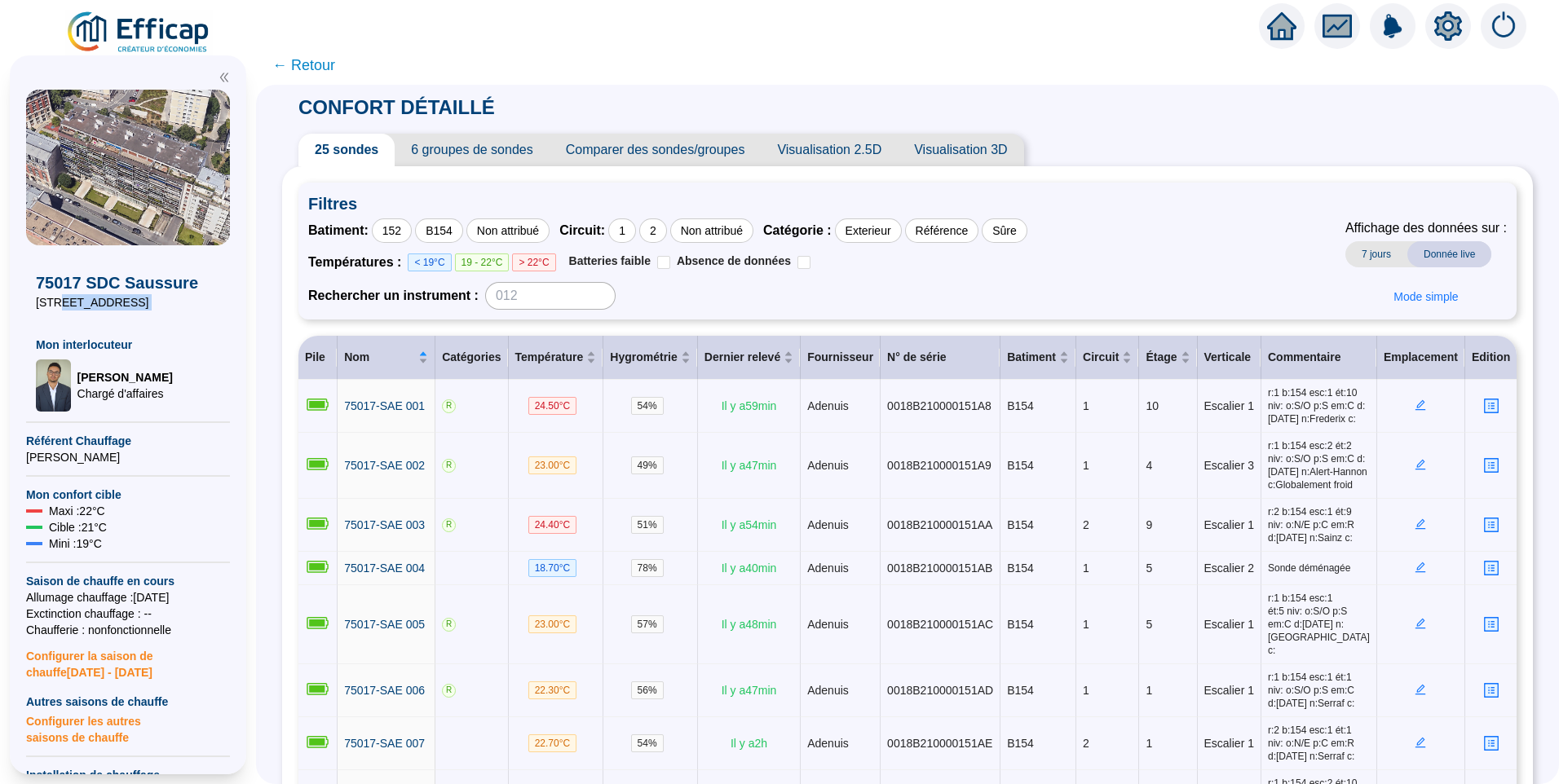
drag, startPoint x: 167, startPoint y: 305, endPoint x: 69, endPoint y: 310, distance: 98.1
click at [69, 310] on div "75017 SDC Saussure 152-154 rue de Saussure Mon interlocuteur Raphaël MUNOZ Char…" at bounding box center [128, 329] width 204 height 166
copy span "154 rue de Saussure"
drag, startPoint x: 1276, startPoint y: 111, endPoint x: 1080, endPoint y: 31, distance: 211.7
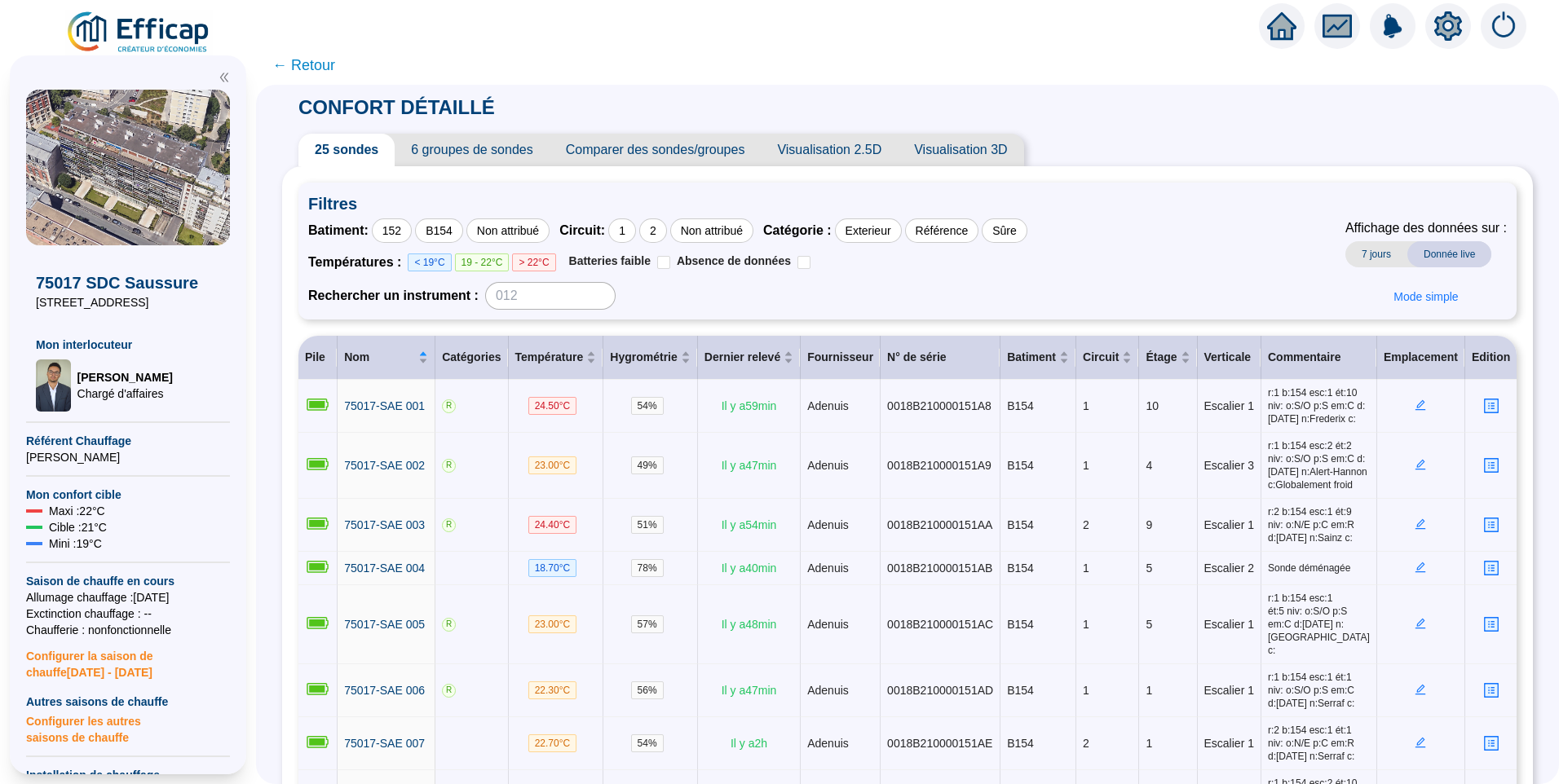
click at [400, 235] on div "152" at bounding box center [391, 231] width 40 height 25
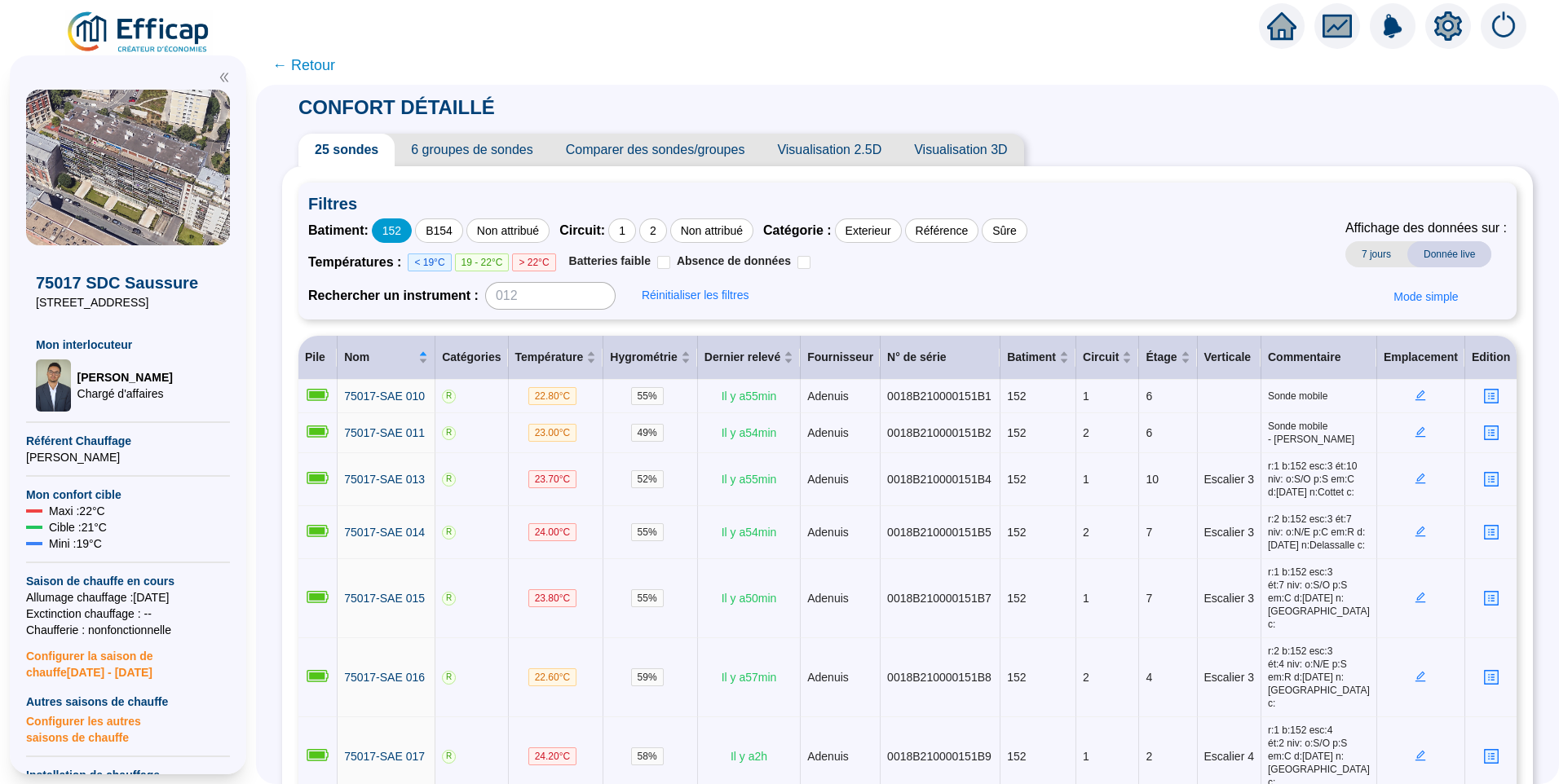
click at [400, 228] on div "152" at bounding box center [391, 231] width 40 height 25
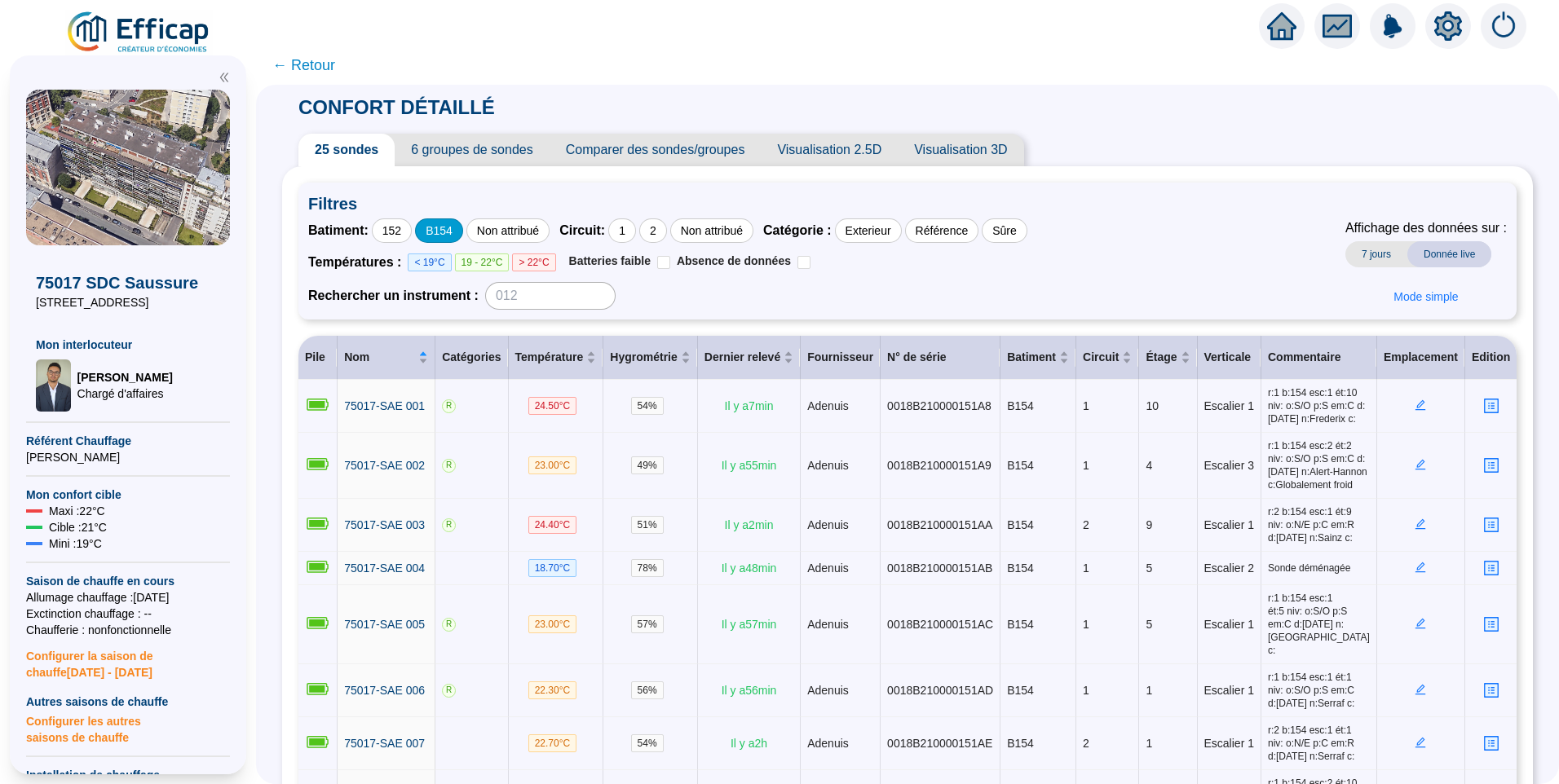
click at [445, 230] on div "B154" at bounding box center [439, 231] width 48 height 25
drag, startPoint x: 1210, startPoint y: 469, endPoint x: 1224, endPoint y: 470, distance: 14.0
click at [1224, 470] on span "Escalier 3" at bounding box center [1229, 465] width 49 height 13
drag, startPoint x: 1224, startPoint y: 470, endPoint x: 1272, endPoint y: 491, distance: 52.4
click at [1272, 489] on span "r:1 b:154 esc:2 ét:2 niv: o:S/O p:S em:C d:28/10/2024 n:Alert-Hannon c:Globalem…" at bounding box center [1319, 464] width 102 height 52
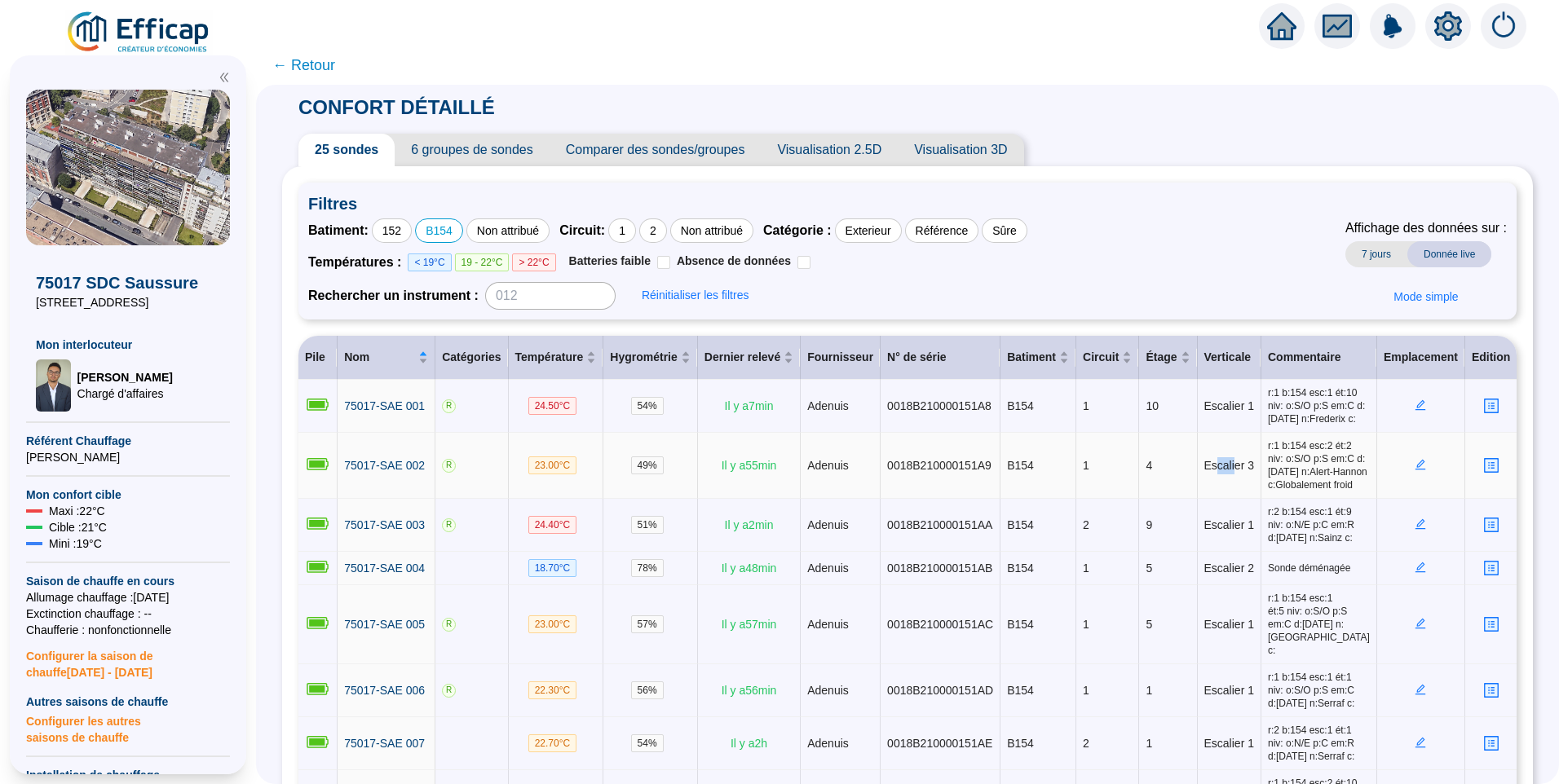
click at [1214, 472] on span "Escalier 3" at bounding box center [1229, 465] width 49 height 13
drag, startPoint x: 1214, startPoint y: 475, endPoint x: 1257, endPoint y: 505, distance: 52.4
click at [1278, 492] on span "r:1 b:154 esc:2 ét:2 niv: o:S/O p:S em:C d:28/10/2024 n:Alert-Hannon c:Globalem…" at bounding box center [1319, 464] width 102 height 52
click at [409, 229] on div "152" at bounding box center [391, 231] width 40 height 25
click at [456, 232] on div "B154" at bounding box center [439, 231] width 48 height 25
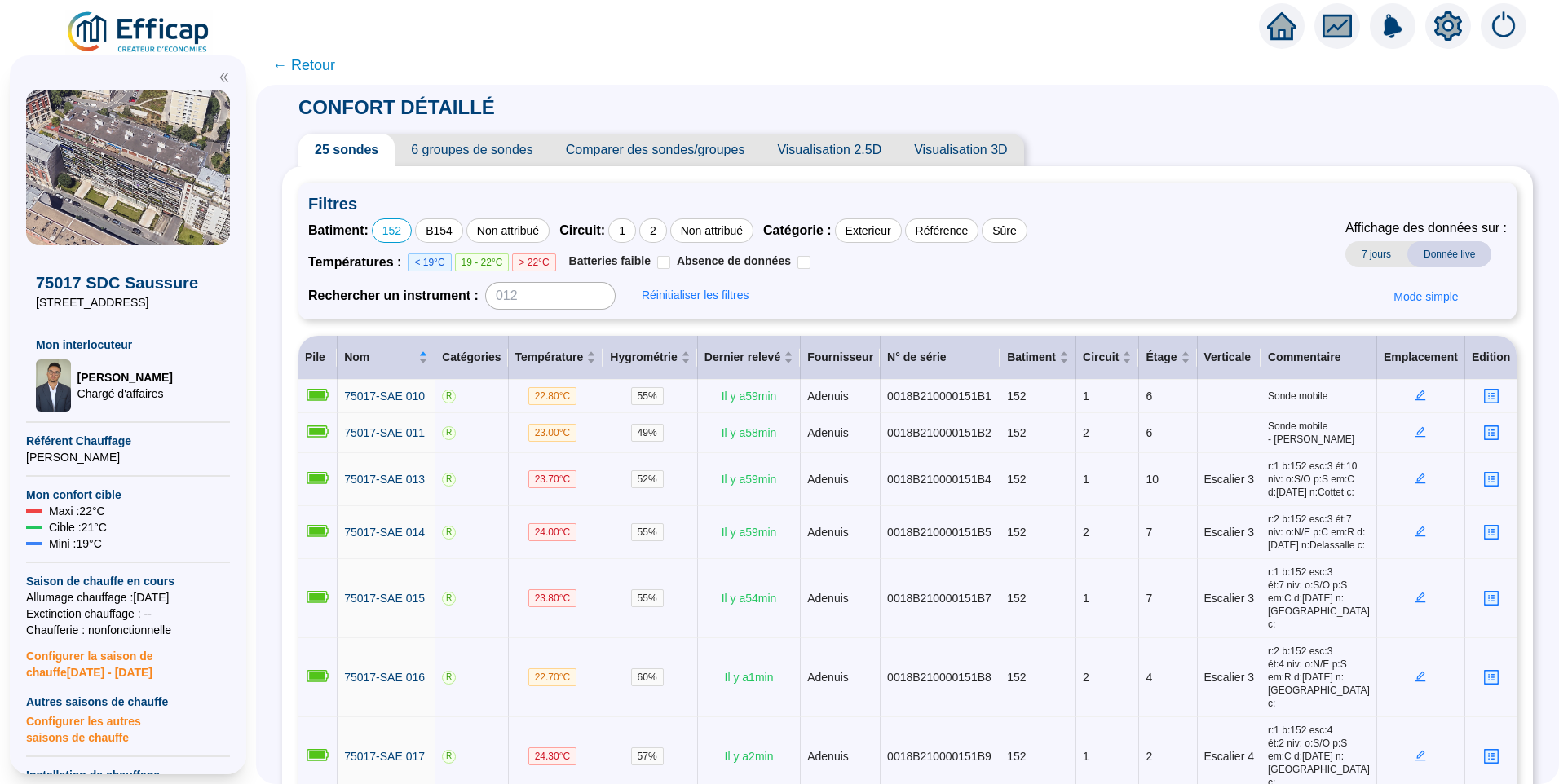
drag, startPoint x: 63, startPoint y: 306, endPoint x: 161, endPoint y: 301, distance: 98.1
click at [161, 301] on span "152-154 rue de Saussure" at bounding box center [129, 302] width 185 height 16
copy span "54 rue de Saussure"
click at [1155, 228] on div "Batiment : 152 B154 Non attribué Circuit : 1 2 Non attribué Catégorie : Exterie…" at bounding box center [907, 264] width 1198 height 91
click at [657, 89] on div "CONFORT DÉTAILLÉ 25 sondes 6 groupes de sondes Comparer des sondes/groupes Visu…" at bounding box center [907, 678] width 1251 height 1186
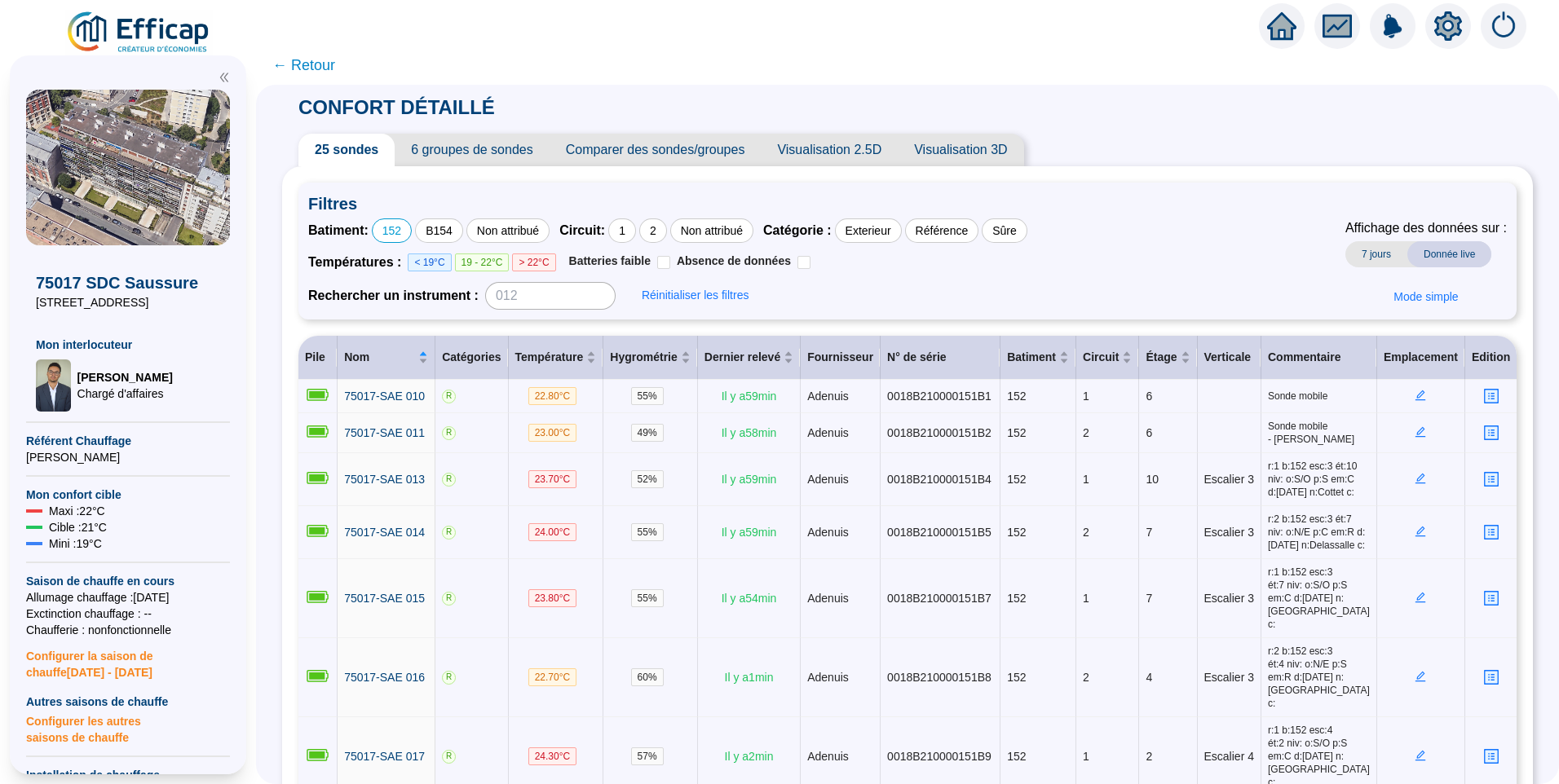
click at [1452, 32] on icon "setting" at bounding box center [1448, 26] width 28 height 26
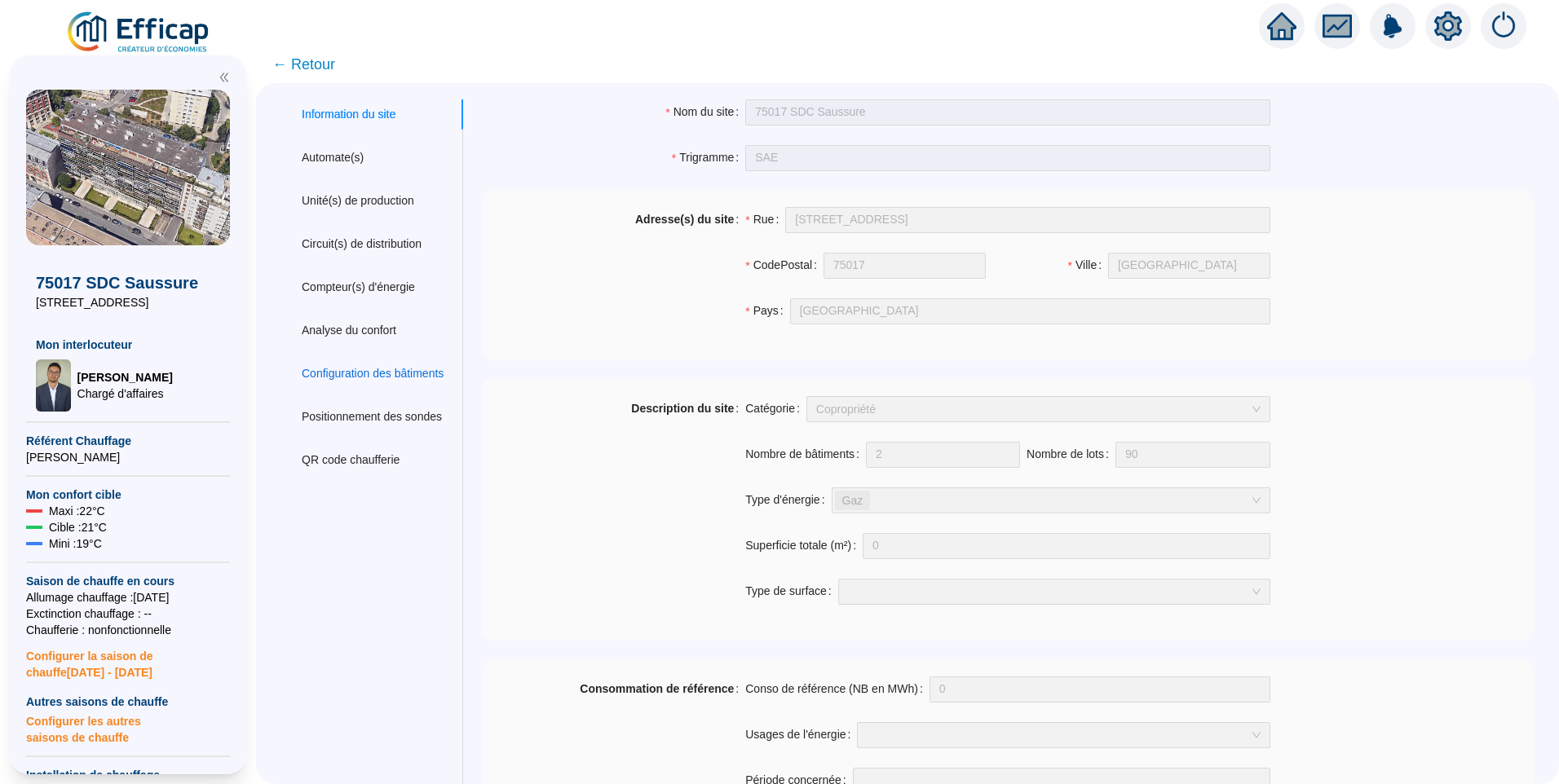
click at [377, 373] on div "Configuration des bâtiments" at bounding box center [372, 373] width 142 height 17
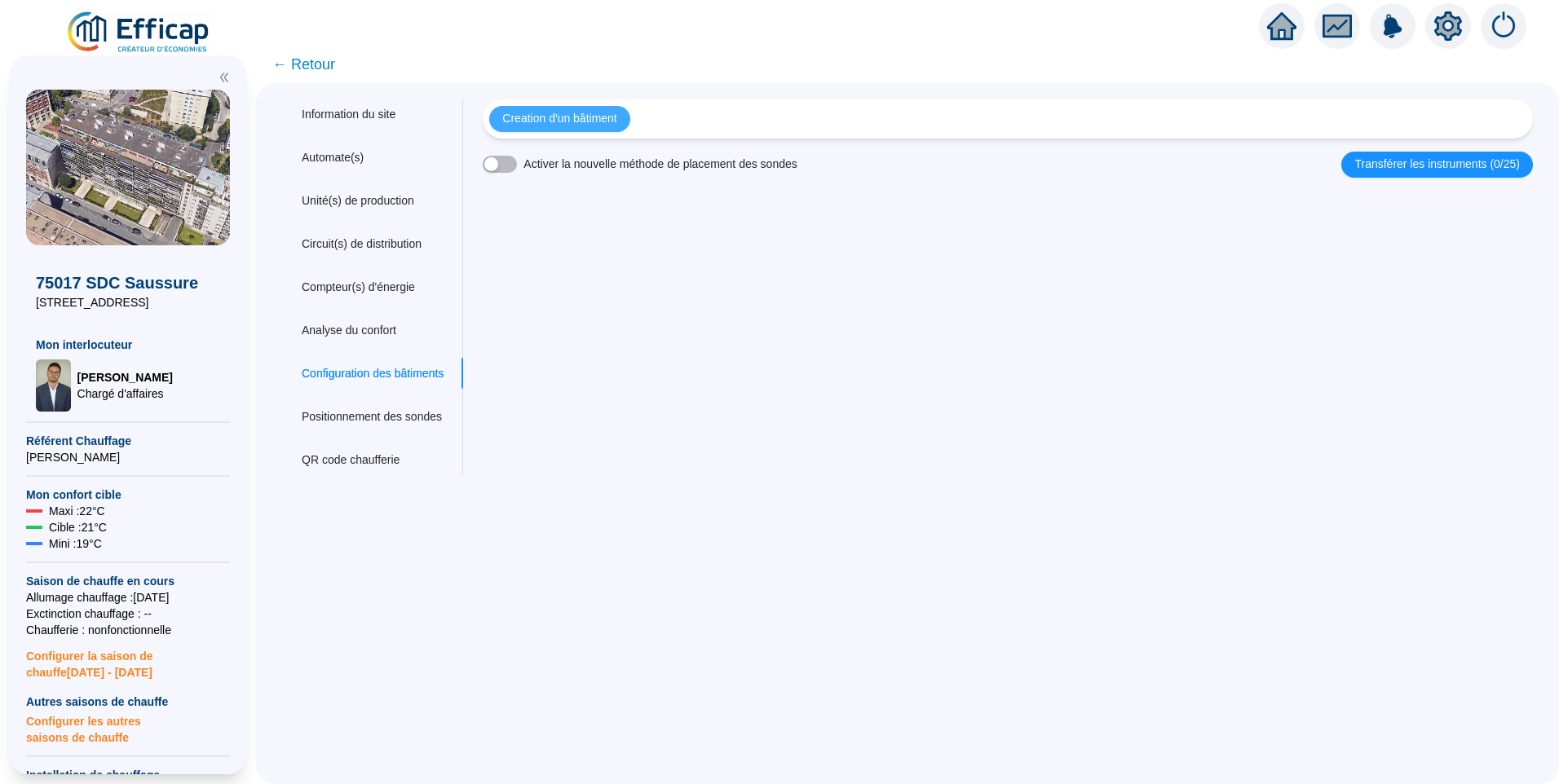
click at [592, 119] on span "Creation d'un bâtiment" at bounding box center [559, 119] width 115 height 17
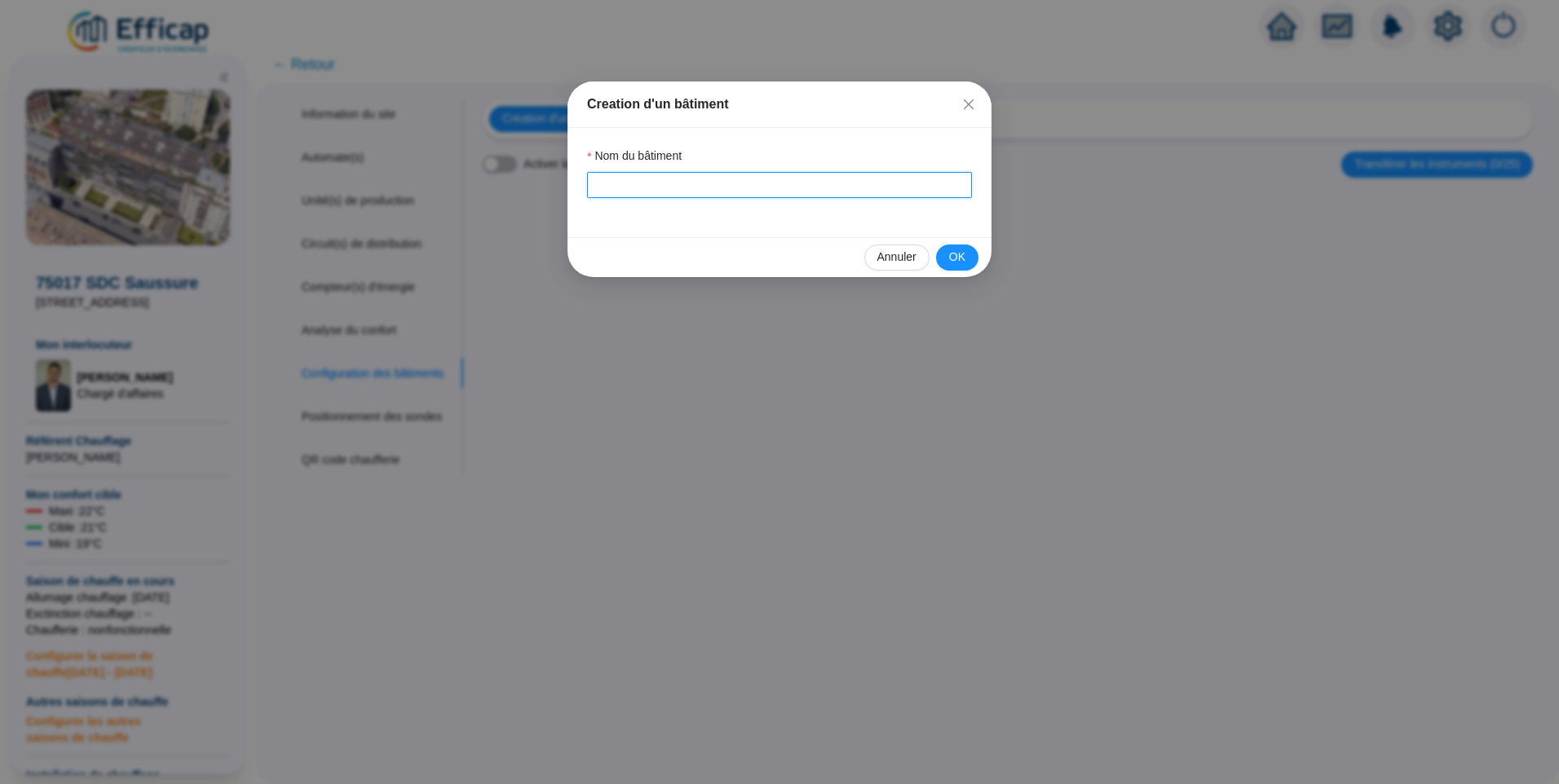
click at [646, 184] on input "Nom du bâtiment" at bounding box center [779, 185] width 385 height 26
click at [962, 258] on span "OK" at bounding box center [957, 257] width 16 height 17
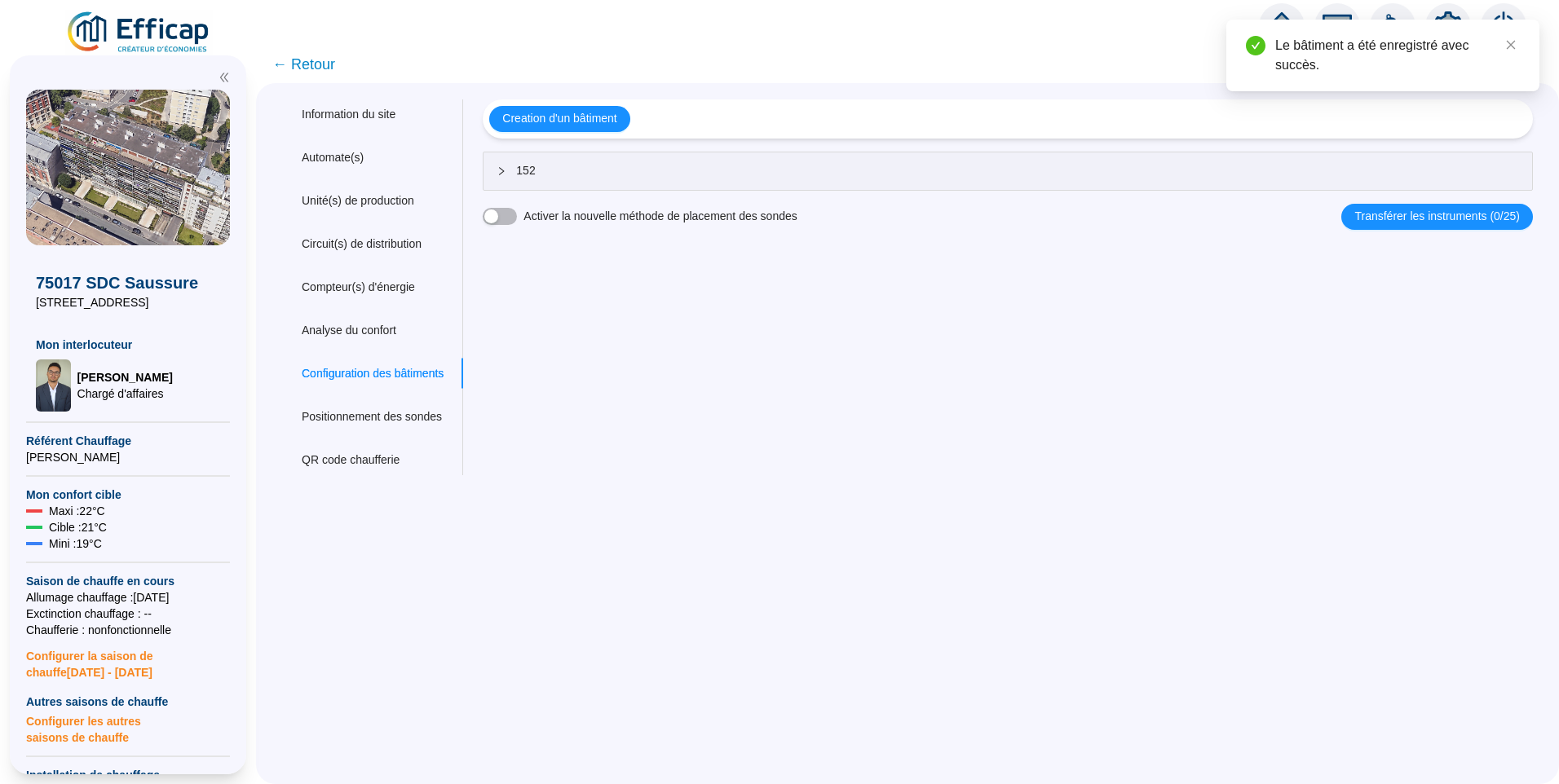
click at [584, 133] on div "Creation d'un bâtiment" at bounding box center [1008, 119] width 1050 height 39
click at [584, 120] on span "Creation d'un bâtiment" at bounding box center [559, 119] width 115 height 17
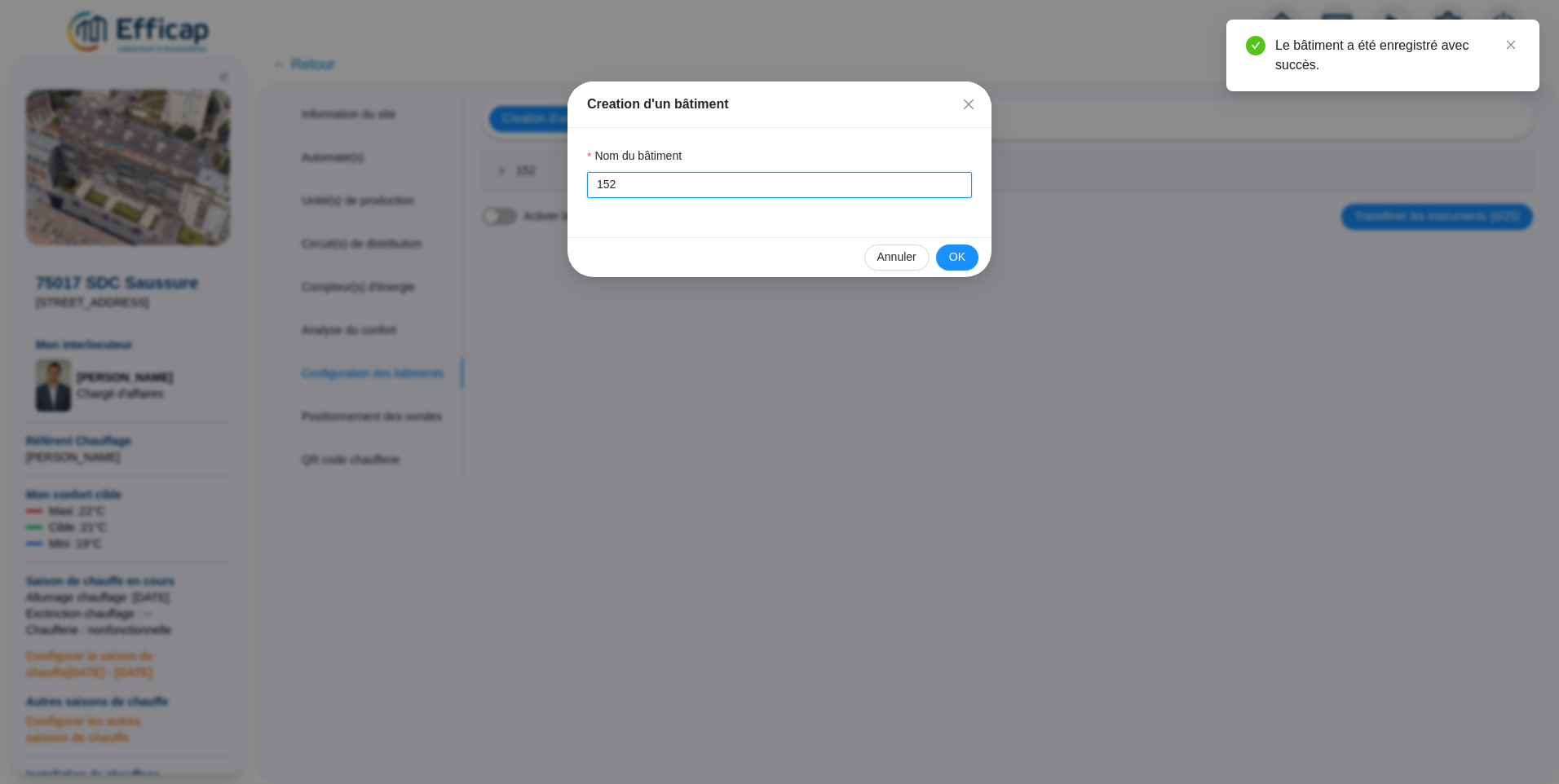
click at [651, 186] on input "152" at bounding box center [779, 185] width 385 height 26
type input "154"
click at [956, 257] on span "OK" at bounding box center [957, 257] width 16 height 17
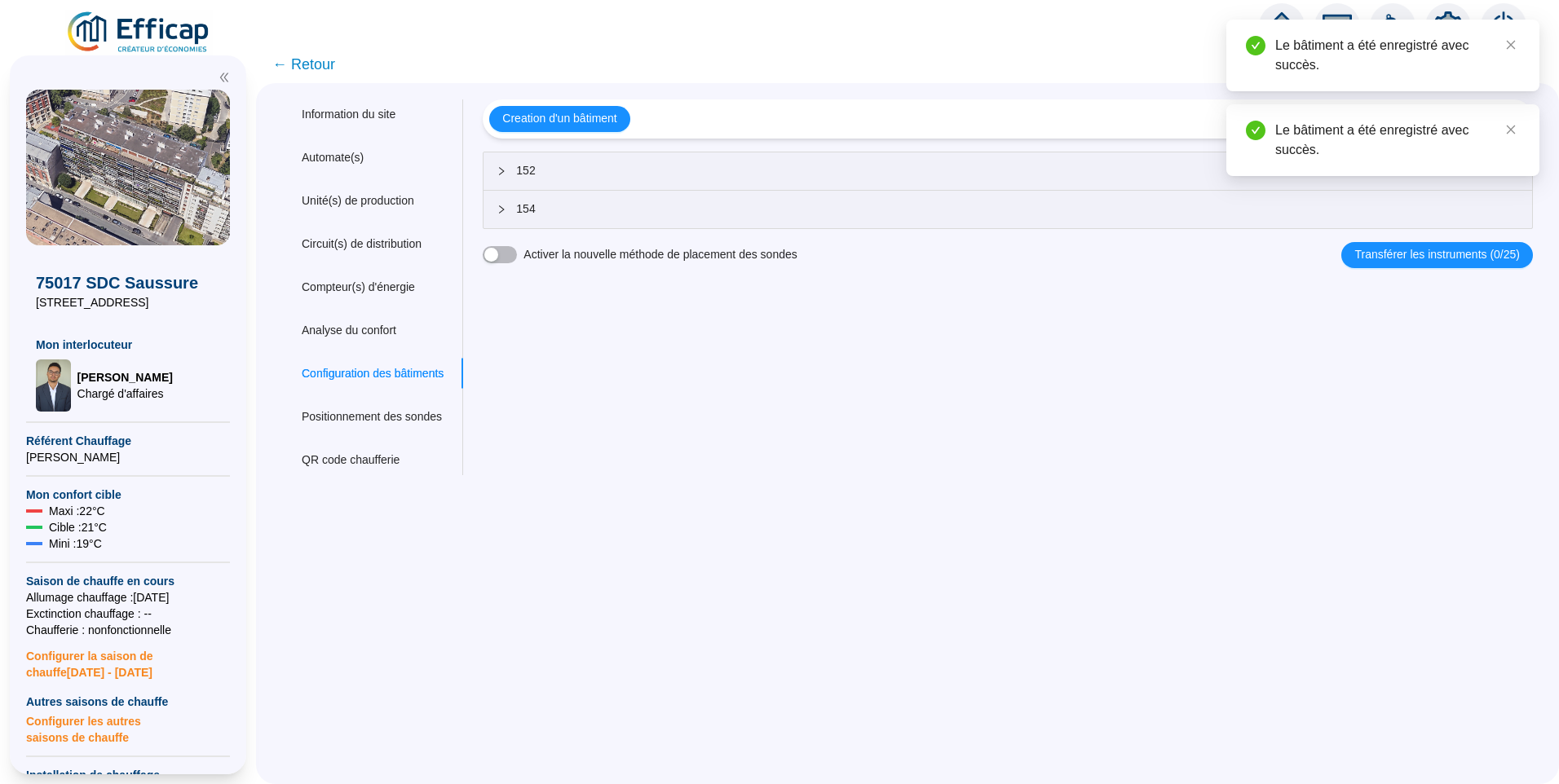
click at [587, 172] on span "152" at bounding box center [1017, 170] width 1003 height 17
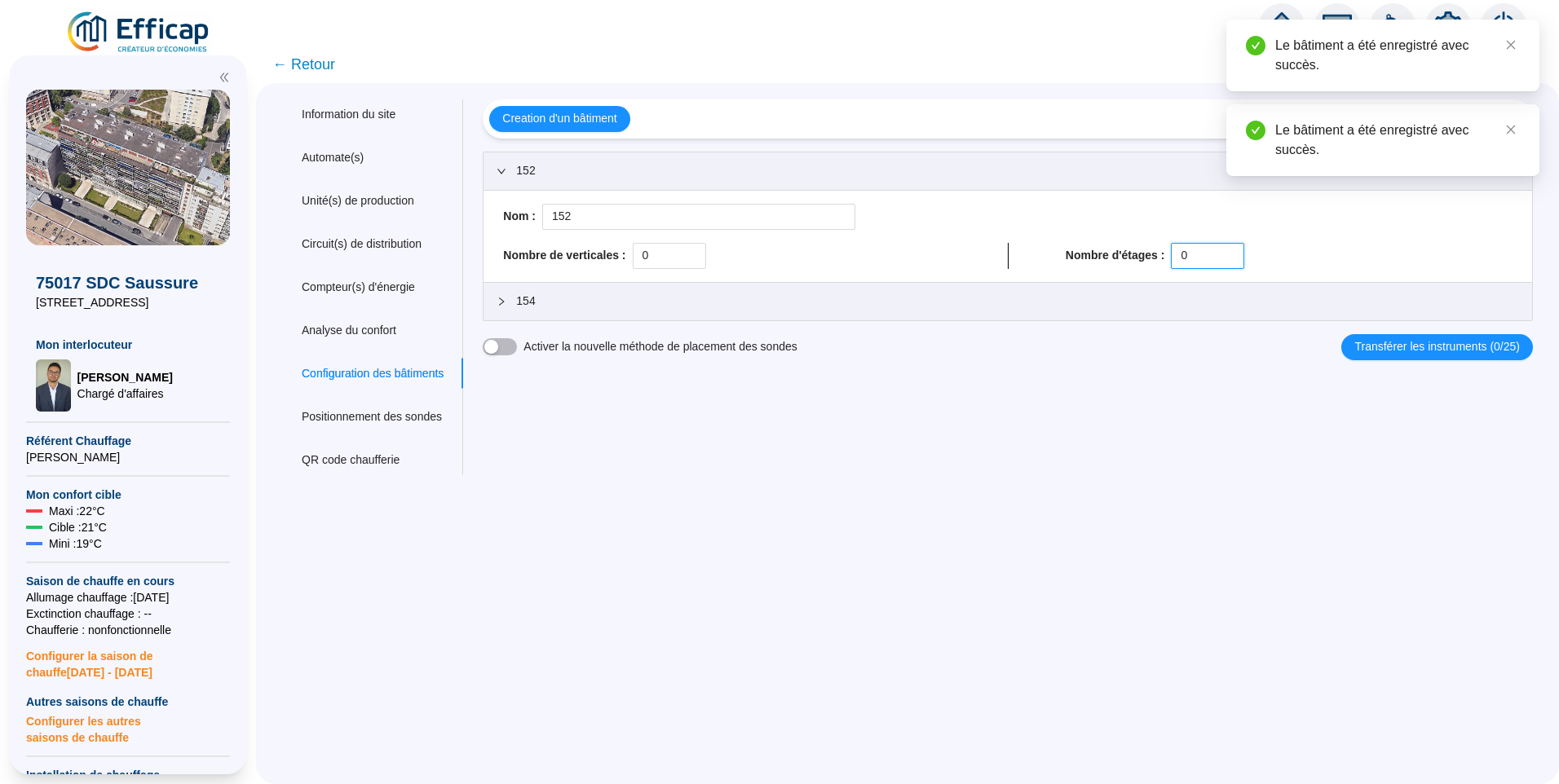
drag, startPoint x: 1196, startPoint y: 263, endPoint x: 829, endPoint y: 242, distance: 367.6
click at [829, 243] on div "Nombre de verticales : 0 Nombre d'étages : 0" at bounding box center [1008, 256] width 1023 height 26
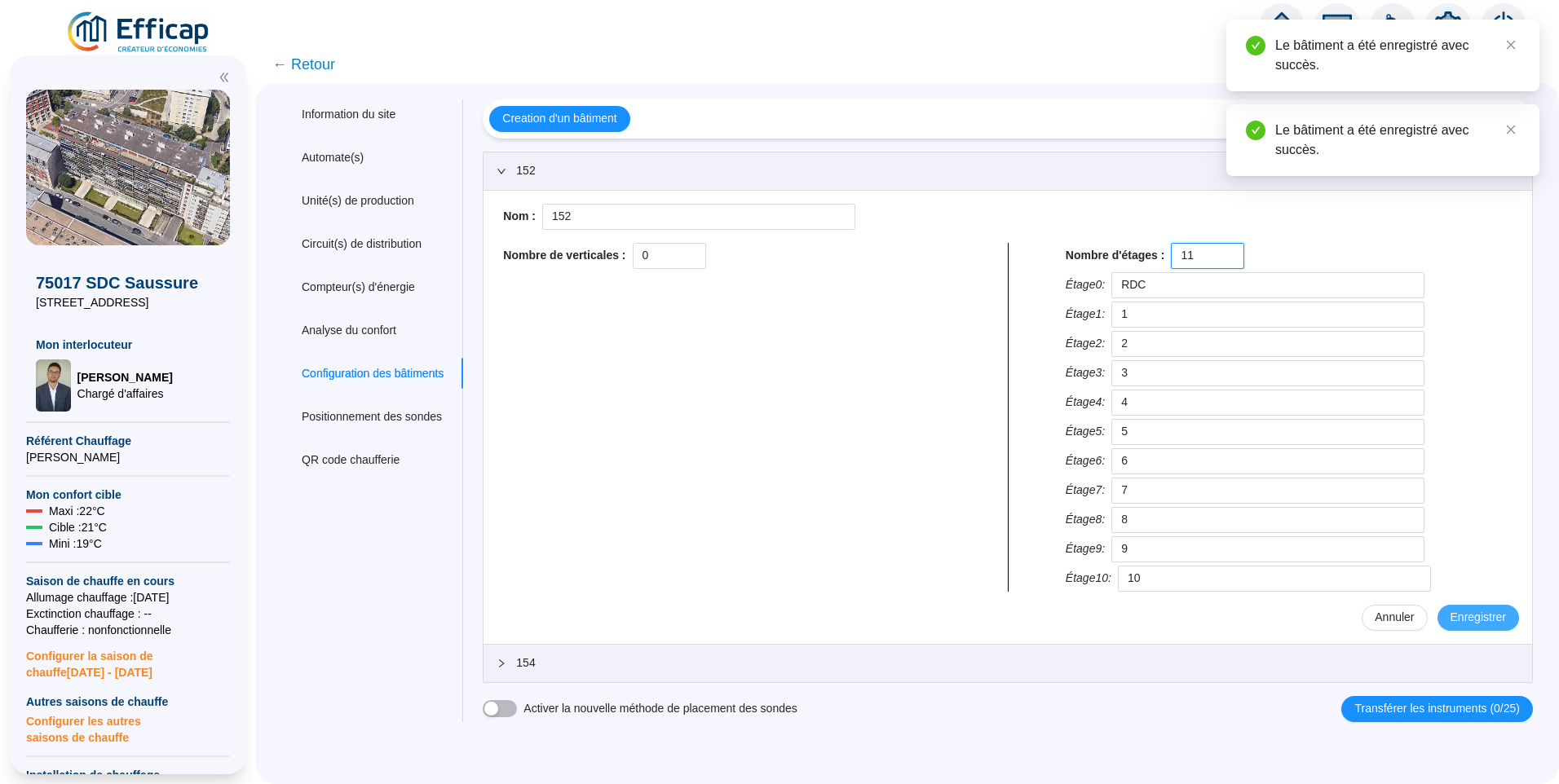
type input "11"
click at [1473, 618] on span "Enregistrer" at bounding box center [1477, 617] width 55 height 17
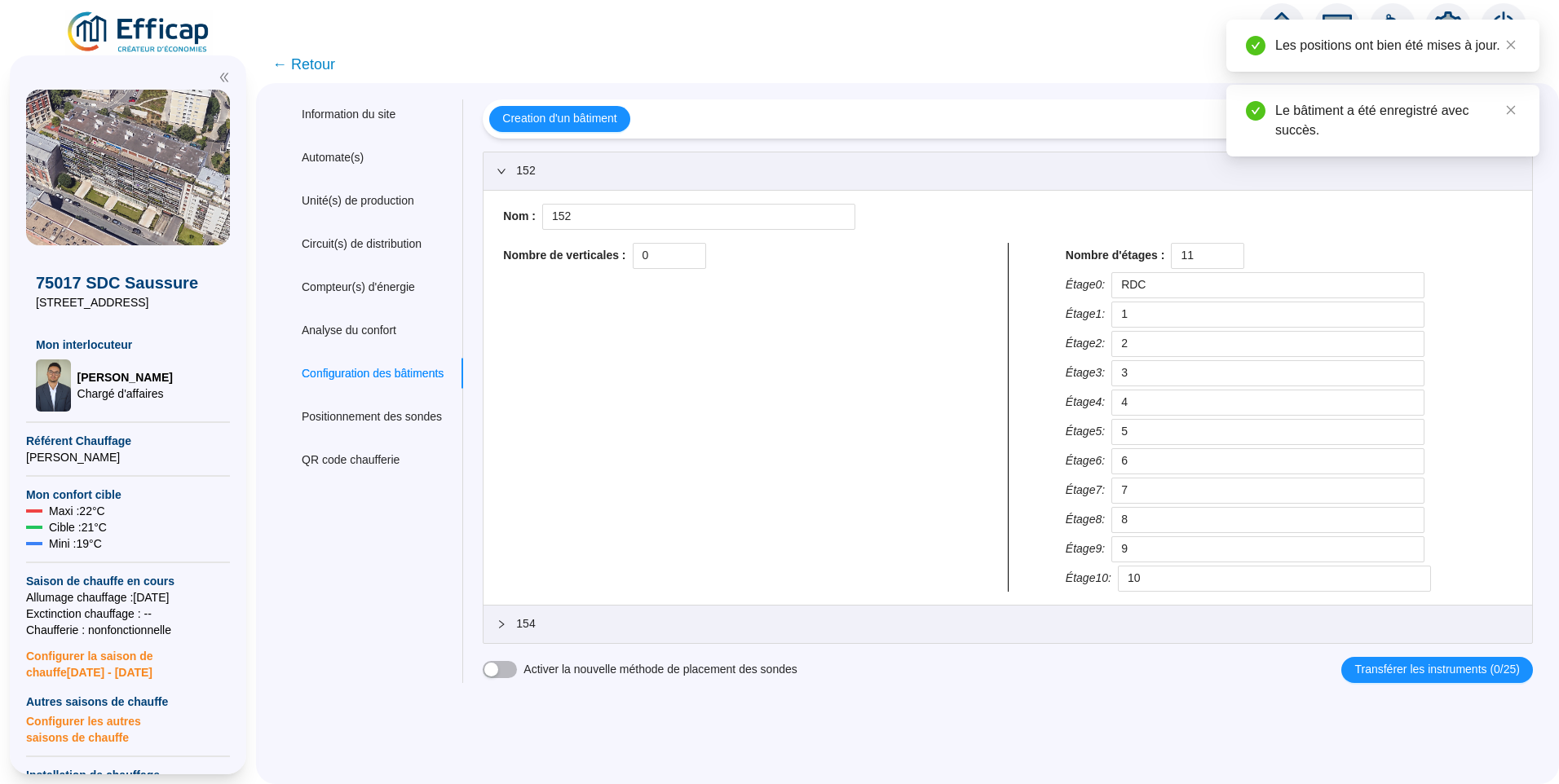
click at [590, 615] on span "154" at bounding box center [1017, 623] width 1003 height 17
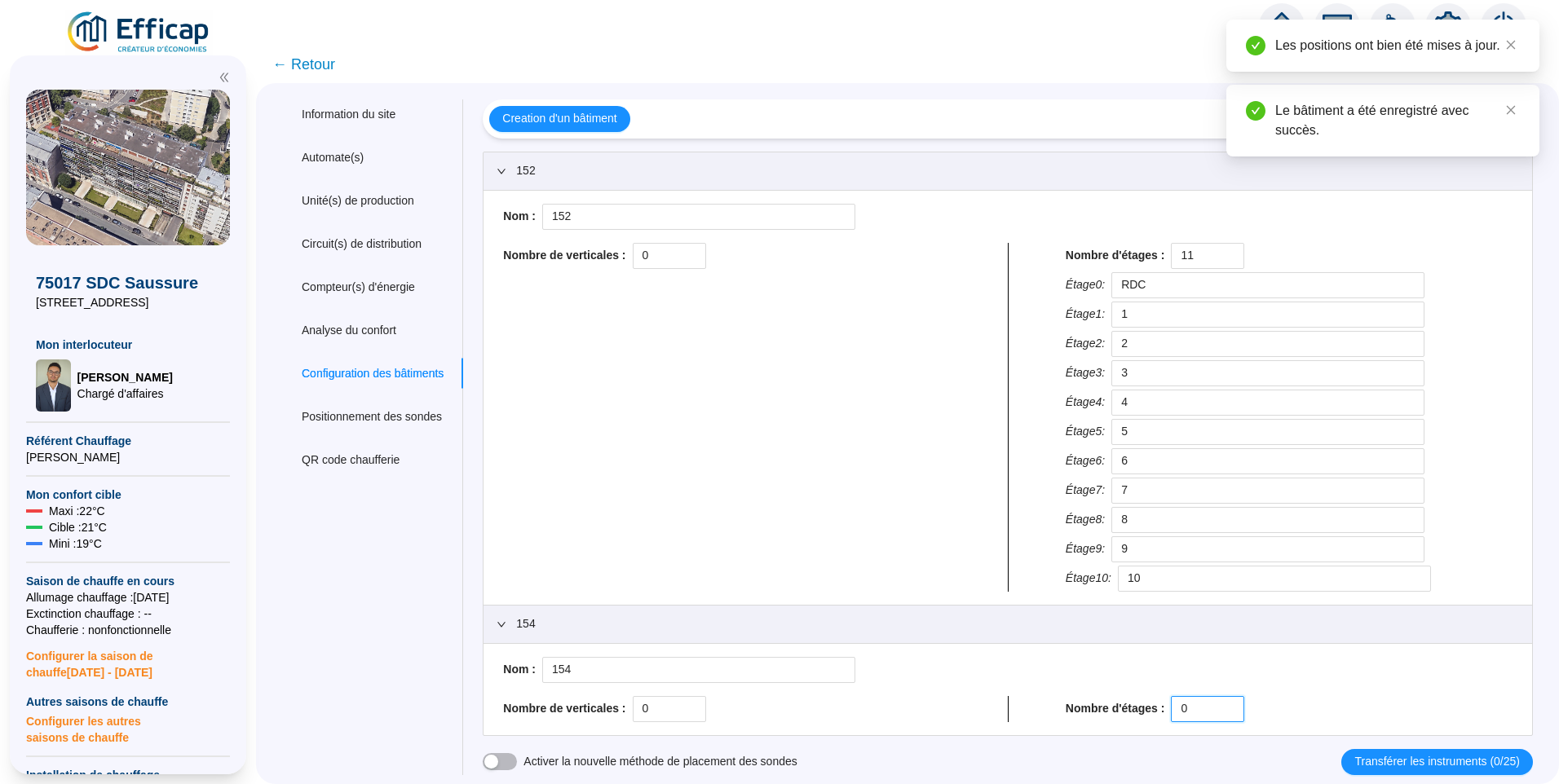
drag, startPoint x: 1150, startPoint y: 709, endPoint x: 1111, endPoint y: 707, distance: 39.1
click at [1111, 707] on div "Nombre d'étages : 0" at bounding box center [1289, 709] width 447 height 26
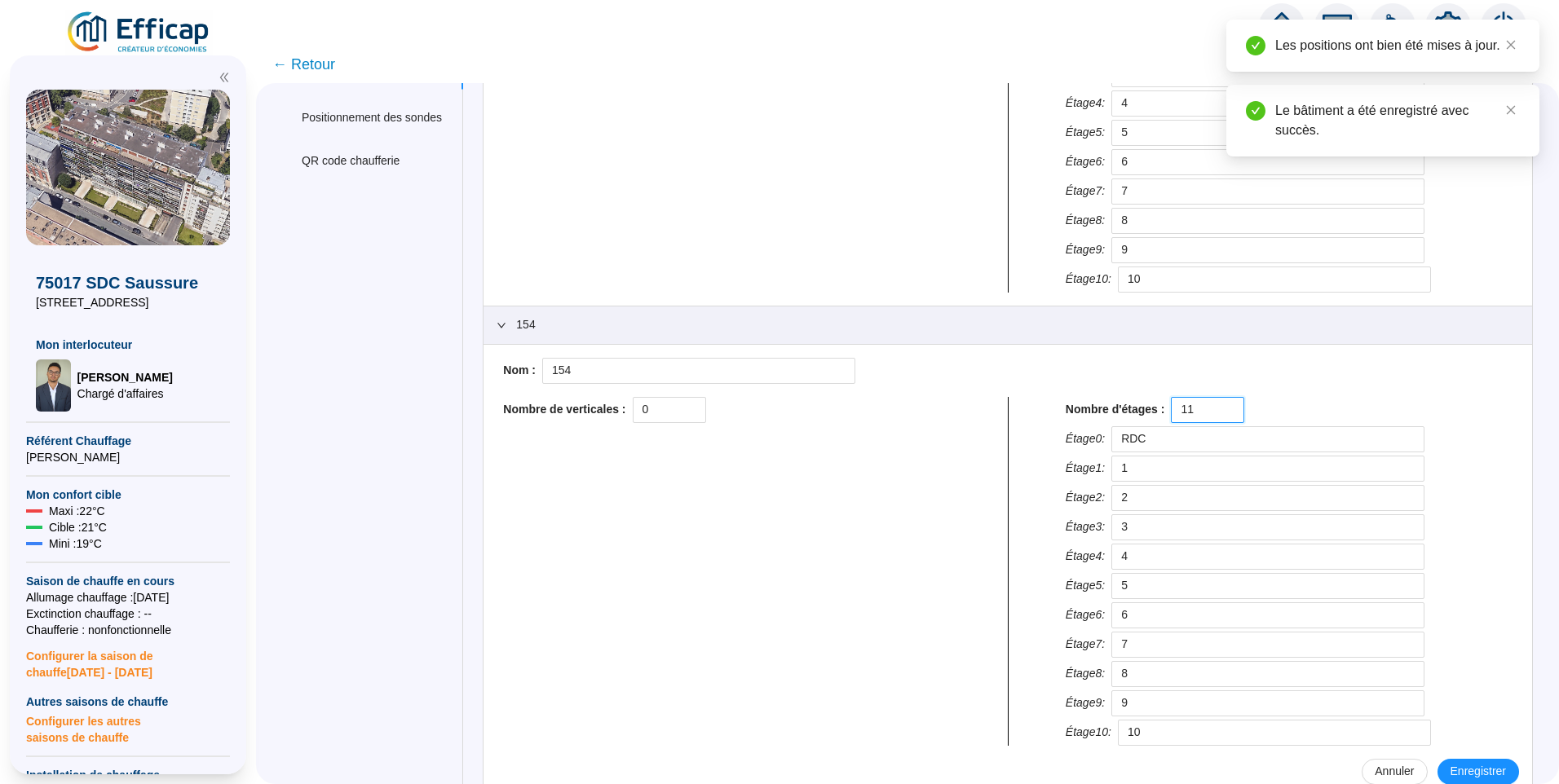
scroll to position [352, 0]
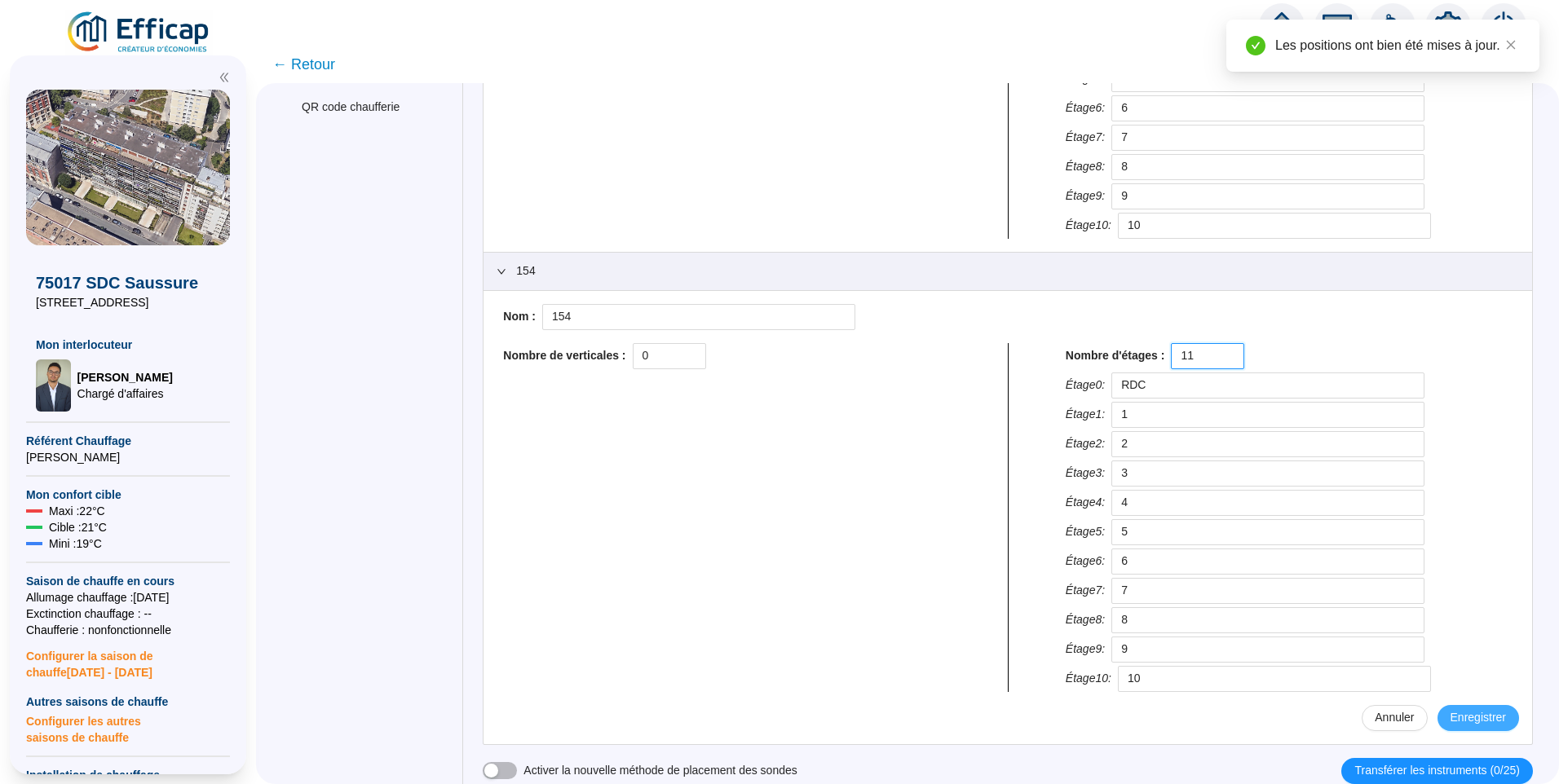
type input "11"
click at [1456, 721] on span "Enregistrer" at bounding box center [1477, 717] width 55 height 17
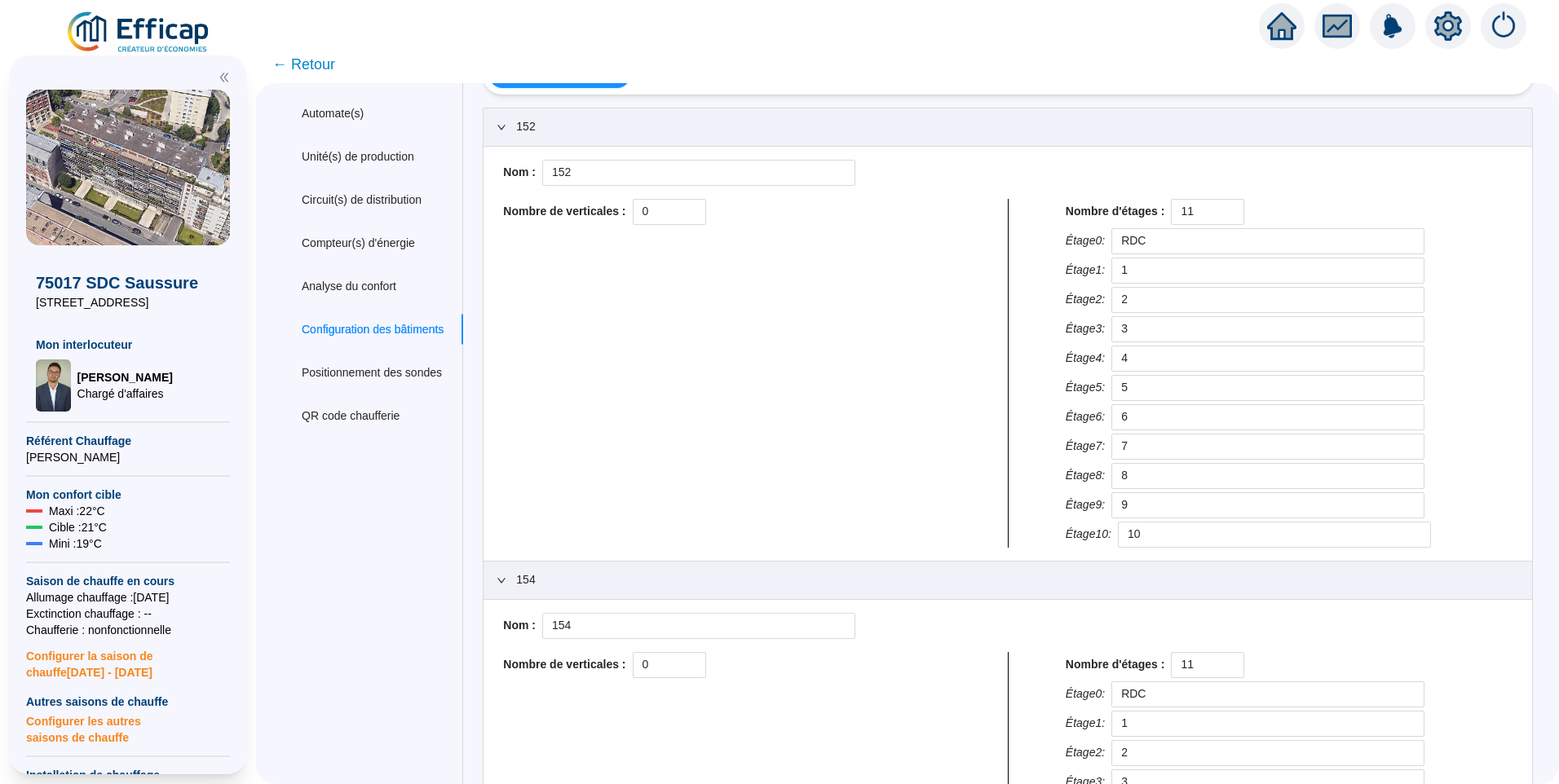
scroll to position [0, 0]
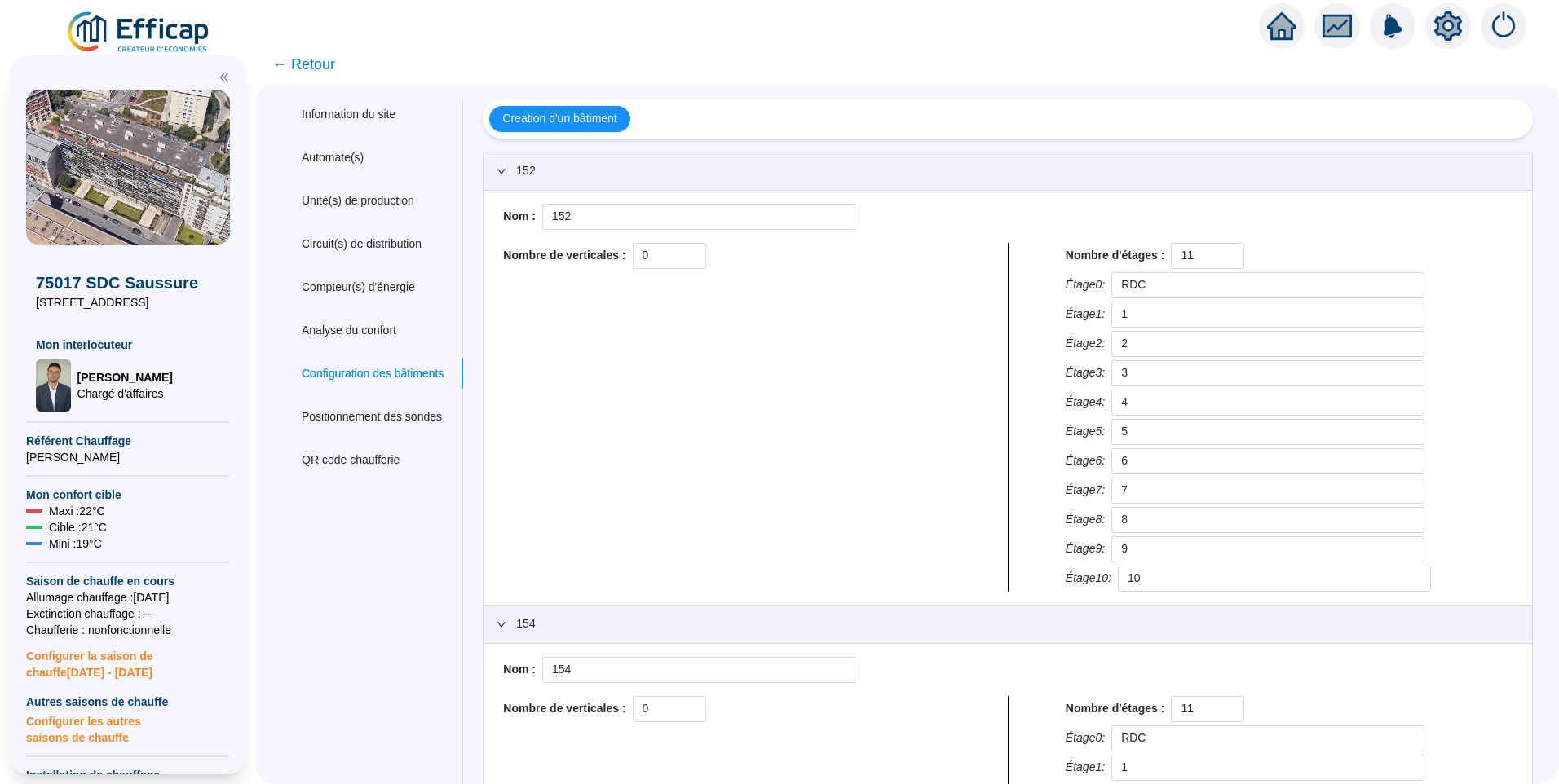
click at [307, 58] on span "← Retour" at bounding box center [303, 64] width 63 height 23
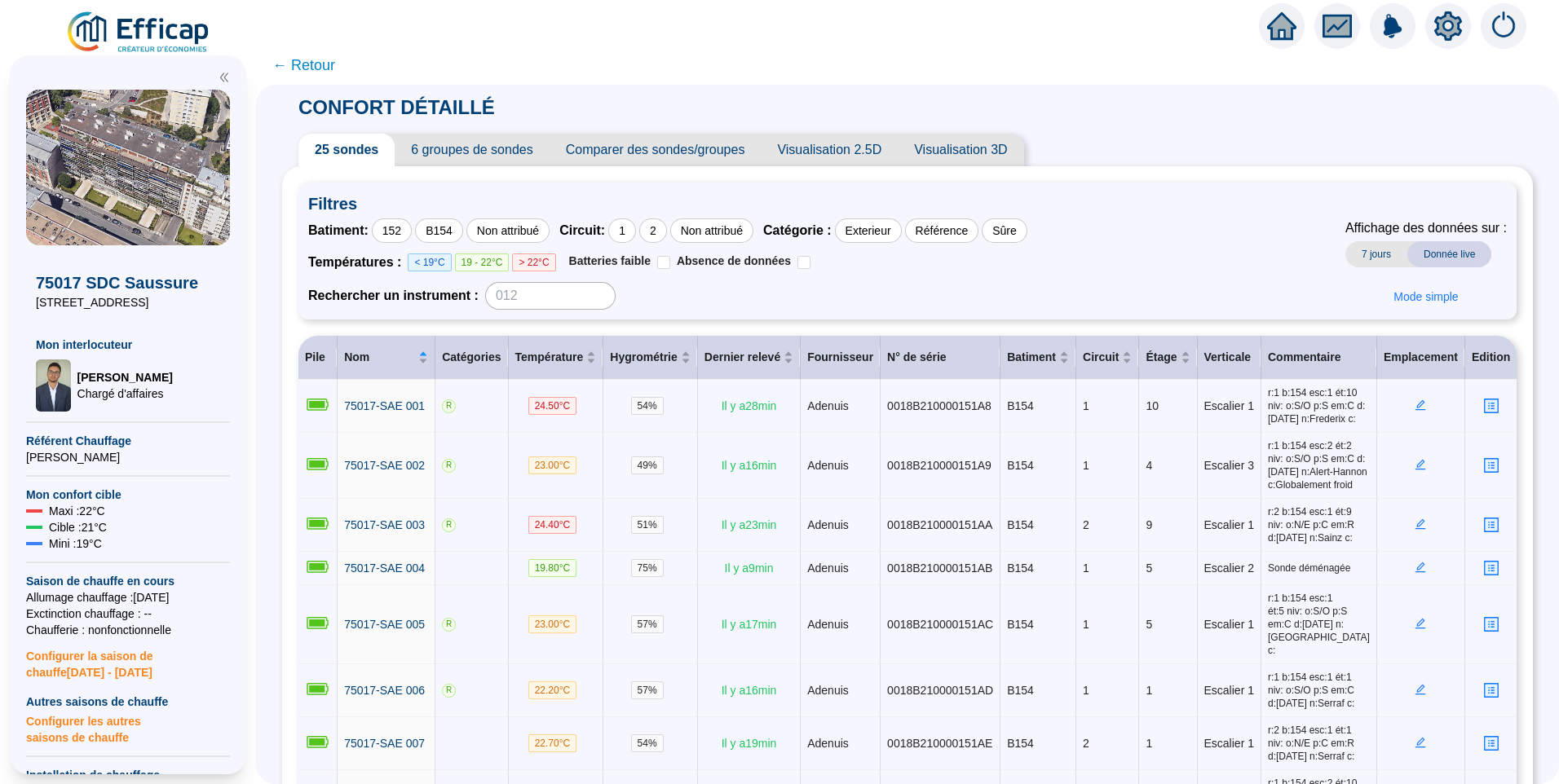
click at [332, 55] on span "← Retour" at bounding box center [303, 65] width 63 height 23
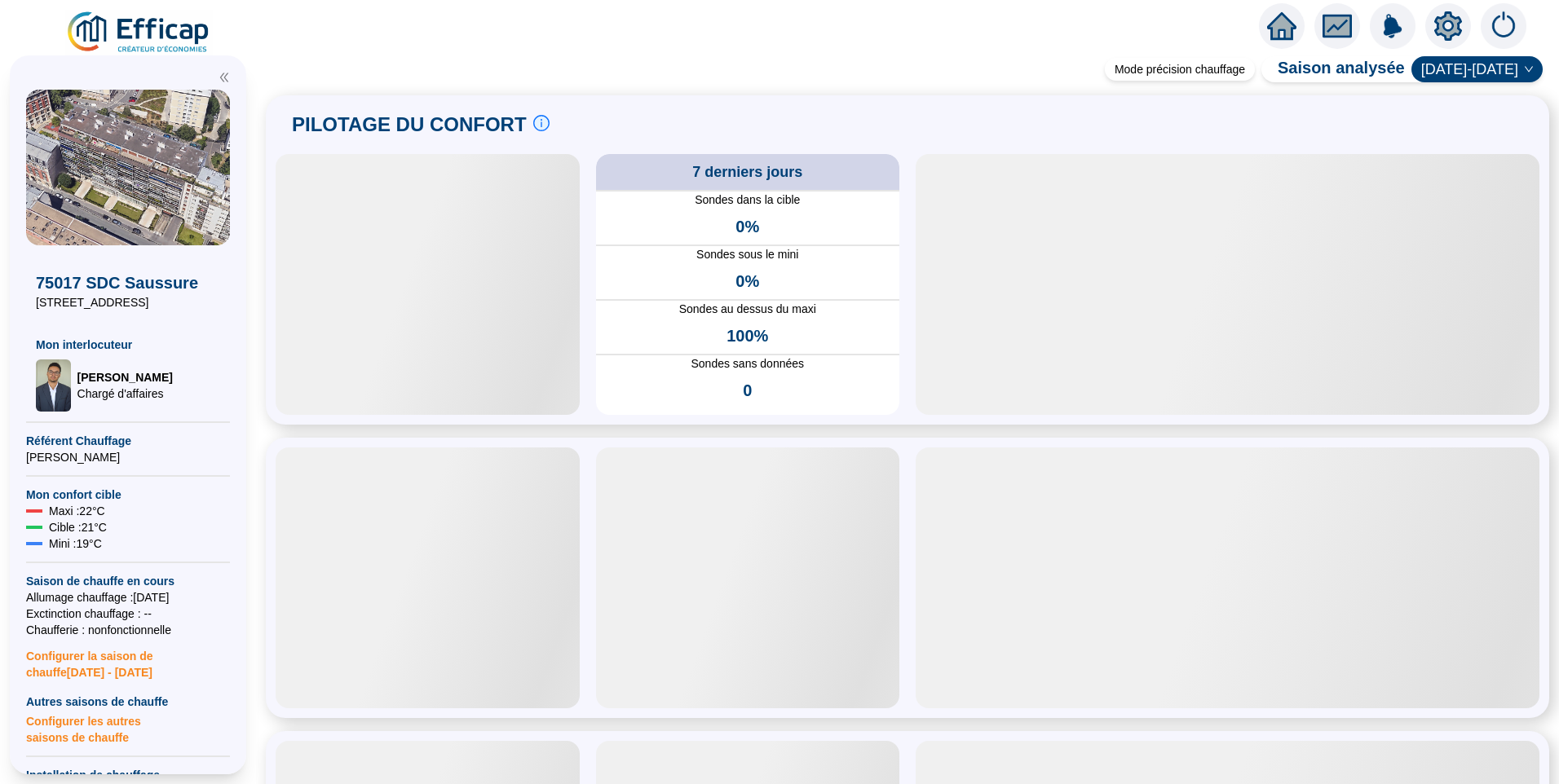
click at [138, 28] on img at bounding box center [138, 32] width 147 height 45
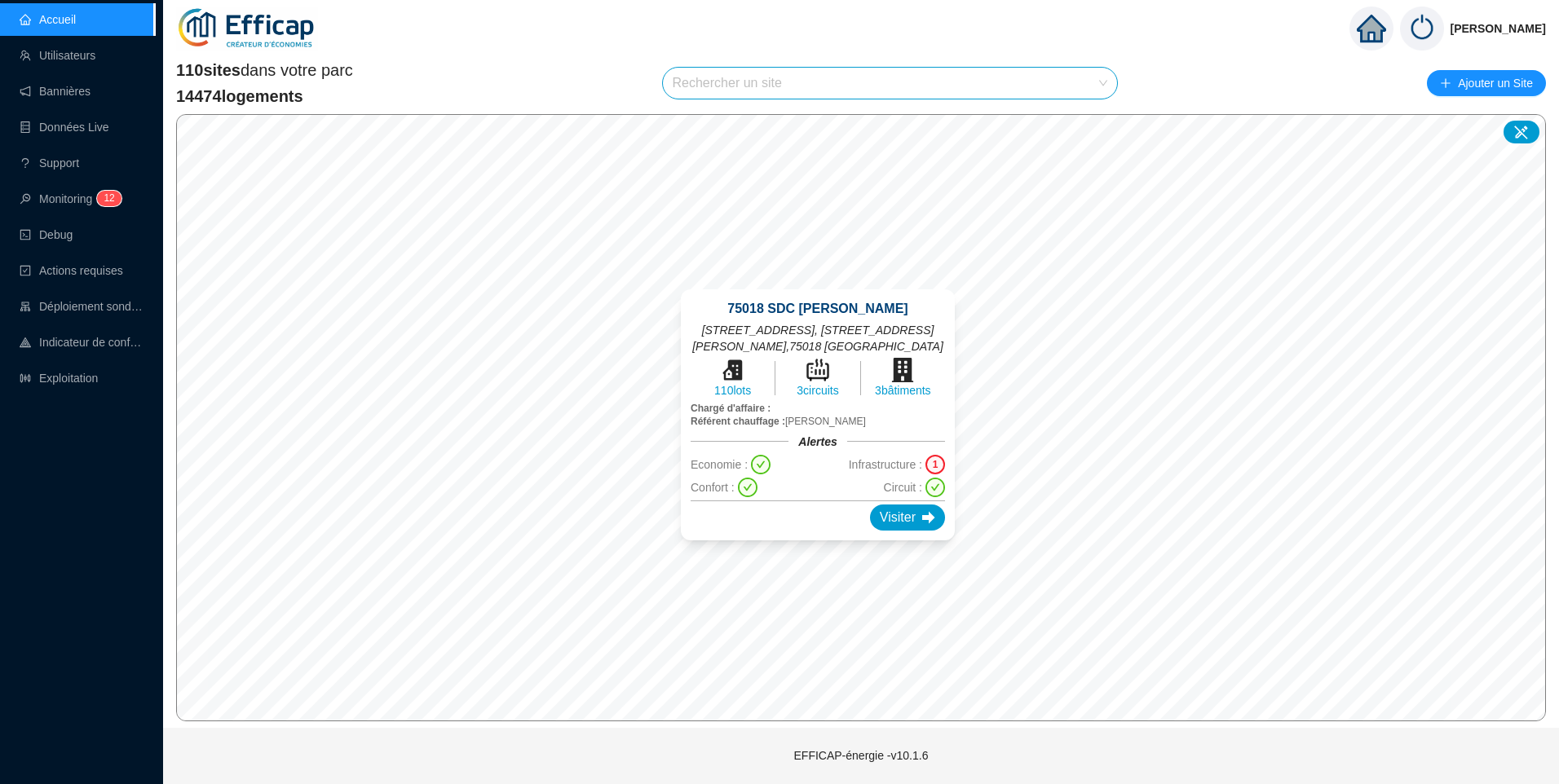
click at [817, 280] on div "75018 SDC Girard Pajol 29 rue Pajol, 70 rue Philippe de Girard , 75018 Paris 11…" at bounding box center [817, 414] width 313 height 290
click at [903, 505] on div "Visiter" at bounding box center [907, 517] width 75 height 26
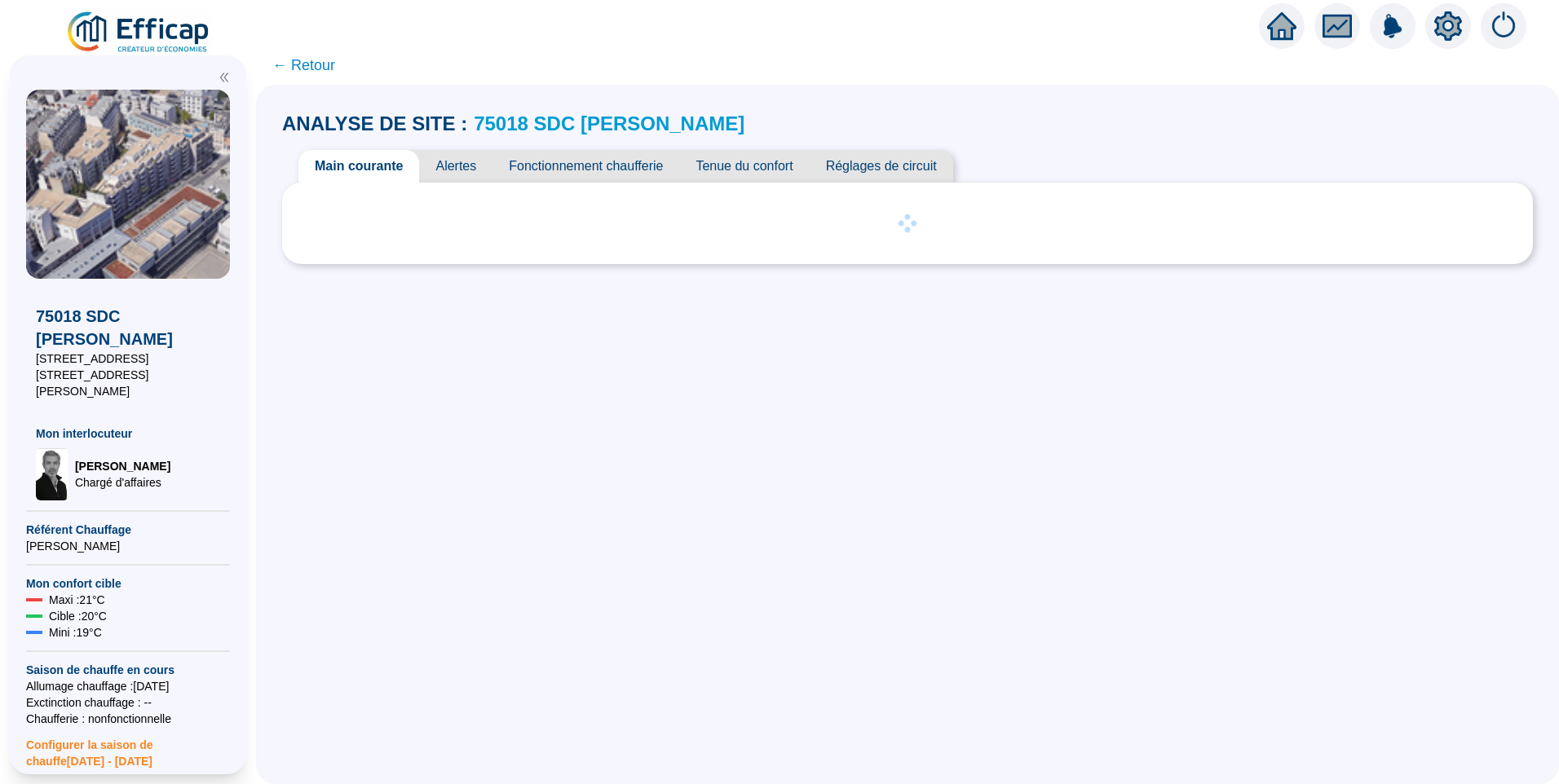
click at [456, 154] on span "Alertes" at bounding box center [456, 166] width 73 height 33
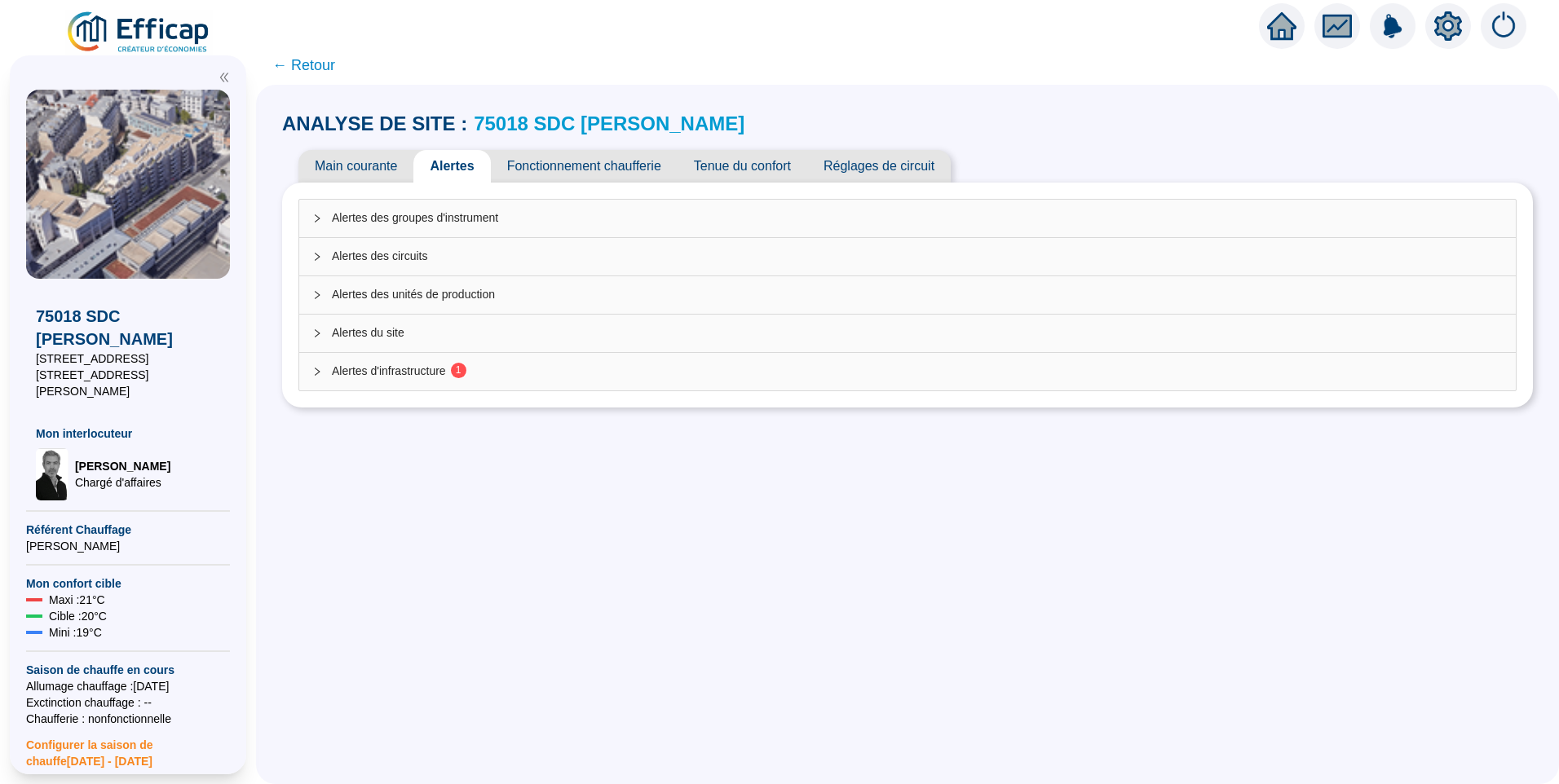
click at [408, 365] on span "Alertes d'infrastructure 1" at bounding box center [917, 371] width 1171 height 17
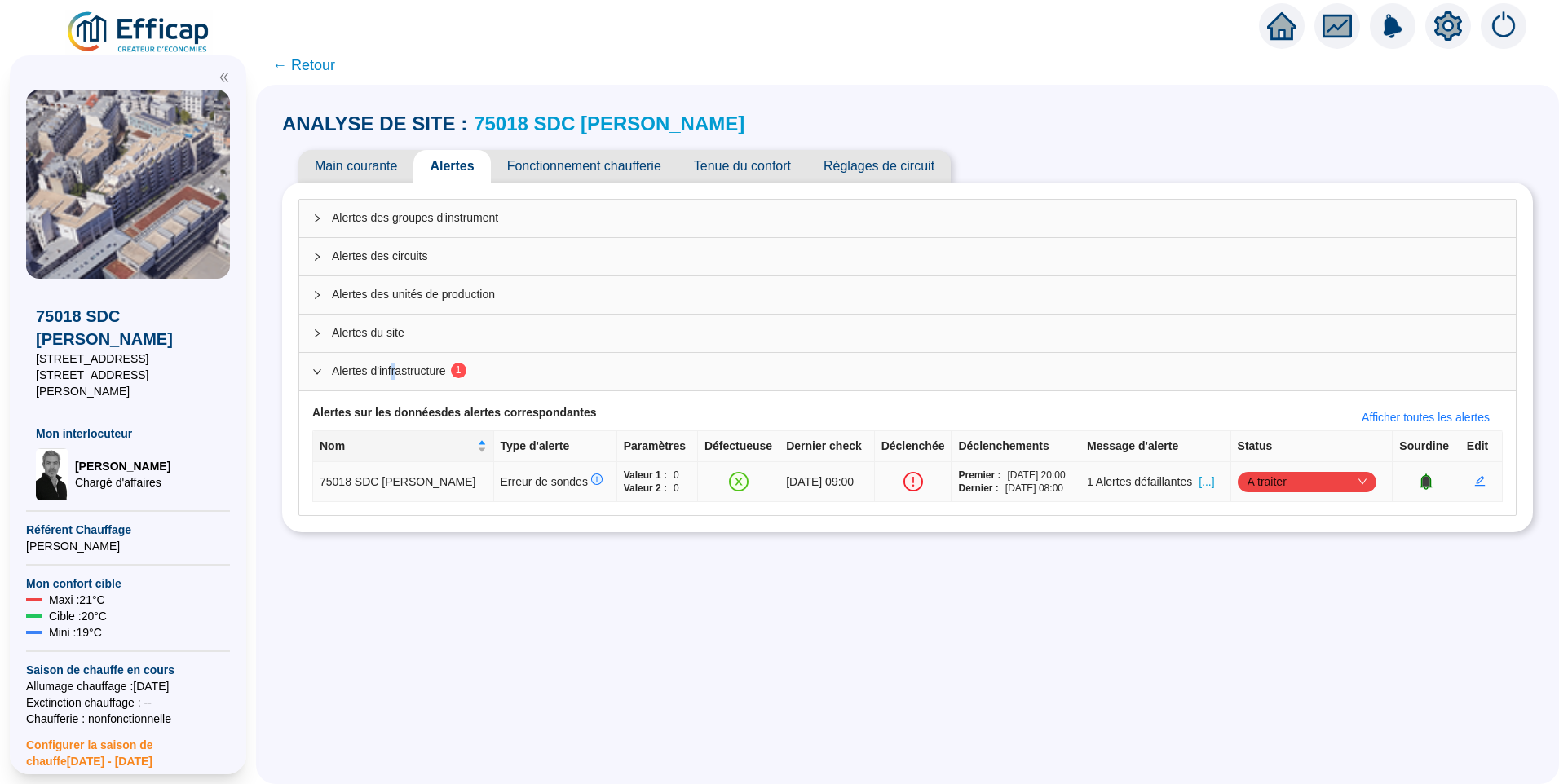
click at [1238, 475] on div "A traiter" at bounding box center [1307, 482] width 138 height 21
click at [1124, 531] on div "ANALYSE DE SITE : 75018 SDC Girard Pajol Main courante Alertes Fonctionnement c…" at bounding box center [907, 321] width 1251 height 441
click at [1200, 480] on span "[...]" at bounding box center [1206, 482] width 16 height 17
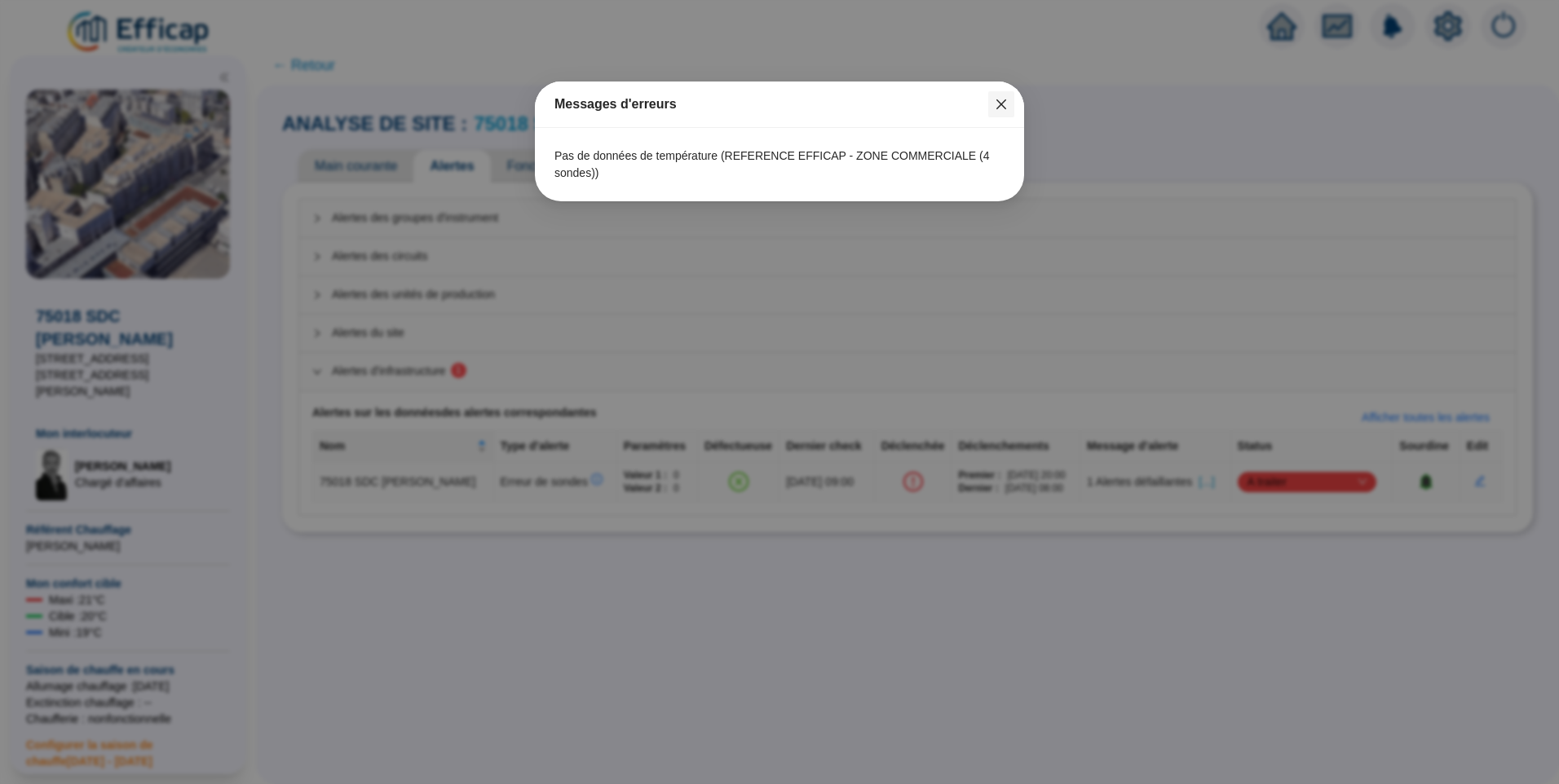
click at [996, 108] on icon "close" at bounding box center [1001, 105] width 13 height 13
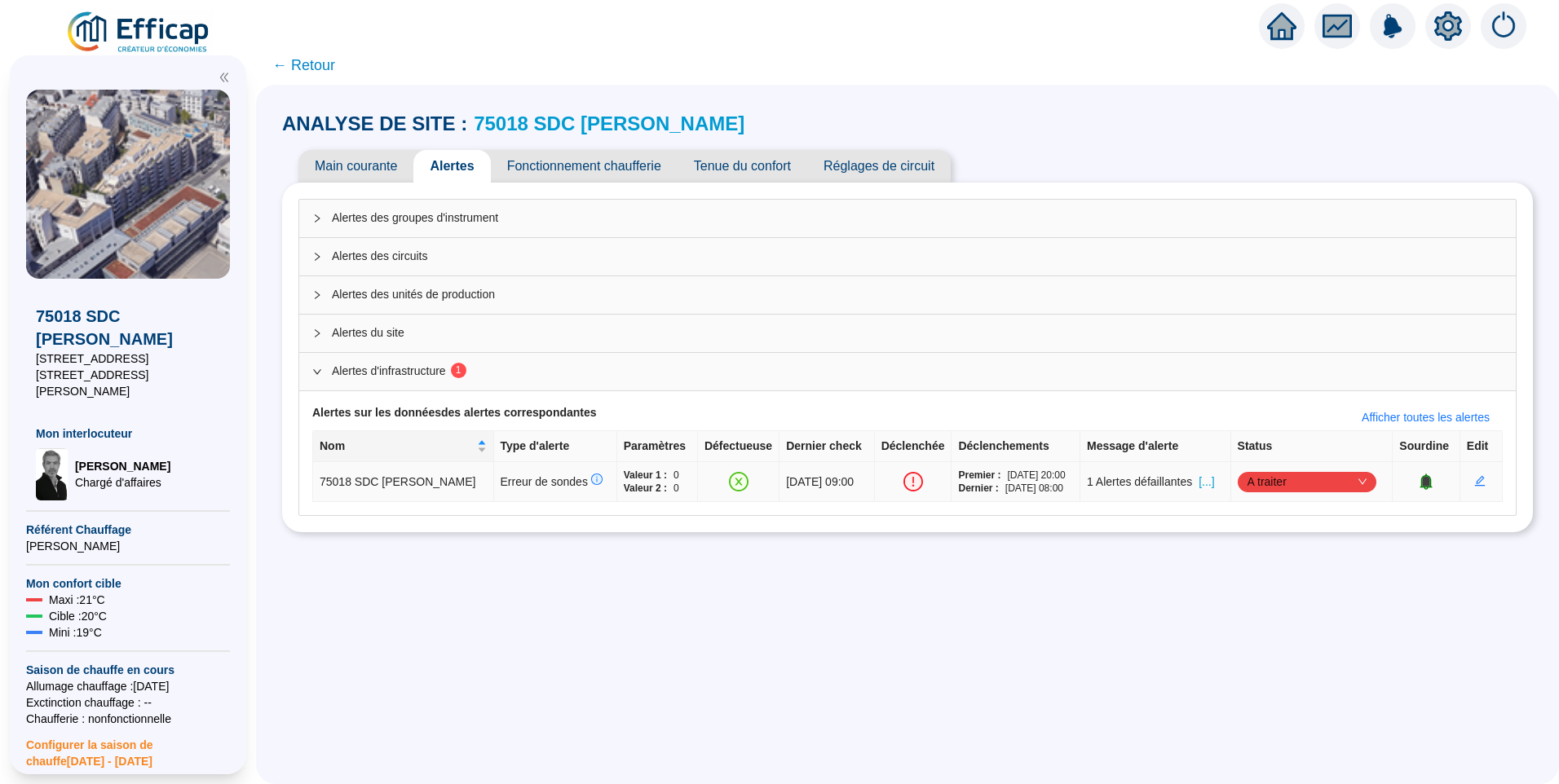
click at [1315, 474] on span "A traiter" at bounding box center [1307, 482] width 119 height 25
click at [1309, 557] on div "Traité" at bounding box center [1299, 564] width 113 height 17
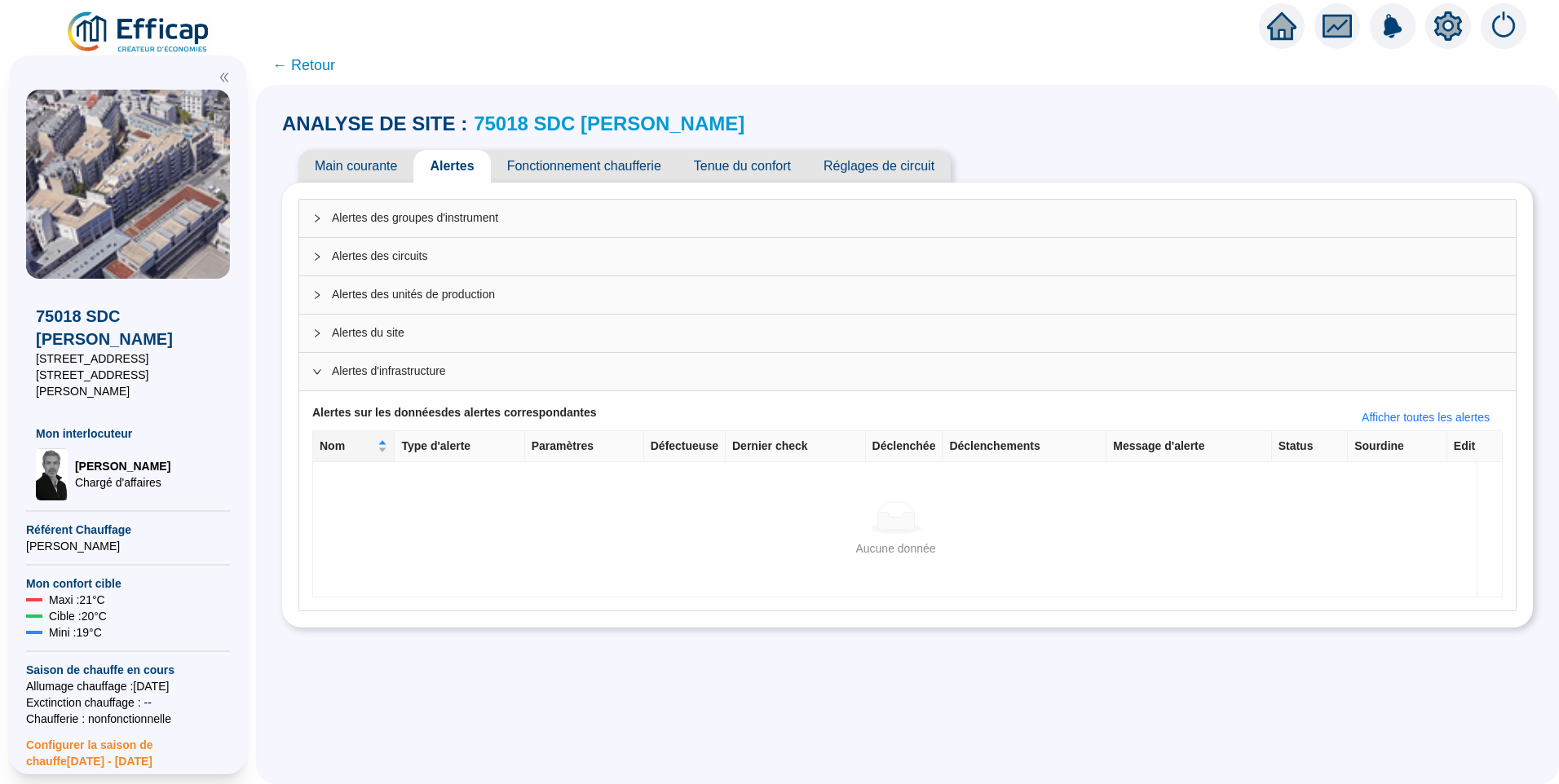
click at [335, 71] on span "← Retour" at bounding box center [303, 65] width 63 height 23
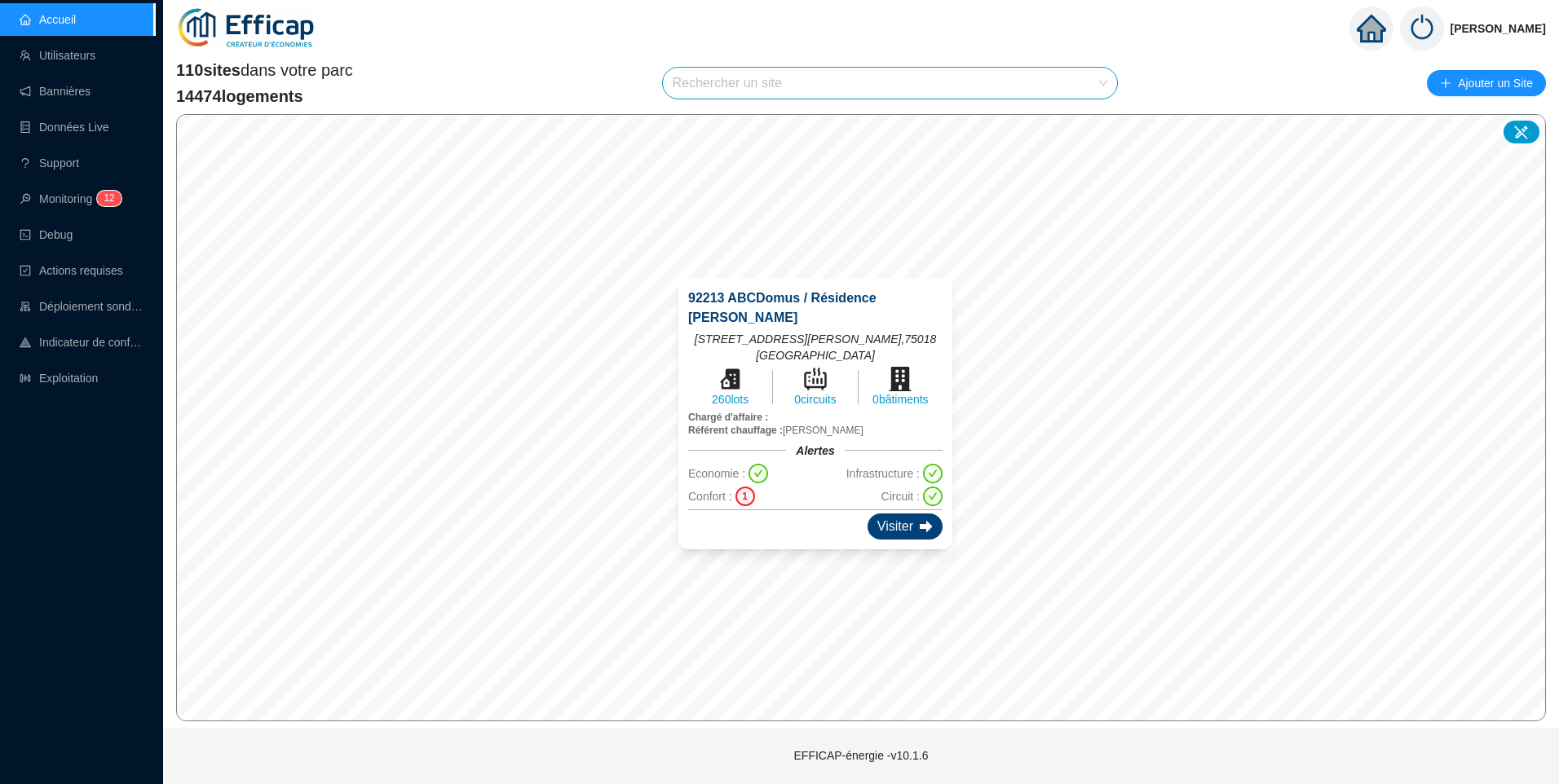
click at [882, 513] on div "Visiter" at bounding box center [905, 526] width 75 height 26
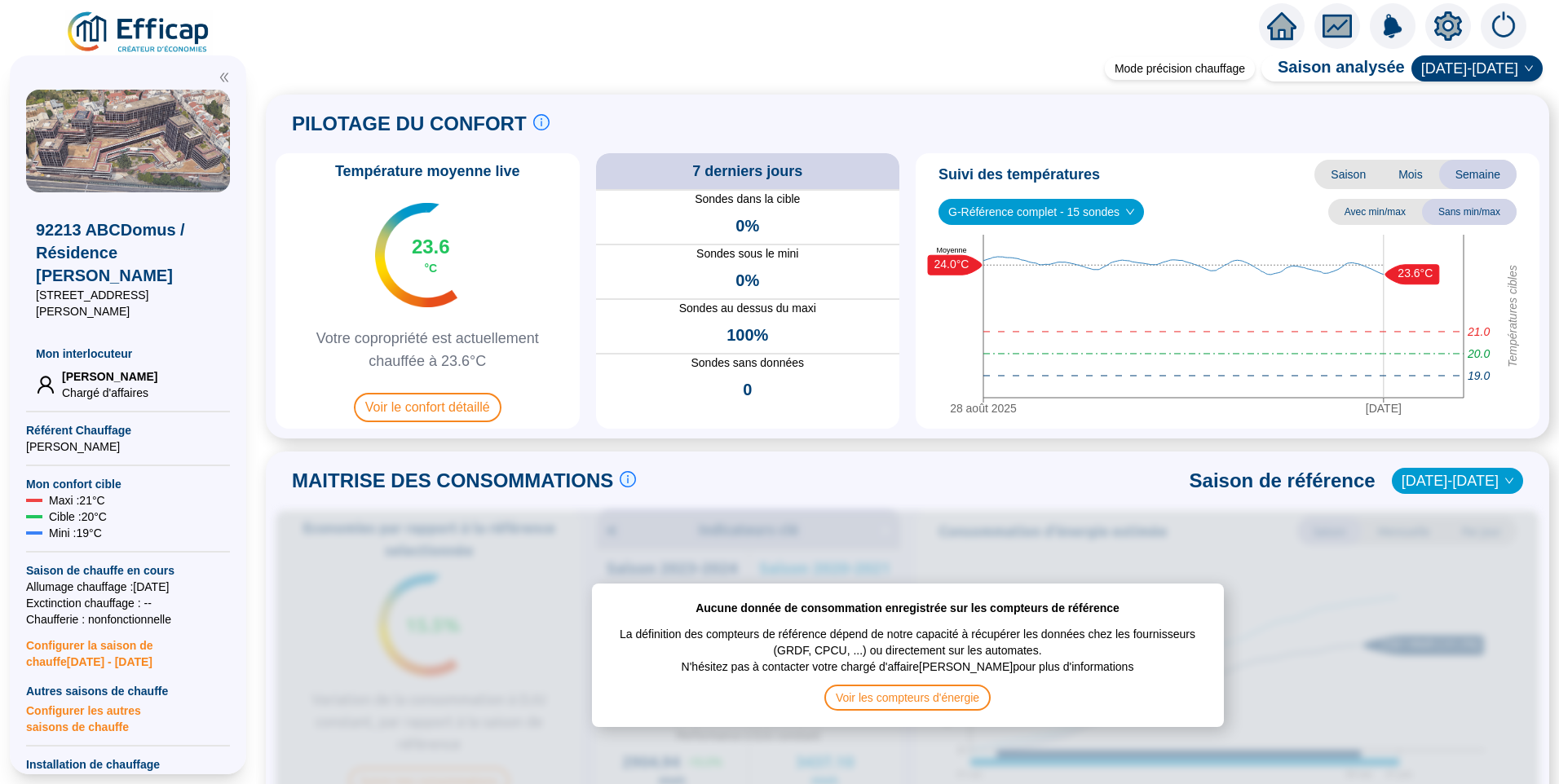
scroll to position [571, 0]
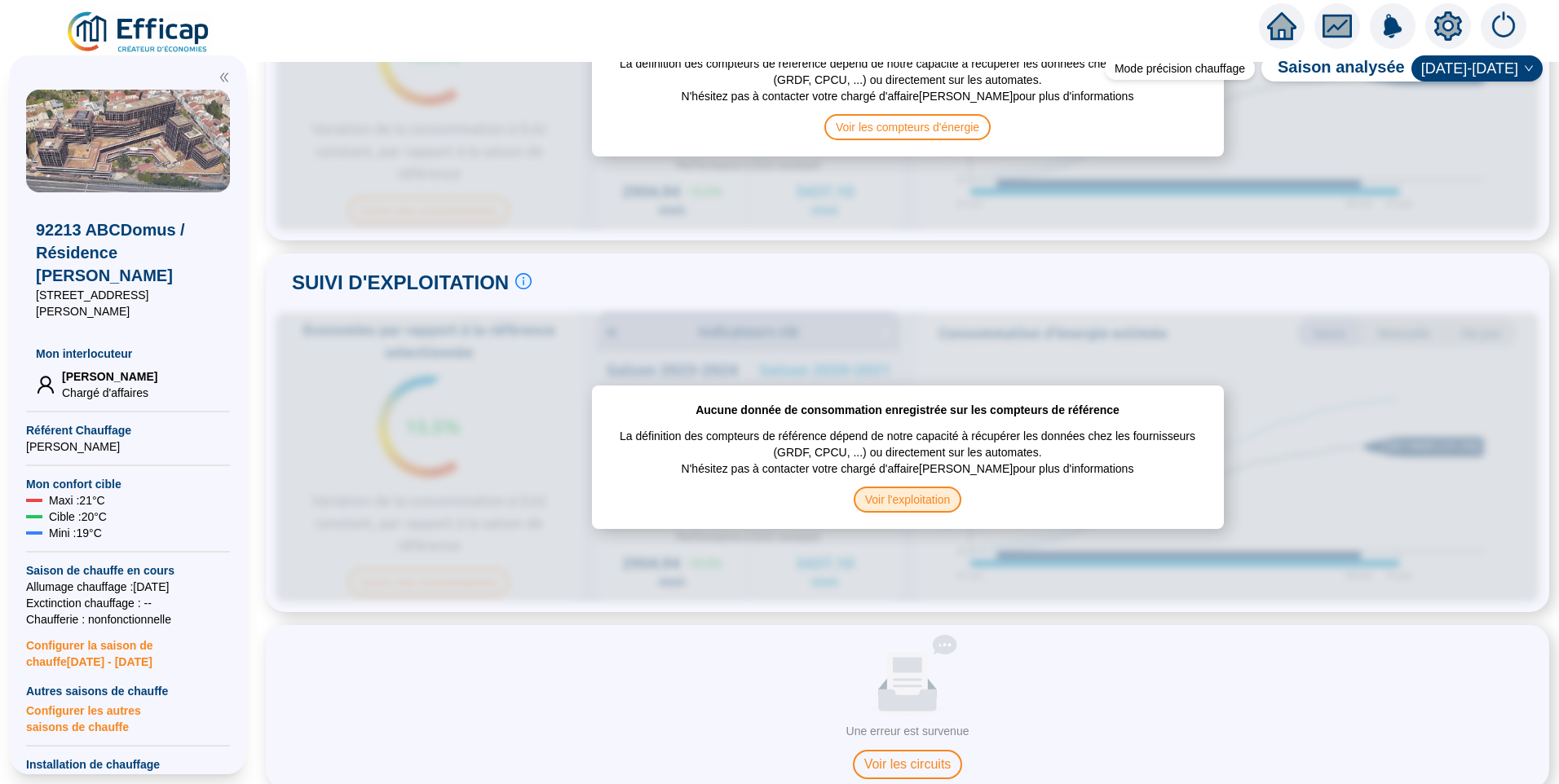
click at [874, 491] on span "Voir l'exploitation" at bounding box center [908, 500] width 109 height 26
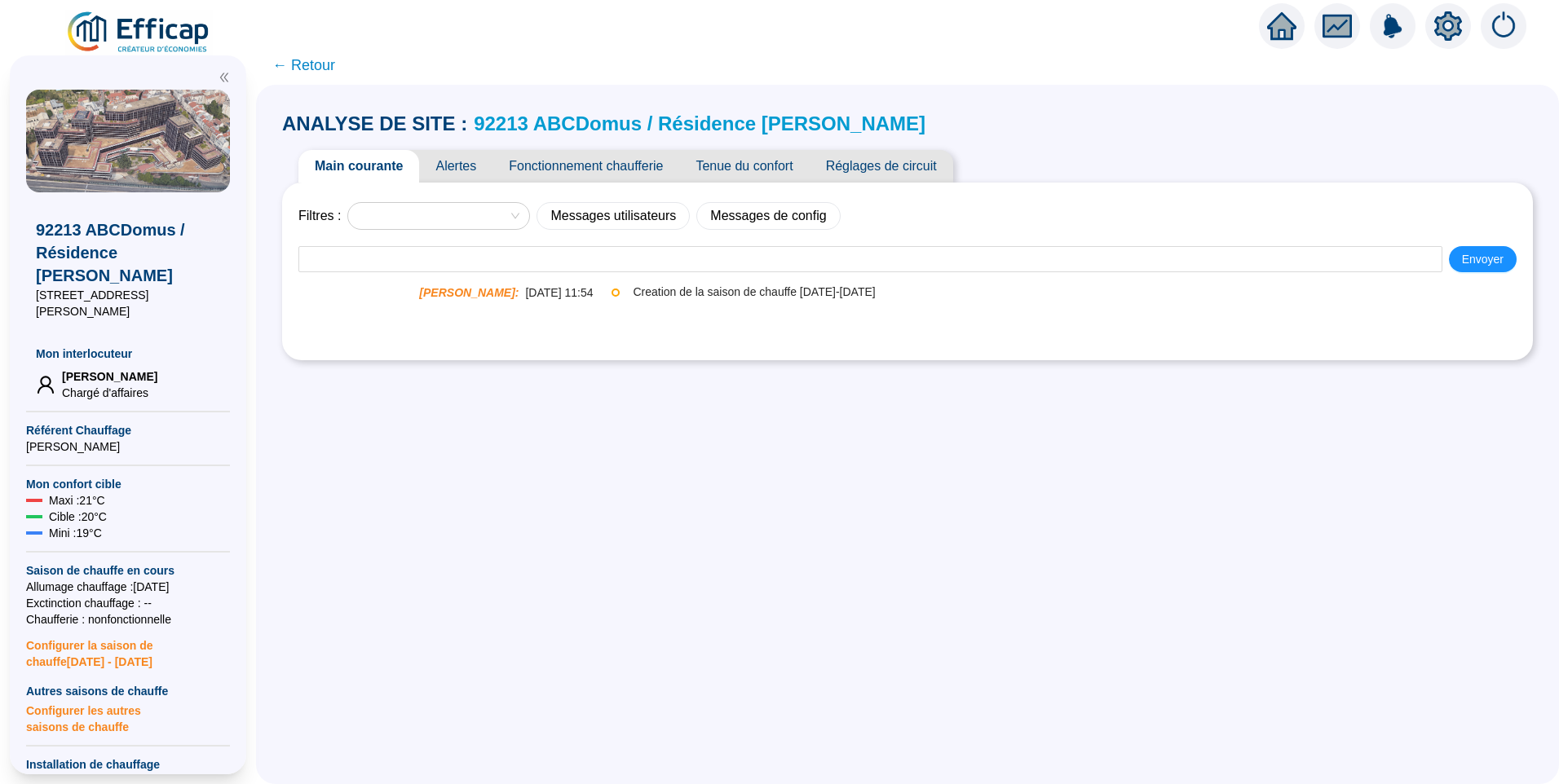
click at [467, 162] on span "Alertes" at bounding box center [456, 166] width 73 height 33
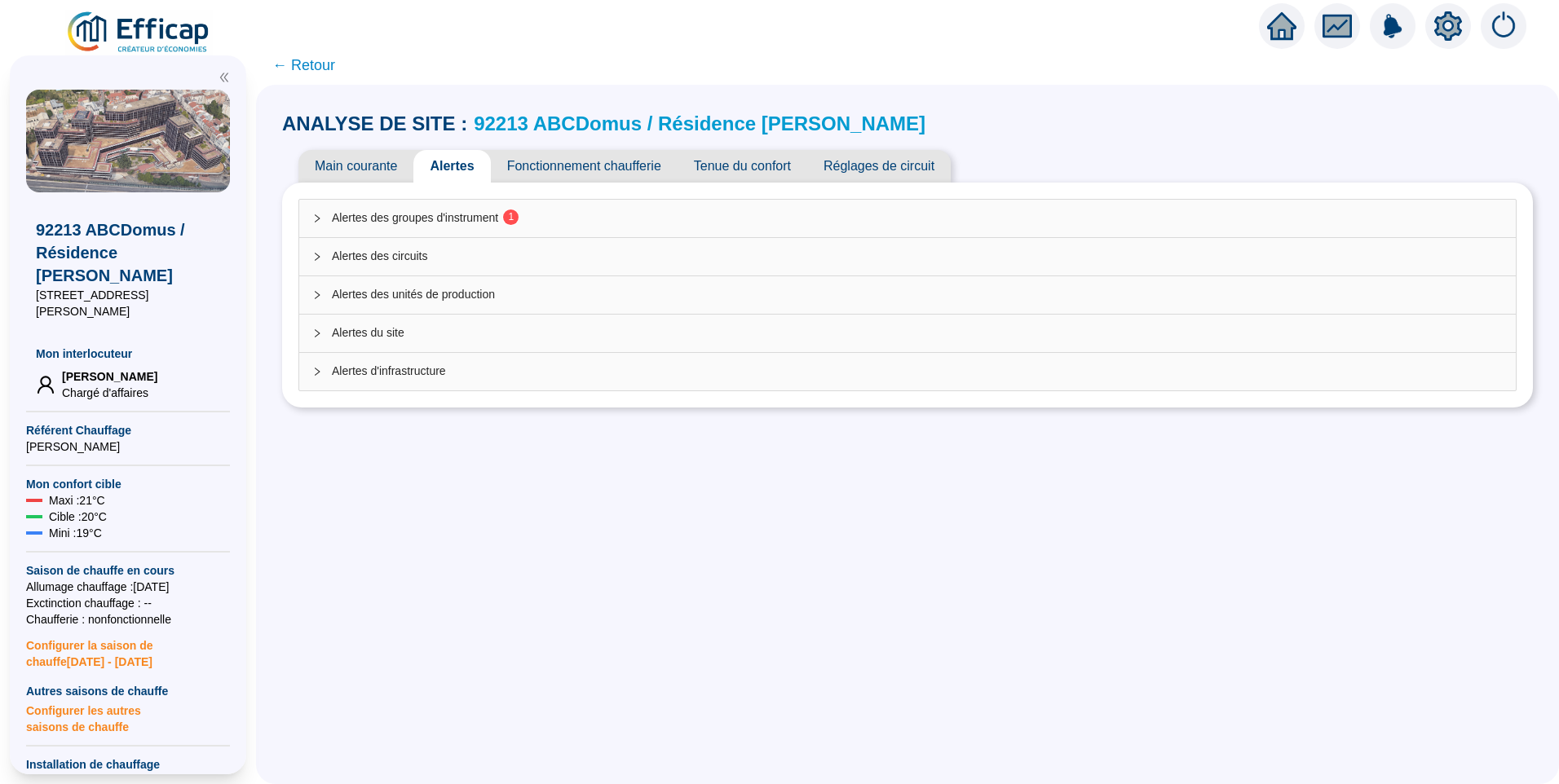
click at [496, 217] on span "Alertes des groupes d'instrument 1" at bounding box center [917, 217] width 1171 height 17
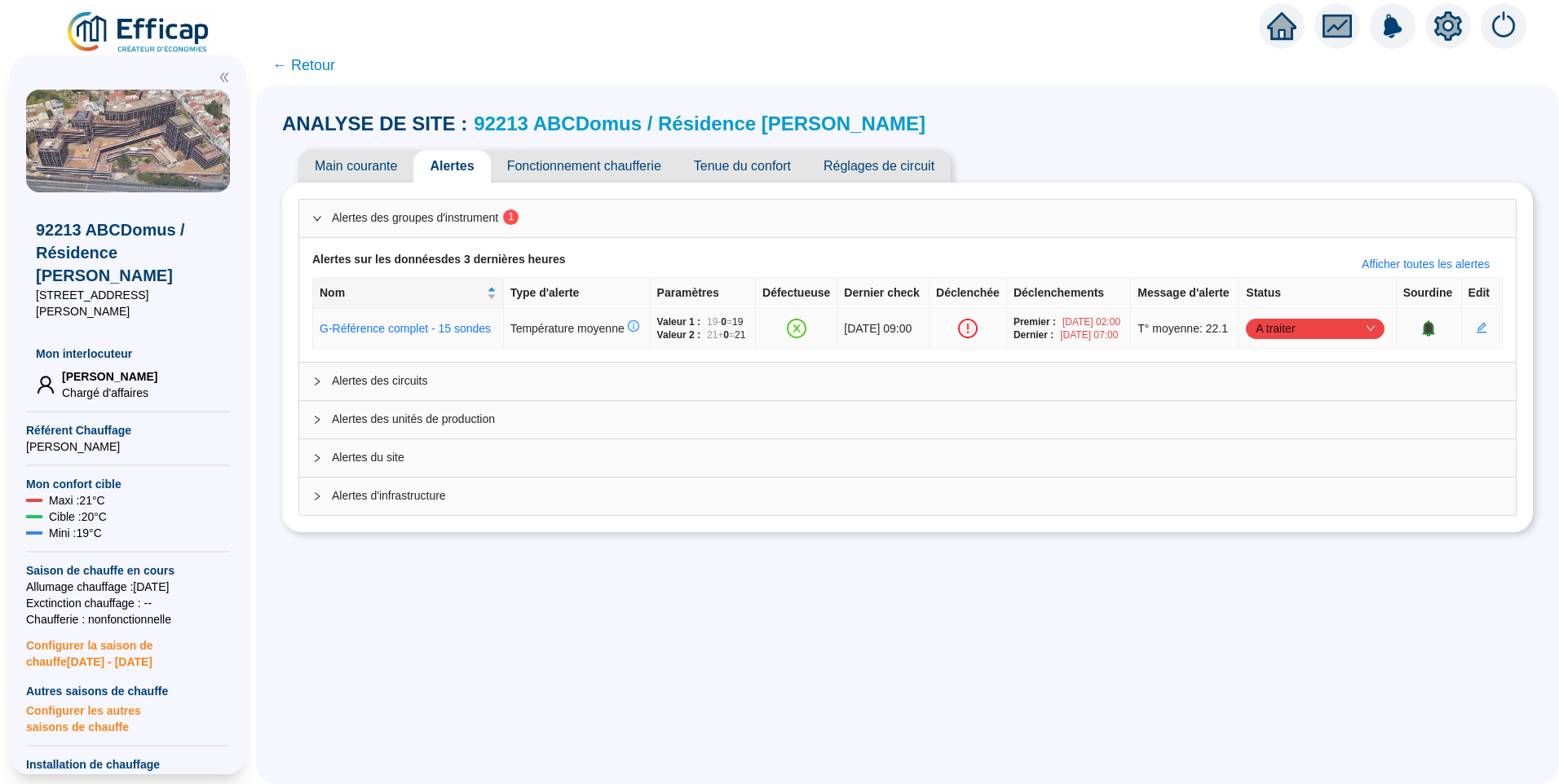
click at [1314, 341] on span "A traiter" at bounding box center [1315, 329] width 119 height 25
click at [1306, 446] on div "Traité" at bounding box center [1313, 441] width 113 height 17
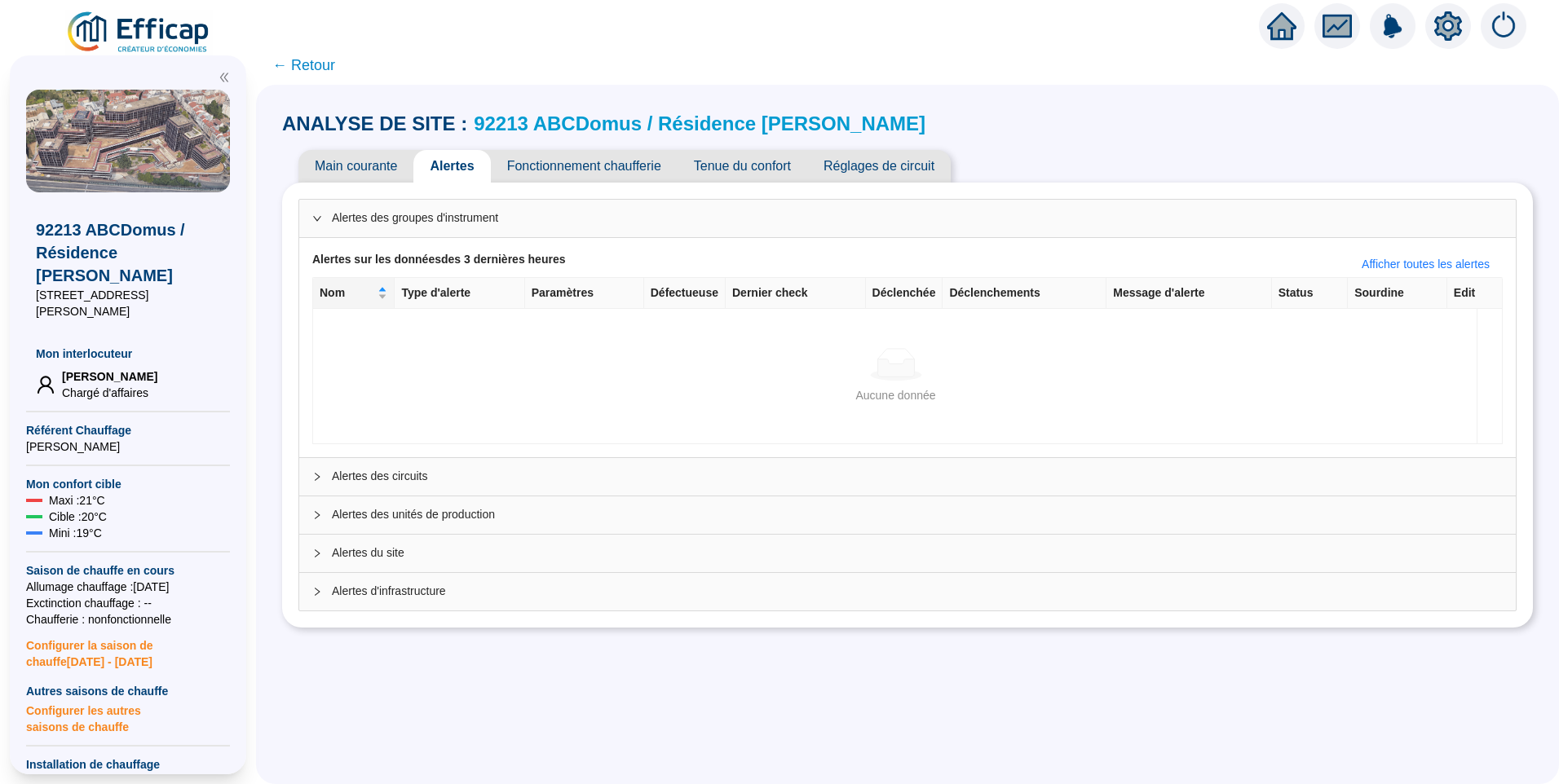
click at [324, 68] on span "← Retour" at bounding box center [303, 65] width 63 height 23
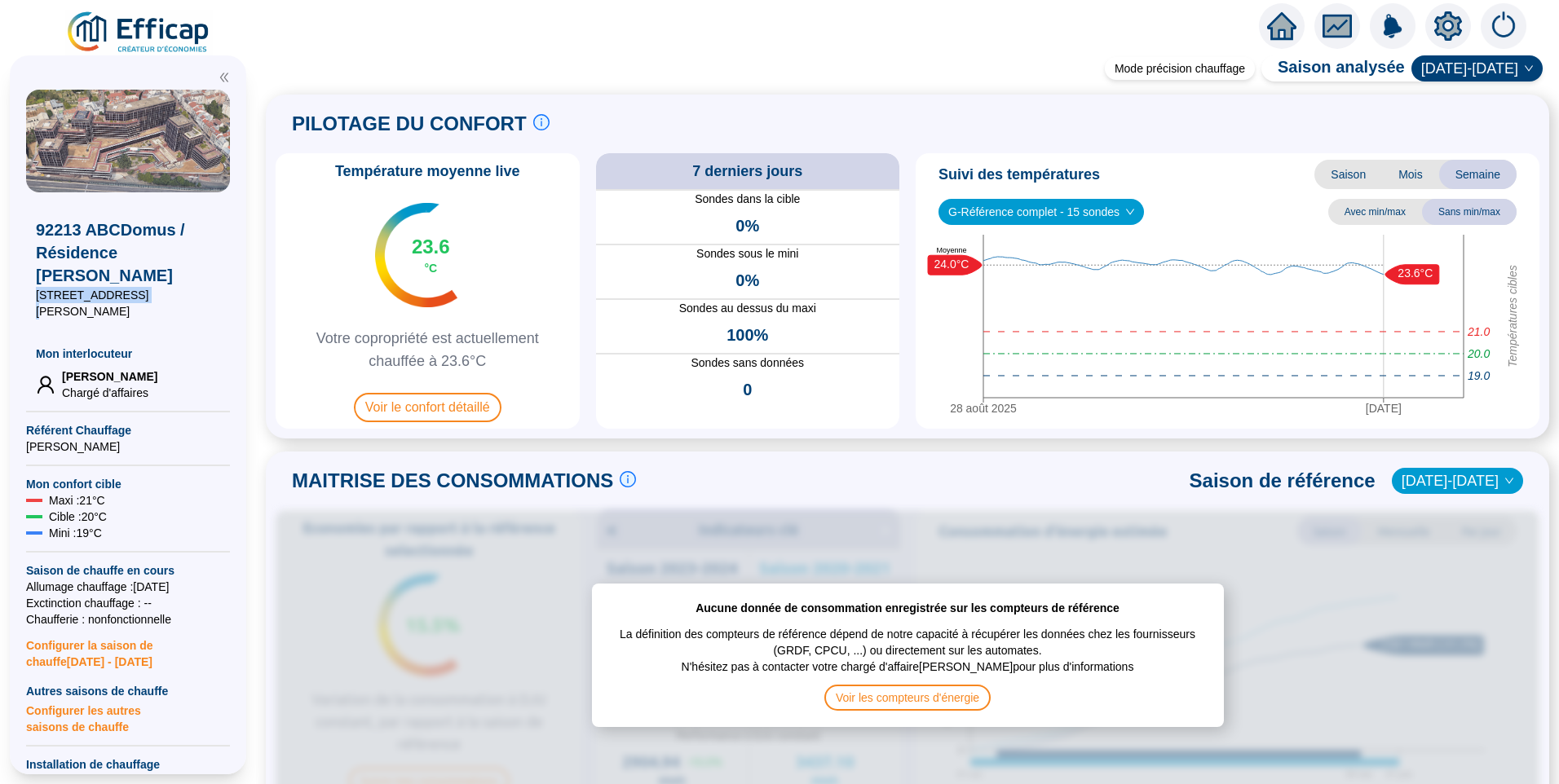
drag, startPoint x: 119, startPoint y: 270, endPoint x: 15, endPoint y: 271, distance: 104.0
click at [15, 271] on div "92213 ABCDomus / Résidence Livingstone 7 rue Livingstone Mon interlocuteur Eric…" at bounding box center [128, 414] width 236 height 719
click at [157, 287] on span "7 rue Livingstone" at bounding box center [129, 303] width 185 height 33
drag, startPoint x: 42, startPoint y: 230, endPoint x: 56, endPoint y: 230, distance: 14.0
click at [56, 230] on span "92213 ABCDomus / Résidence Livingstone" at bounding box center [129, 252] width 185 height 68
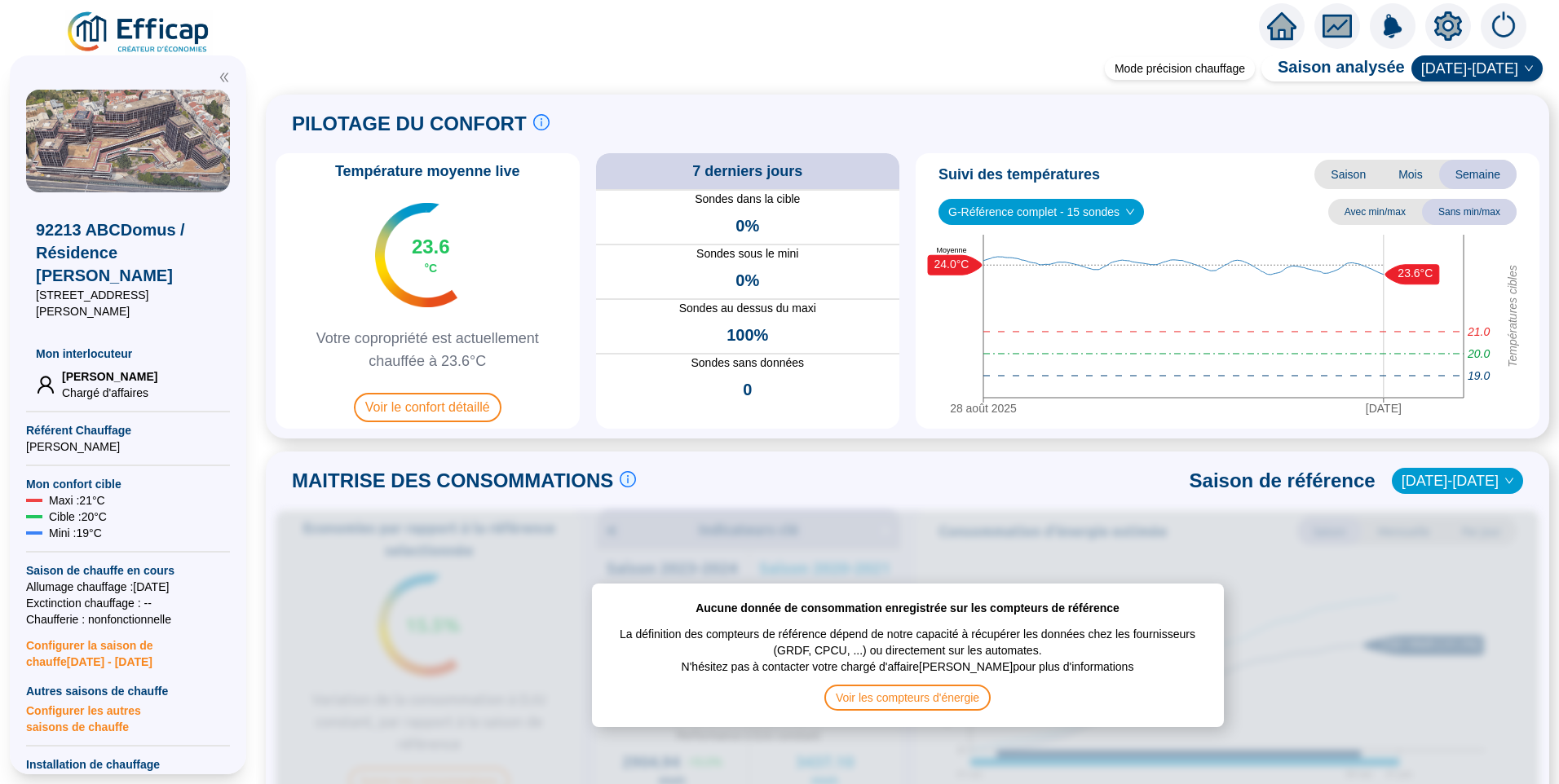
drag, startPoint x: 56, startPoint y: 230, endPoint x: 163, endPoint y: 258, distance: 110.6
click at [166, 252] on span "92213 ABCDomus / Résidence Livingstone" at bounding box center [129, 252] width 185 height 68
click at [1454, 25] on icon "setting" at bounding box center [1448, 26] width 28 height 26
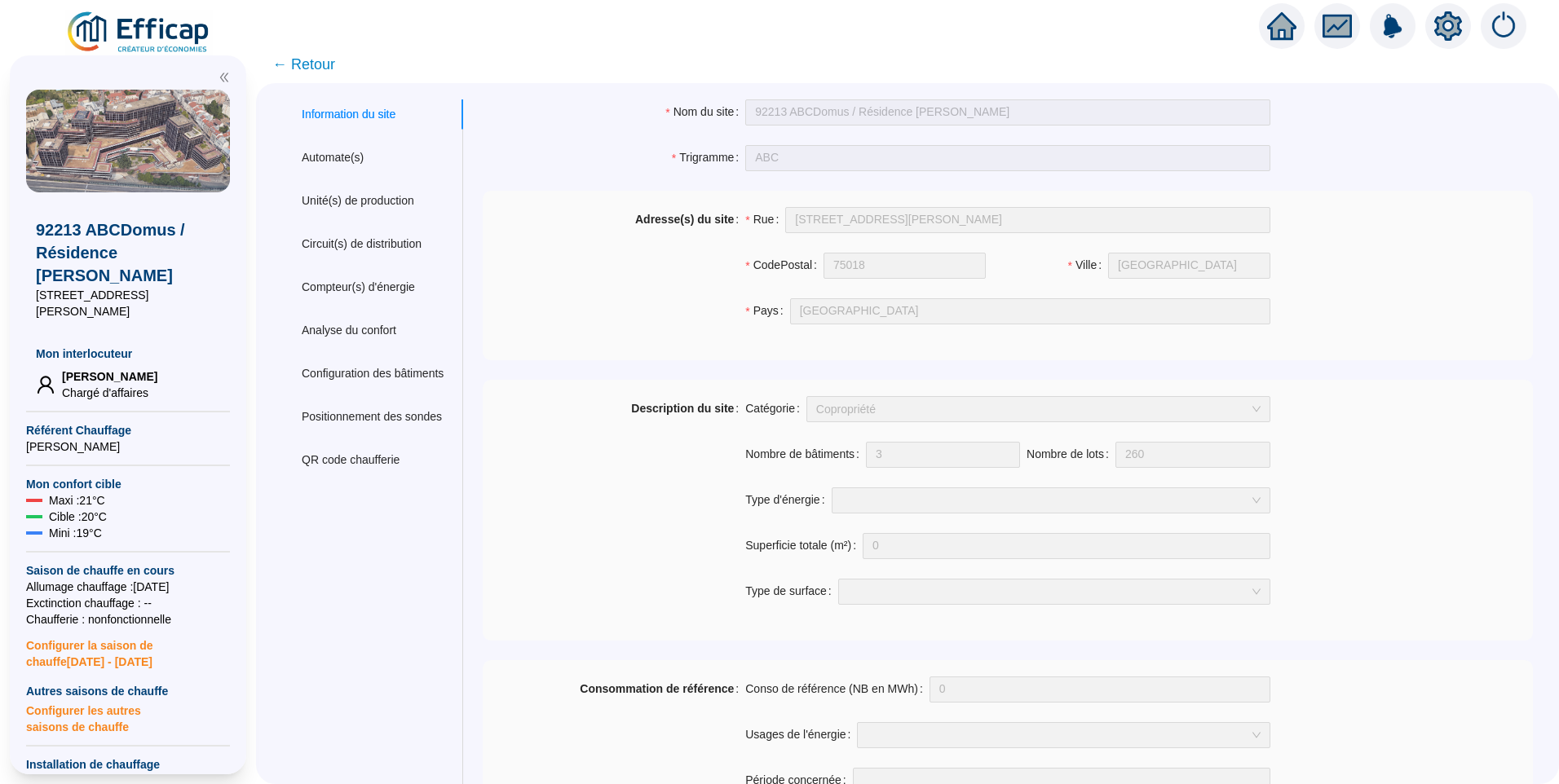
click at [312, 63] on span "← Retour" at bounding box center [303, 64] width 63 height 23
click at [156, 125] on img at bounding box center [128, 141] width 204 height 103
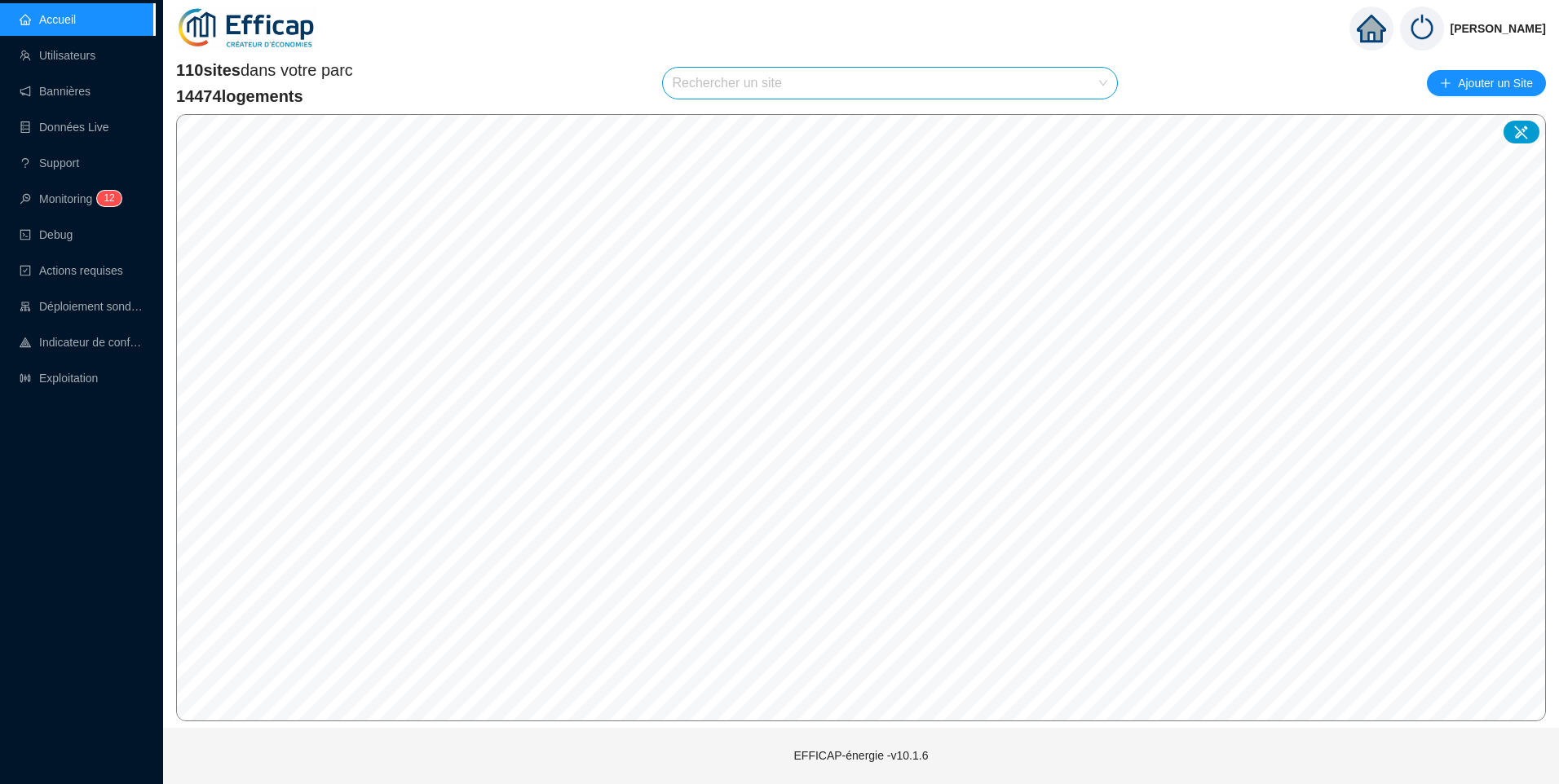
click at [991, 87] on div "110 sites dans votre parc 14474 logements Rechercher un site Ajouter un Site © …" at bounding box center [861, 390] width 1369 height 662
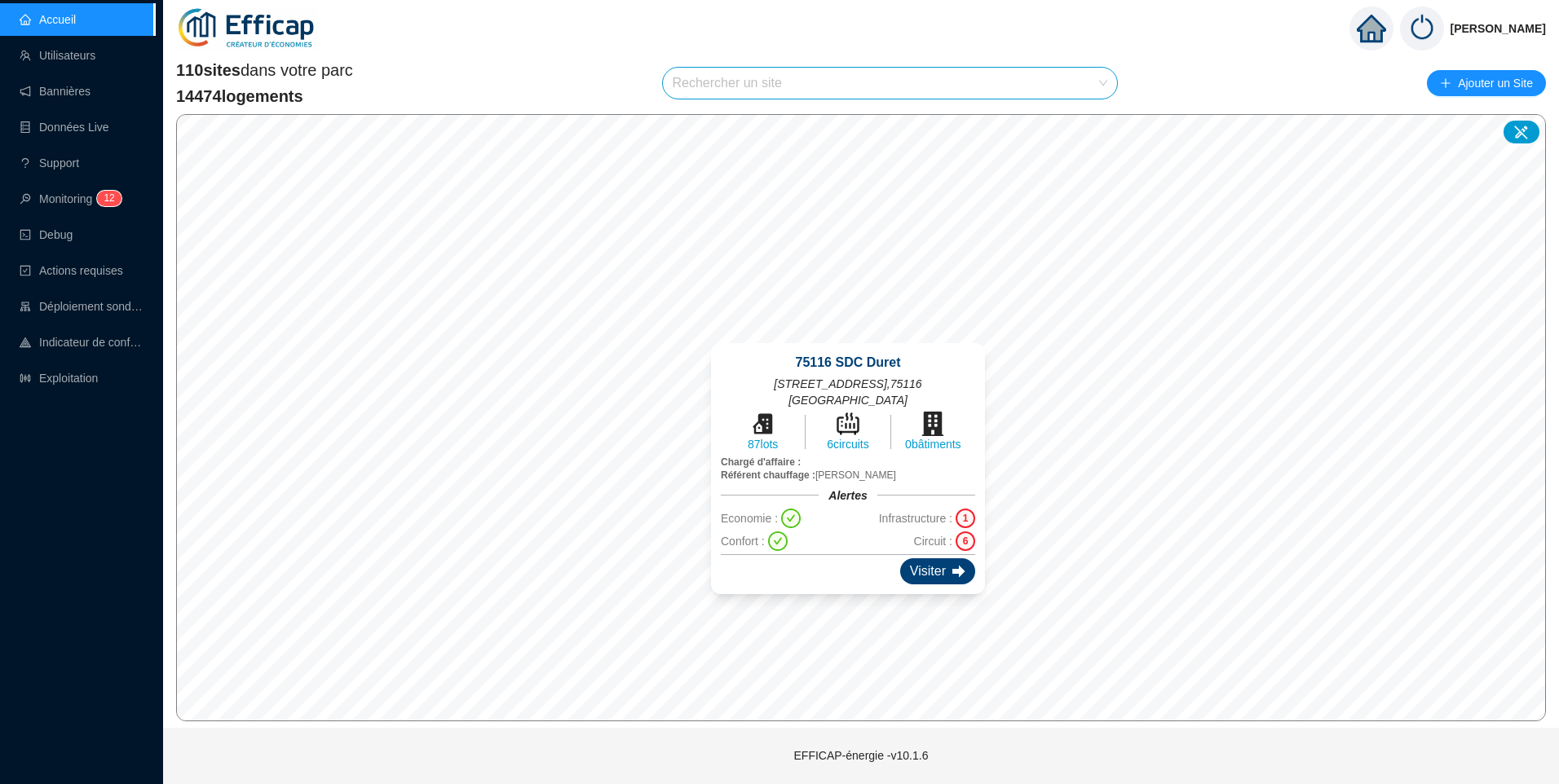
click at [920, 562] on div "Visiter" at bounding box center [937, 572] width 75 height 26
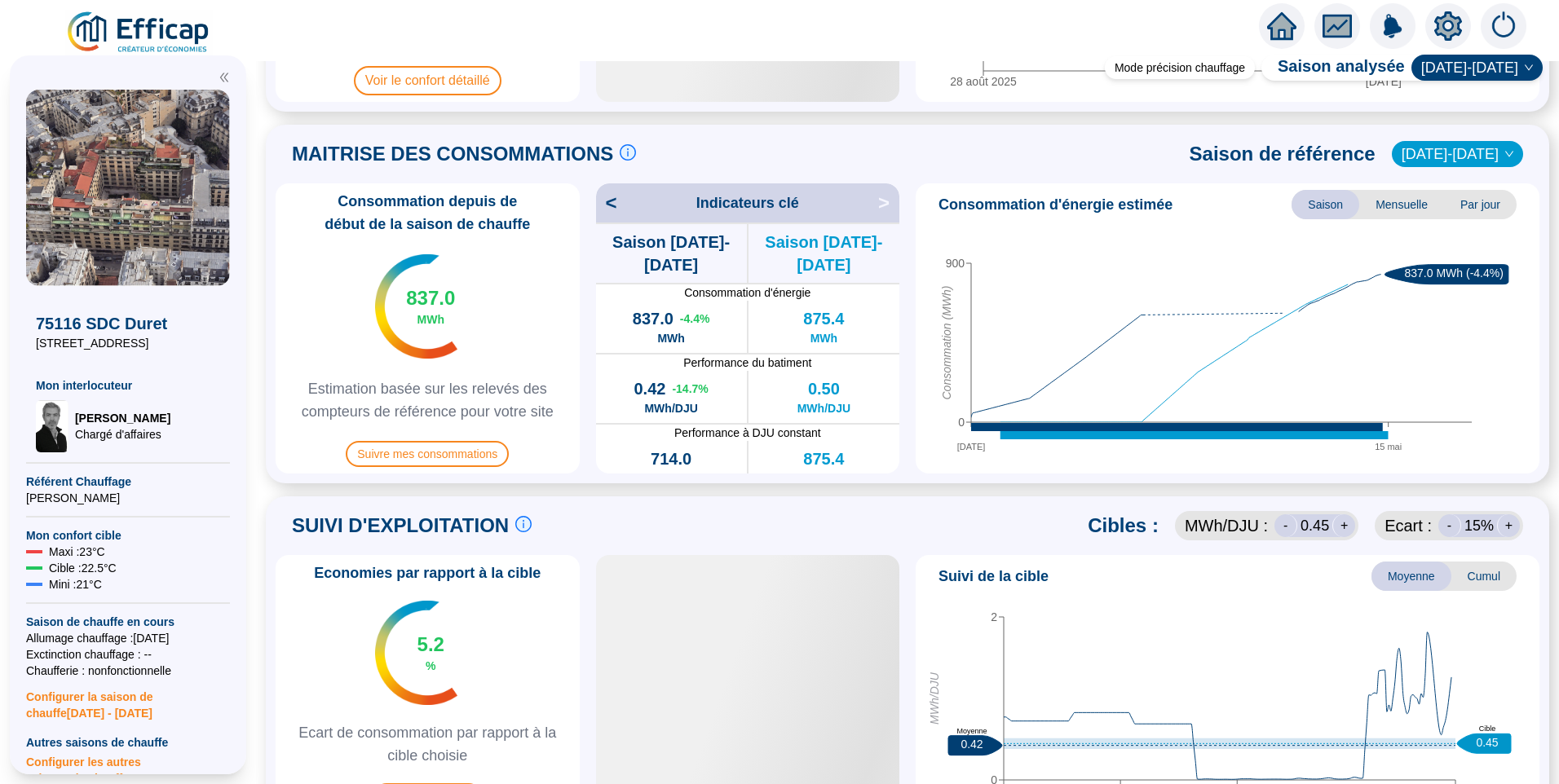
scroll to position [733, 0]
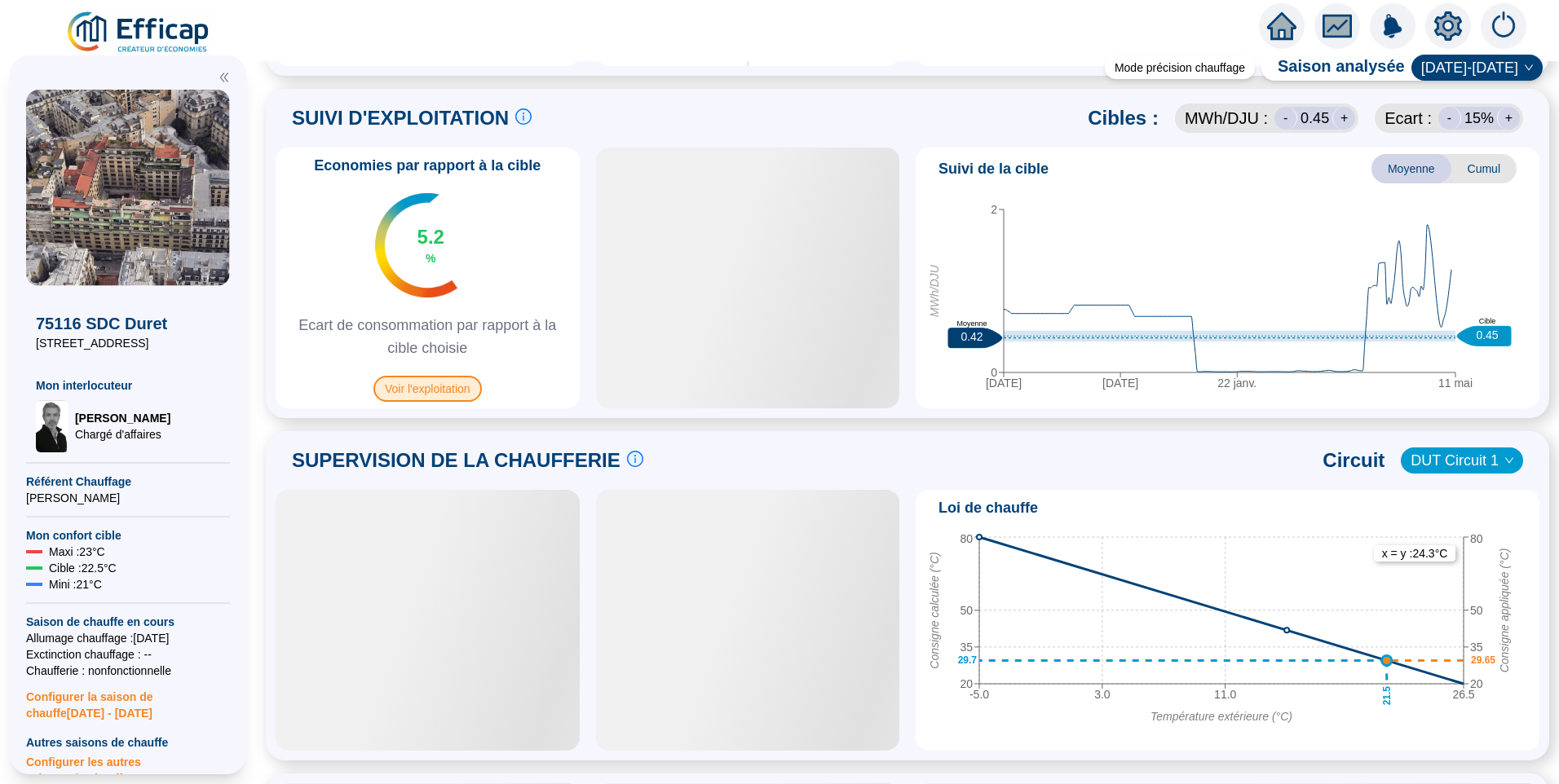
click at [437, 396] on span "Voir l'exploitation" at bounding box center [428, 389] width 109 height 26
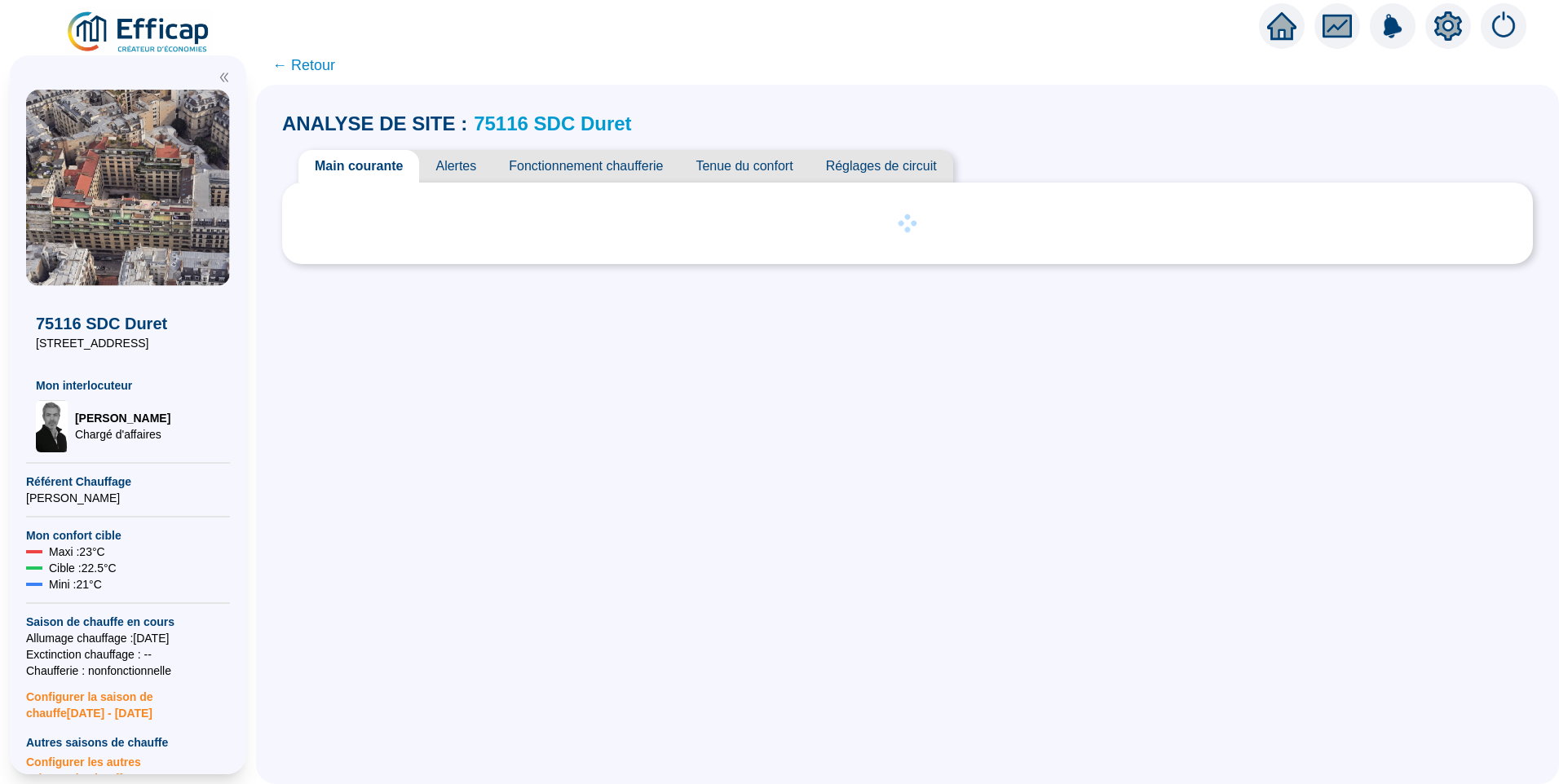
click at [452, 160] on span "Alertes" at bounding box center [456, 166] width 73 height 33
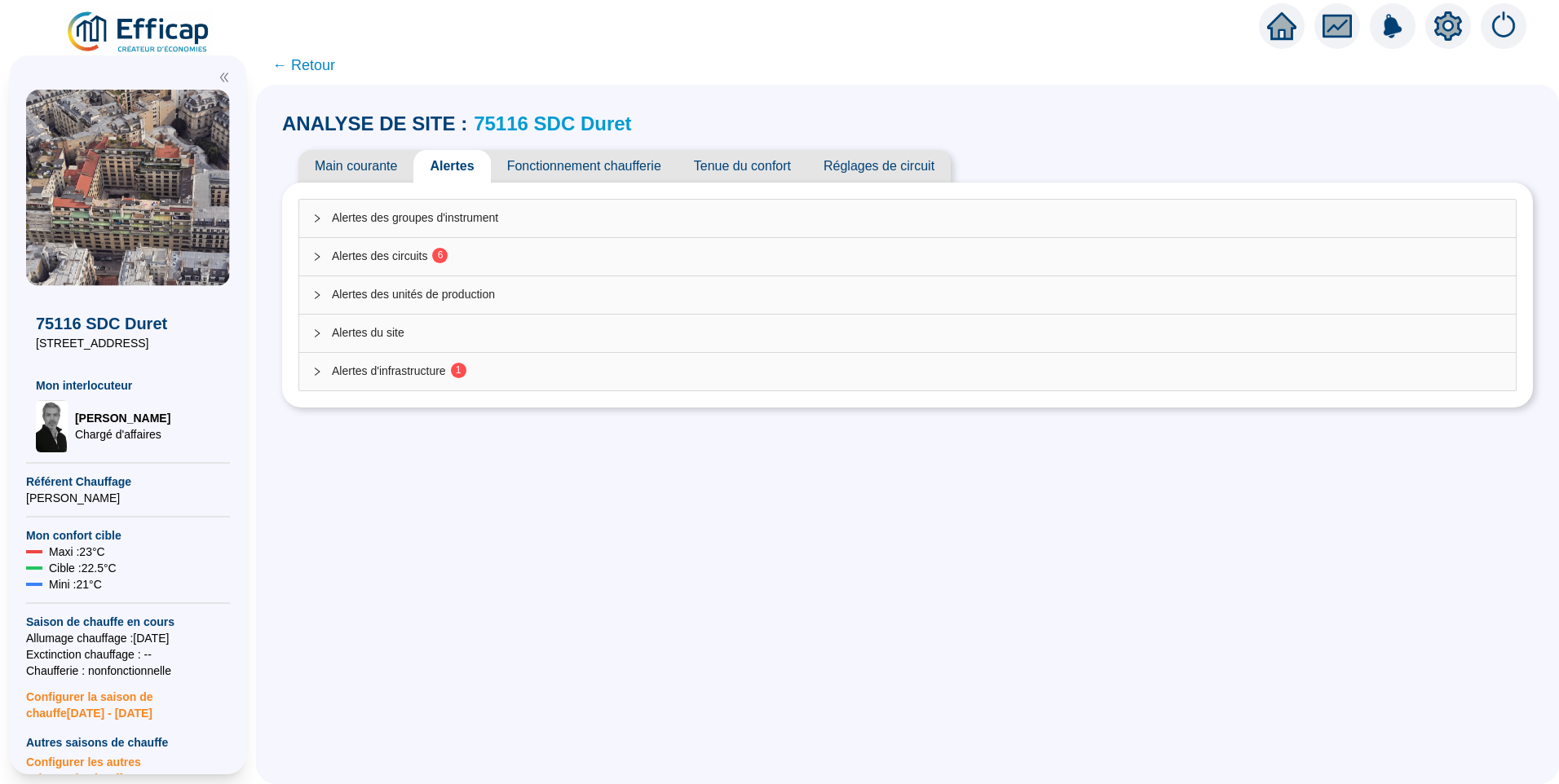
click at [452, 240] on div "Alertes des circuits 6" at bounding box center [907, 257] width 1216 height 38
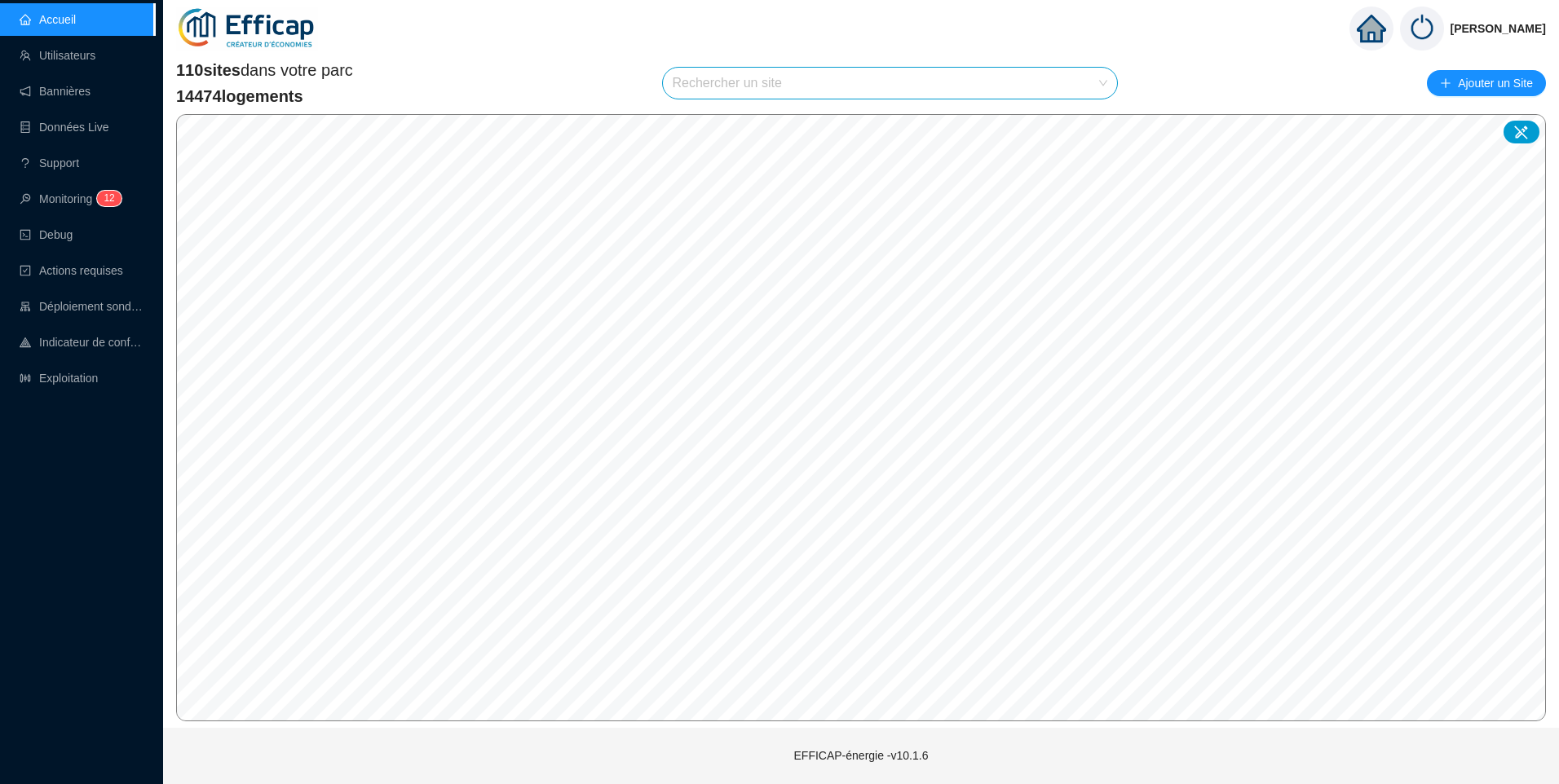
click at [761, 83] on input "search" at bounding box center [882, 83] width 421 height 31
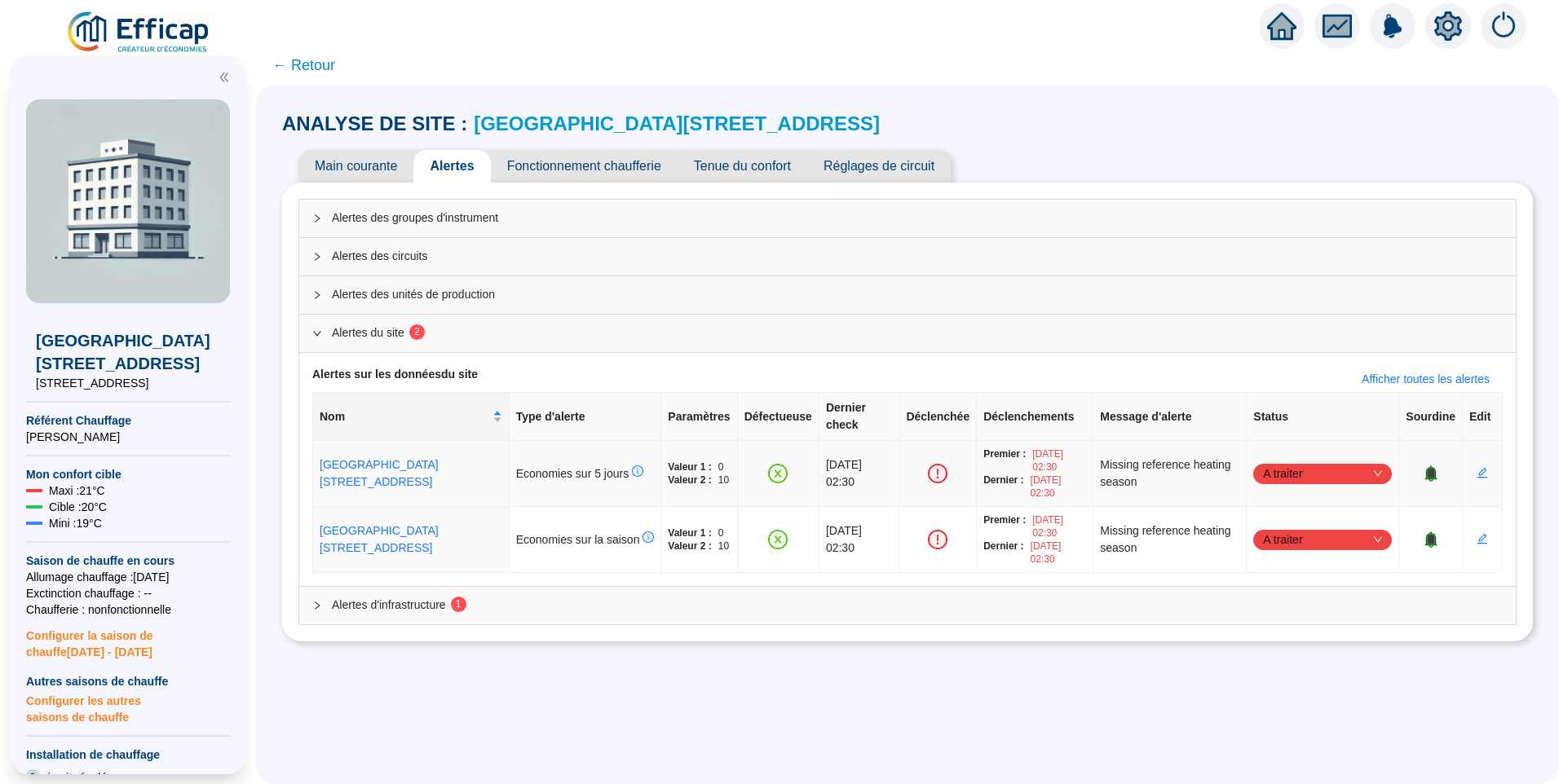
click at [1294, 461] on span "A traiter" at bounding box center [1323, 474] width 119 height 25
click at [1291, 538] on div "Traité" at bounding box center [1313, 539] width 113 height 17
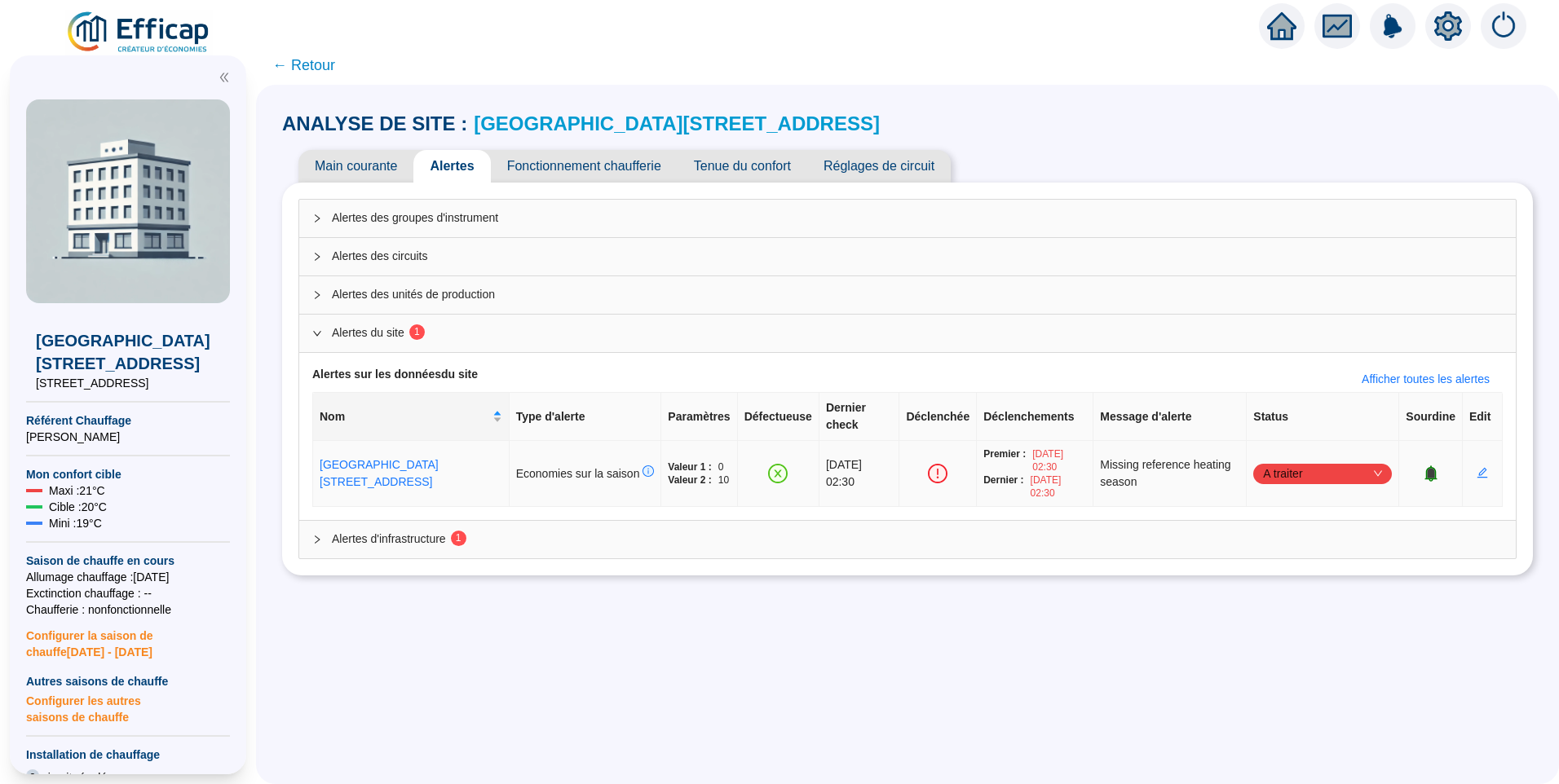
click at [1287, 461] on span "A traiter" at bounding box center [1323, 474] width 119 height 25
click at [1252, 544] on div "Traité" at bounding box center [1313, 539] width 132 height 26
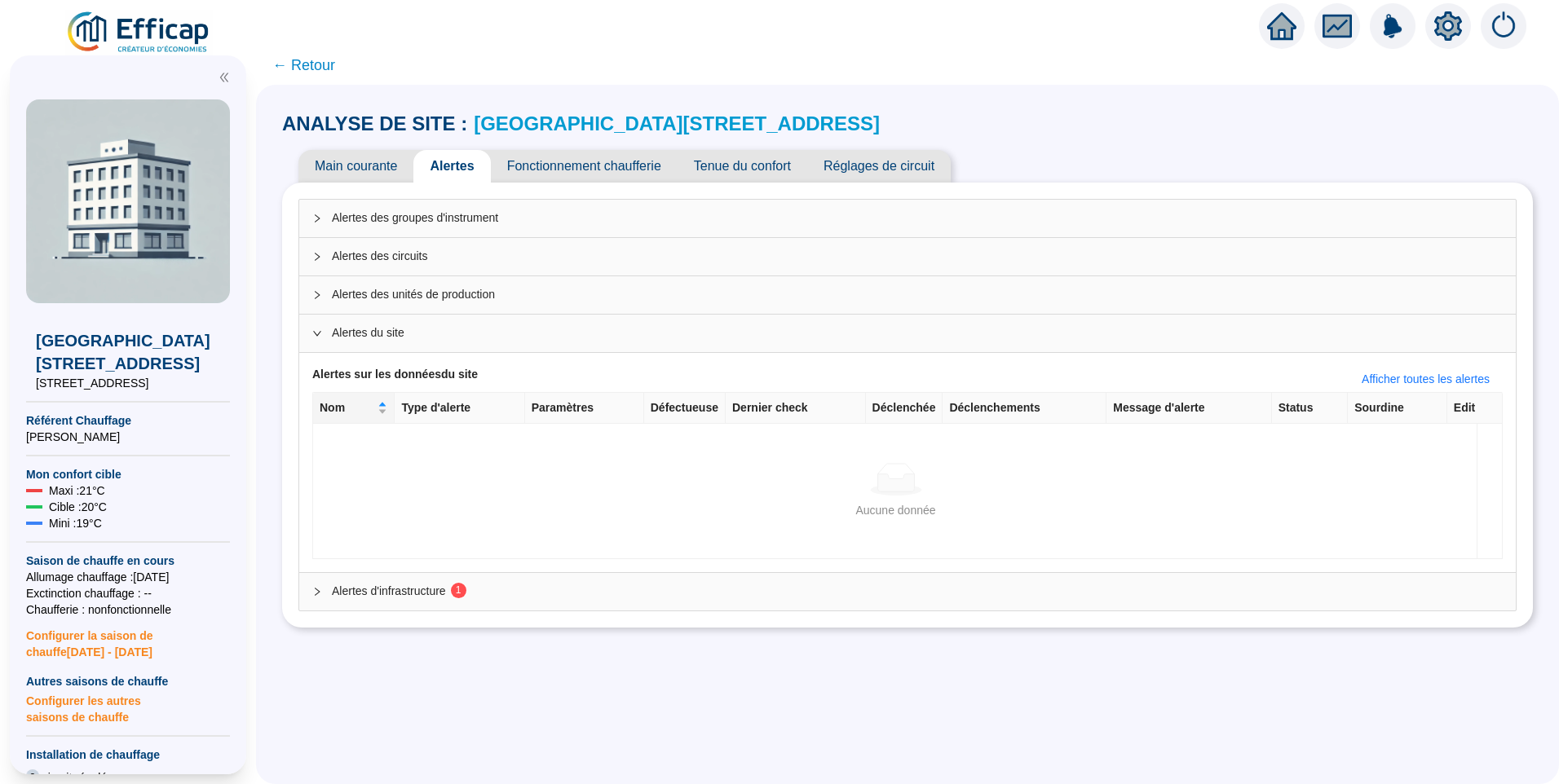
click at [485, 530] on div "Aucune donnée Aucune donnée" at bounding box center [896, 490] width 1165 height 134
click at [501, 594] on span "Alertes d'infrastructure 1" at bounding box center [917, 590] width 1171 height 17
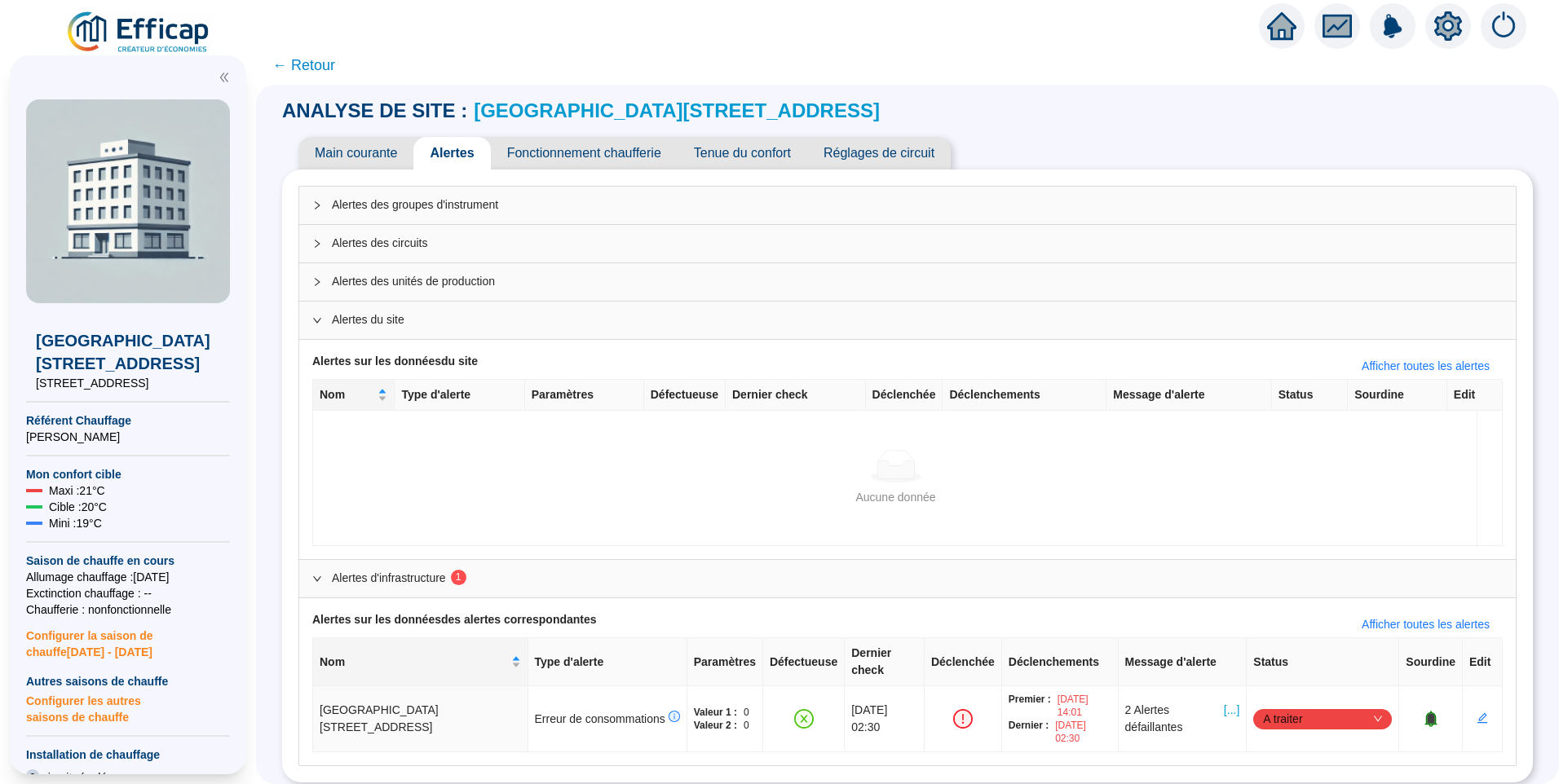
scroll to position [16, 0]
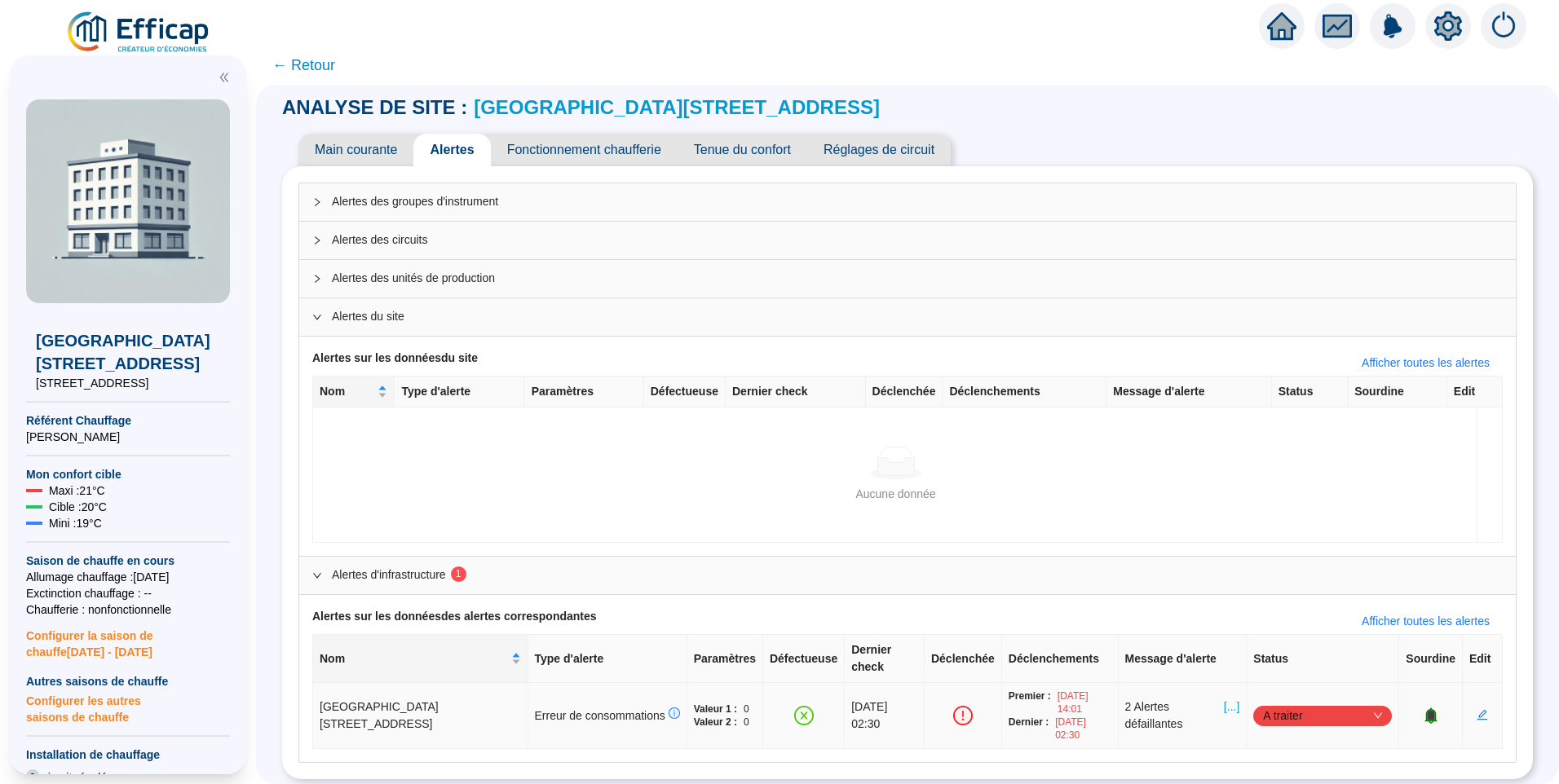
click at [1271, 703] on span "A traiter" at bounding box center [1323, 716] width 119 height 25
click at [1305, 671] on div "Traité" at bounding box center [1313, 668] width 113 height 17
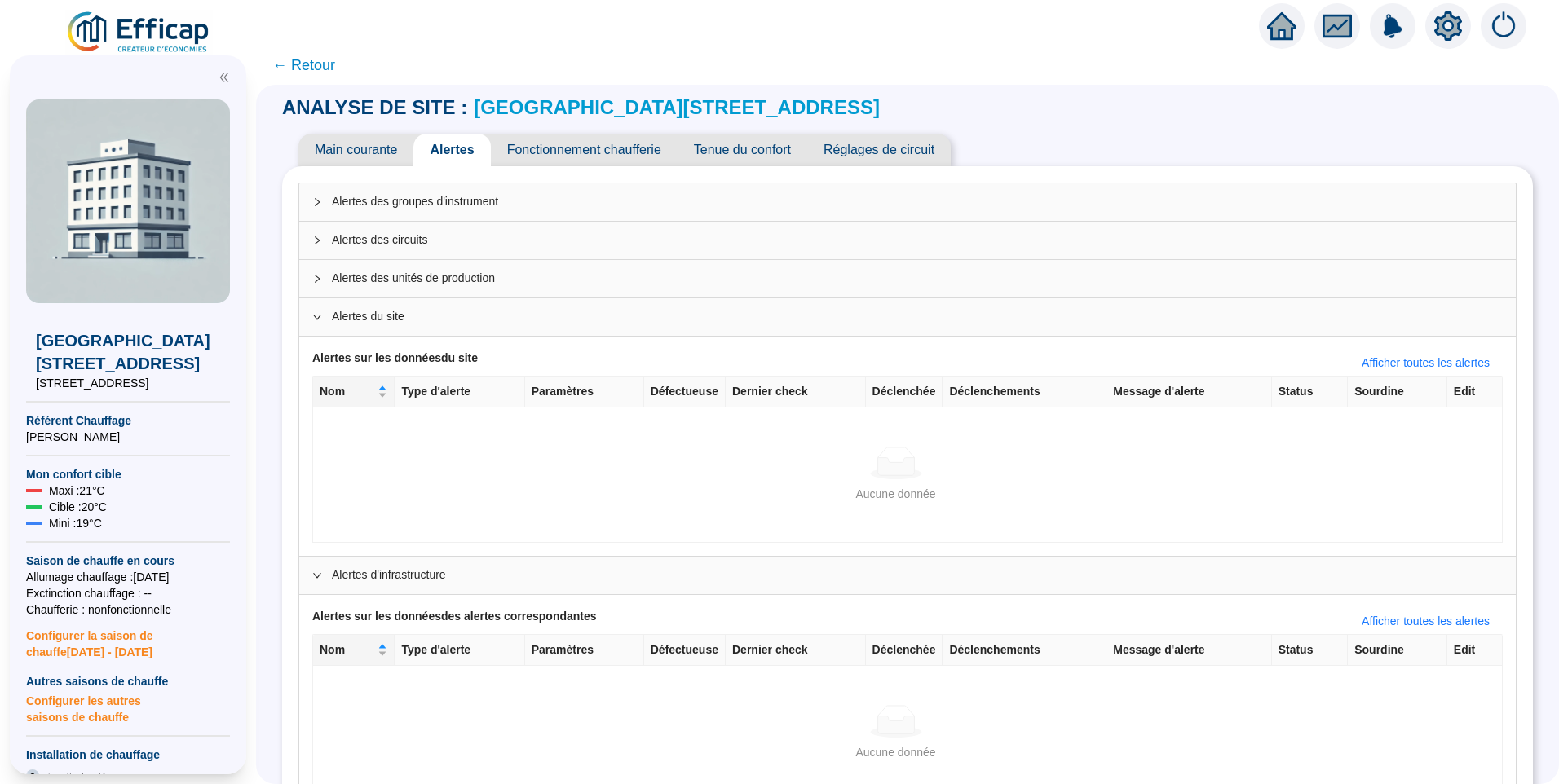
click at [316, 69] on span "← Retour" at bounding box center [303, 65] width 63 height 23
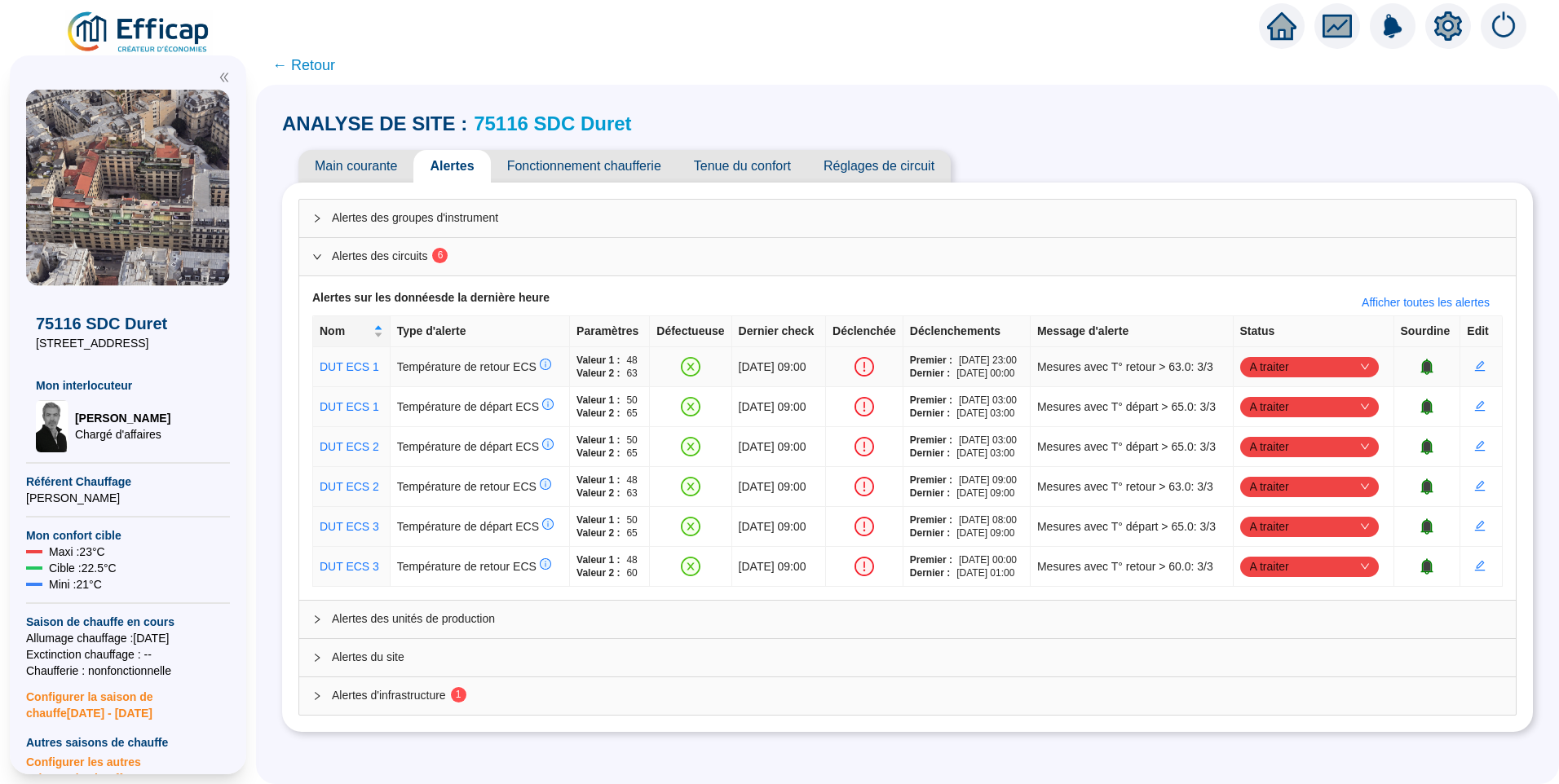
click at [1286, 364] on span "A traiter" at bounding box center [1309, 366] width 119 height 25
click at [1271, 454] on div "Traité" at bounding box center [1310, 449] width 113 height 17
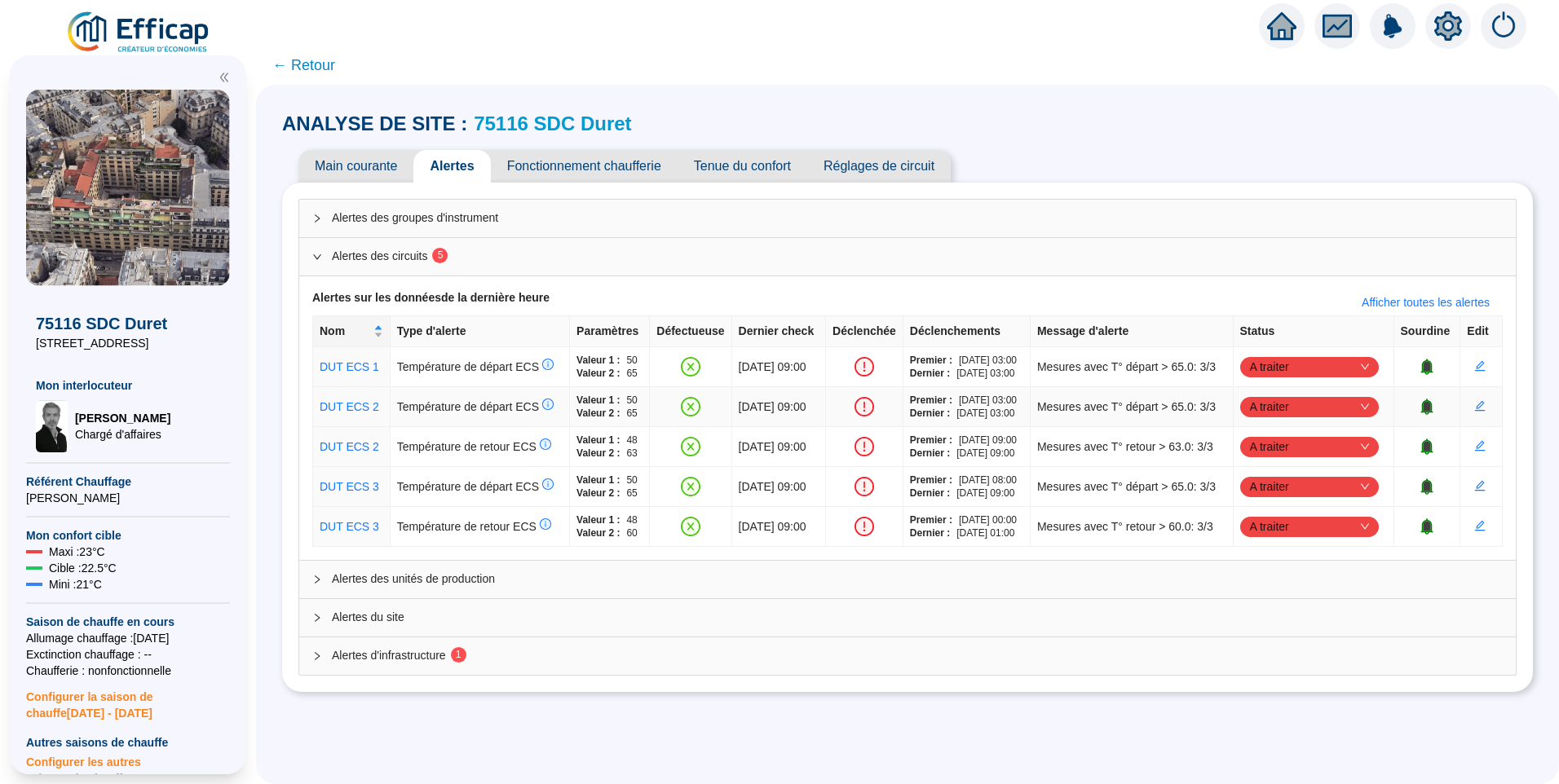
click at [1285, 410] on span "A traiter" at bounding box center [1309, 407] width 119 height 25
click at [1274, 497] on div "Traité" at bounding box center [1310, 489] width 113 height 17
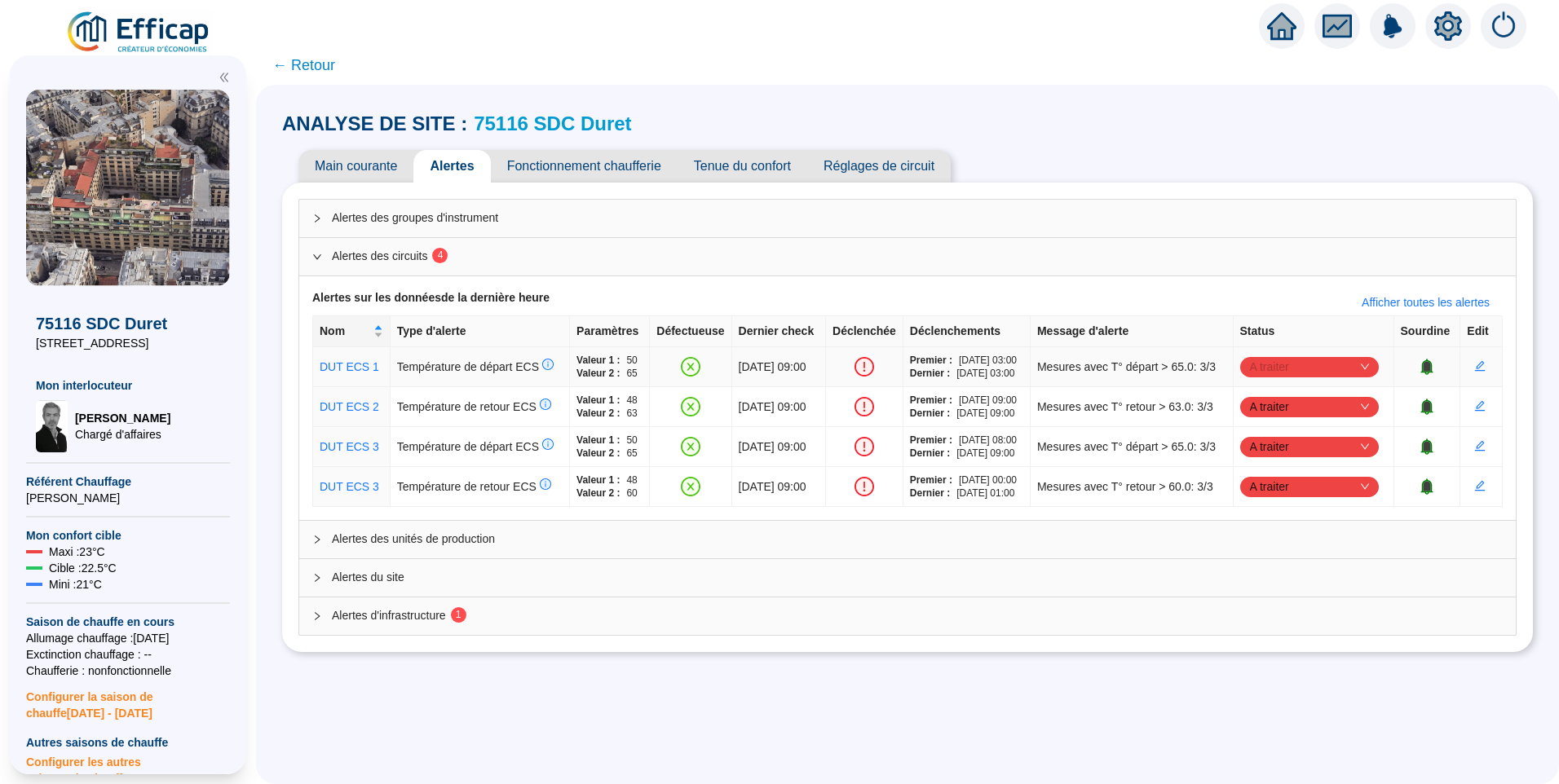
click at [1294, 368] on span "A traiter" at bounding box center [1309, 366] width 119 height 25
click at [1282, 446] on div "Traité" at bounding box center [1310, 449] width 113 height 17
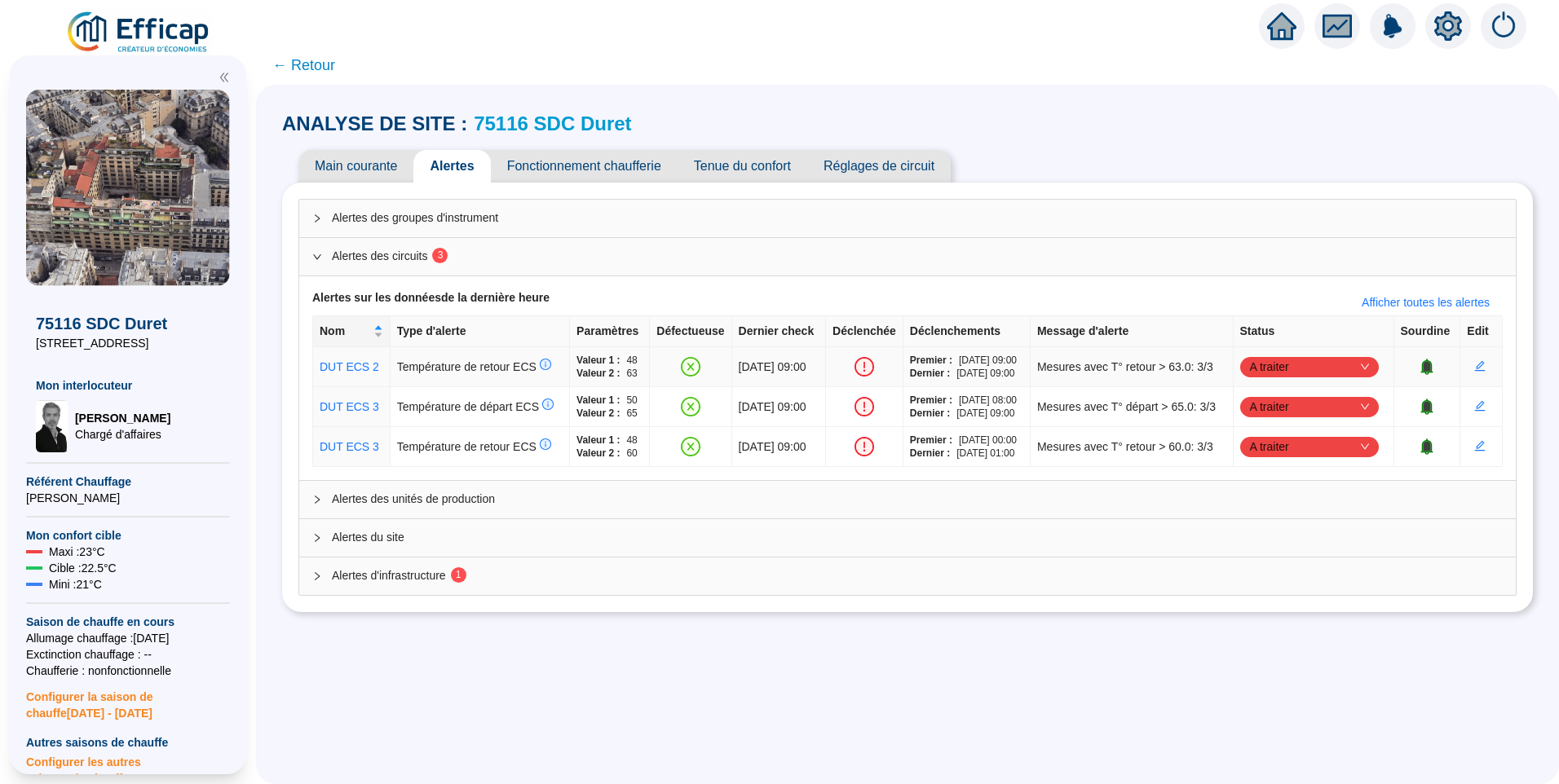
click at [1290, 365] on span "A traiter" at bounding box center [1309, 366] width 119 height 25
click at [1294, 446] on div "Traité" at bounding box center [1310, 449] width 113 height 17
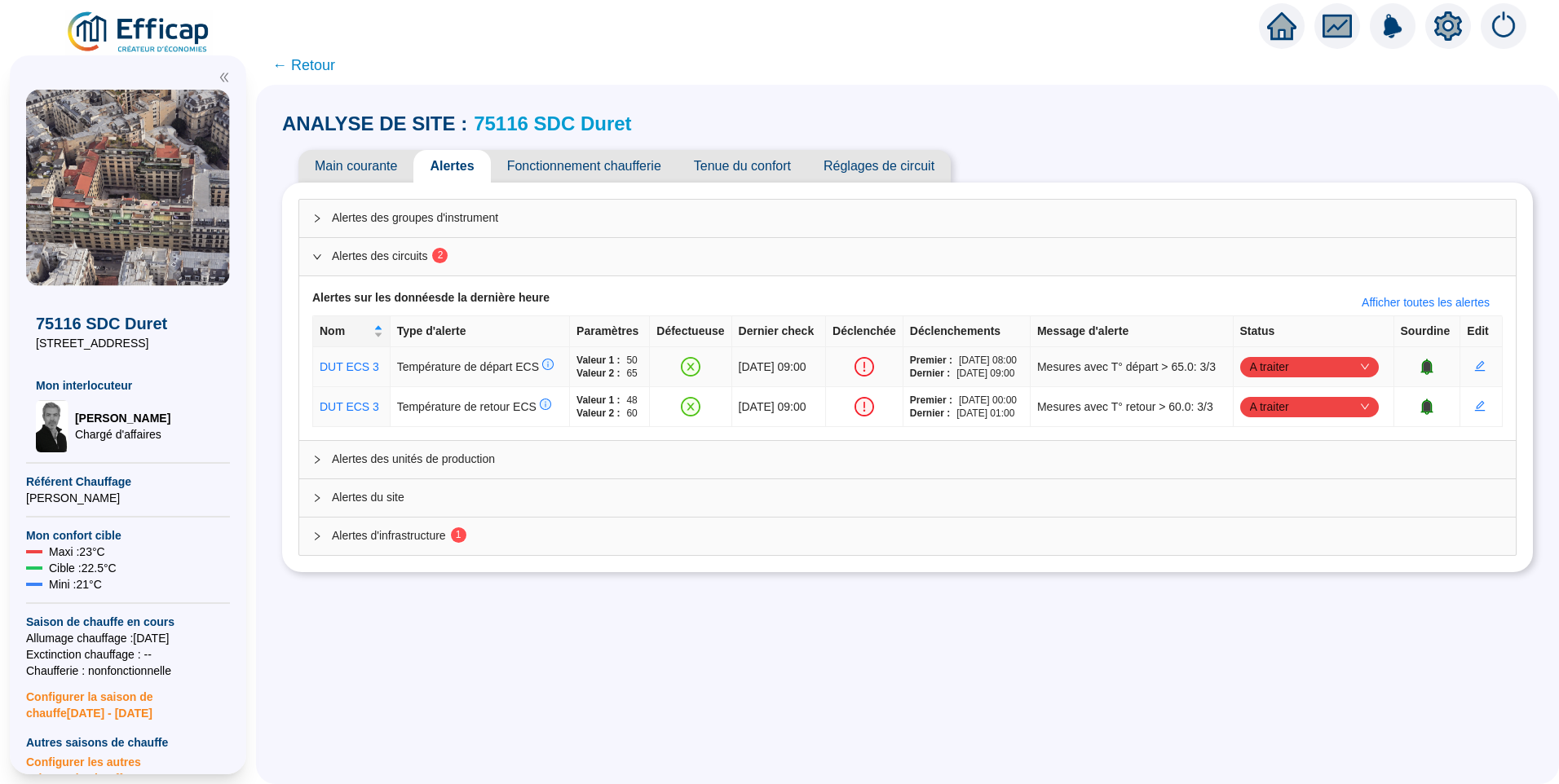
click at [1271, 366] on span "A traiter" at bounding box center [1309, 366] width 119 height 25
click at [1257, 447] on div "Traité" at bounding box center [1310, 449] width 113 height 17
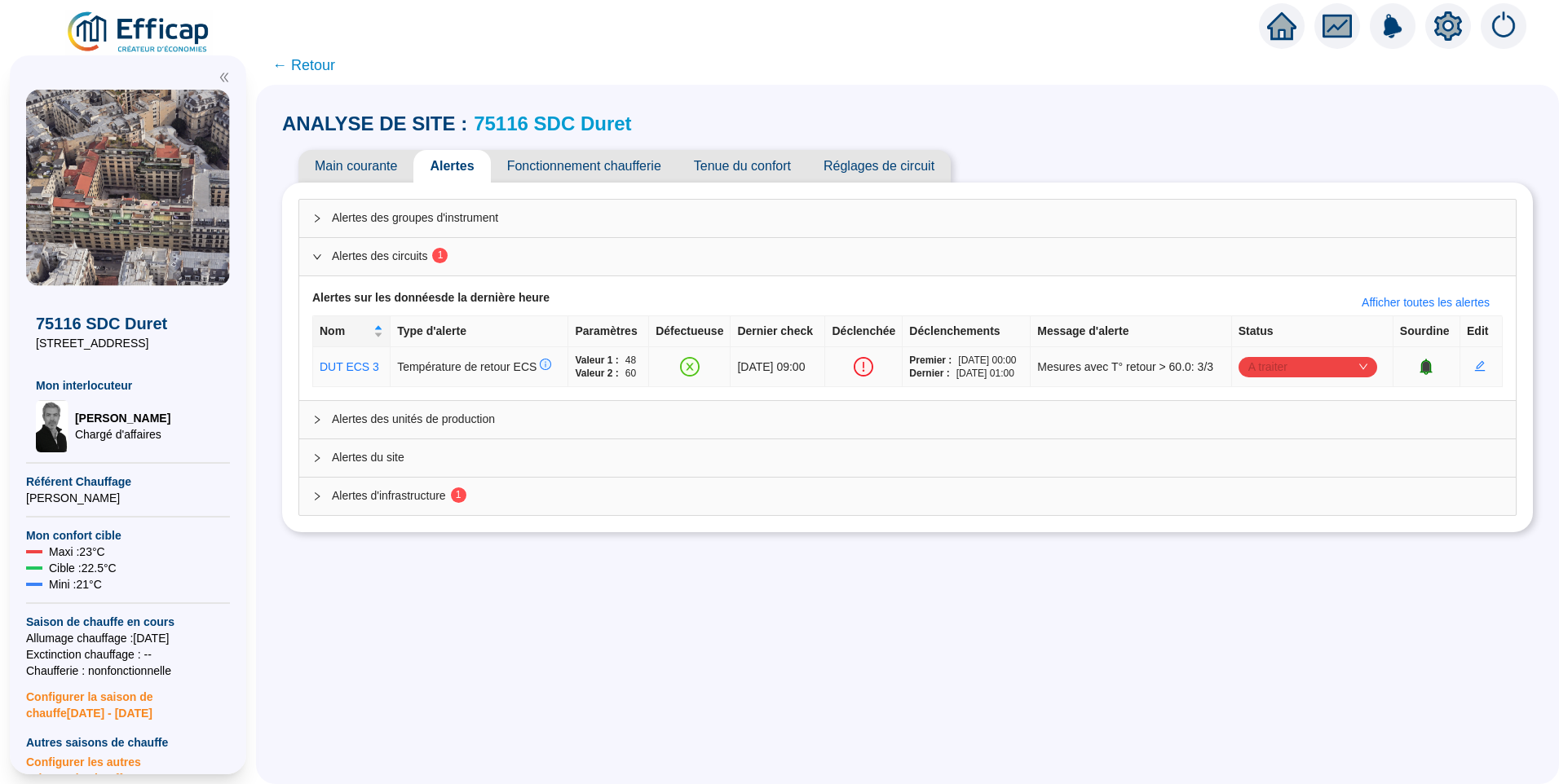
click at [1279, 366] on span "A traiter" at bounding box center [1308, 366] width 119 height 25
click at [1285, 445] on div "Traité" at bounding box center [1309, 449] width 113 height 17
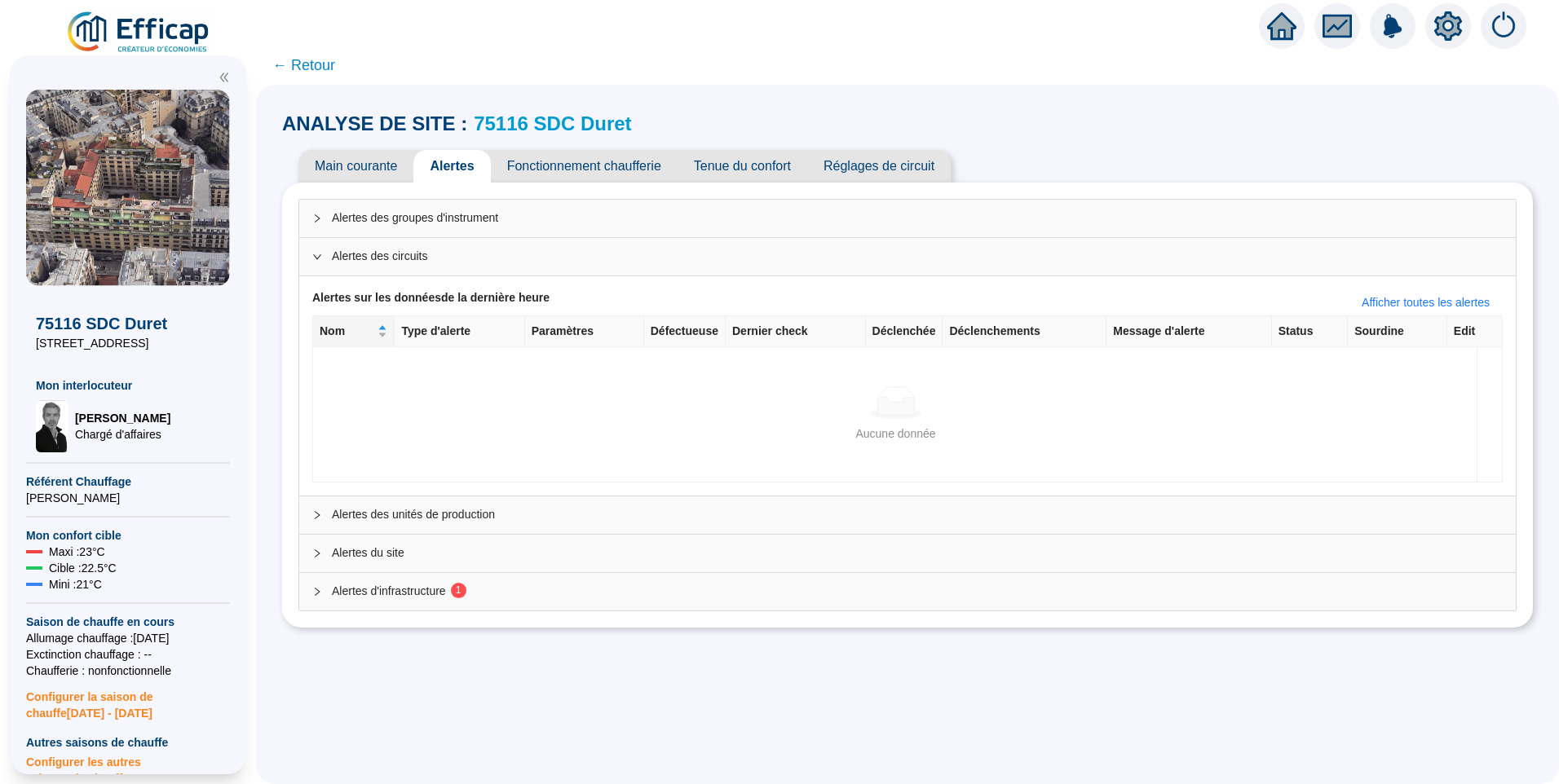
click at [389, 604] on div "Alertes d'infrastructure 1" at bounding box center [907, 592] width 1216 height 38
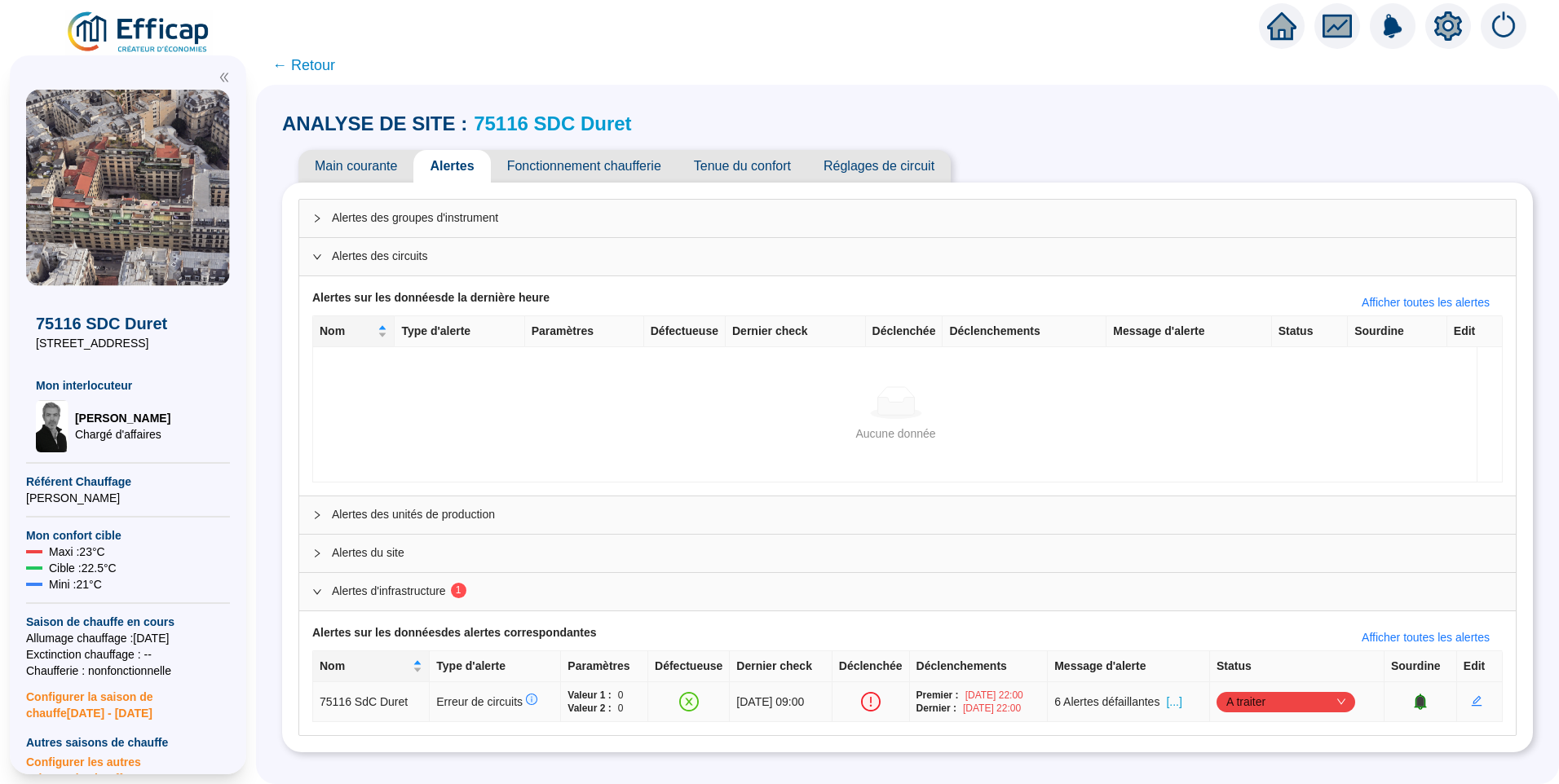
click at [1261, 702] on span "A traiter" at bounding box center [1285, 702] width 119 height 25
click at [1246, 679] on div "Traité" at bounding box center [1290, 671] width 113 height 17
